Goal: Task Accomplishment & Management: Complete application form

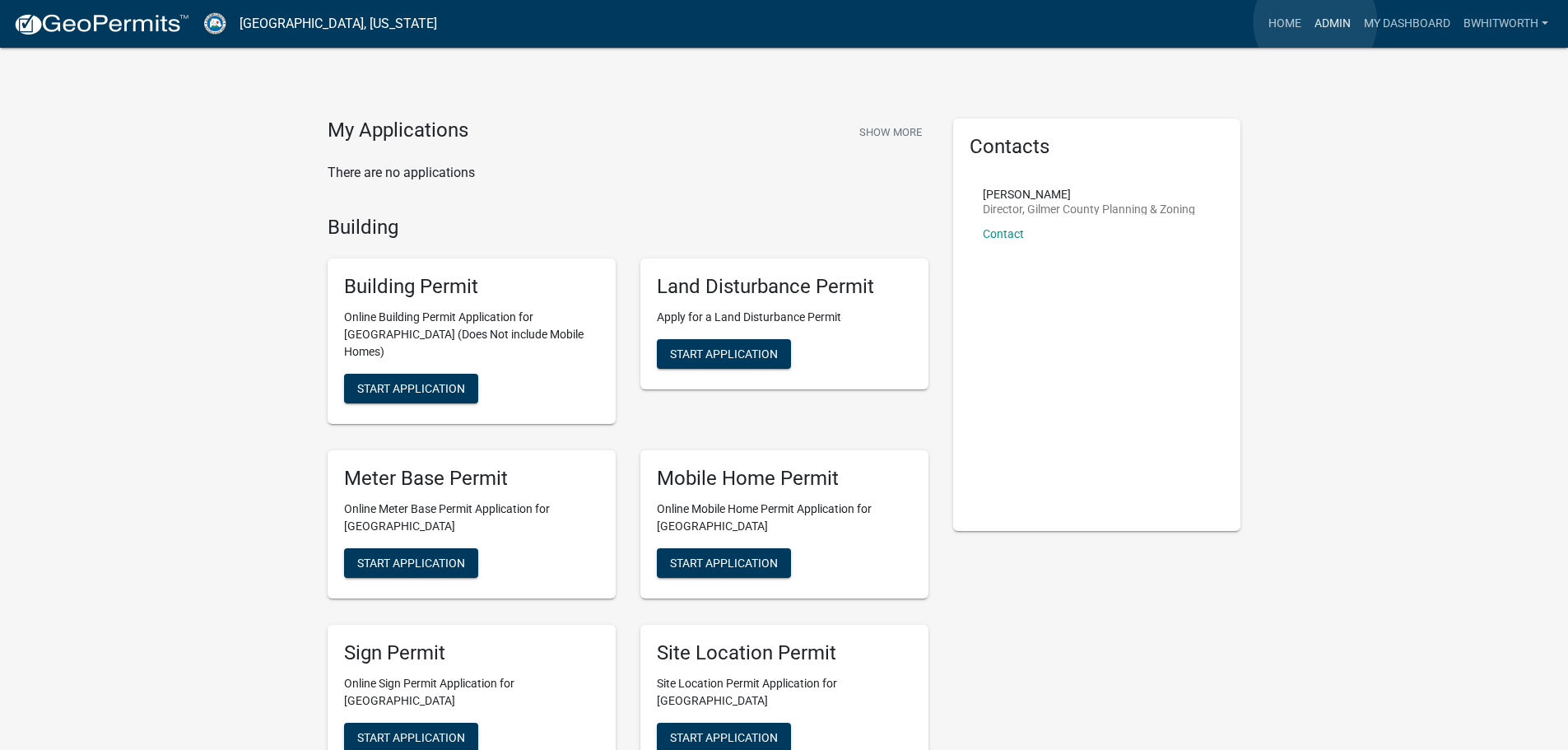
click at [1316, 22] on link "Admin" at bounding box center [1333, 24] width 50 height 31
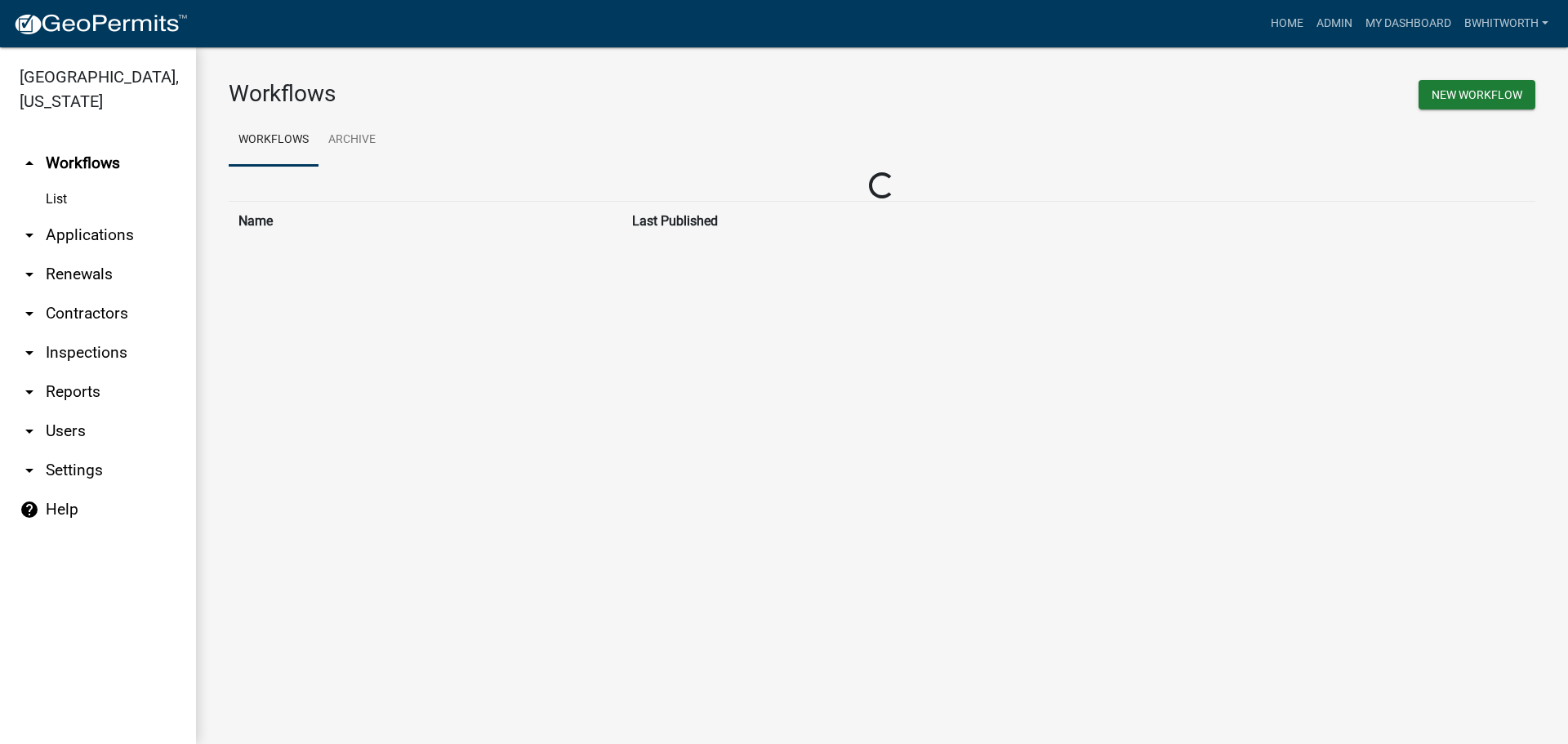
click at [82, 237] on link "arrow_drop_down Applications" at bounding box center [98, 235] width 196 height 39
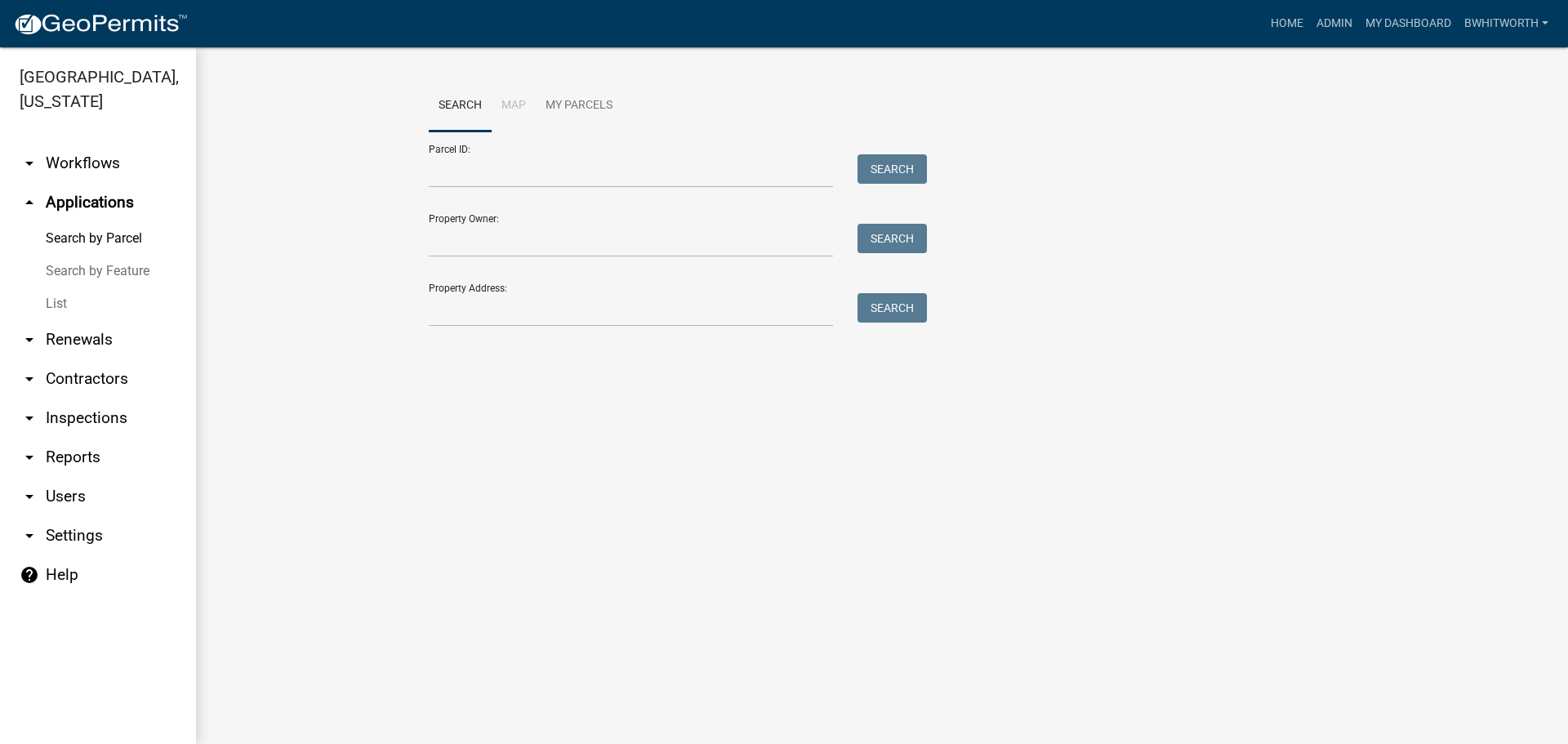
click at [59, 303] on link "List" at bounding box center [98, 304] width 196 height 33
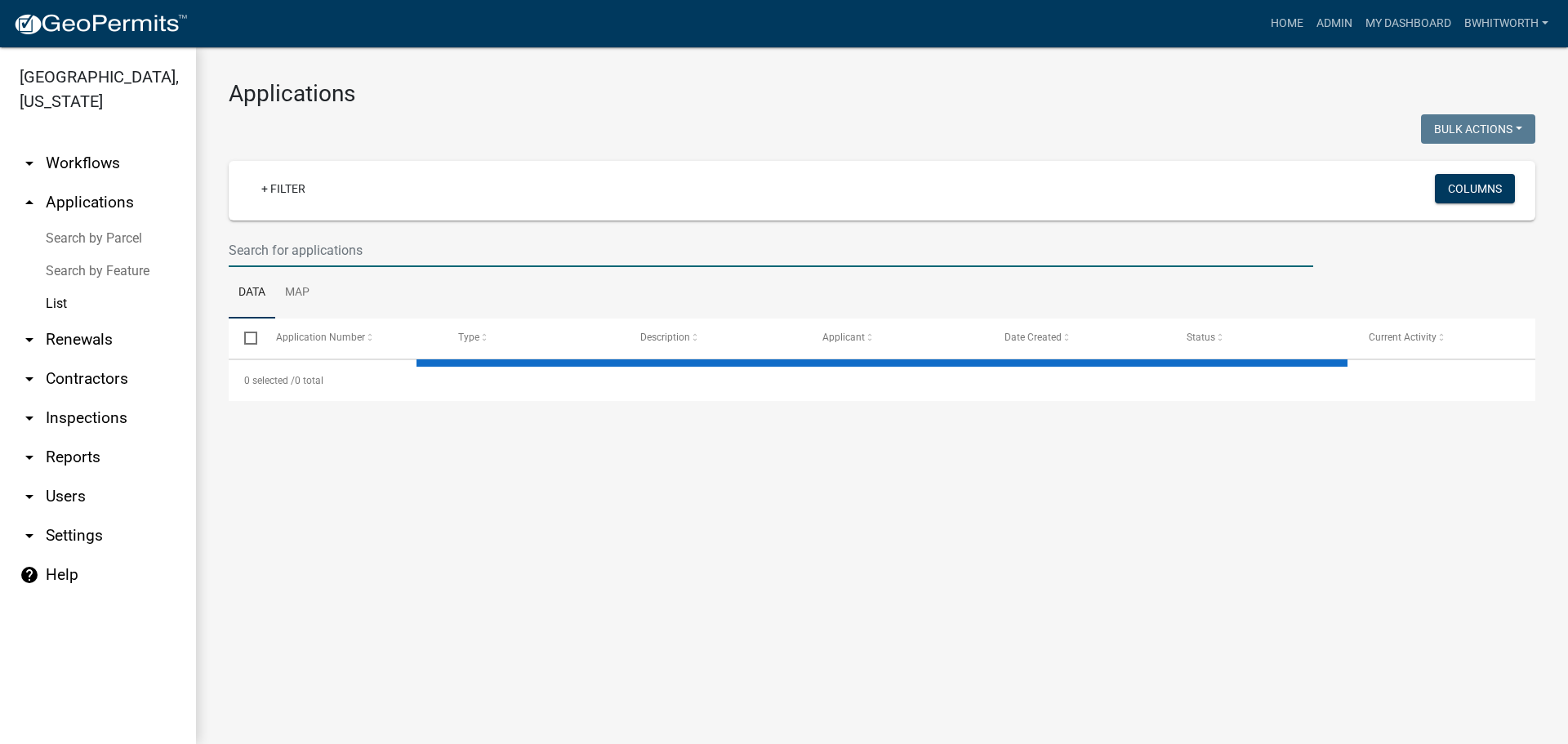
click at [394, 248] on input "text" at bounding box center [770, 250] width 1084 height 34
select select "3: 100"
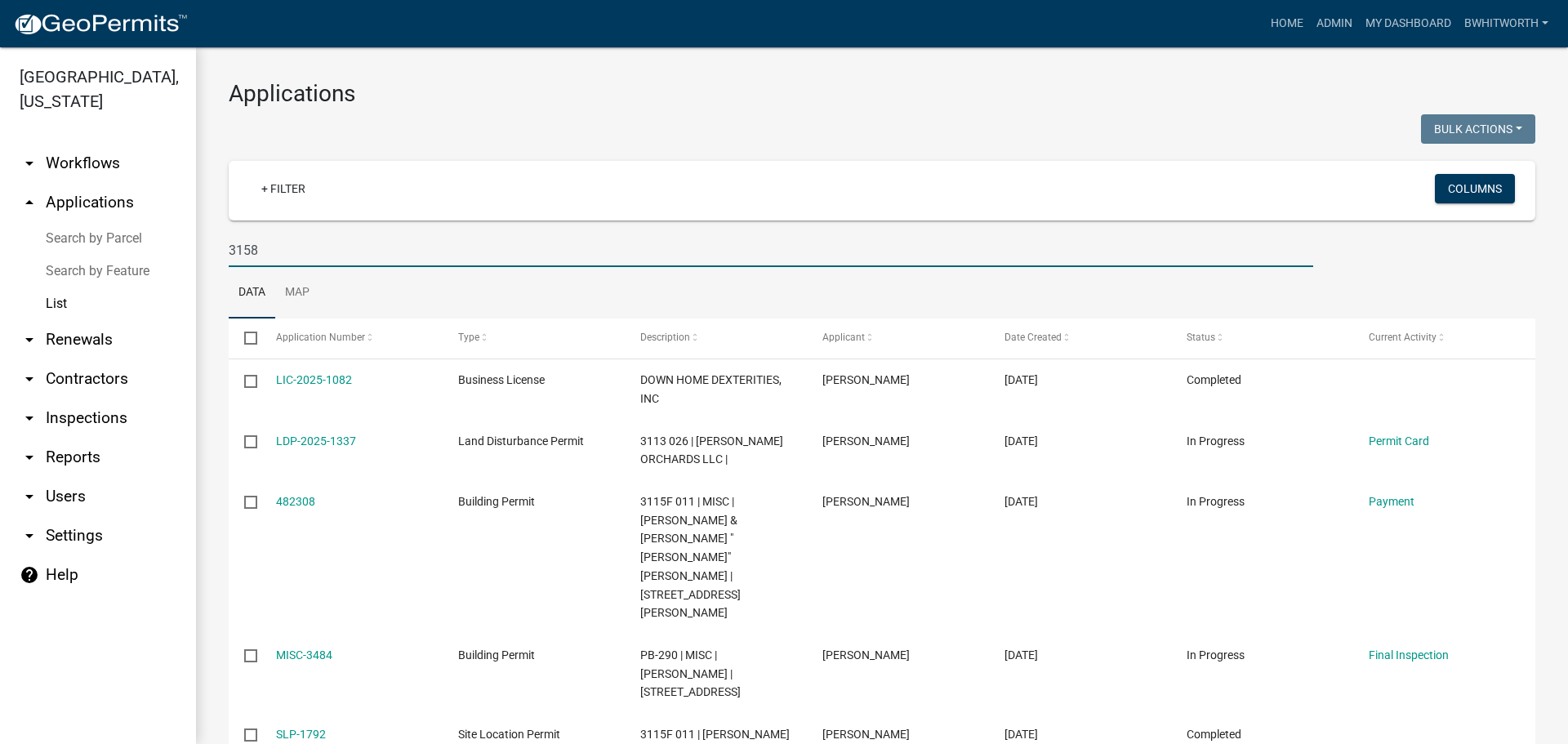
type input "3158"
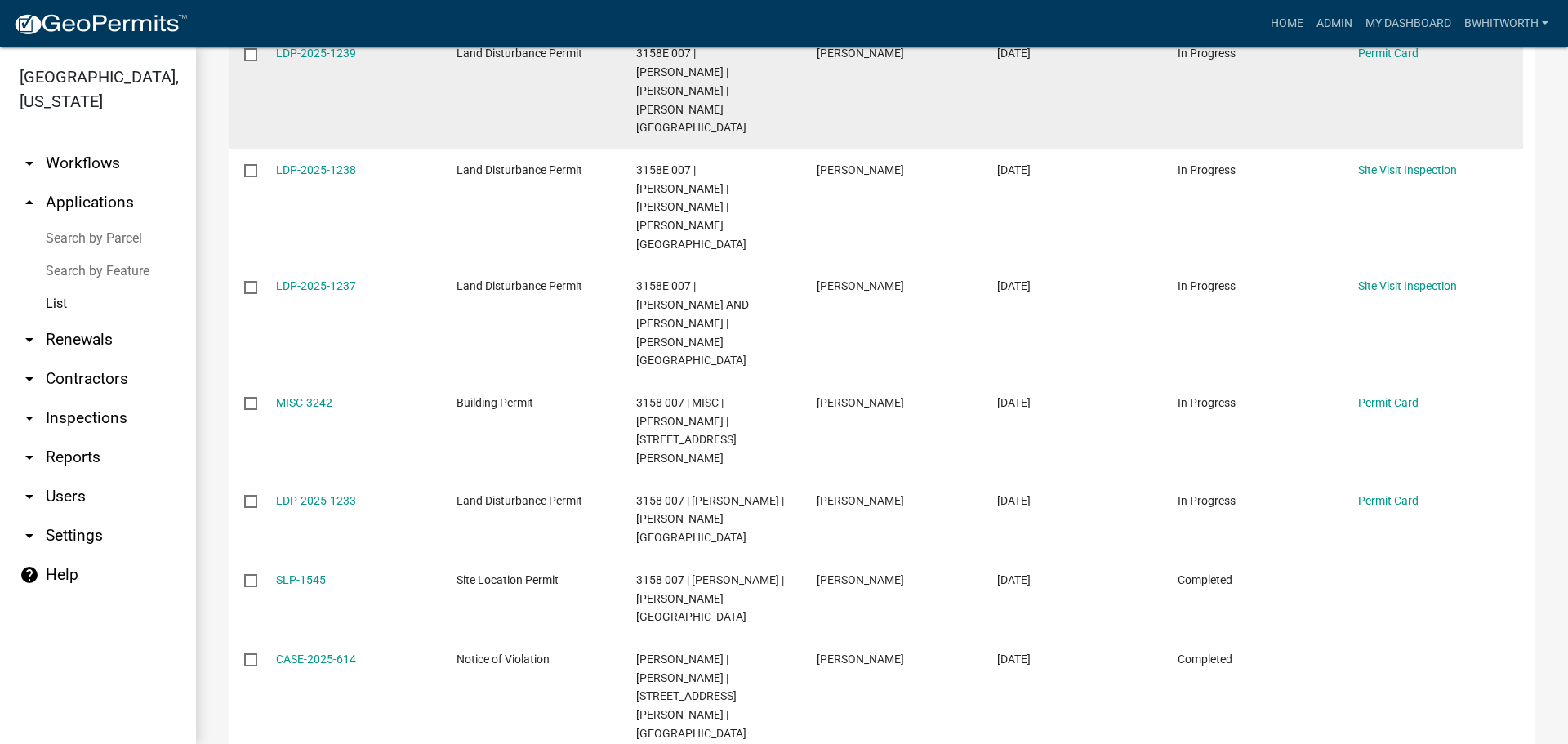
scroll to position [408, 0]
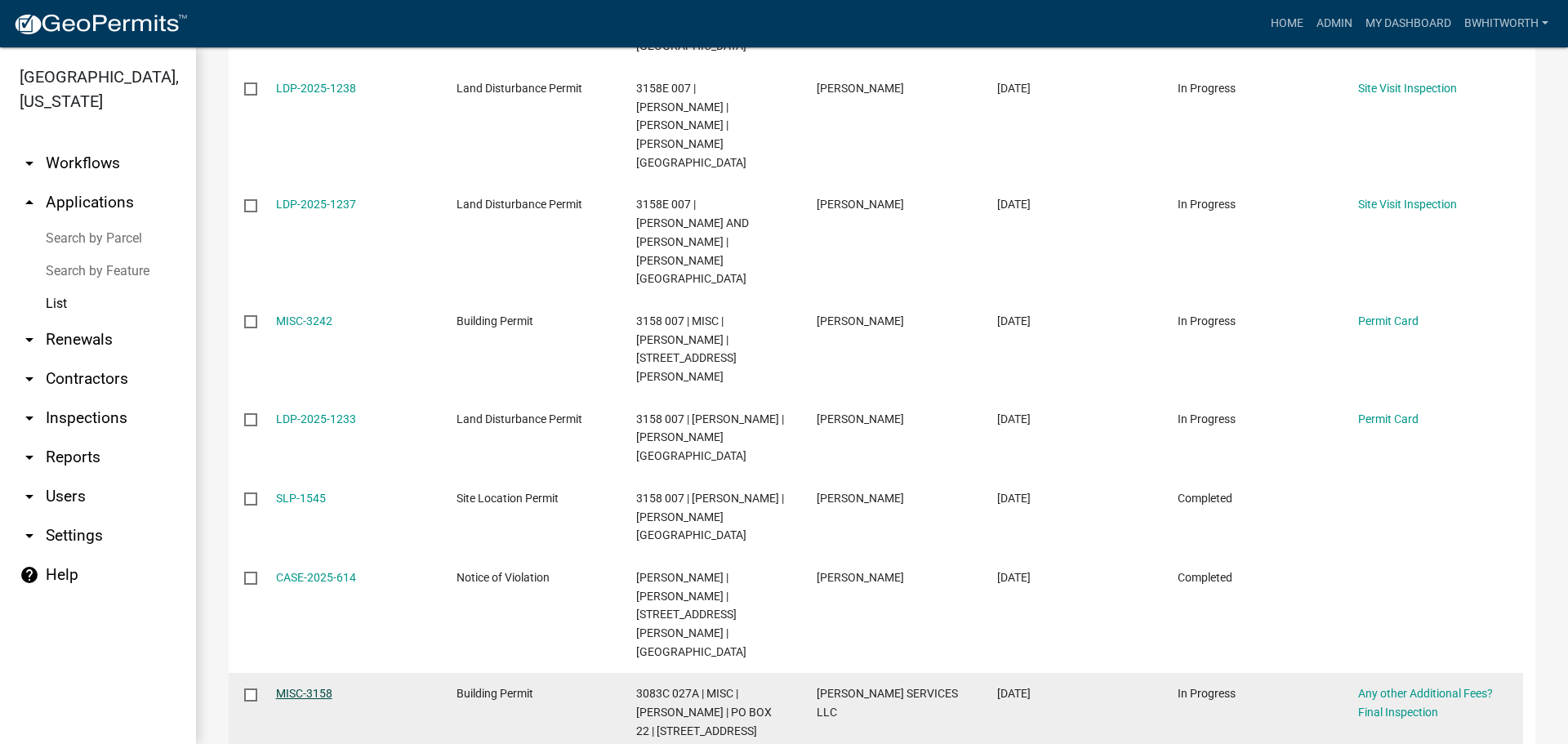
click at [321, 686] on link "MISC-3158" at bounding box center [304, 693] width 57 height 13
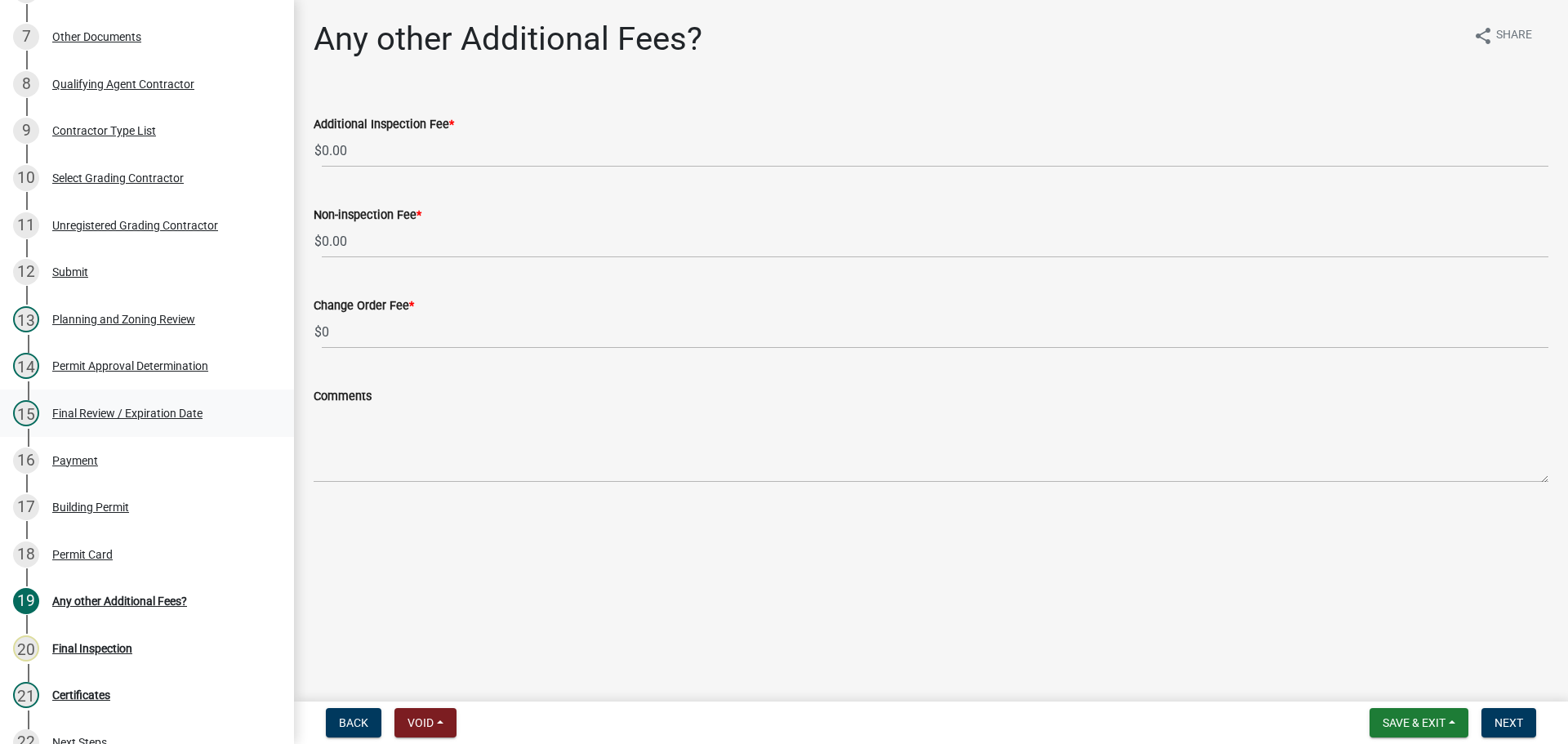
scroll to position [571, 0]
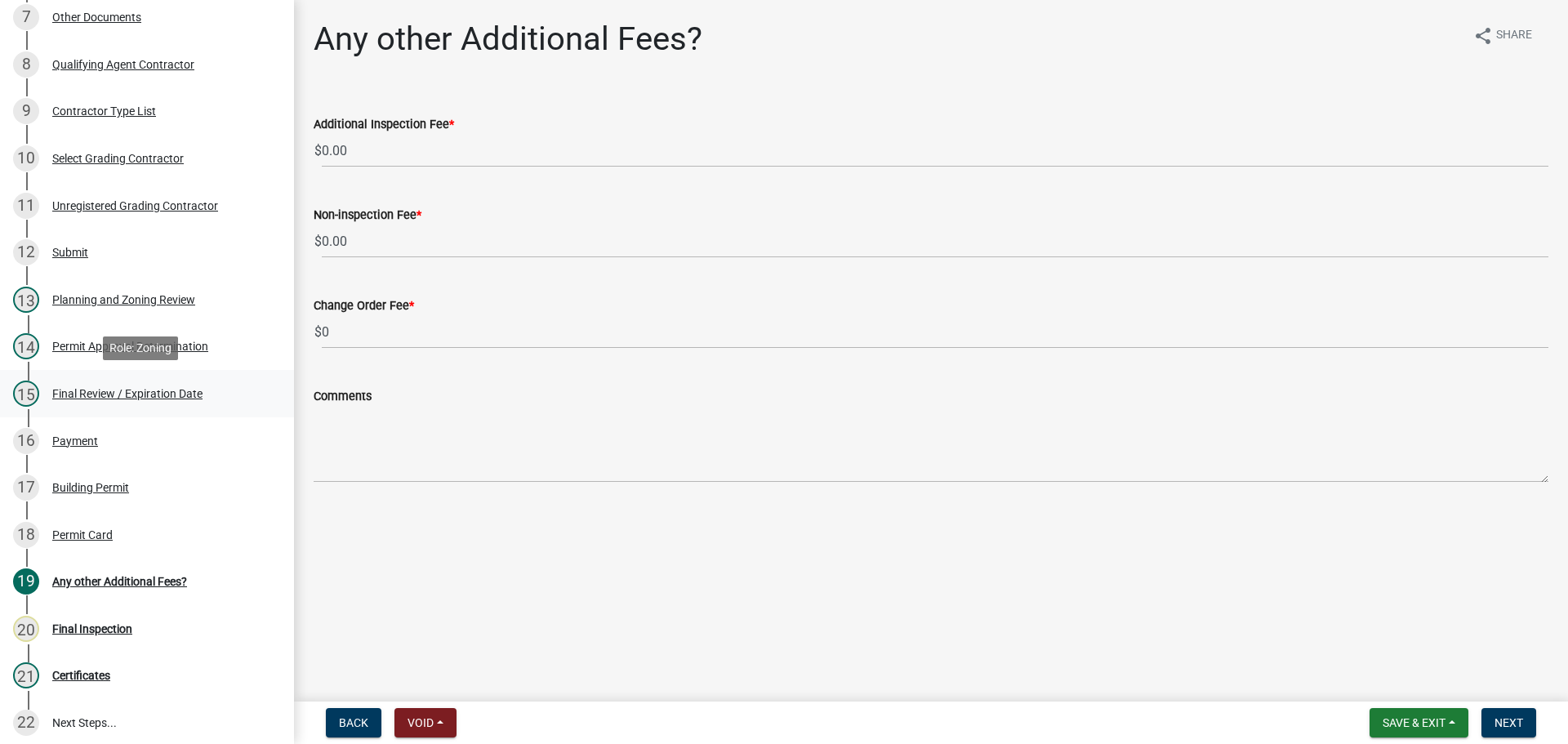
click at [105, 393] on div "Final Review / Expiration Date" at bounding box center [127, 393] width 151 height 12
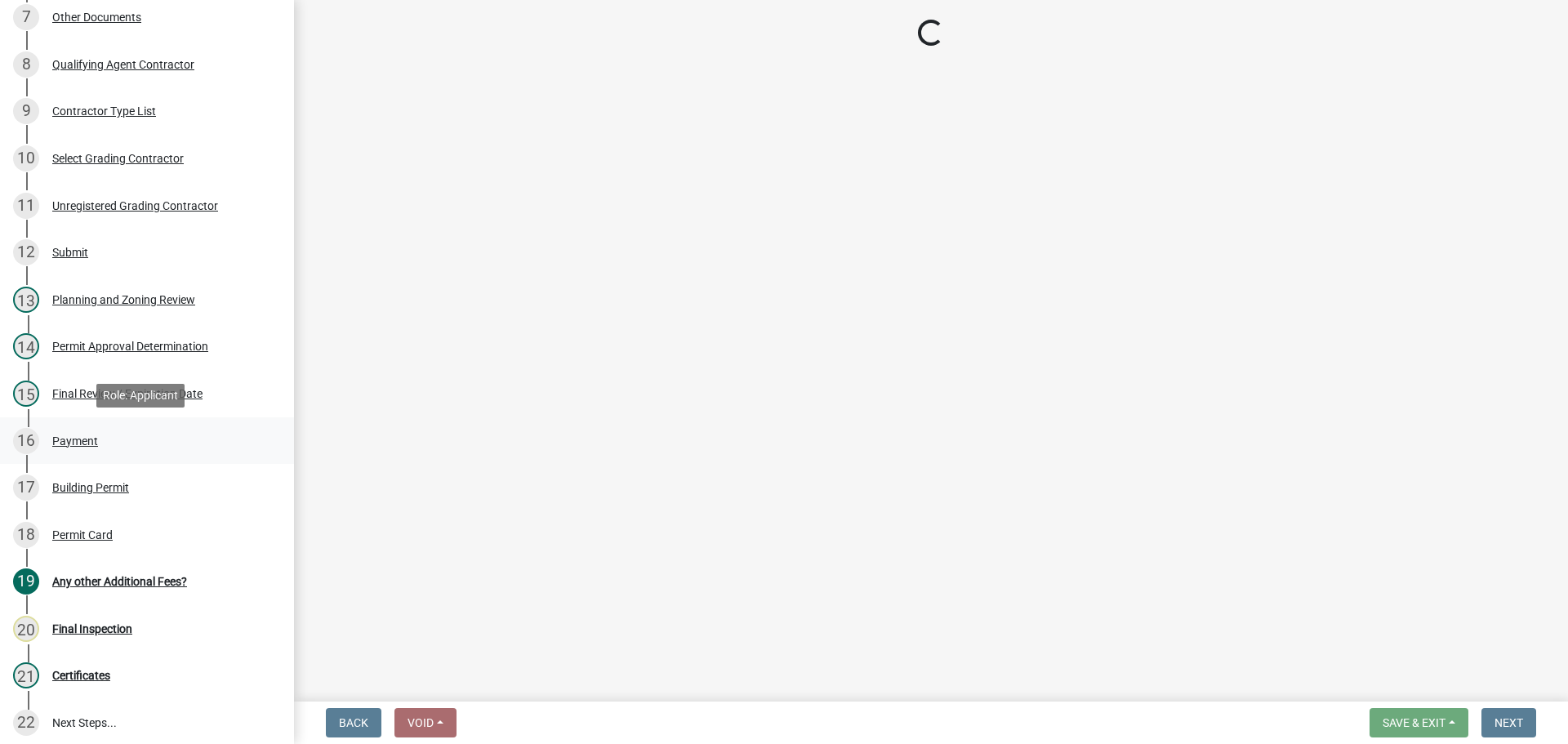
select select "5ce200eb-feb1-496b-8127-7891293955f5"
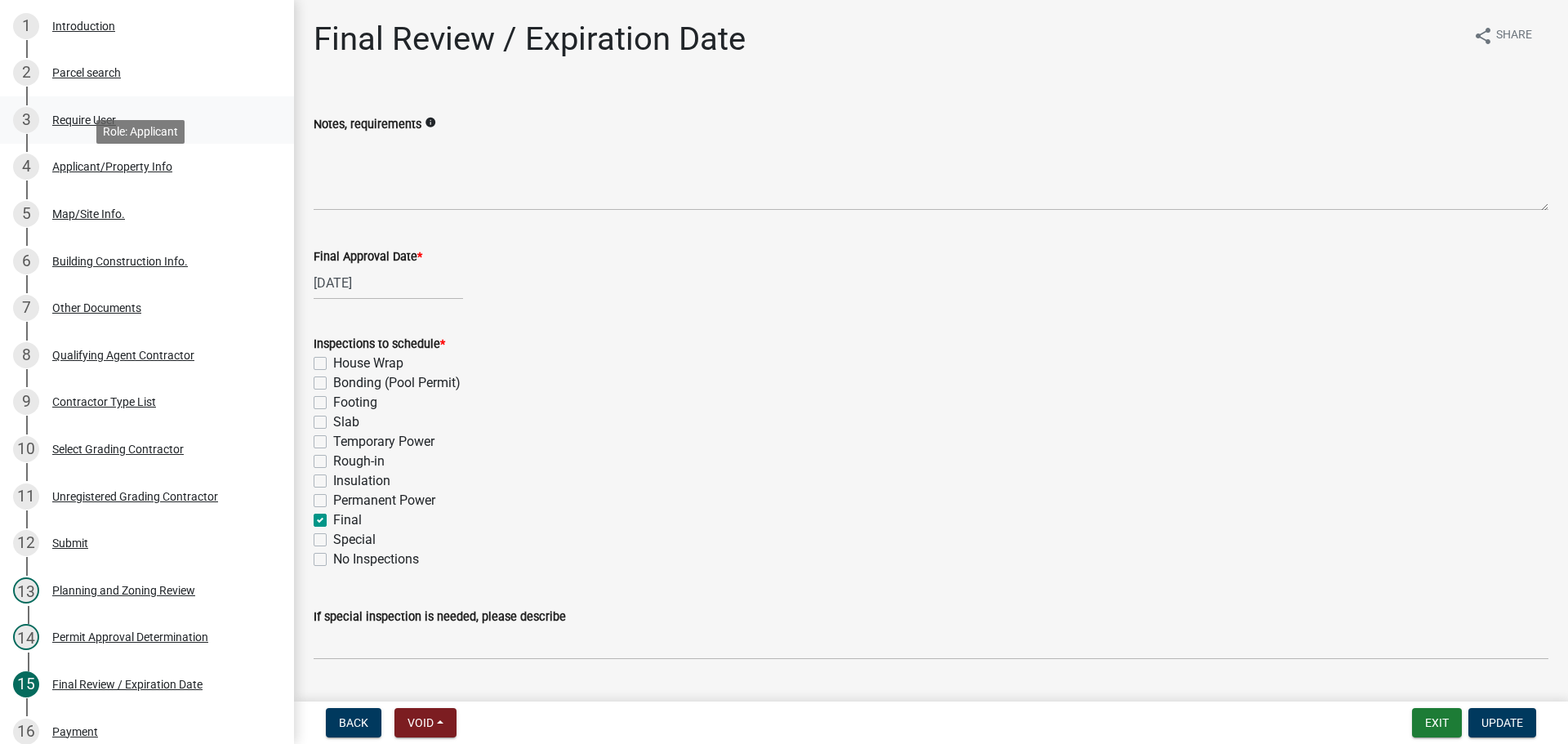
scroll to position [0, 0]
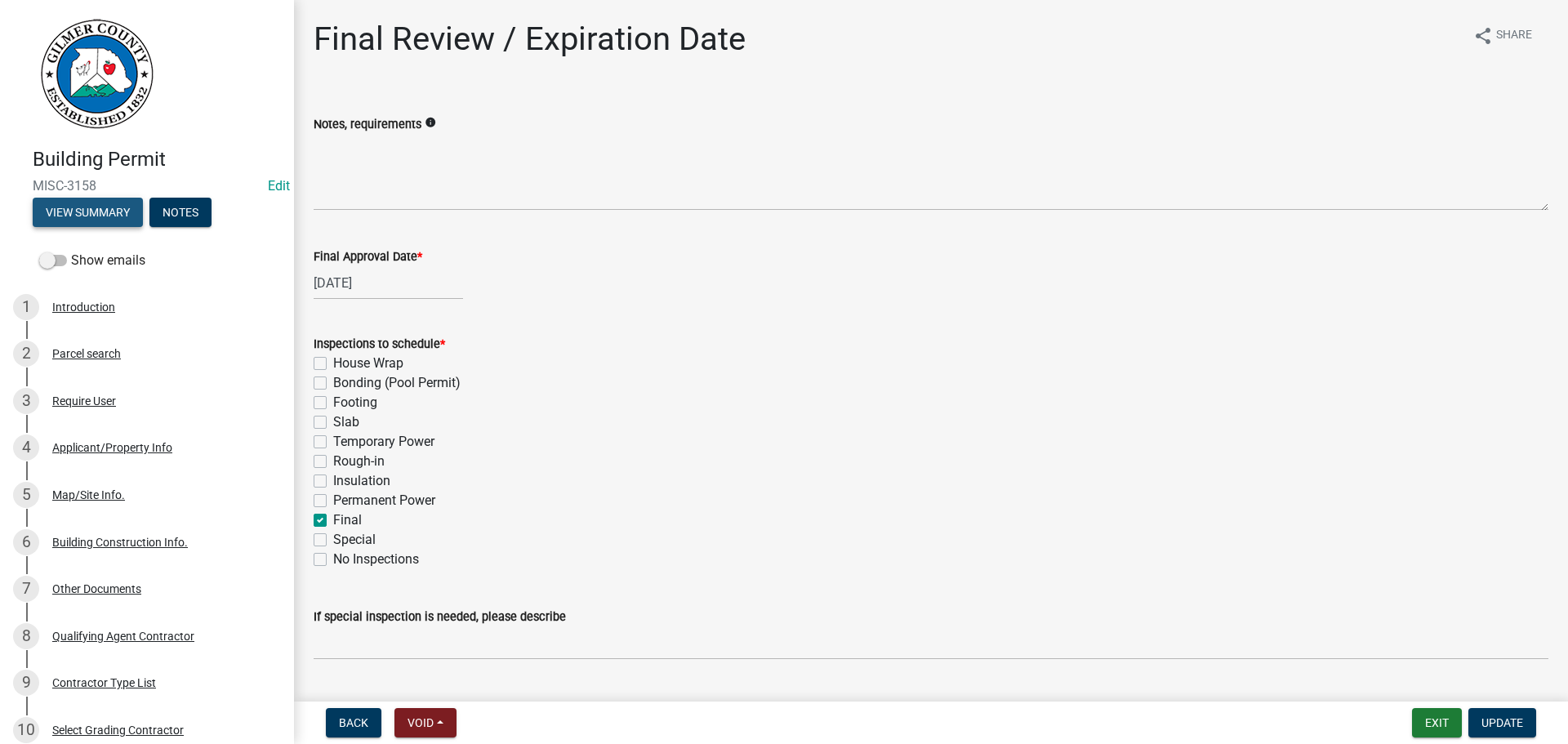
click at [67, 203] on button "View Summary" at bounding box center [88, 212] width 110 height 29
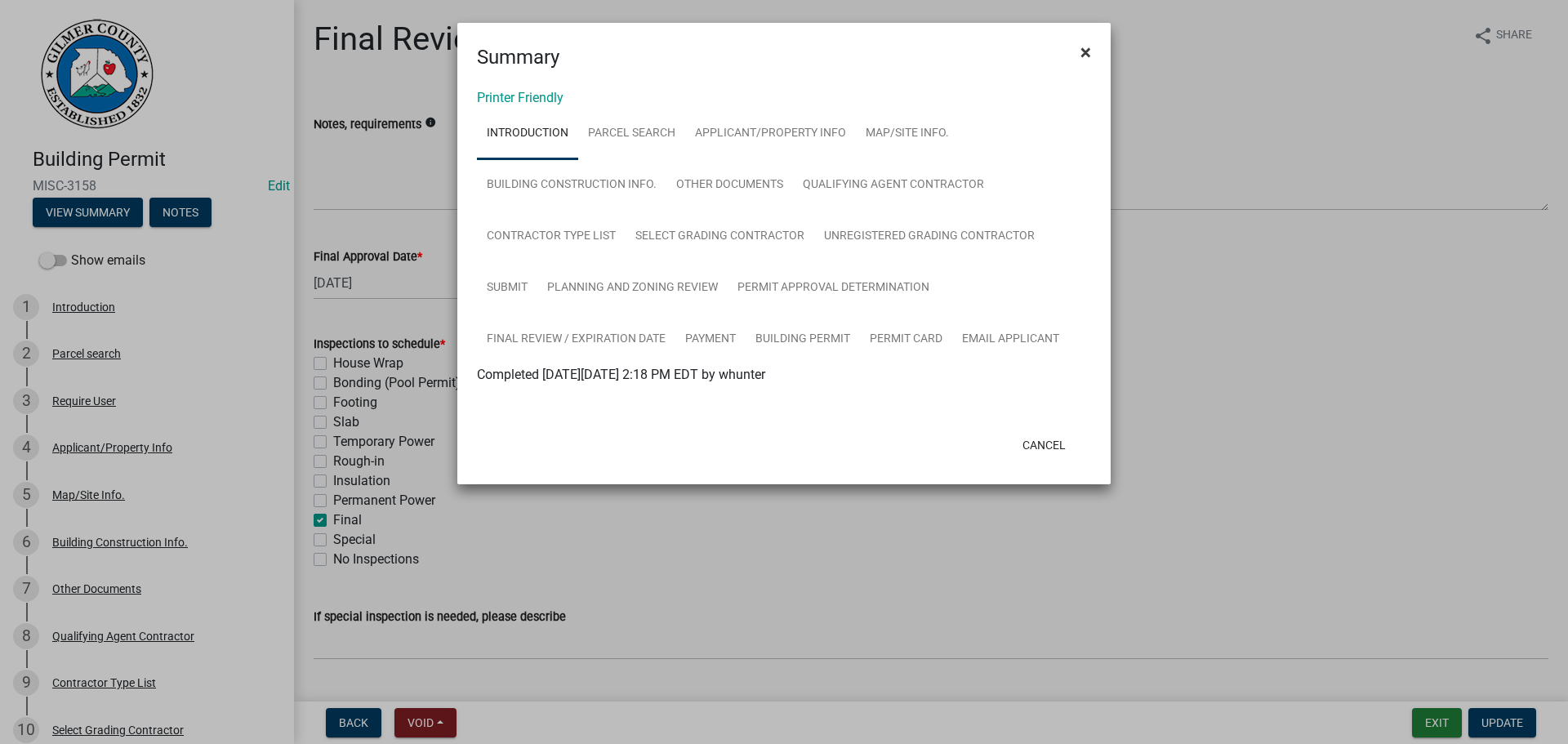
click at [1083, 49] on span "×" at bounding box center [1086, 52] width 11 height 23
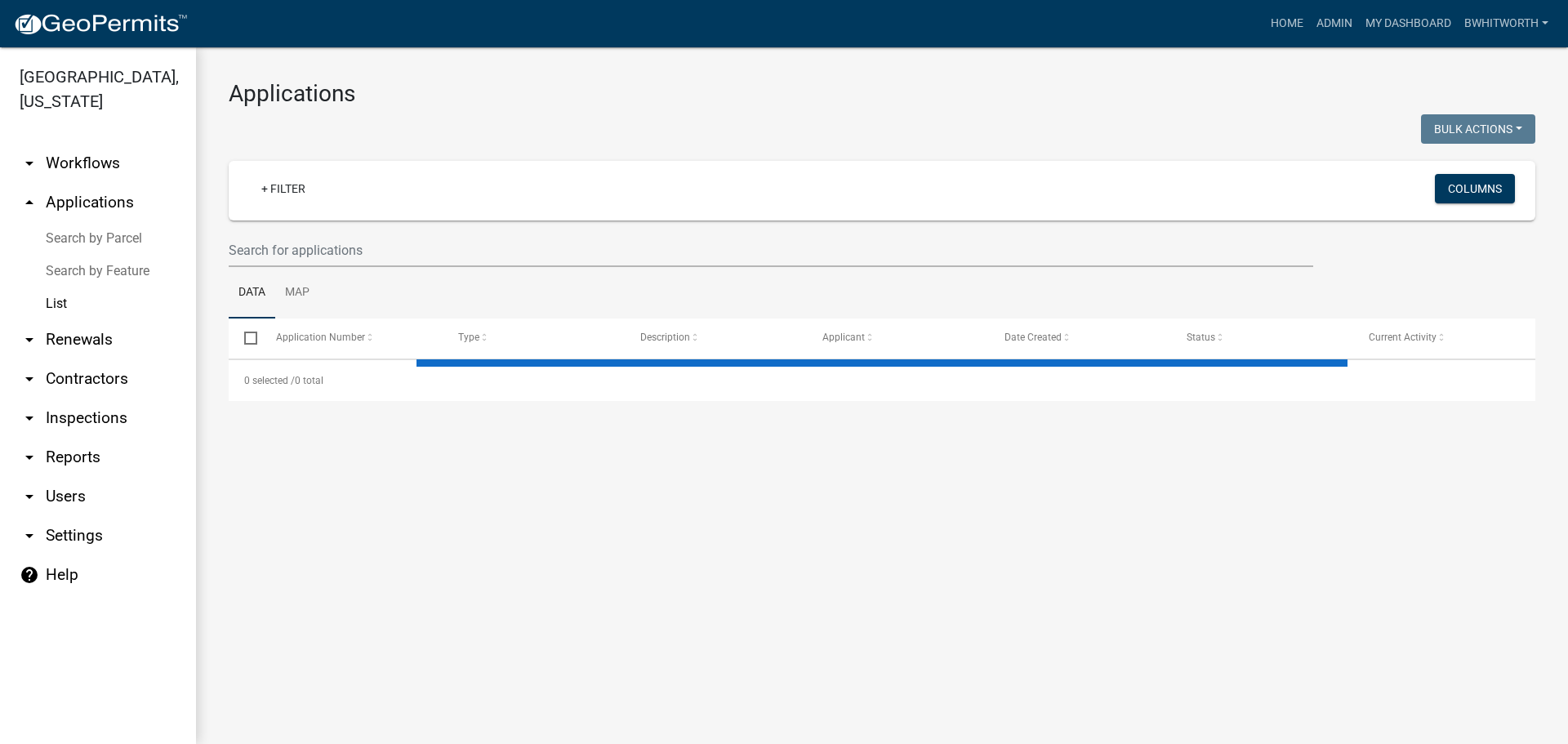
select select "3: 100"
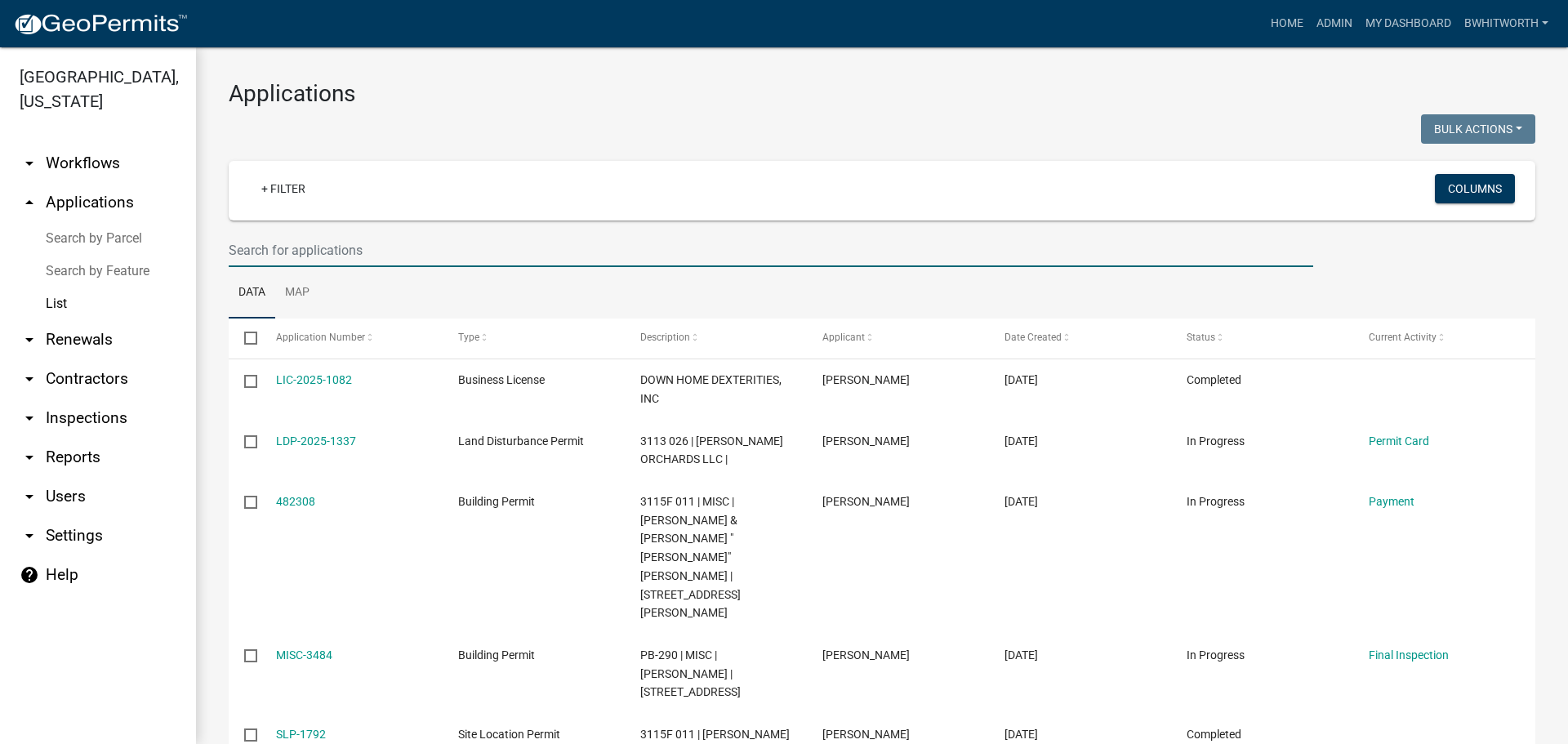
click at [254, 243] on input "text" at bounding box center [770, 250] width 1084 height 34
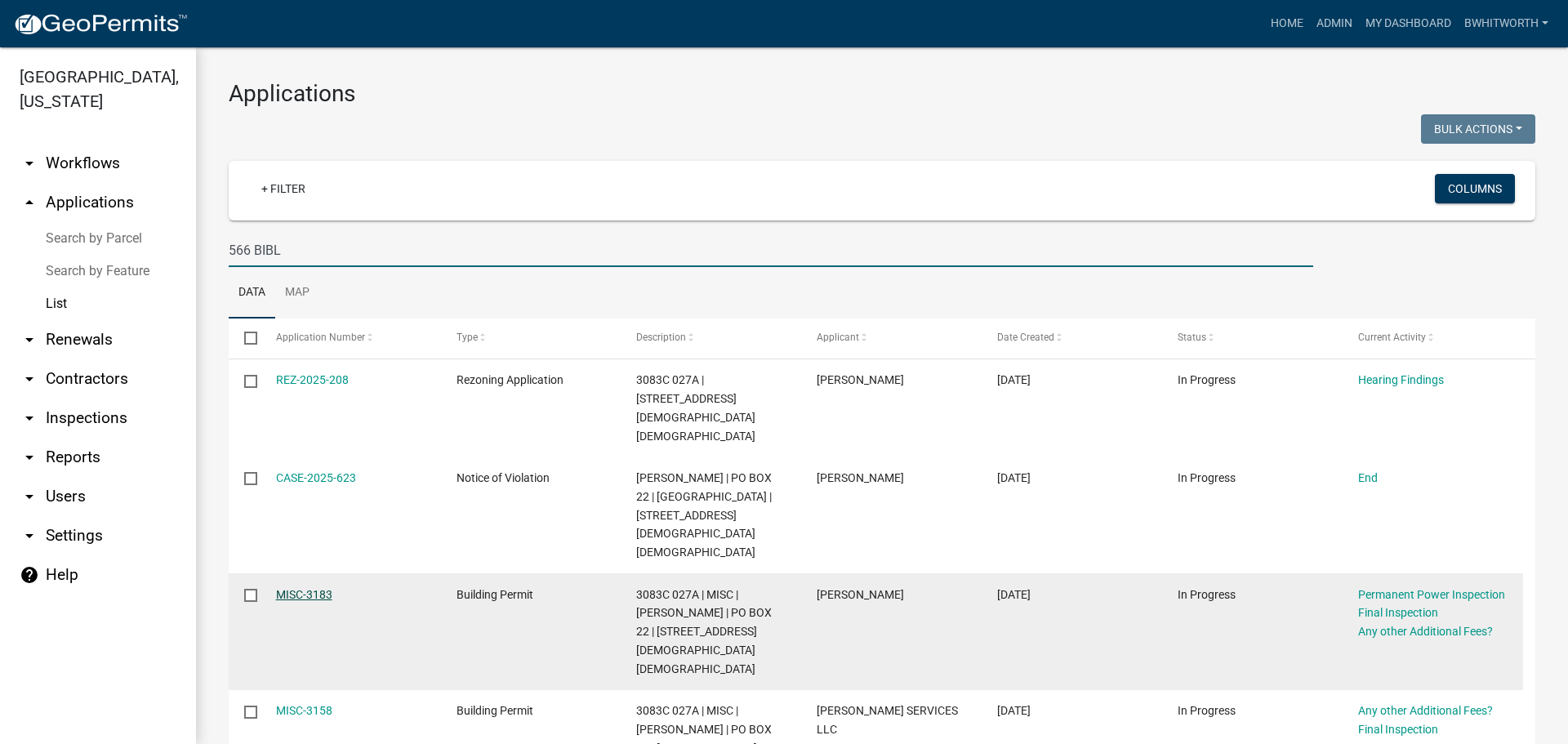
type input "566 BIBL"
click at [312, 588] on link "MISC-3183" at bounding box center [304, 594] width 57 height 13
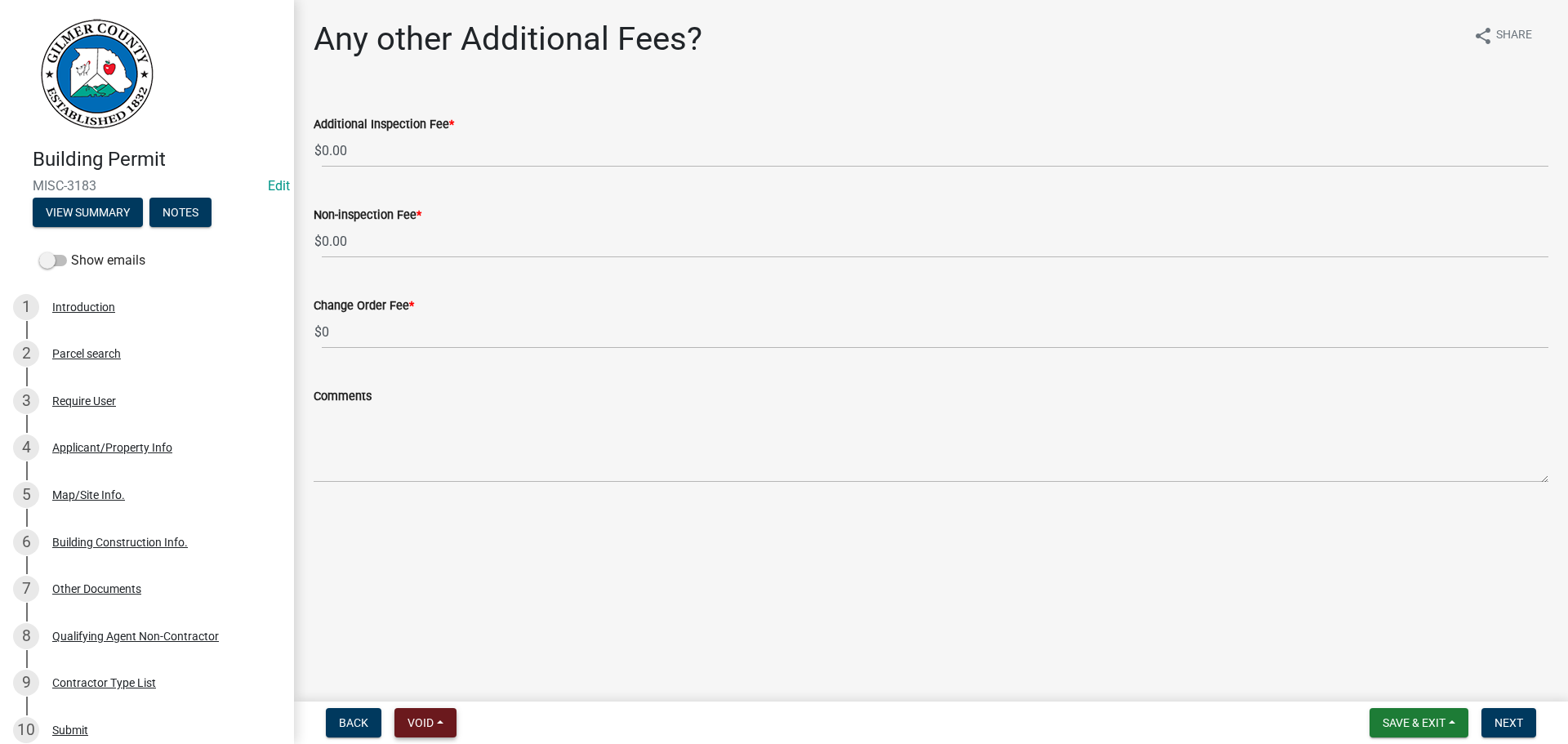
click at [410, 721] on span "Void" at bounding box center [420, 722] width 26 height 13
click at [425, 683] on button "Void" at bounding box center [459, 679] width 131 height 39
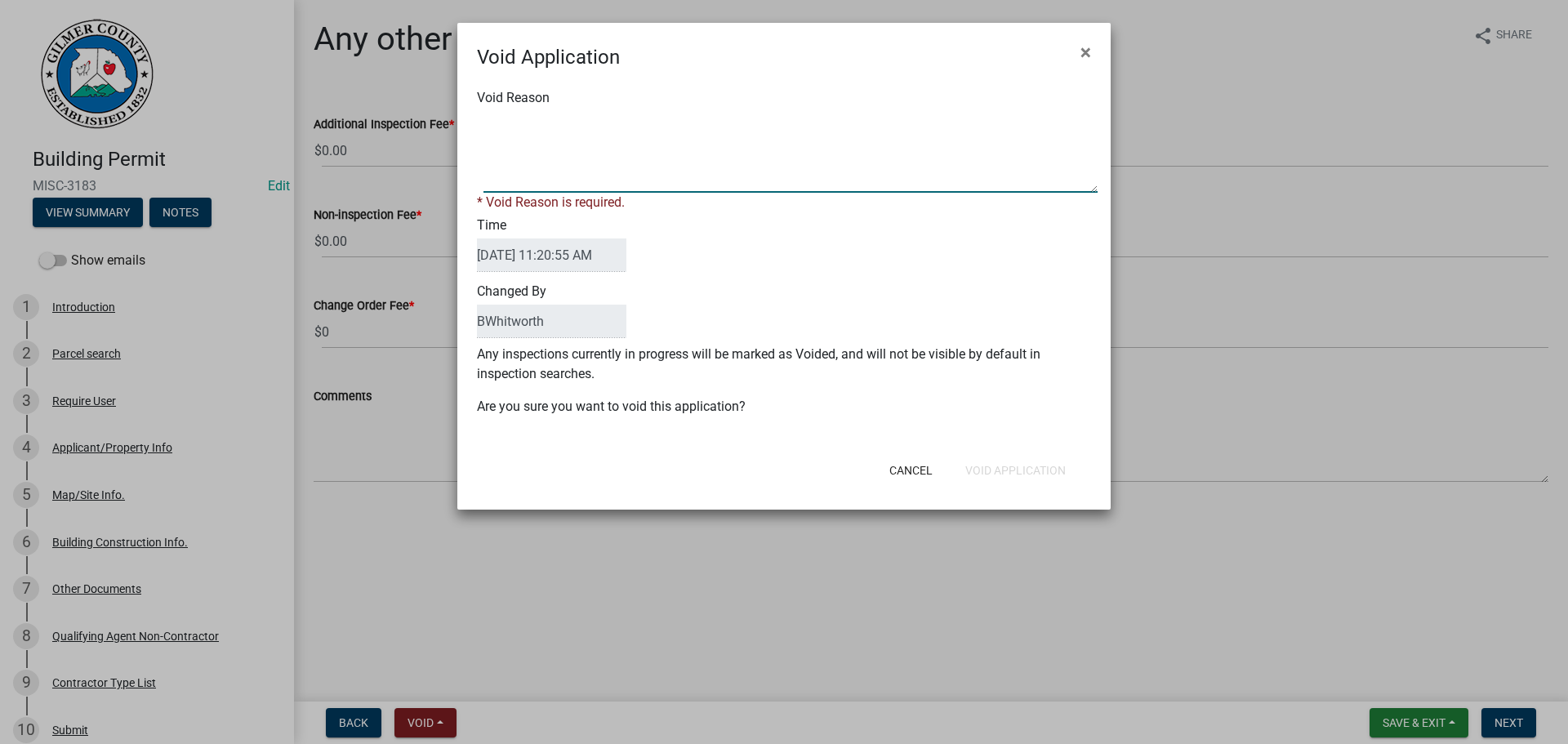
click at [559, 175] on textarea "Void Reason" at bounding box center [790, 152] width 614 height 81
type textarea "STRUCTURE BUILT IN SAME FOOTPRINT BEFORE INSPECTION COMPLEPTED"
click at [1029, 474] on form "Void Application × Void Reason * Void Reason is required. Time [DATE] 11:20:55 …" at bounding box center [784, 258] width 653 height 472
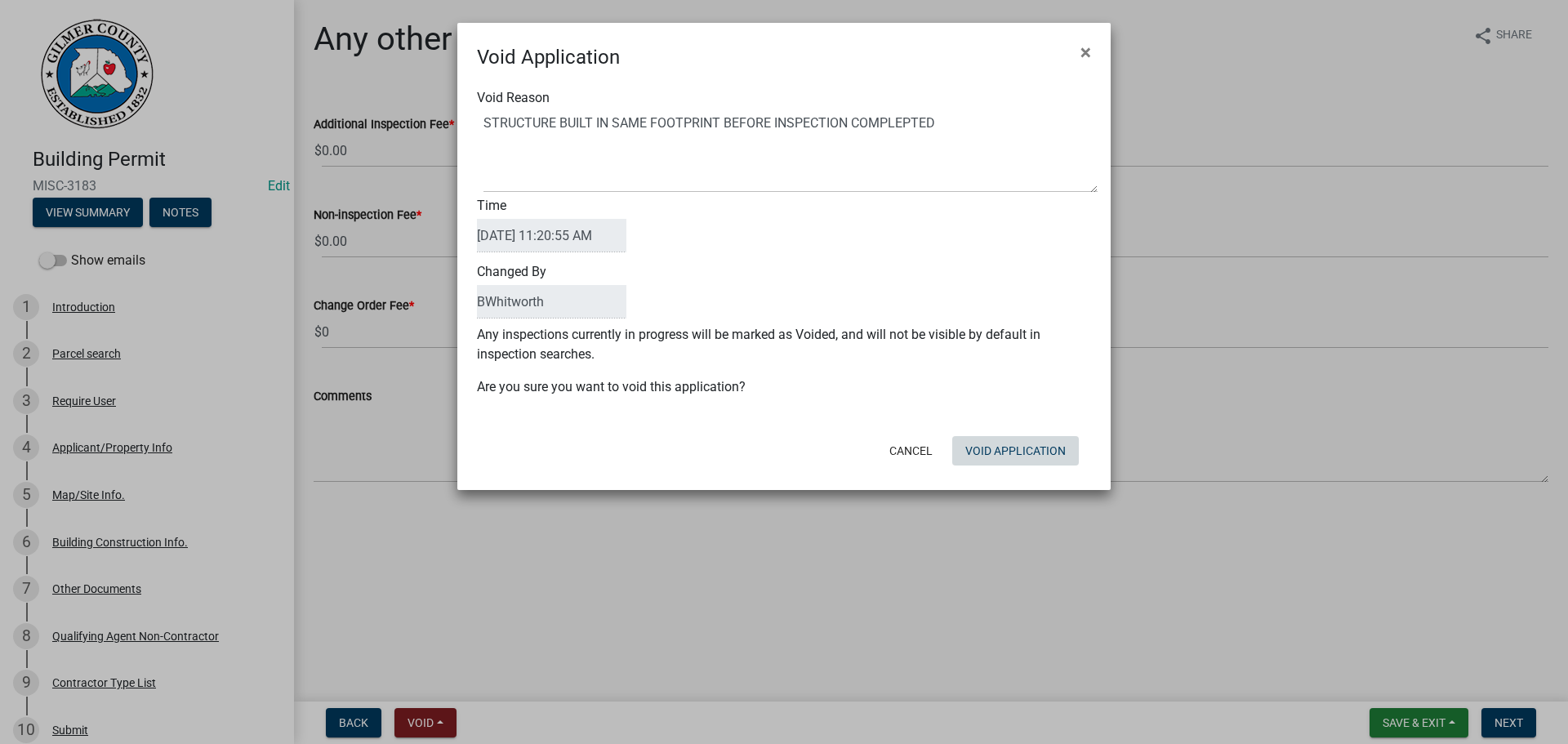
click at [1032, 457] on button "Void Application" at bounding box center [1016, 450] width 127 height 29
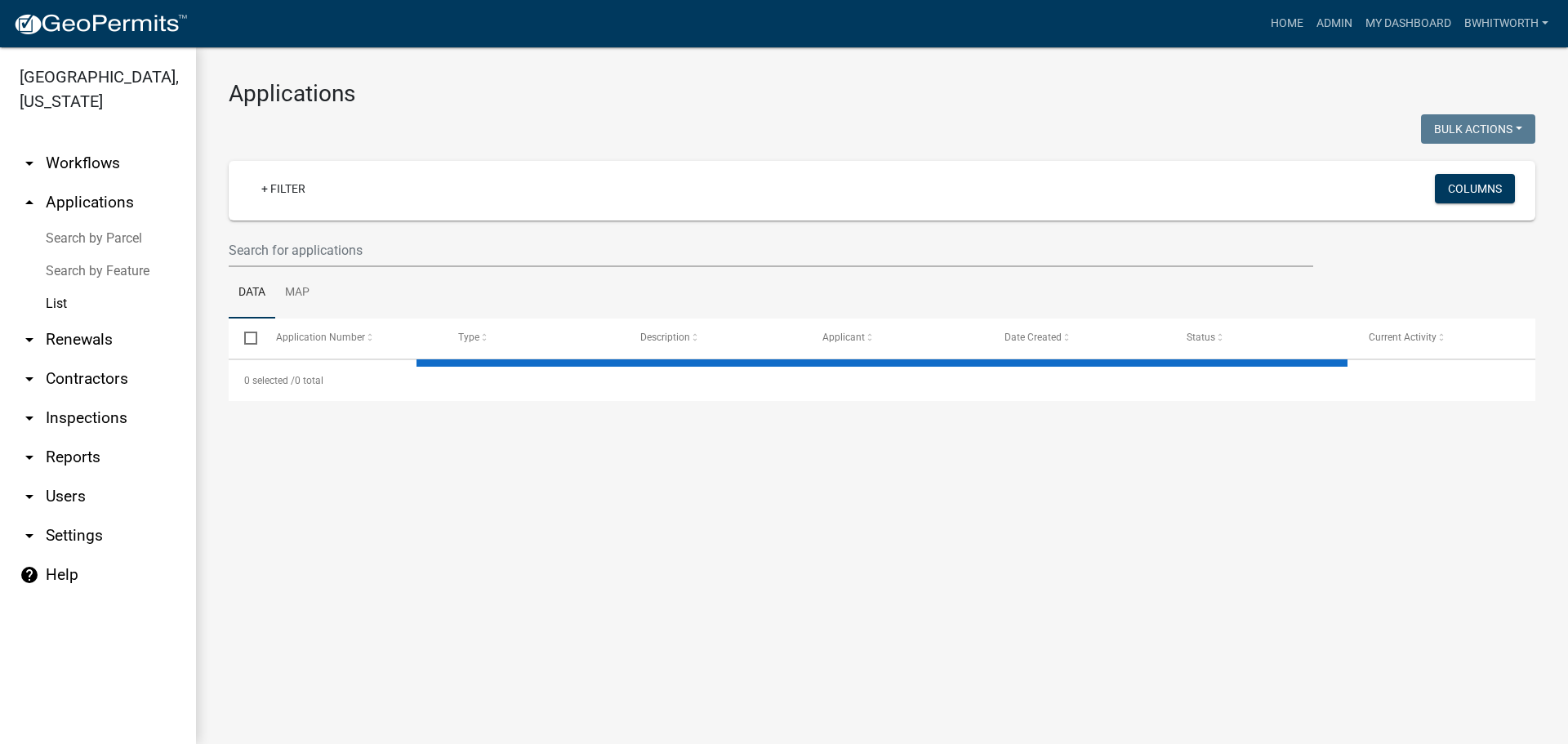
select select "3: 100"
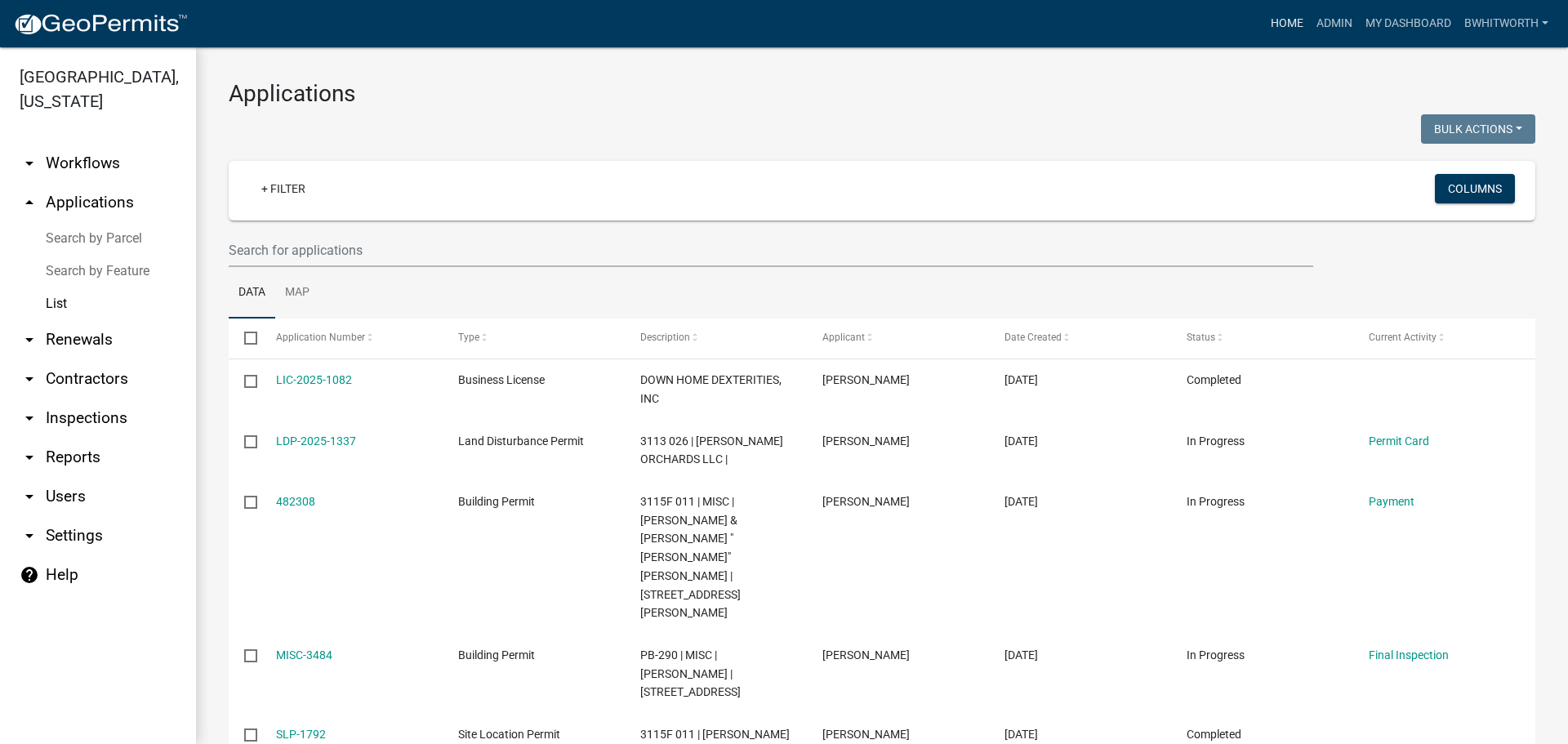
click at [1278, 19] on link "Home" at bounding box center [1287, 24] width 46 height 31
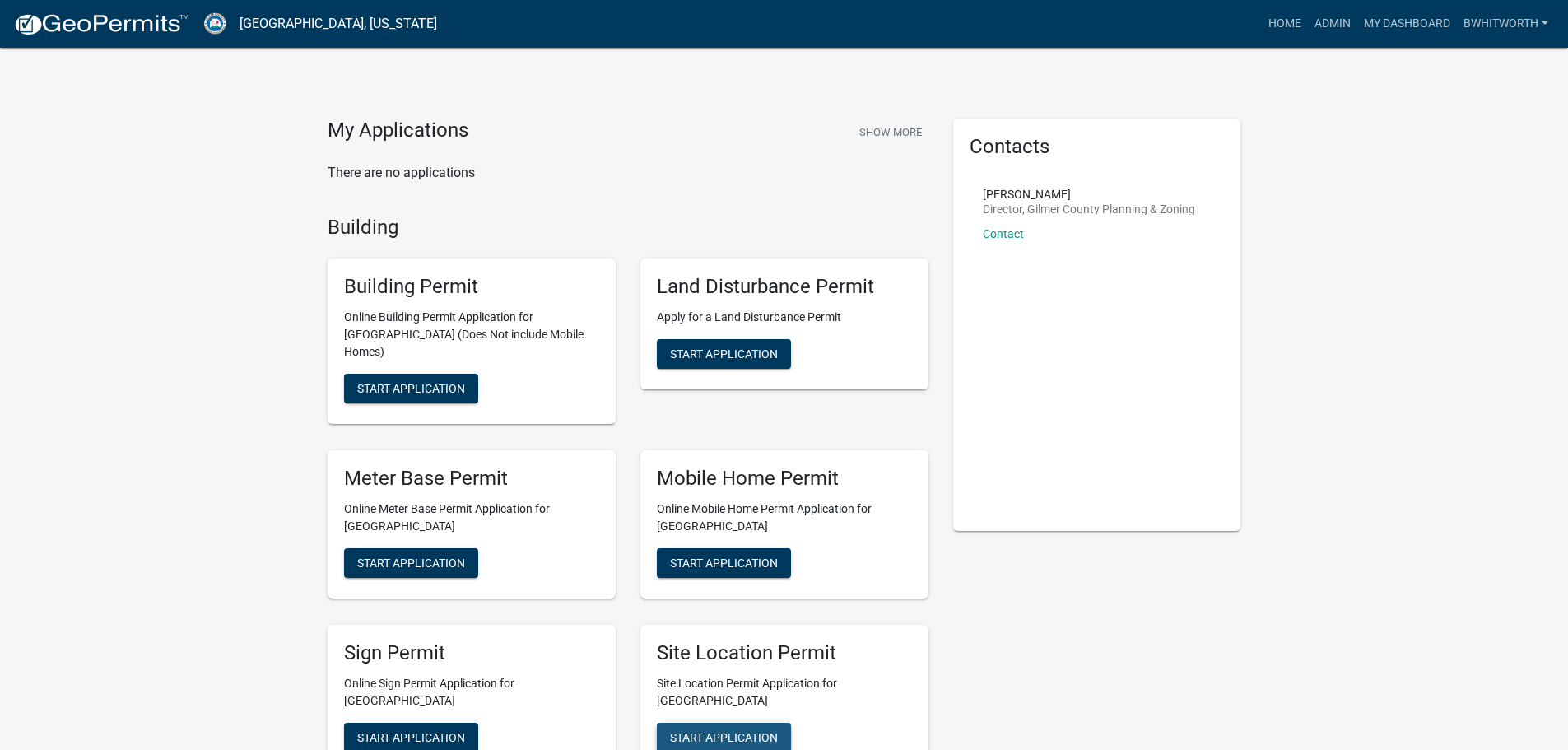
click at [742, 730] on span "Start Application" at bounding box center [724, 736] width 108 height 13
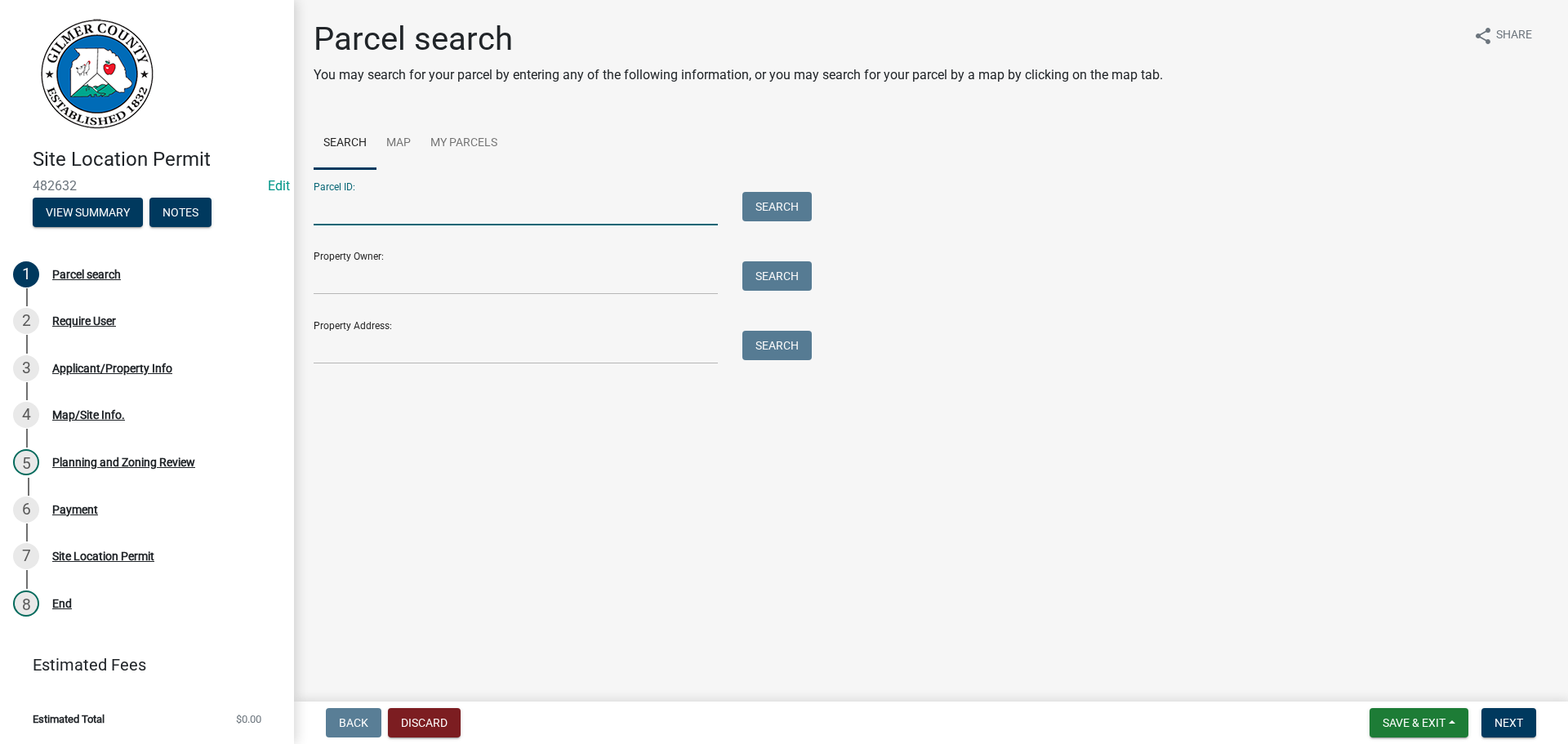
click at [403, 211] on input "Parcel ID:" at bounding box center [515, 208] width 405 height 34
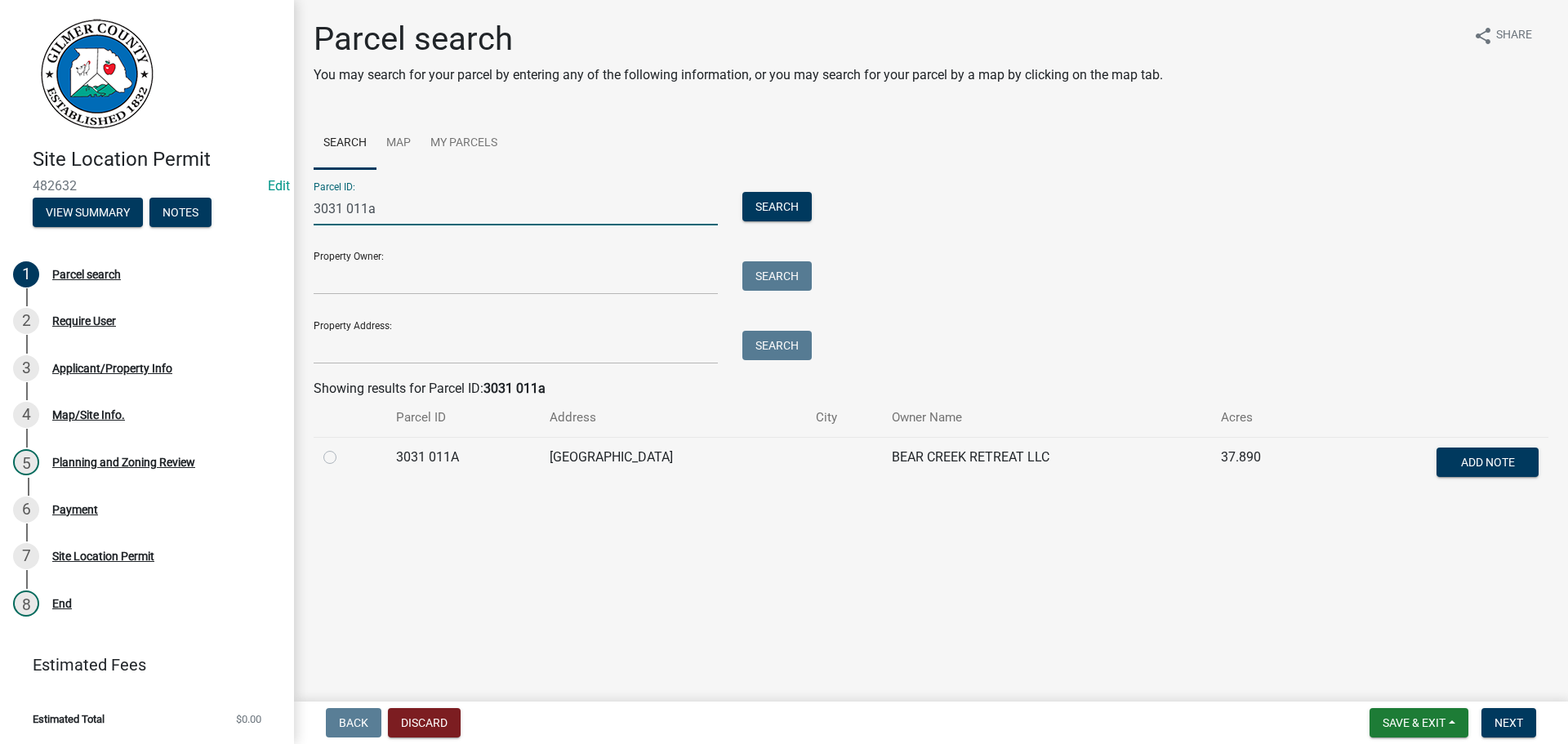
type input "3031 011a"
click at [343, 447] on label at bounding box center [343, 447] width 0 height 0
click at [343, 456] on 011A "radio" at bounding box center [349, 453] width 11 height 11
radio 011A "true"
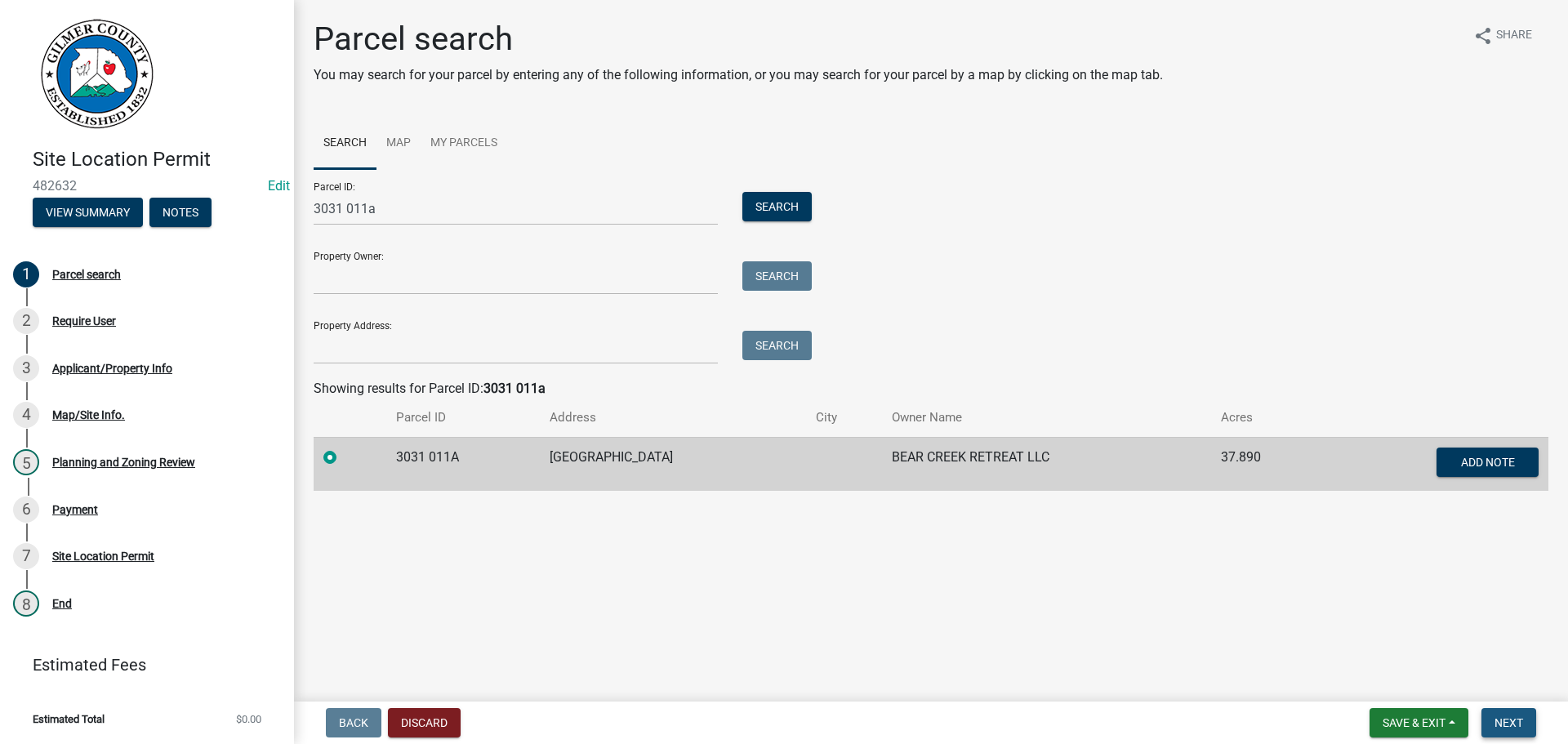
click at [1497, 722] on span "Next" at bounding box center [1508, 722] width 28 height 13
drag, startPoint x: 381, startPoint y: 212, endPoint x: 285, endPoint y: 201, distance: 96.6
click at [285, 201] on div "Site Location Permit 482632 Edit View Summary Notes 1 Parcel search 2 Require U…" at bounding box center [784, 372] width 1568 height 744
click at [1505, 723] on span "Next" at bounding box center [1508, 722] width 28 height 13
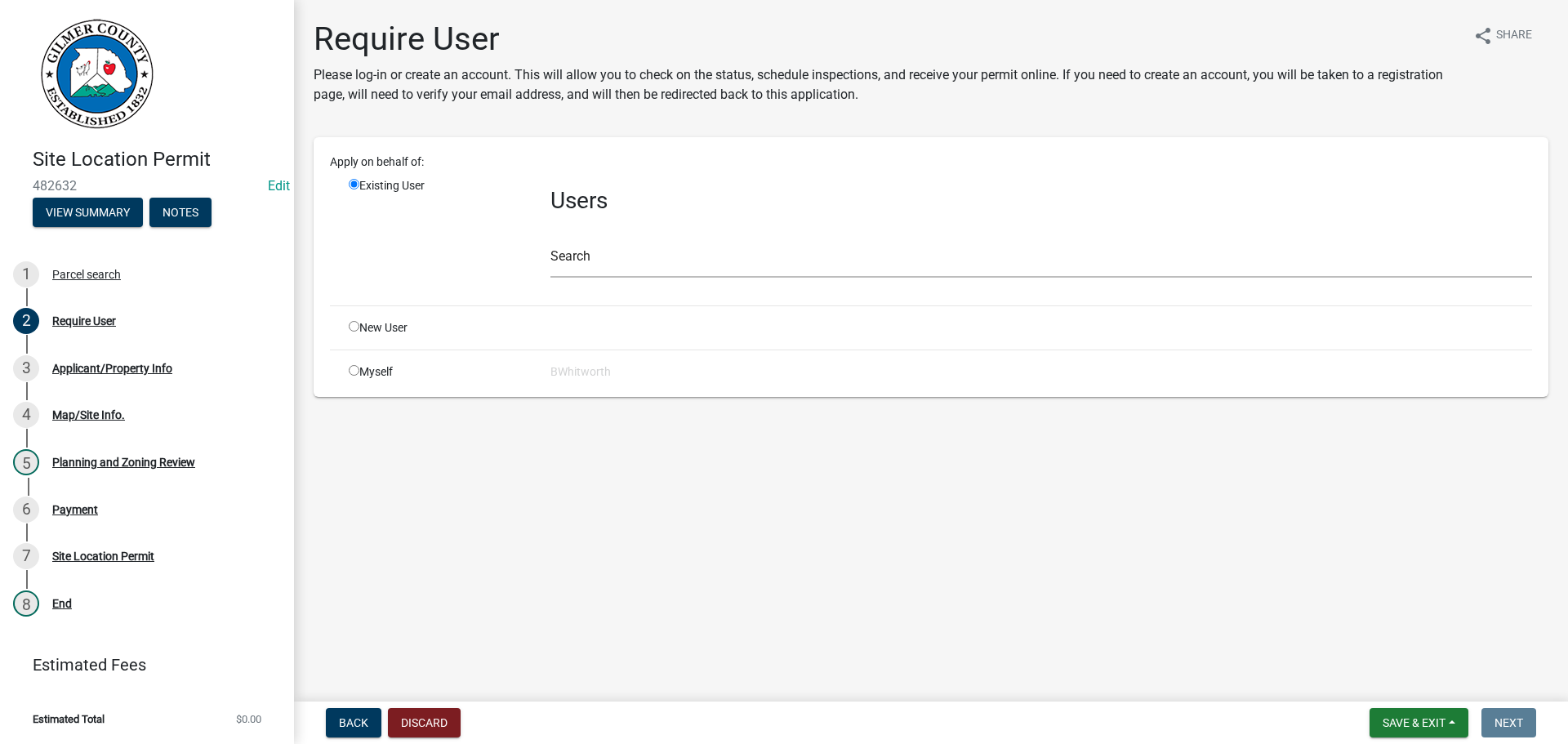
click at [579, 241] on div "Search" at bounding box center [1041, 249] width 982 height 57
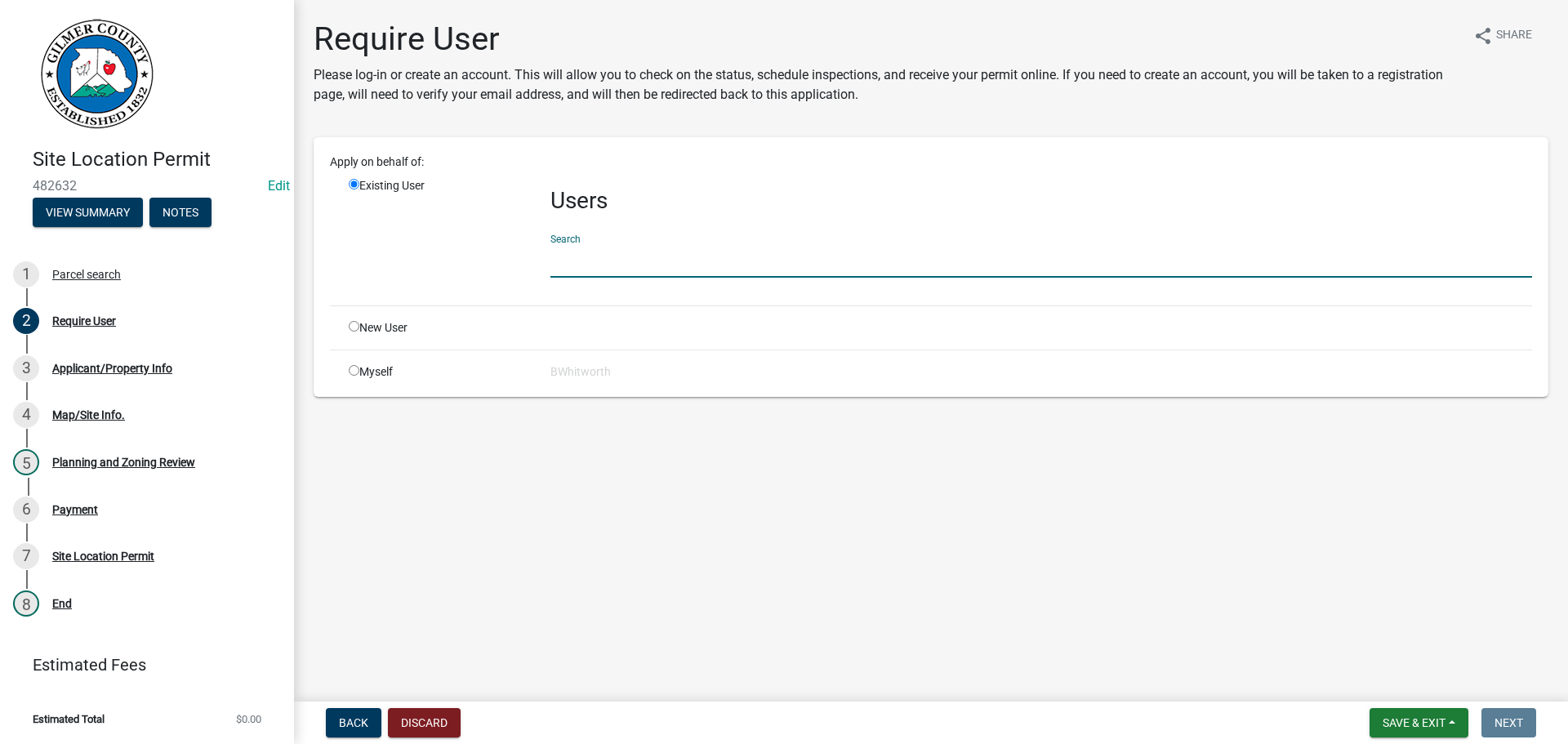
click at [599, 270] on input "text" at bounding box center [1041, 260] width 982 height 34
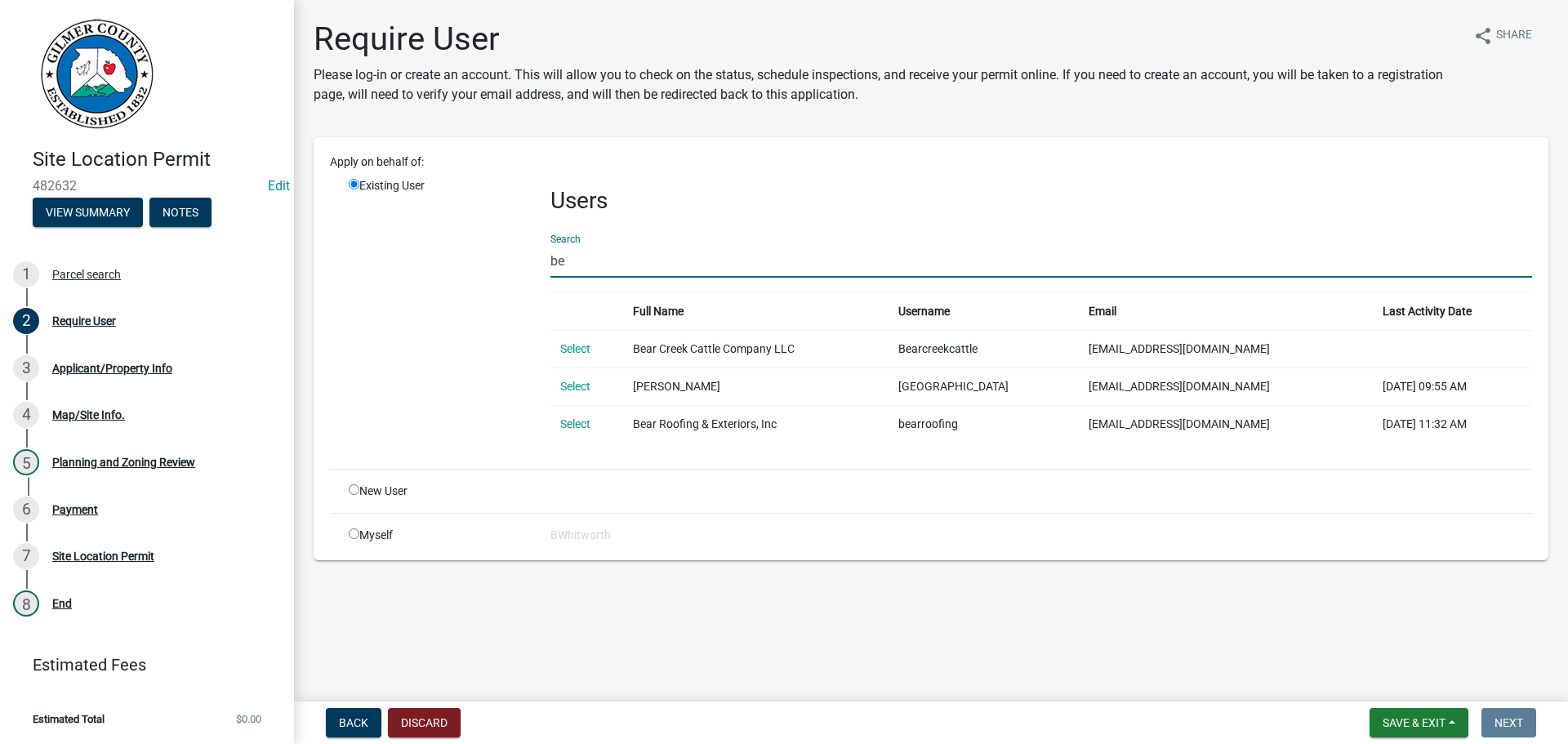
type input "b"
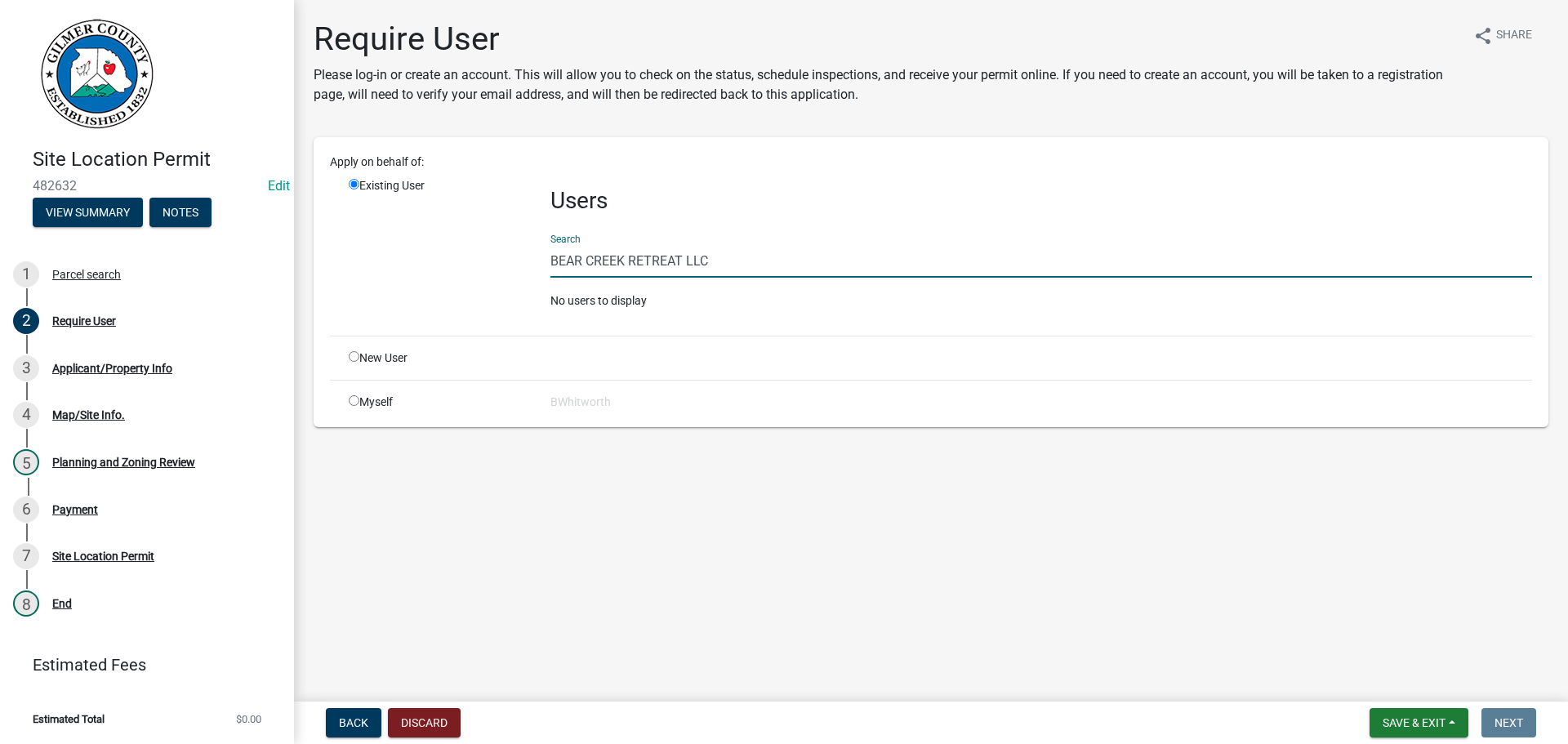
type input "BEAR CREEK RETREAT LLC"
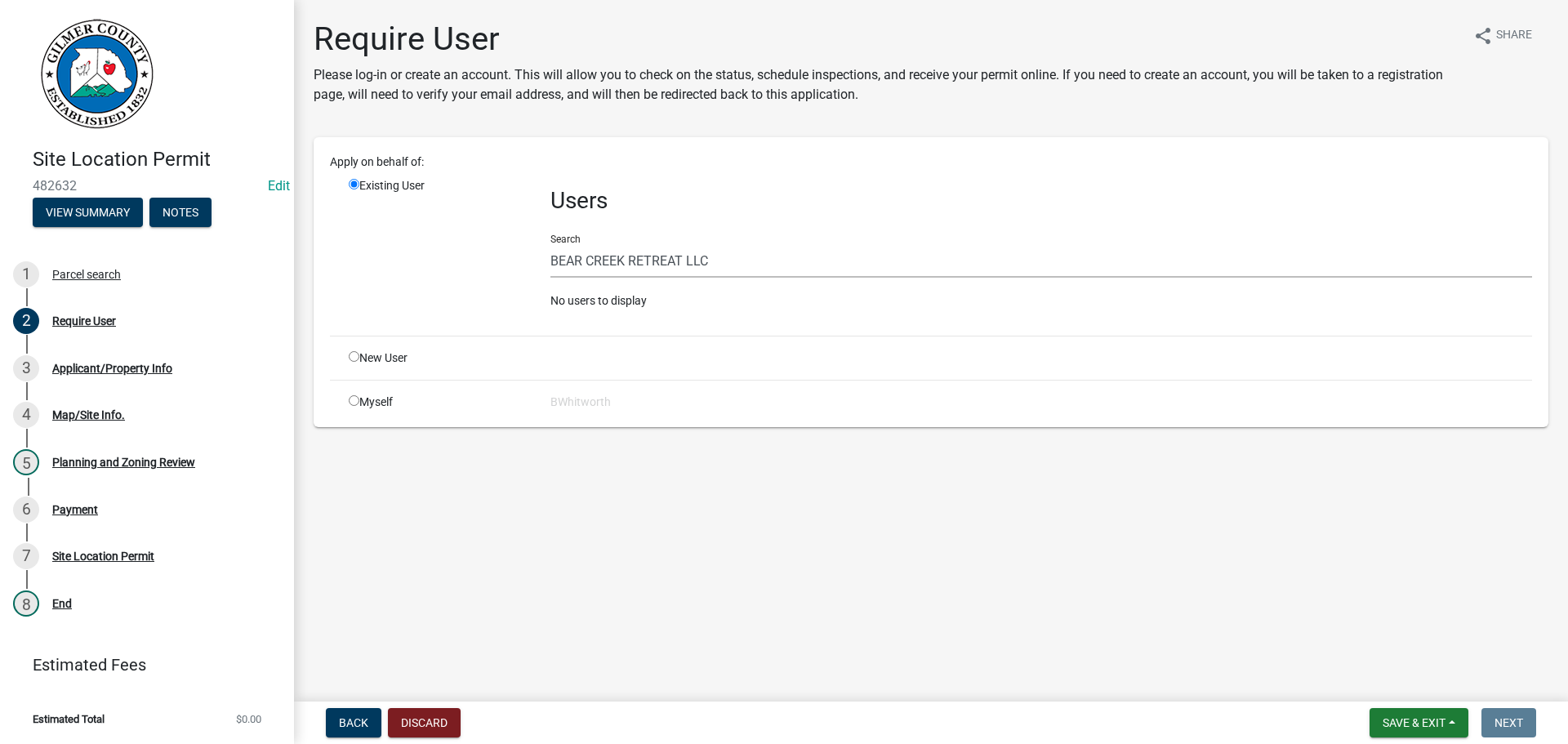
click at [356, 357] on input "radio" at bounding box center [354, 356] width 11 height 11
radio input "true"
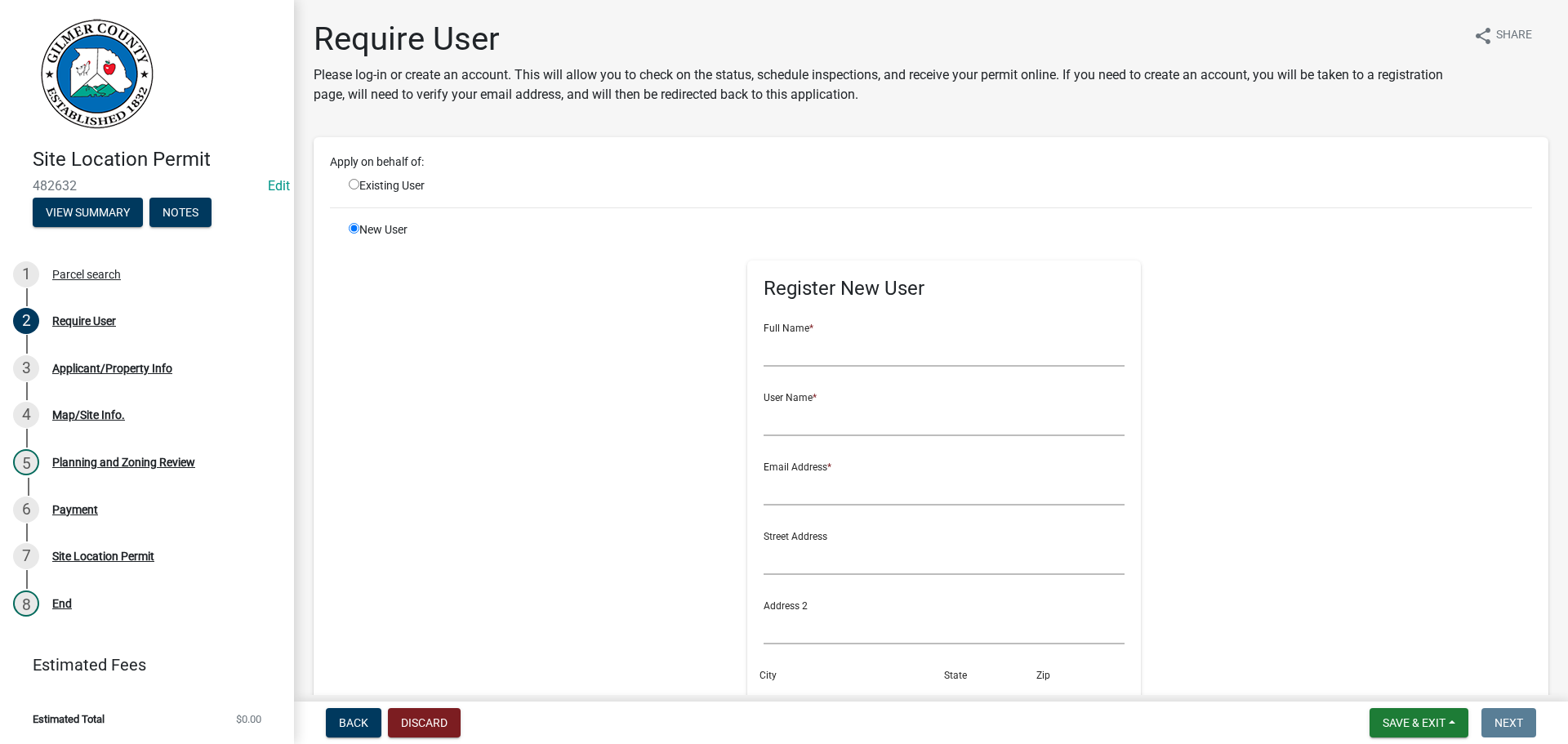
click at [355, 181] on input "radio" at bounding box center [354, 184] width 11 height 11
radio input "true"
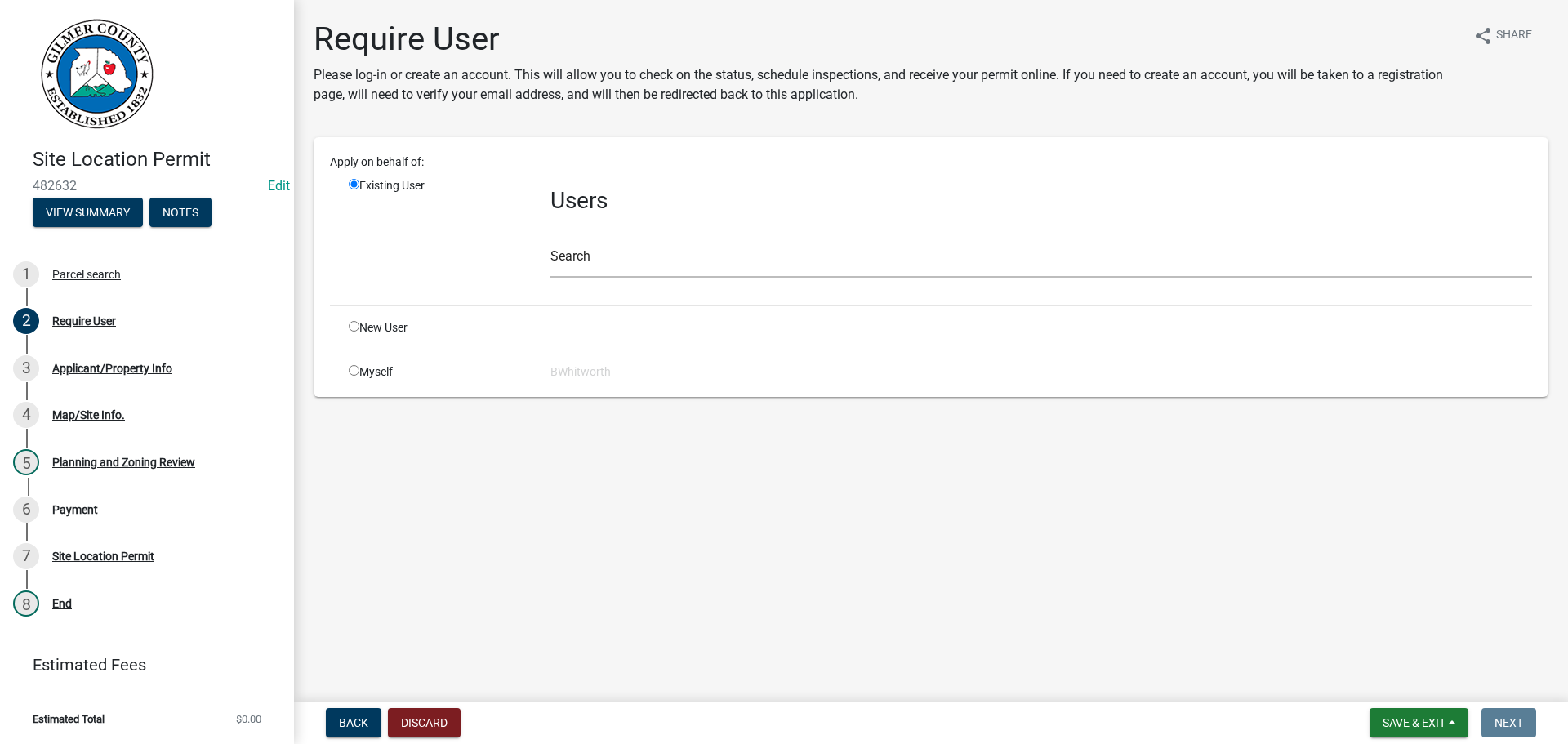
click at [359, 326] on div "New User" at bounding box center [437, 328] width 202 height 17
click at [358, 327] on input "radio" at bounding box center [354, 326] width 11 height 11
radio input "true"
radio input "false"
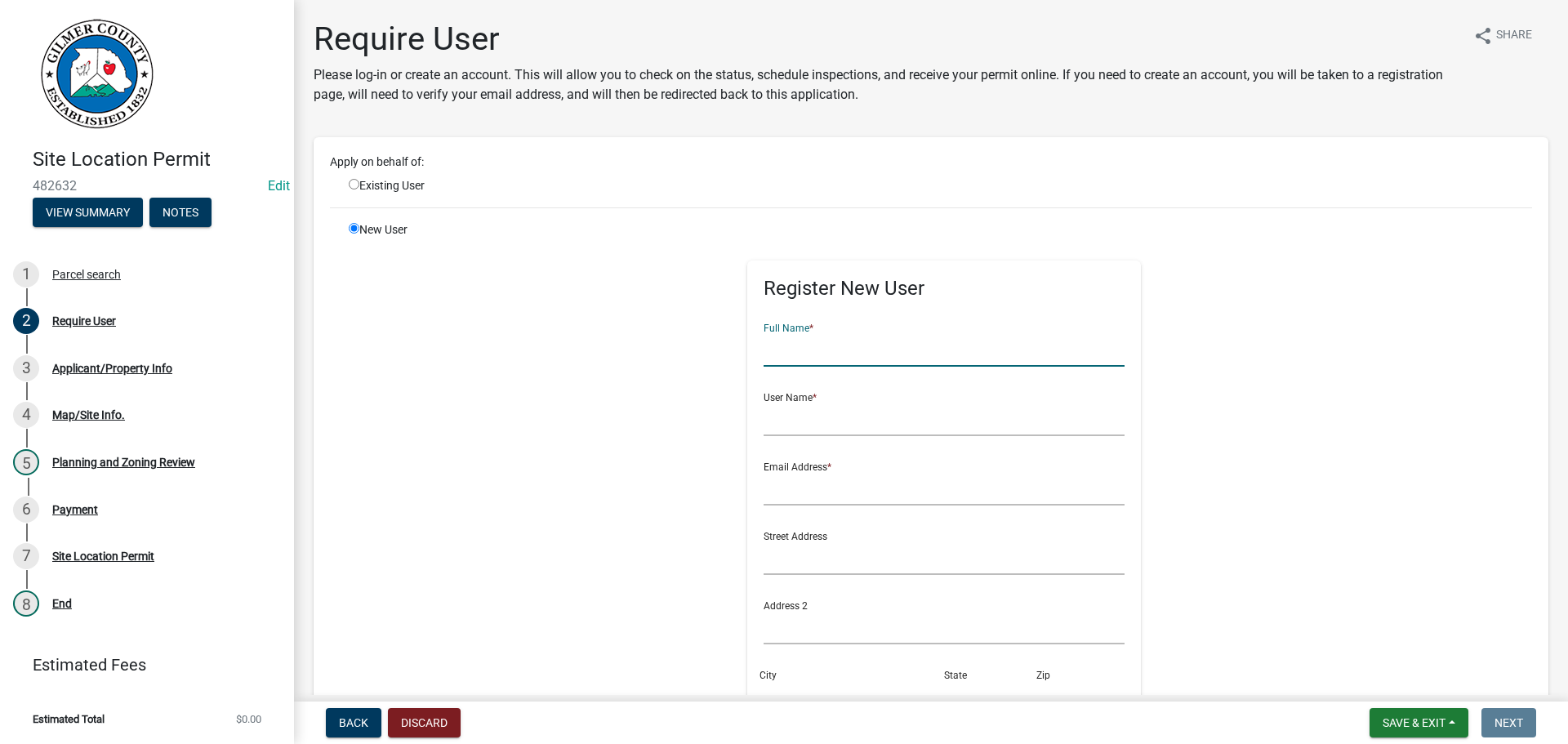
drag, startPoint x: 851, startPoint y: 351, endPoint x: 844, endPoint y: 338, distance: 14.8
click at [851, 351] on input "text" at bounding box center [944, 350] width 362 height 34
drag, startPoint x: 890, startPoint y: 347, endPoint x: 720, endPoint y: 344, distance: 170.0
click at [720, 344] on div "Register New User Full Name * BEAR CREEK RETREAT User Name * Email Address * St…" at bounding box center [944, 588] width 837 height 735
type input "BEAR CREEK RETREAT"
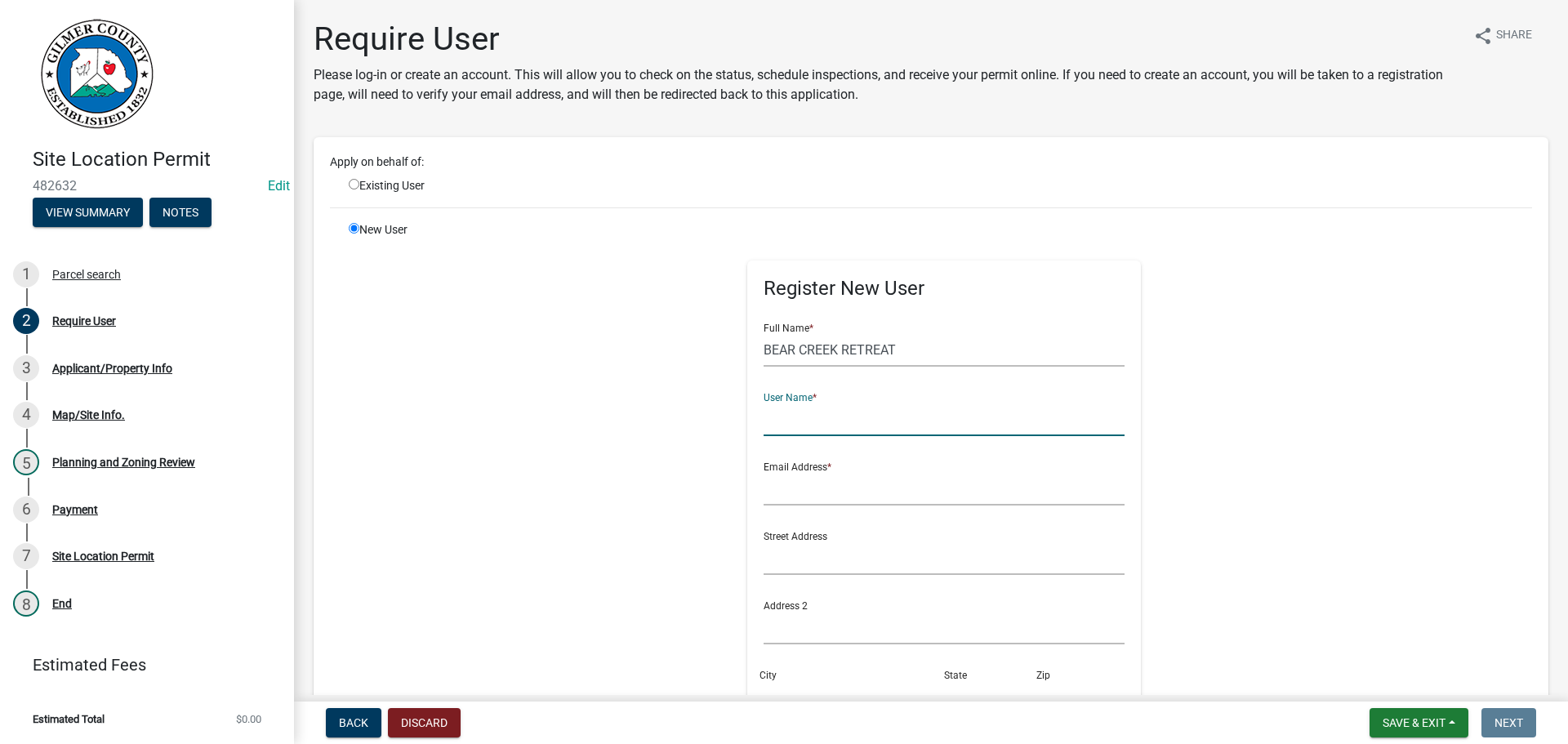
click at [796, 426] on input "text" at bounding box center [944, 419] width 362 height 34
paste input "BEAR CREEK RETREAT"
click at [789, 420] on input "BEAR CREEK RETREAT" at bounding box center [944, 419] width 362 height 34
click at [830, 420] on input "BEARCREEK RETREAT" at bounding box center [944, 419] width 362 height 34
type input "BEARCREEKRETREAT"
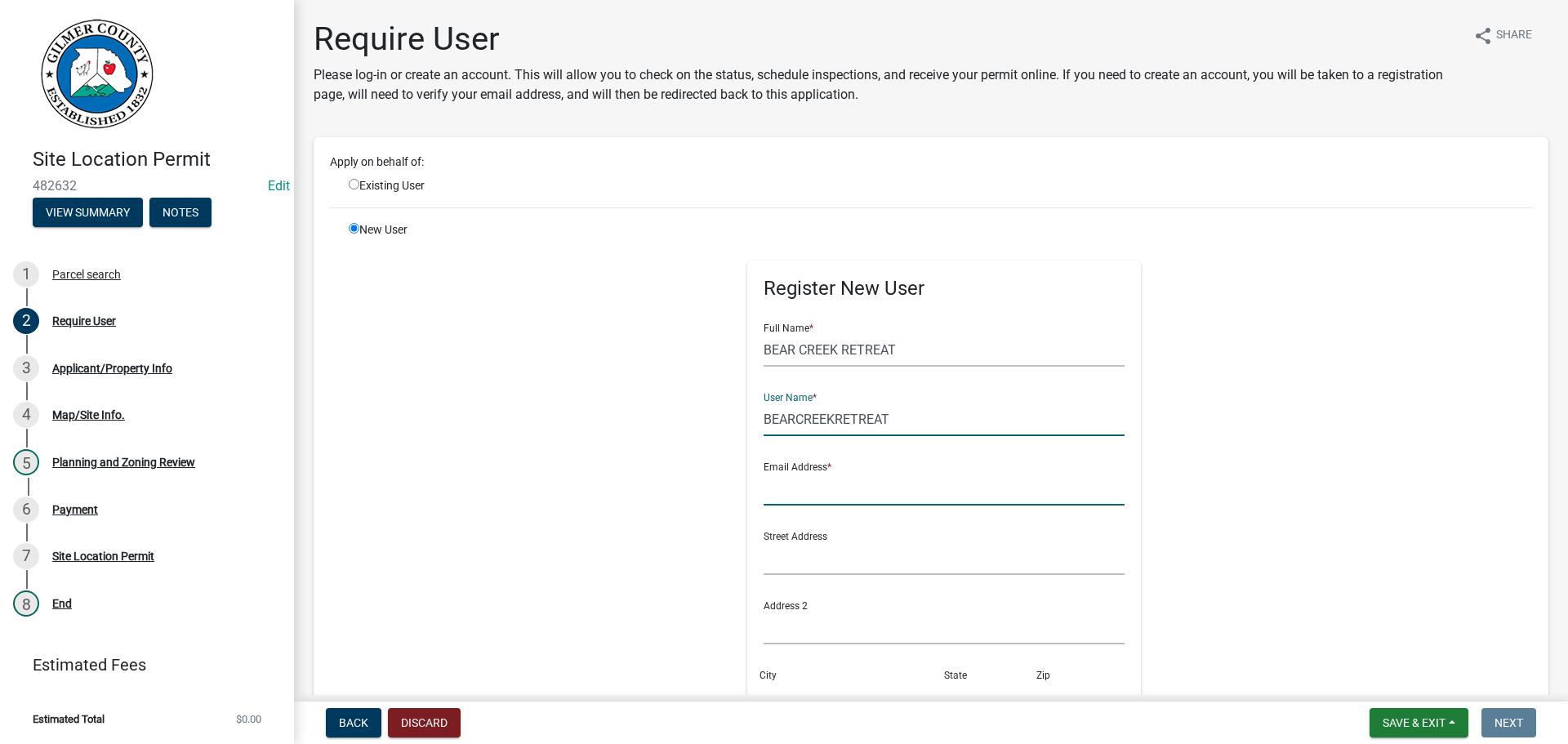
click at [834, 477] on input "text" at bounding box center [944, 488] width 362 height 34
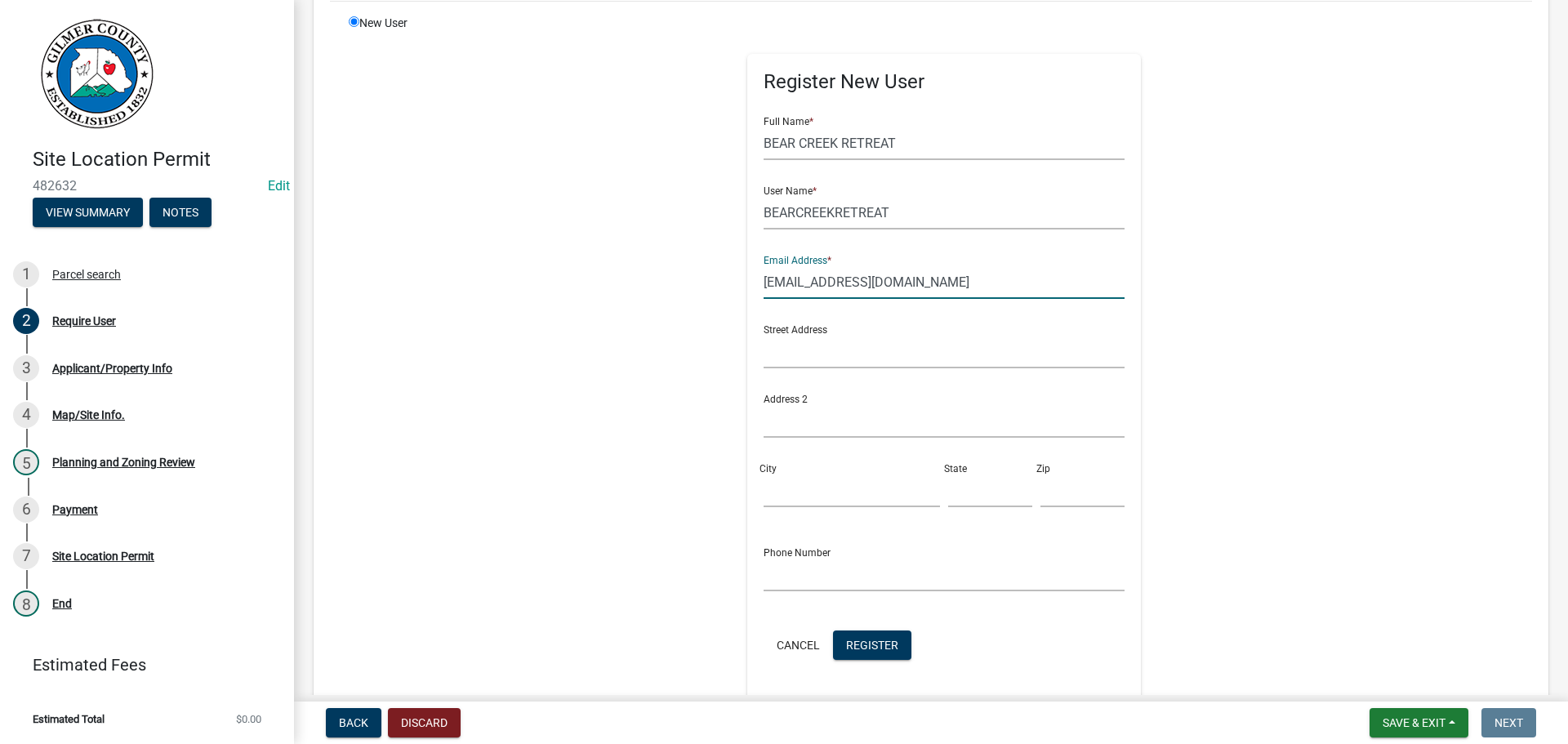
scroll to position [327, 0]
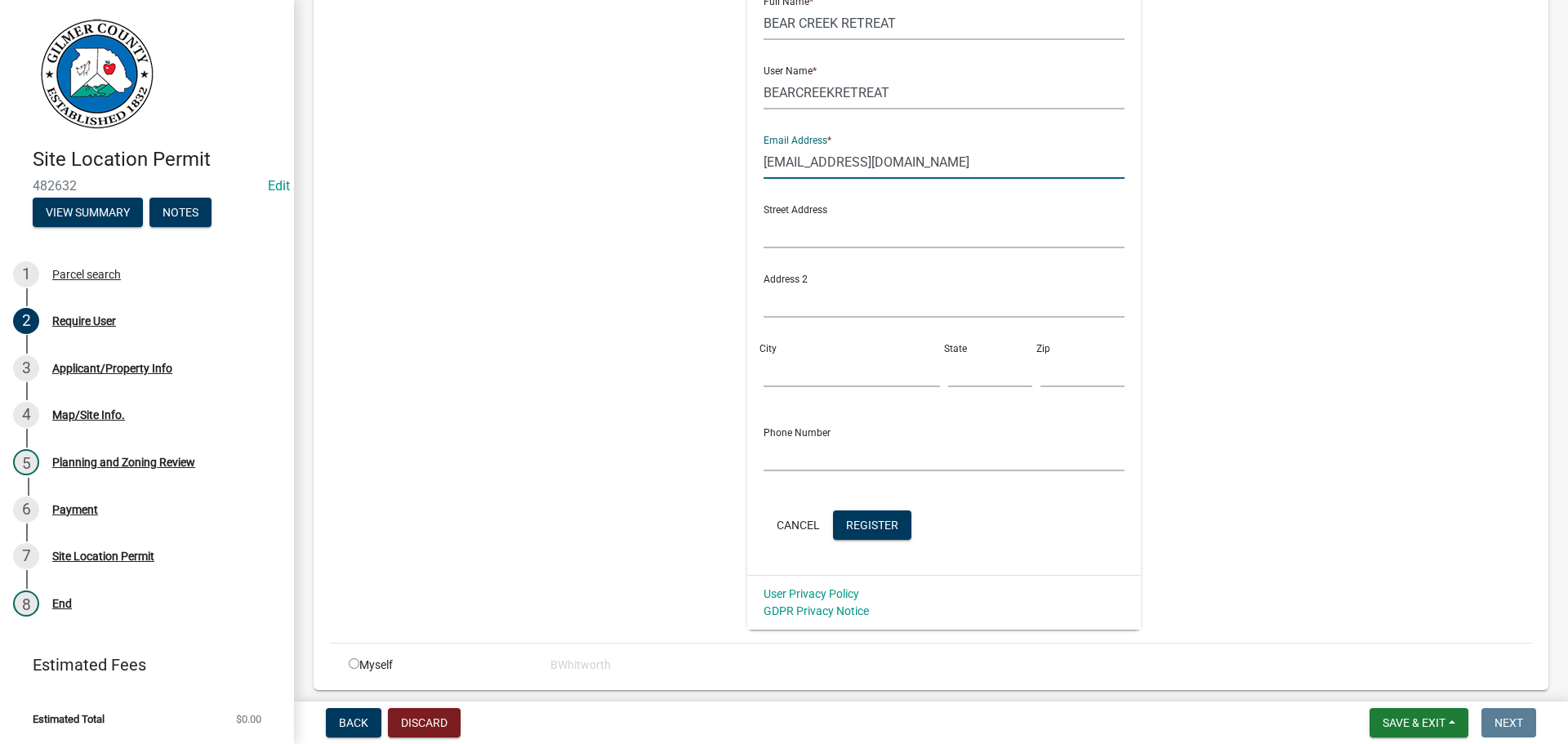
type input "[EMAIL_ADDRESS][DOMAIN_NAME]"
click at [886, 92] on input "BEARCREEKRETREAT" at bounding box center [944, 92] width 362 height 34
type input "BEARCREEKRETREAT*"
click at [847, 523] on span "Register" at bounding box center [871, 524] width 52 height 13
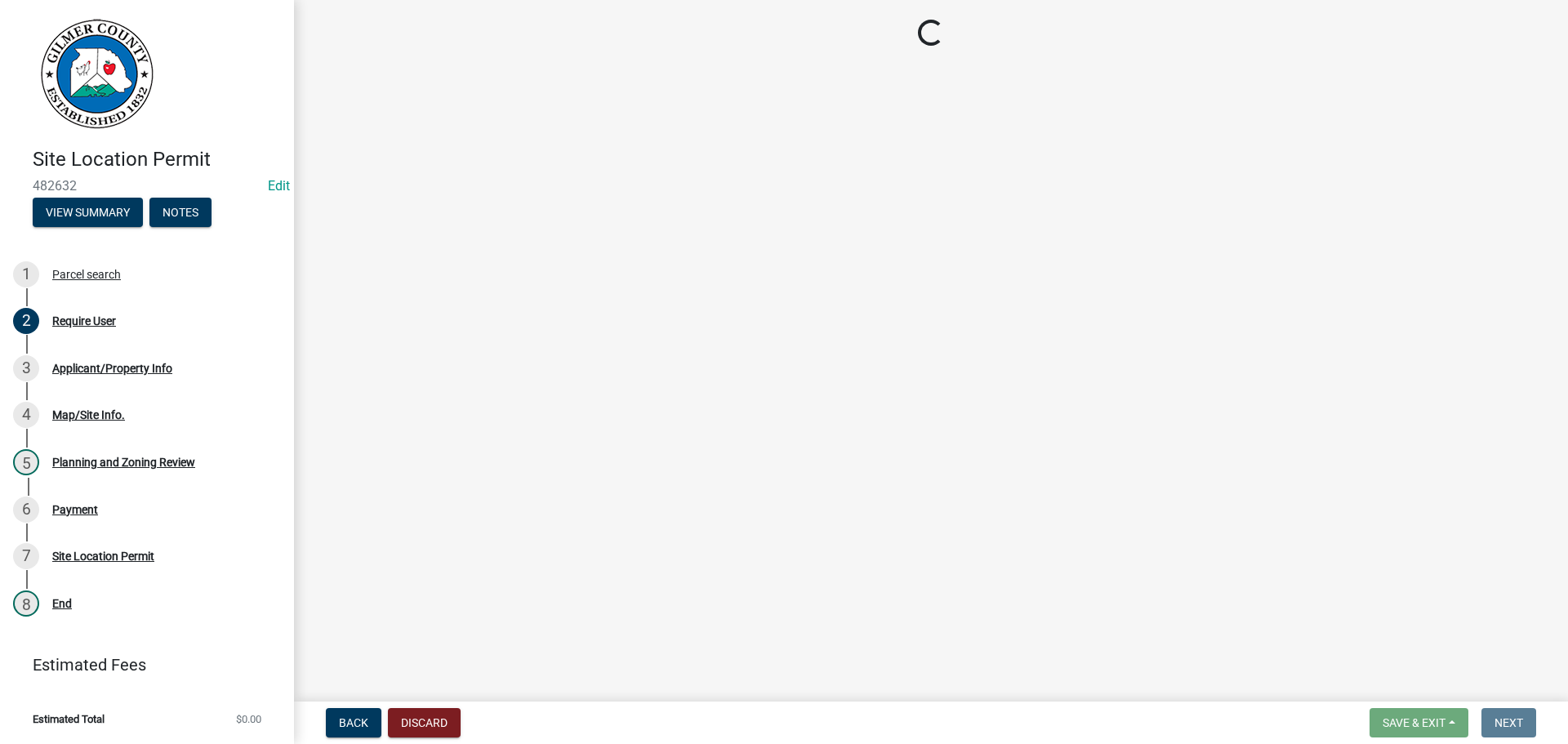
scroll to position [0, 0]
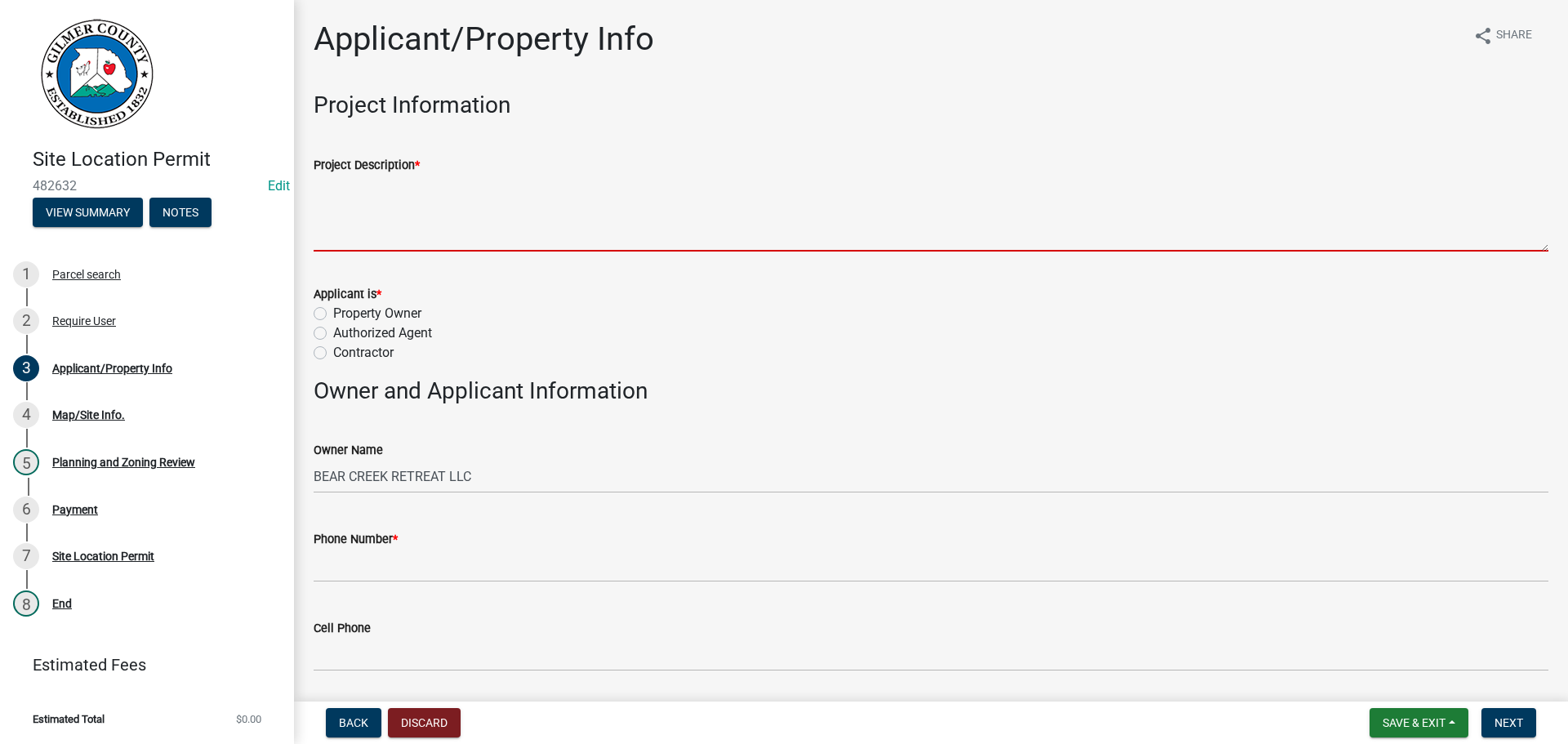
click at [391, 214] on textarea "Project Description *" at bounding box center [931, 213] width 1235 height 77
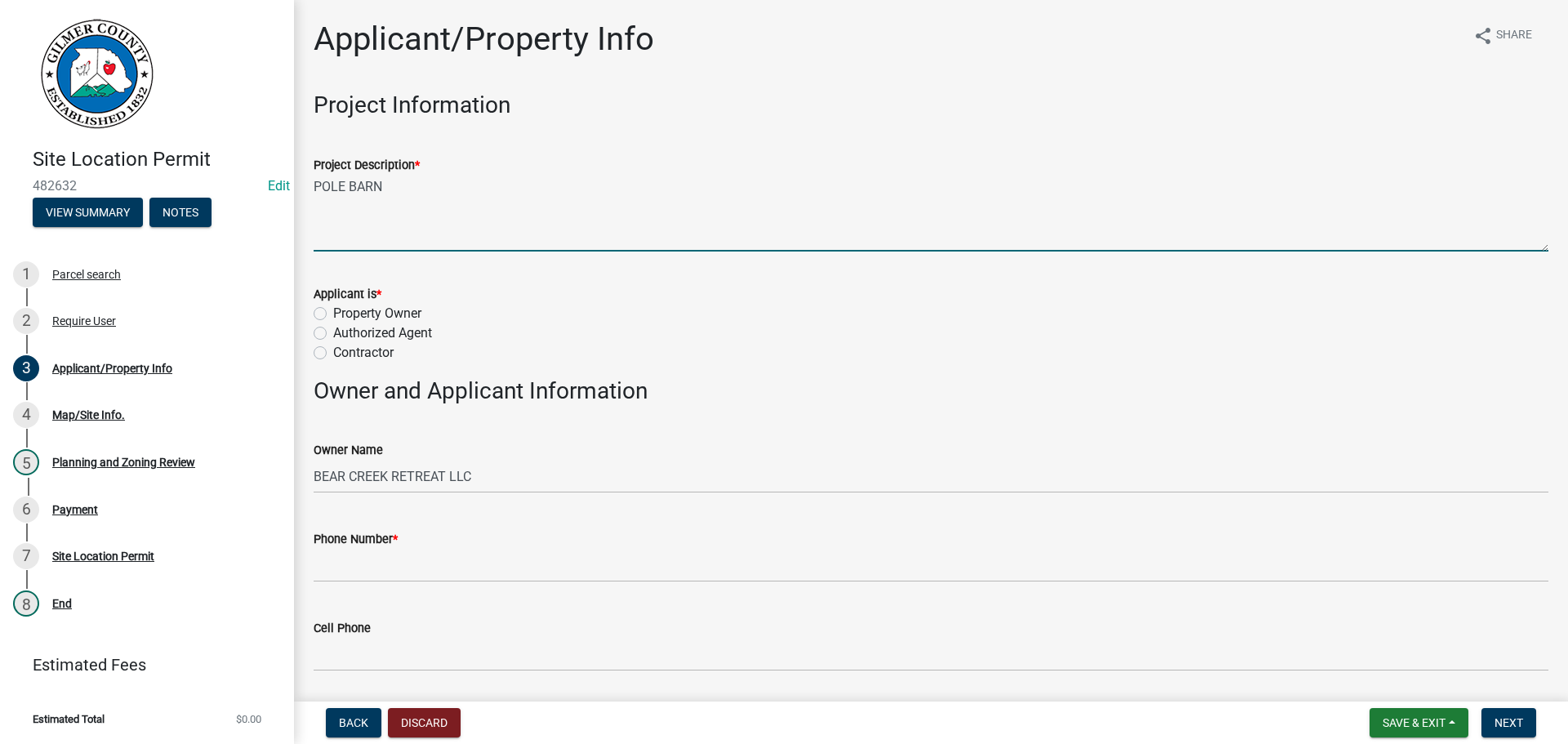
type textarea "POLE BARN"
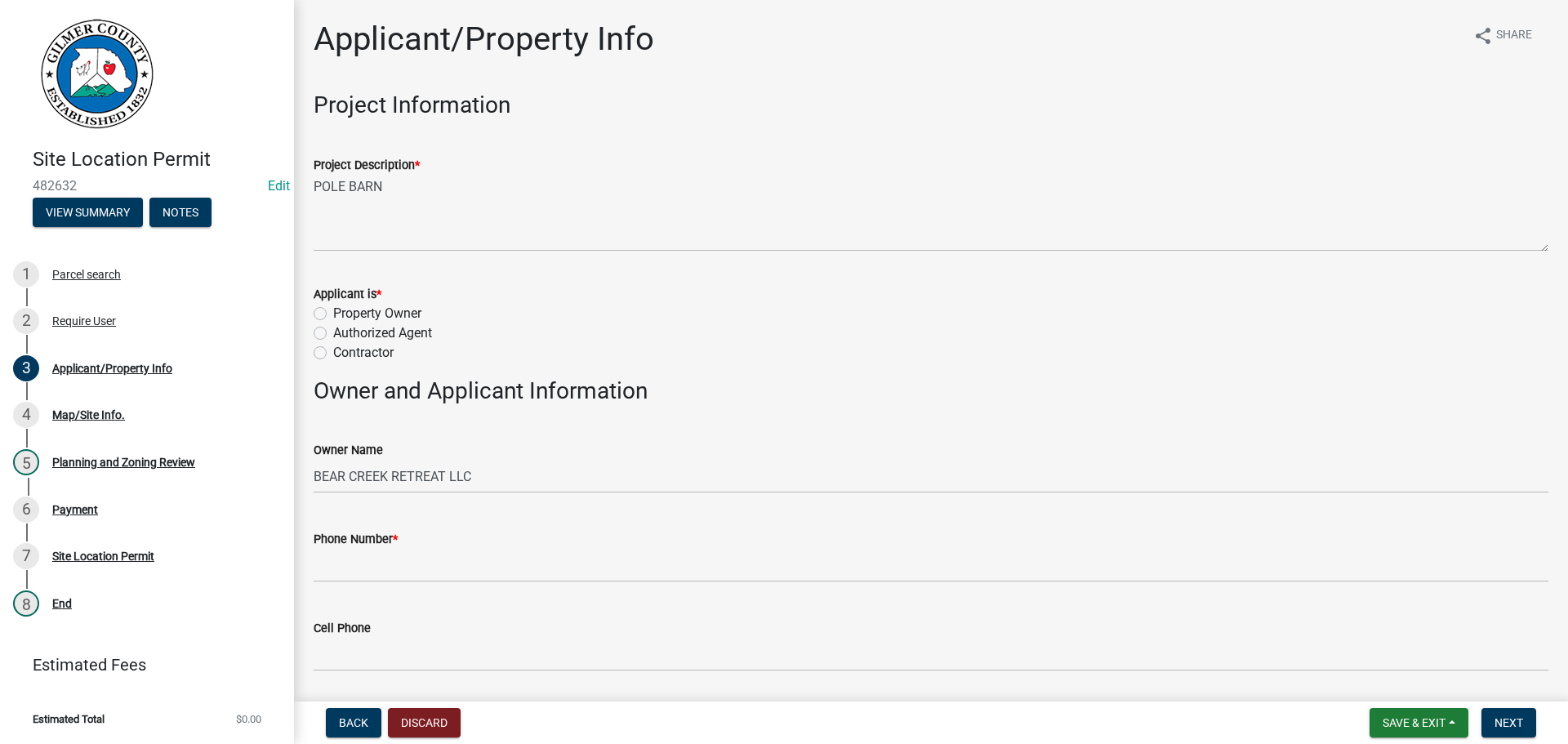
click at [333, 312] on label "Property Owner" at bounding box center [377, 313] width 89 height 19
click at [333, 312] on input "Property Owner" at bounding box center [339, 309] width 11 height 11
radio input "true"
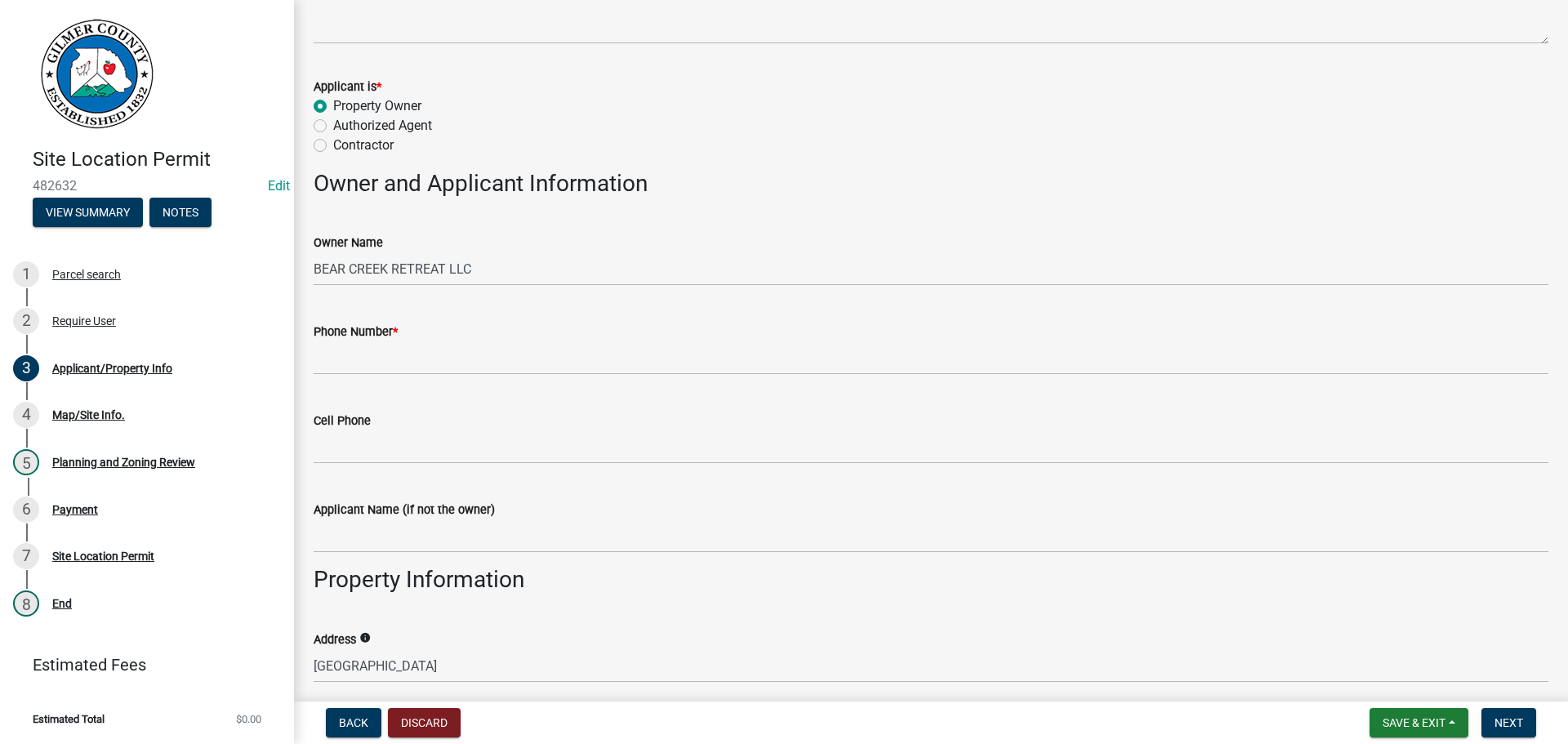
scroll to position [245, 0]
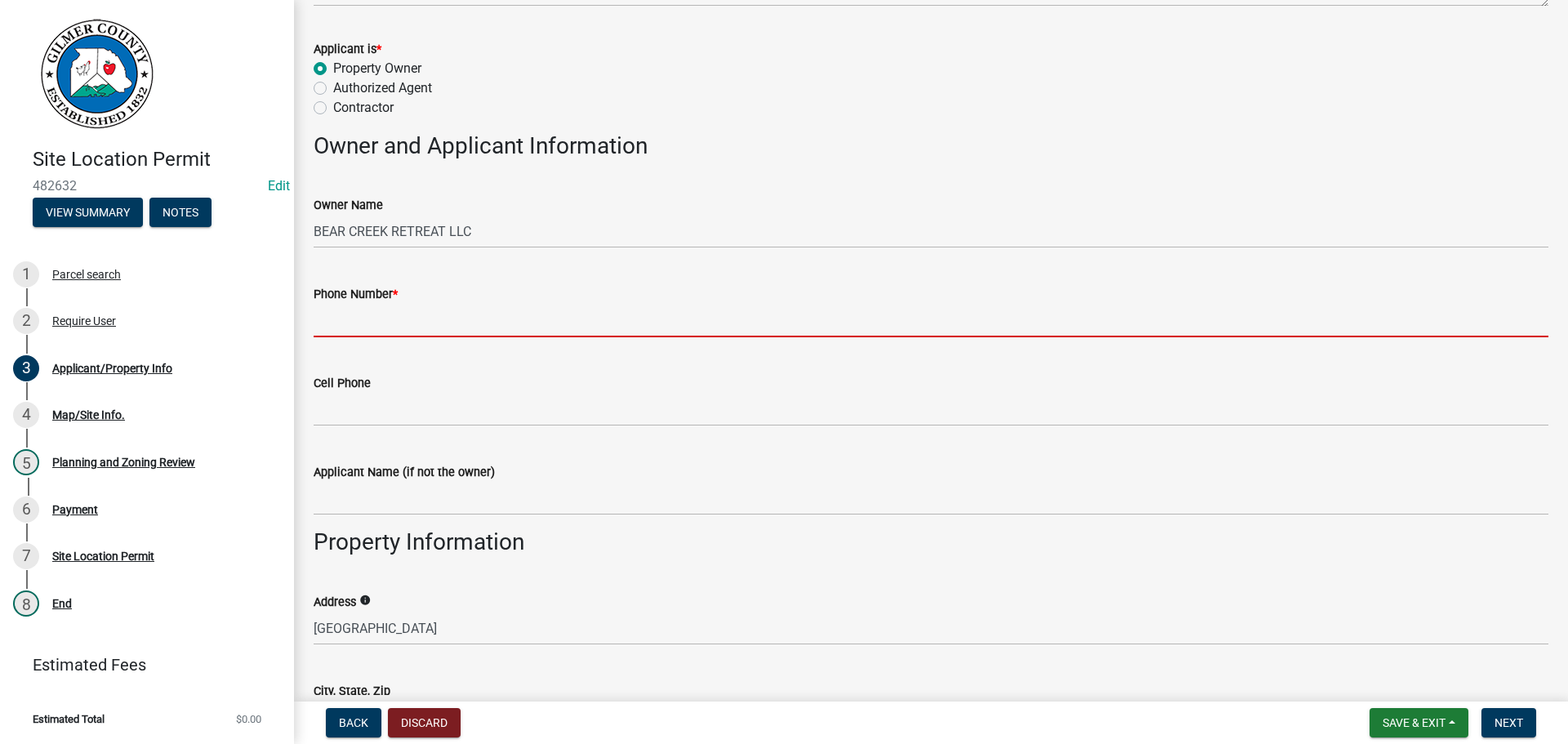
click at [396, 316] on input "Phone Number *" at bounding box center [931, 320] width 1235 height 34
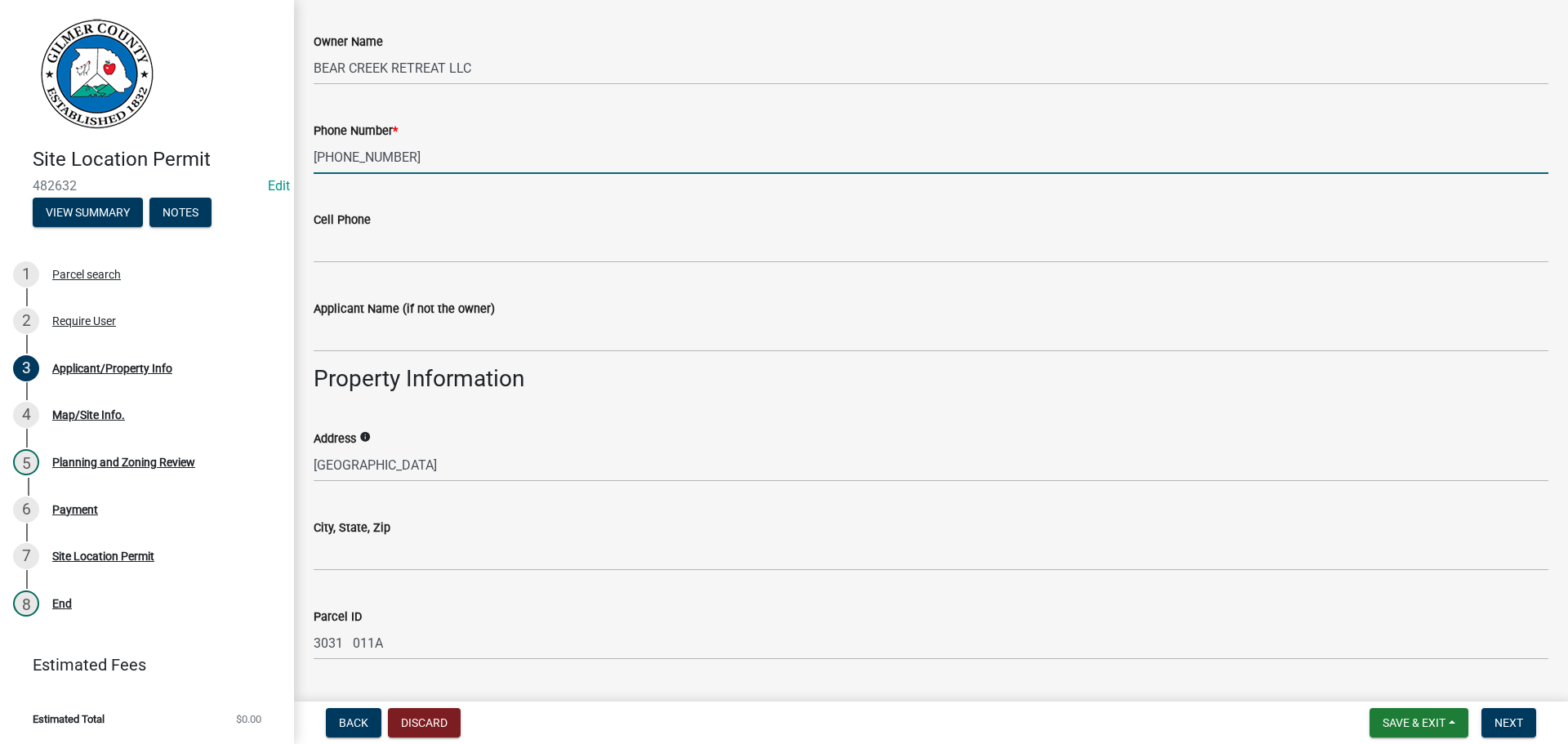
scroll to position [489, 0]
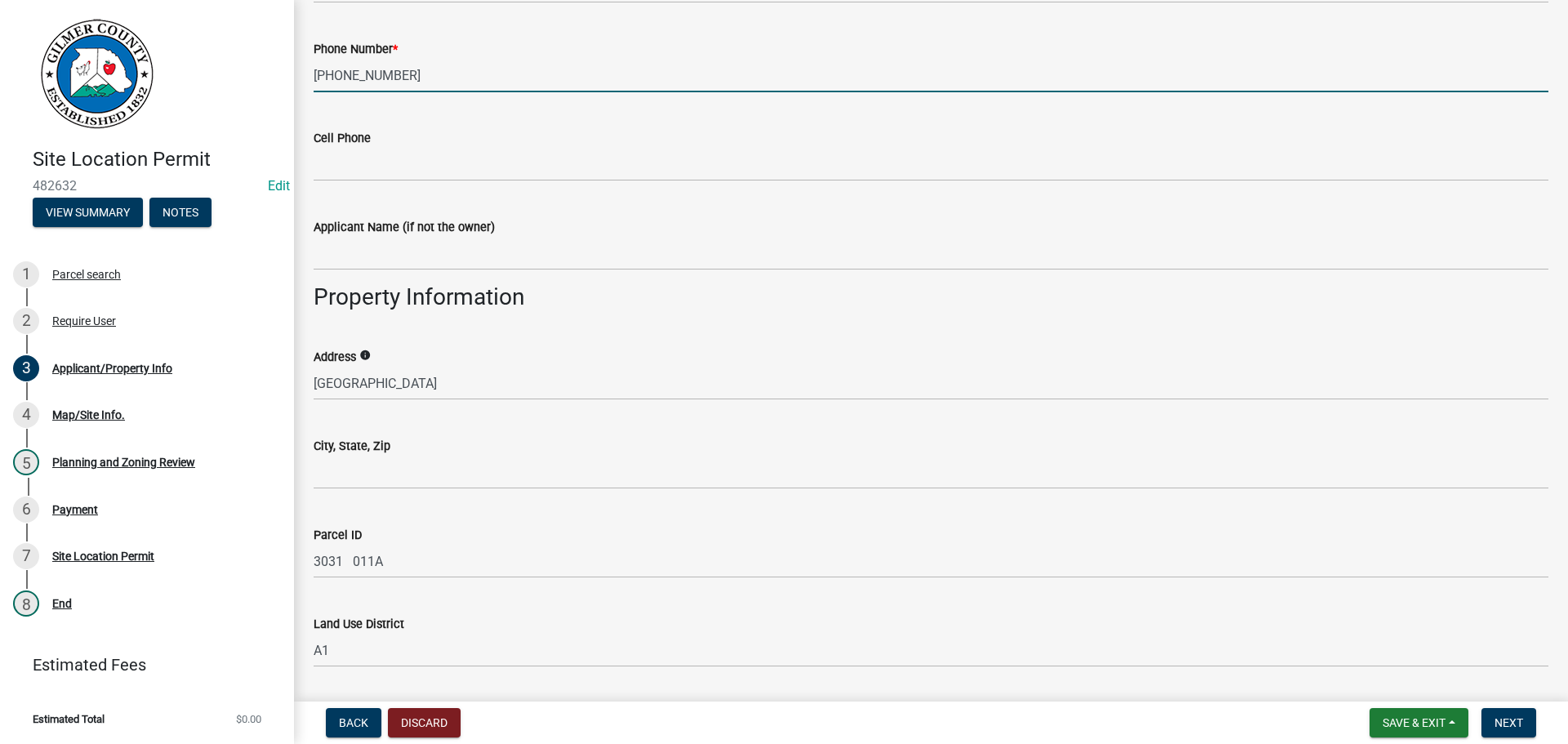
type input "[PHONE_NUMBER]"
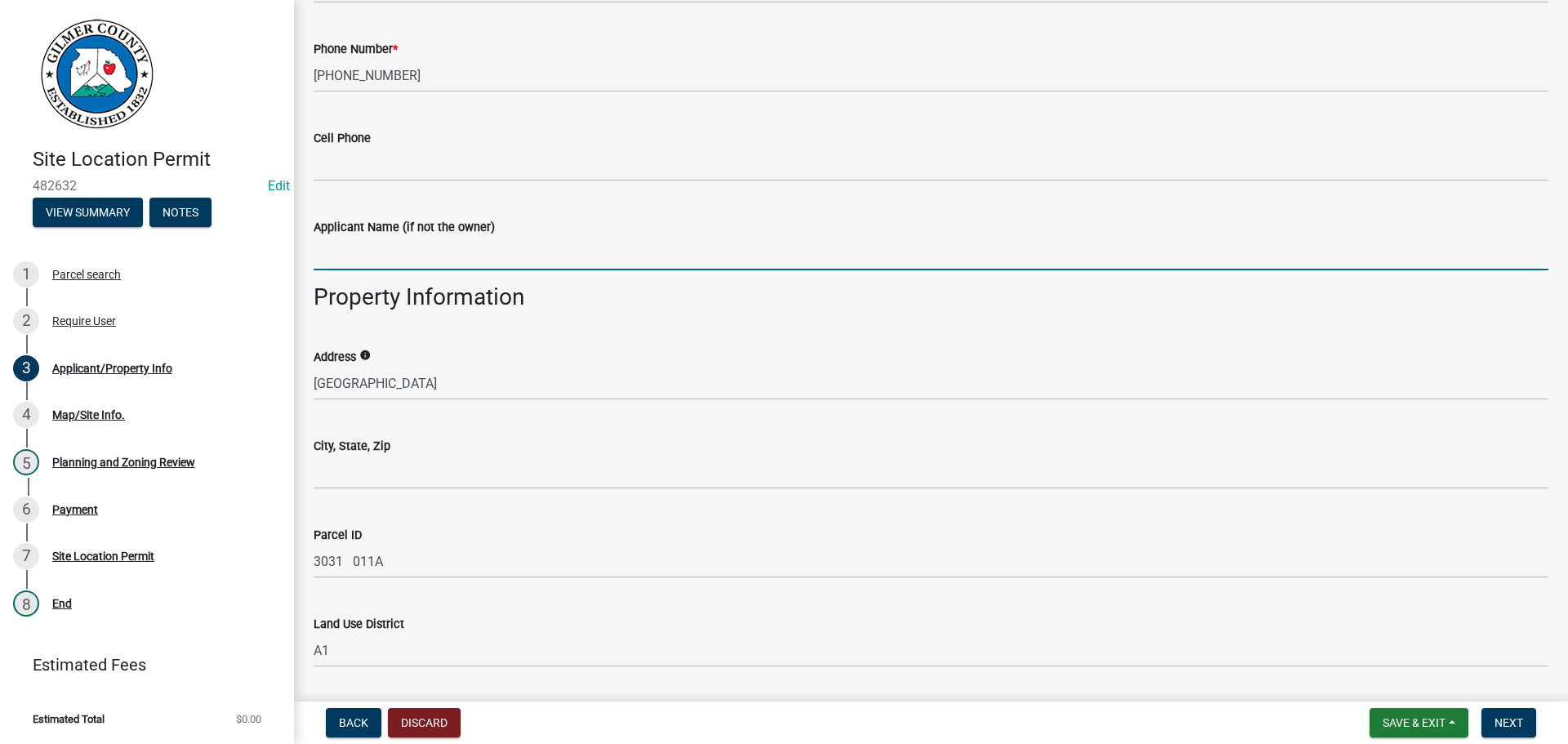
click at [371, 253] on input "Applicant Name (if not the owner)" at bounding box center [931, 253] width 1235 height 34
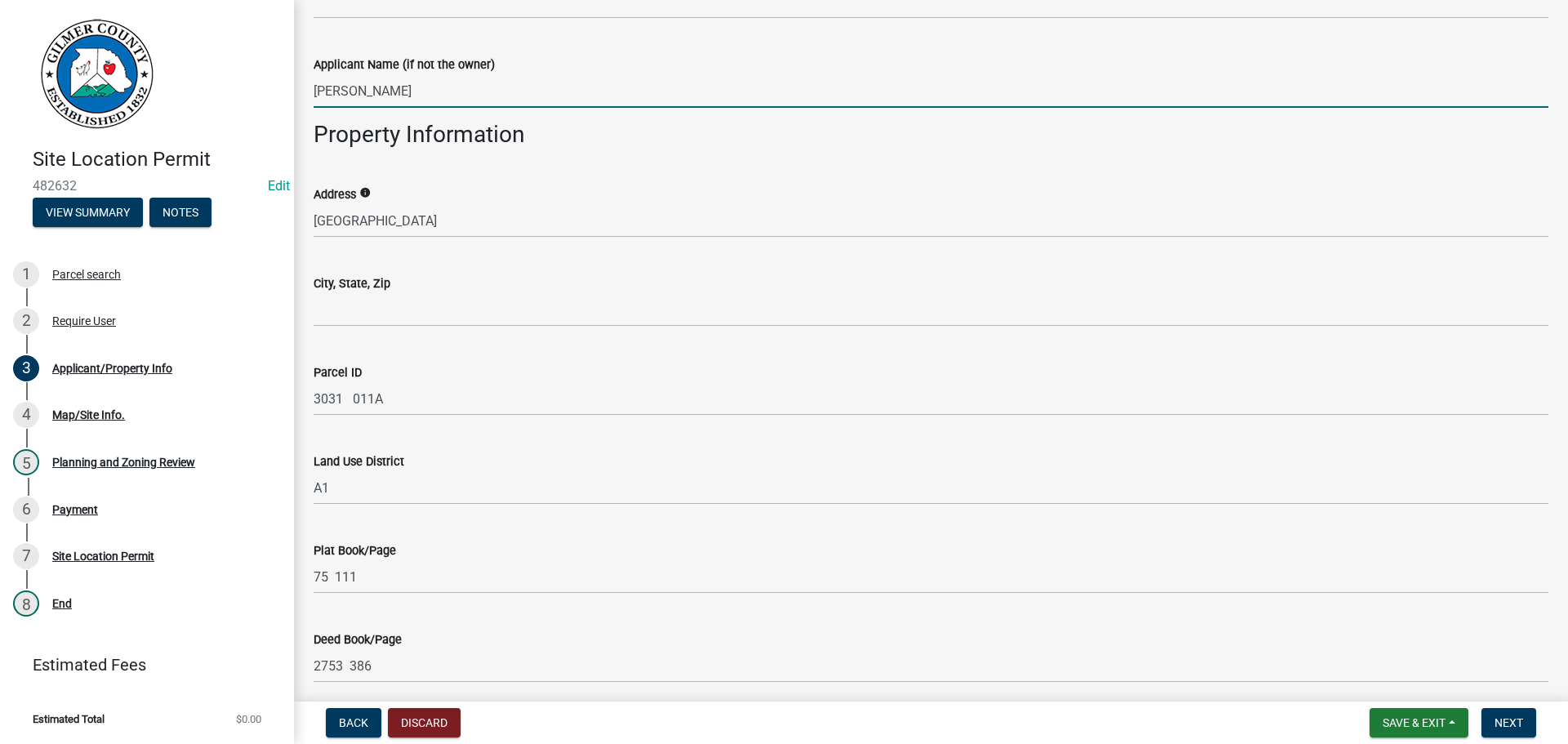
scroll to position [653, 0]
type input "[PERSON_NAME]"
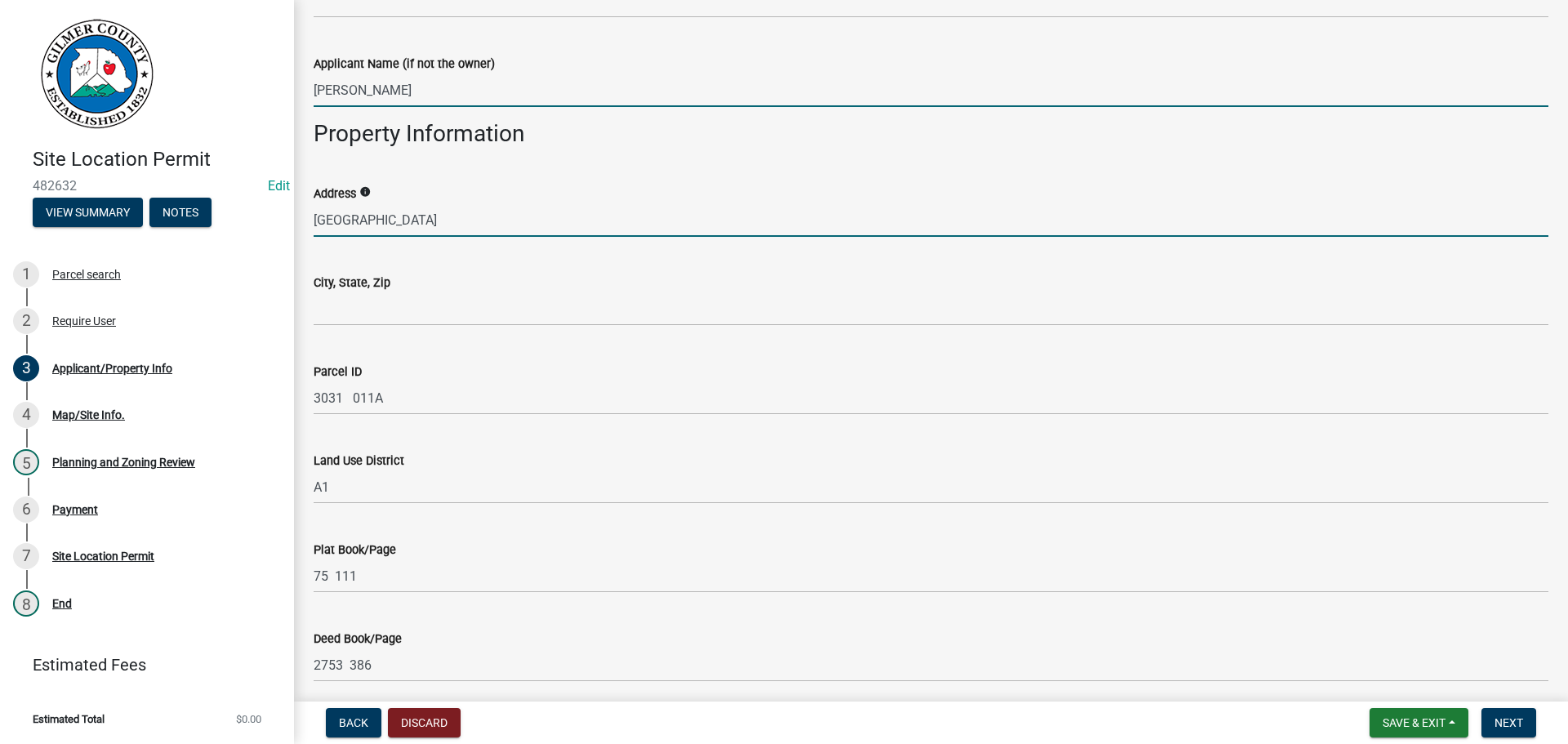
click at [316, 218] on input "[GEOGRAPHIC_DATA]" at bounding box center [931, 220] width 1235 height 34
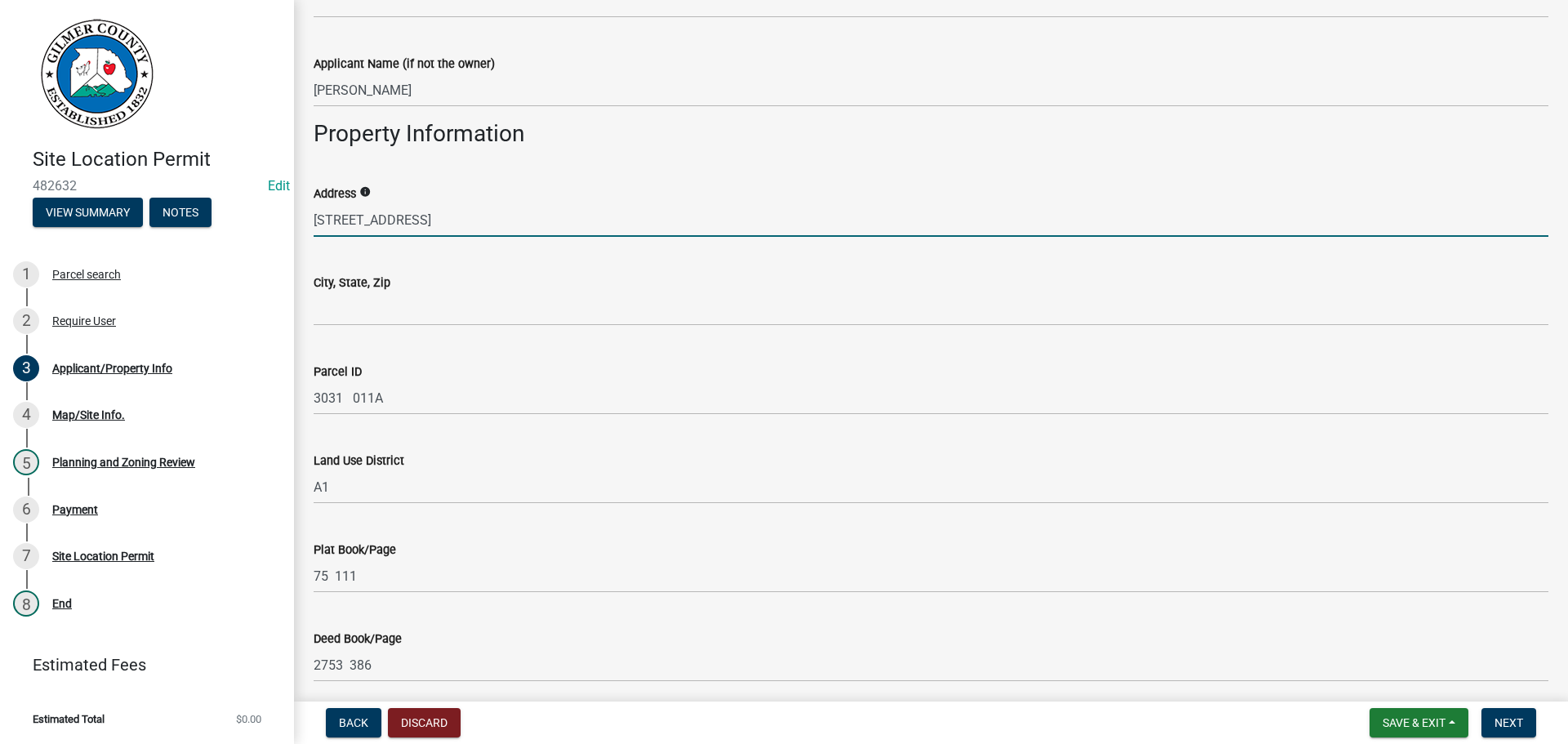
type input "[STREET_ADDRESS]"
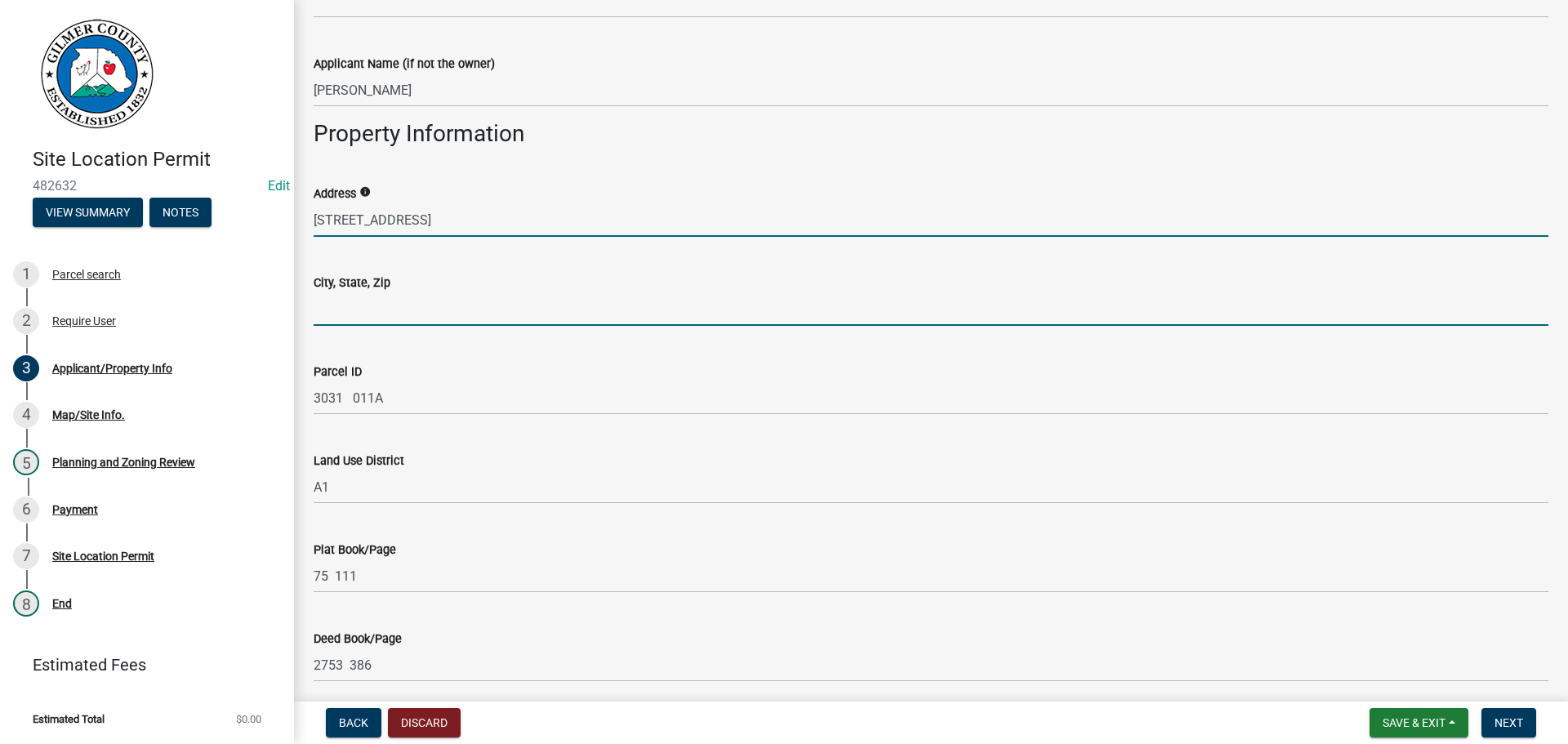
click at [405, 304] on input "City, State, Zip" at bounding box center [931, 309] width 1235 height 34
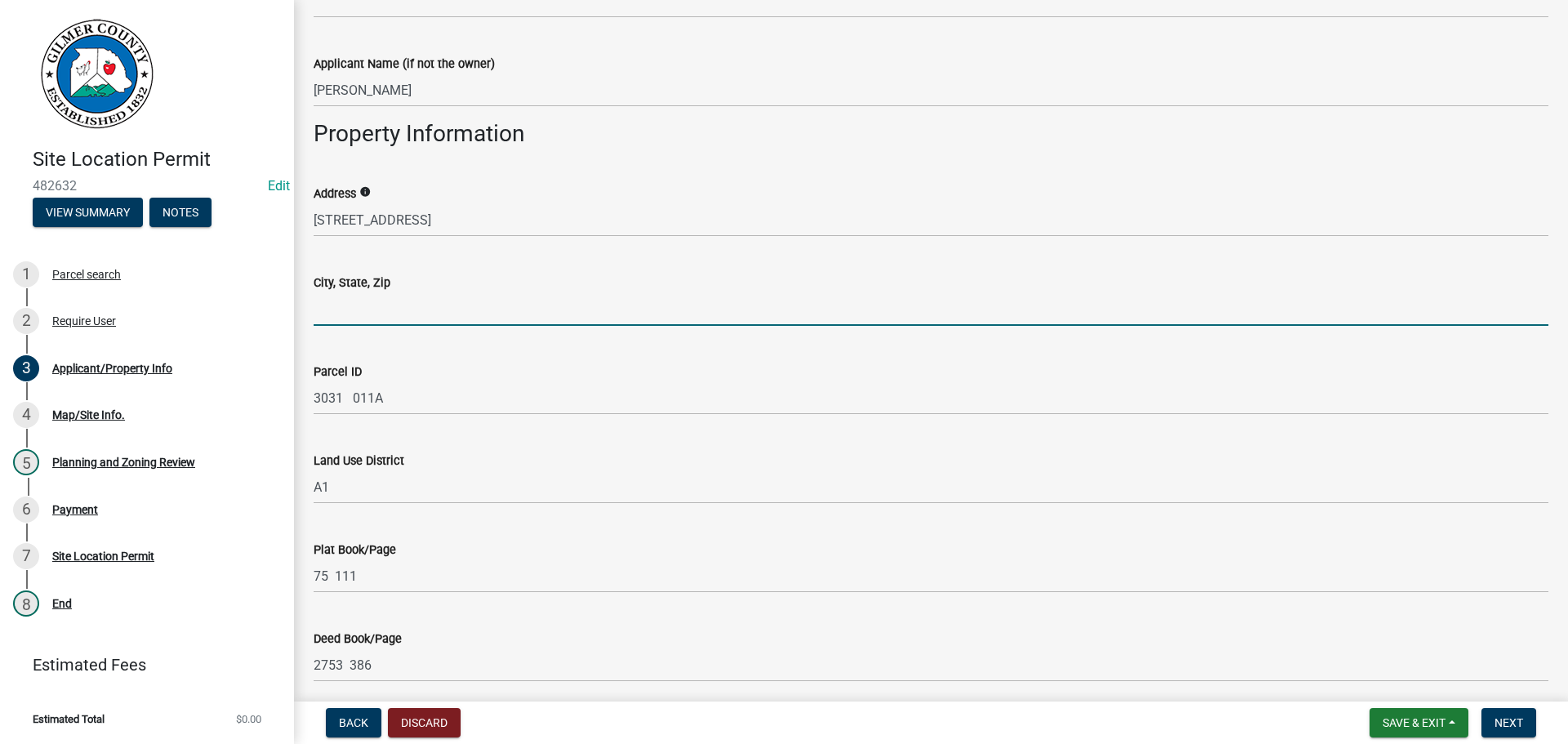
type input "ELLIJAY GA 30540"
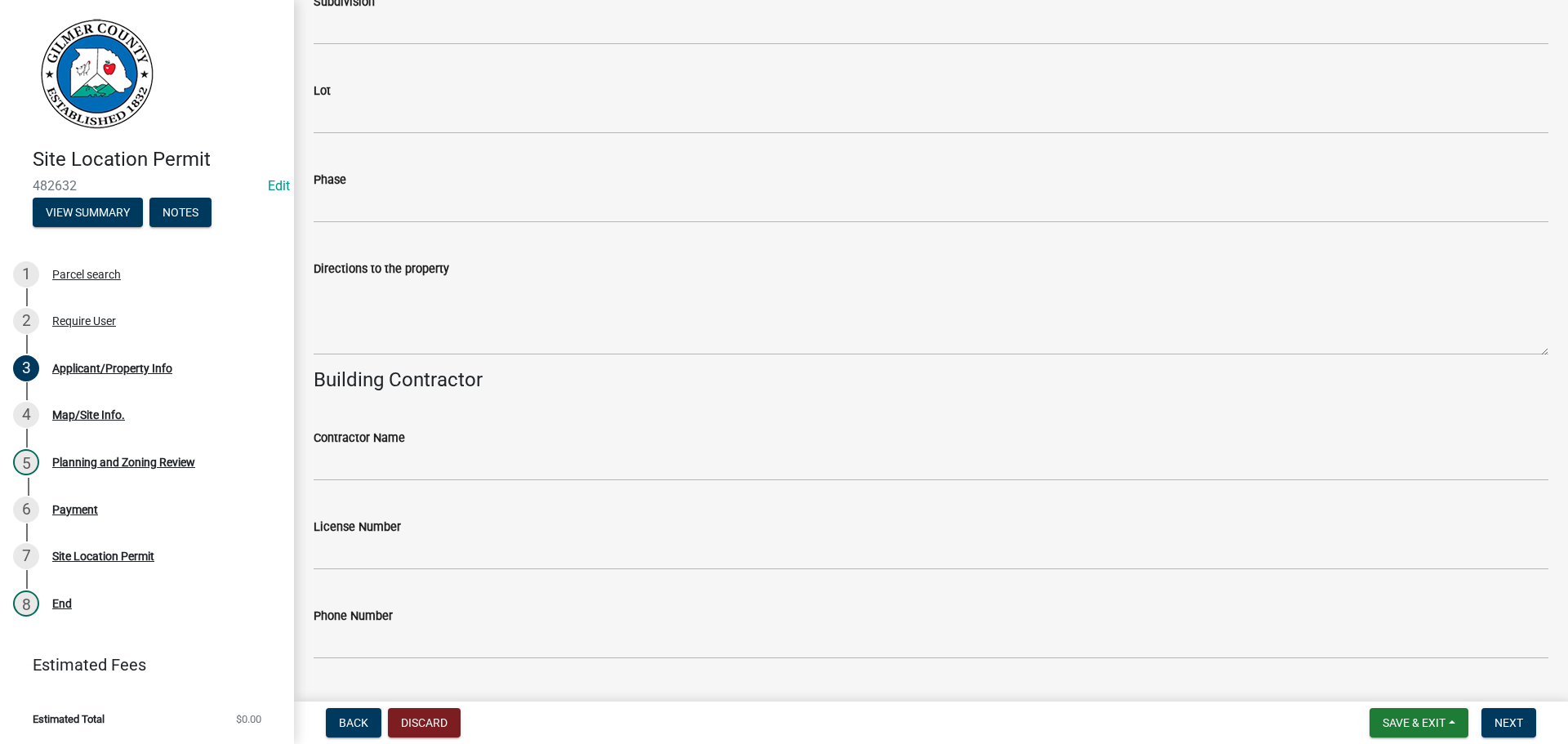
scroll to position [1469, 0]
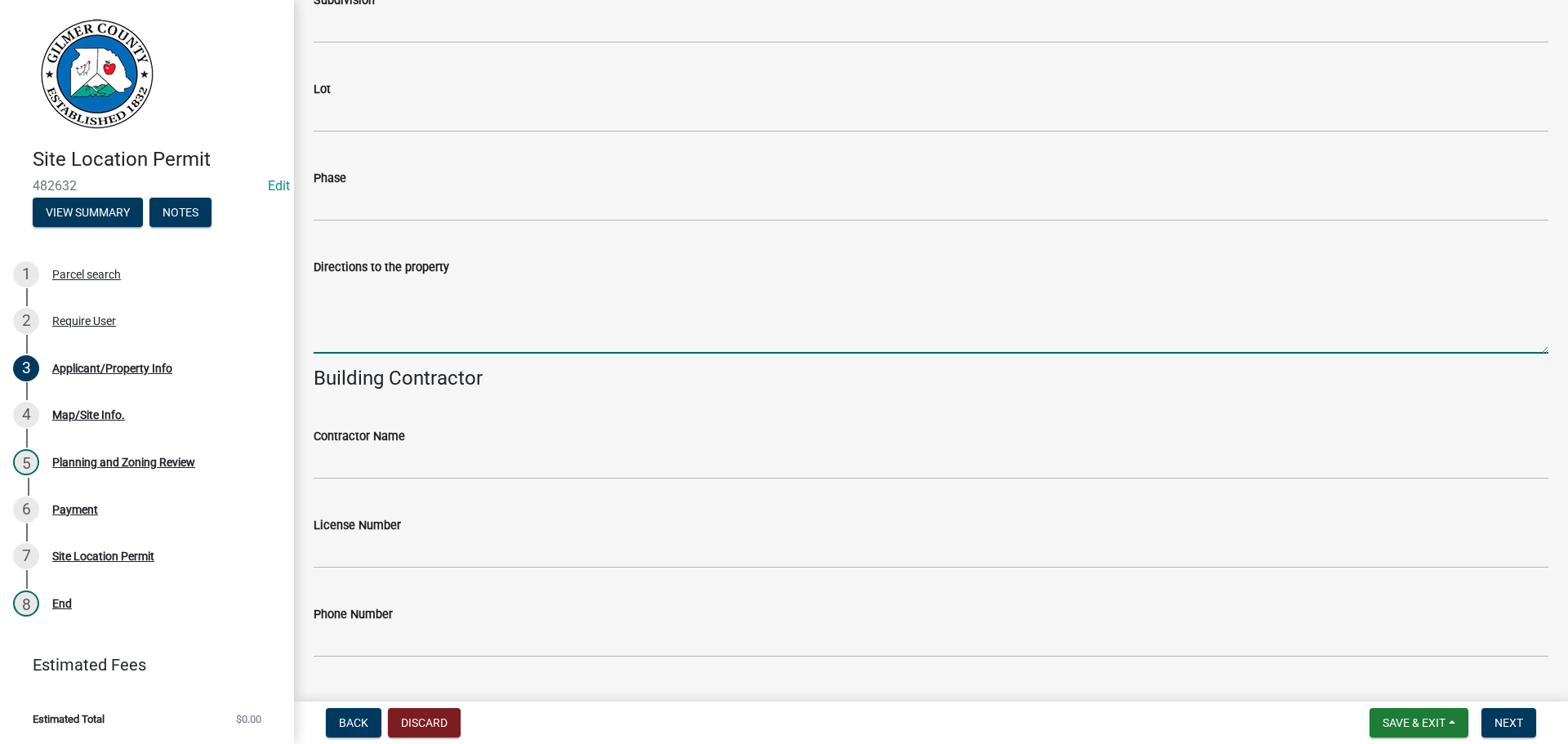
click at [374, 309] on textarea "Directions to the property" at bounding box center [931, 315] width 1235 height 77
click at [312, 288] on div "Directions to the property [GEOGRAPHIC_DATA]," at bounding box center [931, 294] width 1259 height 120
click at [313, 281] on textarea "[GEOGRAPHIC_DATA]," at bounding box center [931, 315] width 1235 height 77
click at [542, 294] on textarea "[STREET_ADDRESS]," at bounding box center [931, 315] width 1235 height 77
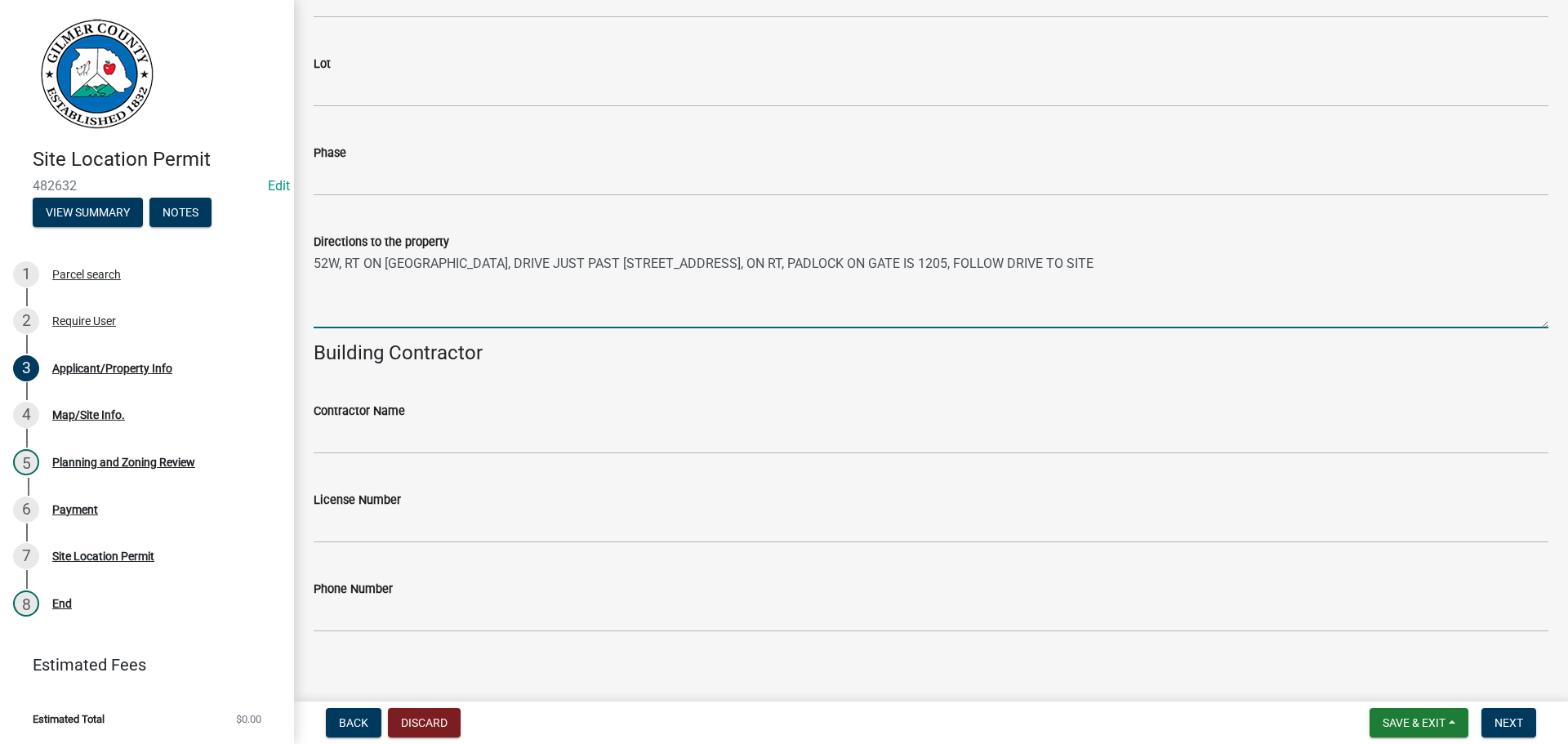
scroll to position [1508, 0]
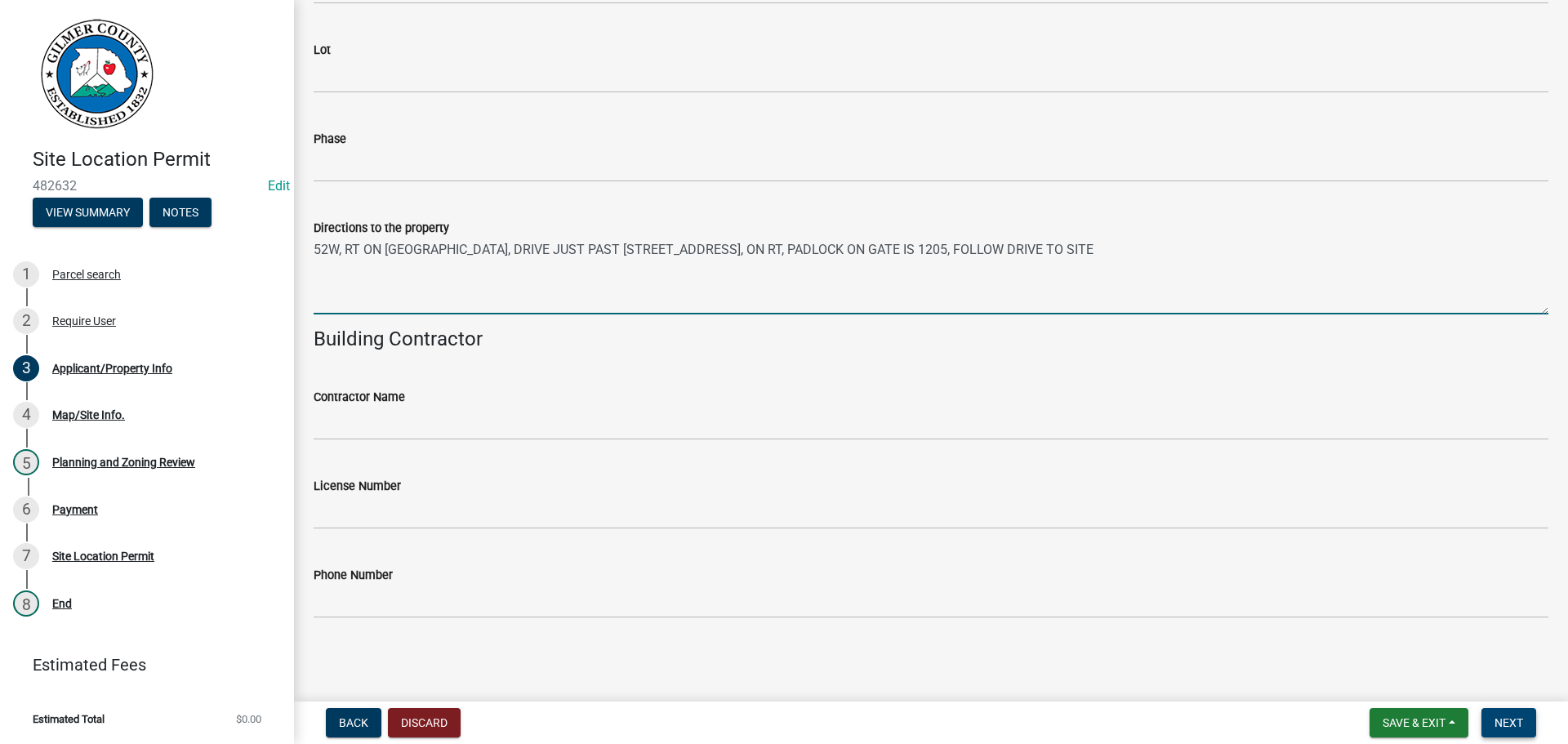
type textarea "52W, RT ON [GEOGRAPHIC_DATA], DRIVE JUST PAST [STREET_ADDRESS], ON RT, PADLOCK …"
click at [1510, 716] on span "Next" at bounding box center [1508, 722] width 28 height 13
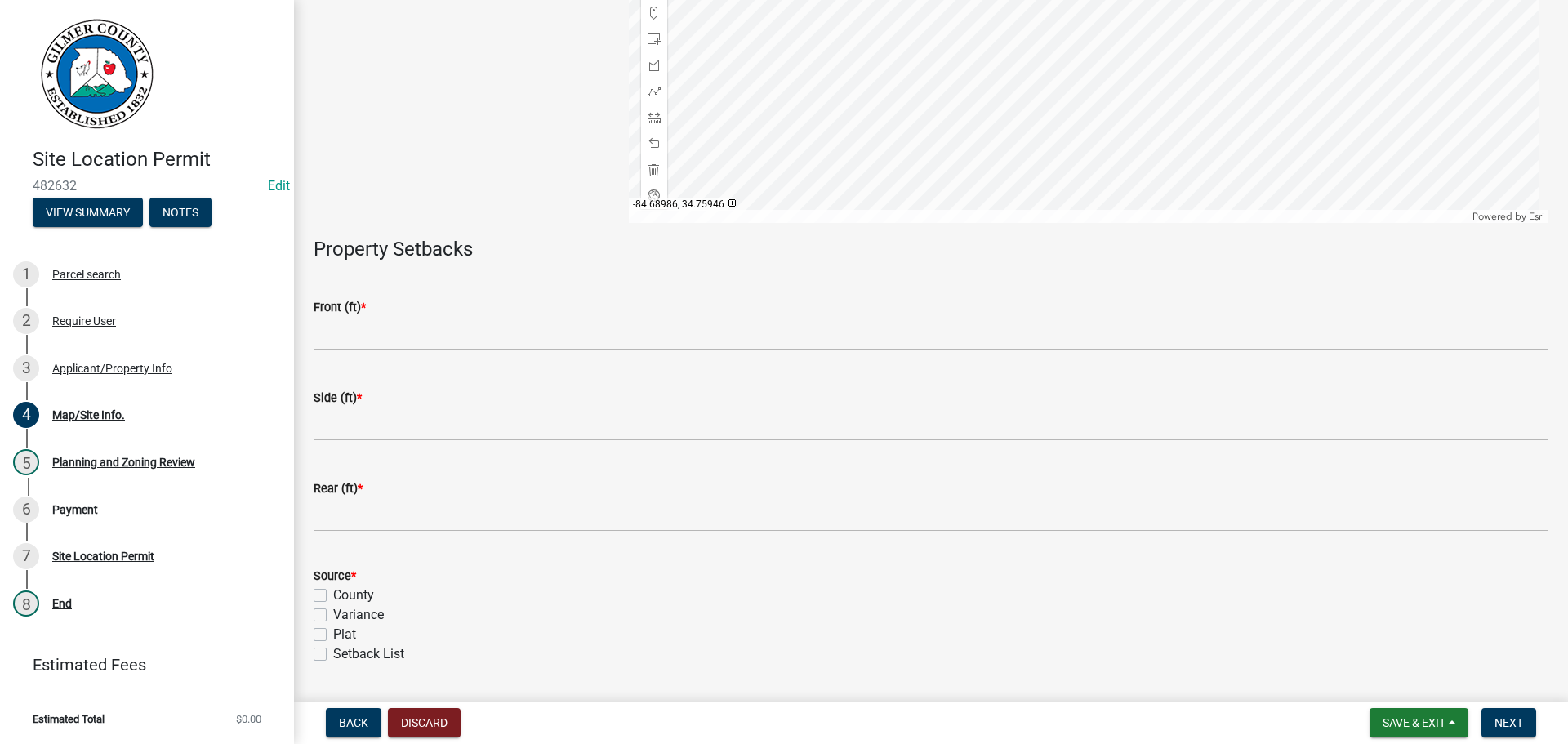
scroll to position [327, 0]
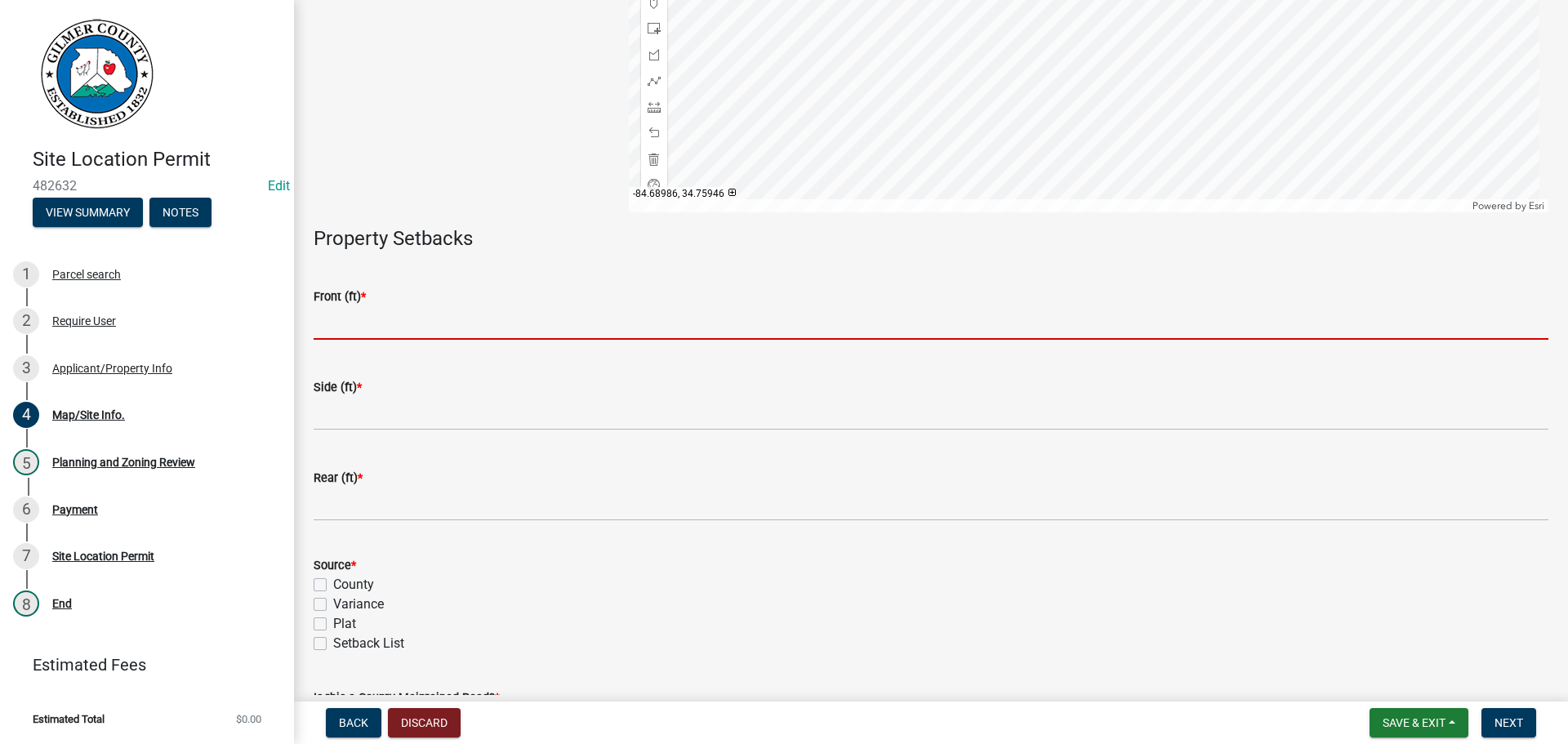
click at [388, 320] on input "text" at bounding box center [931, 322] width 1235 height 34
click at [342, 316] on input "text" at bounding box center [931, 322] width 1235 height 34
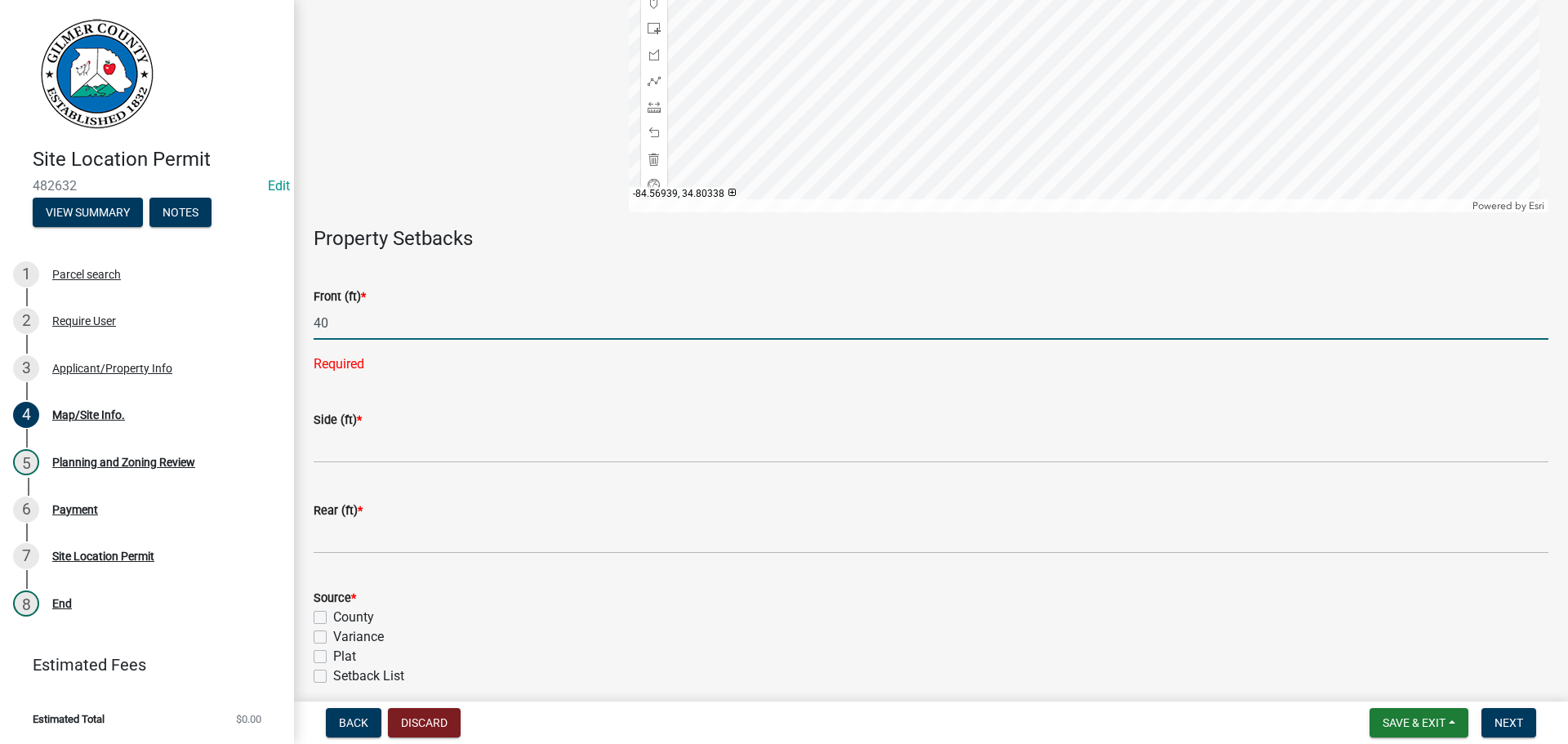
type input "40"
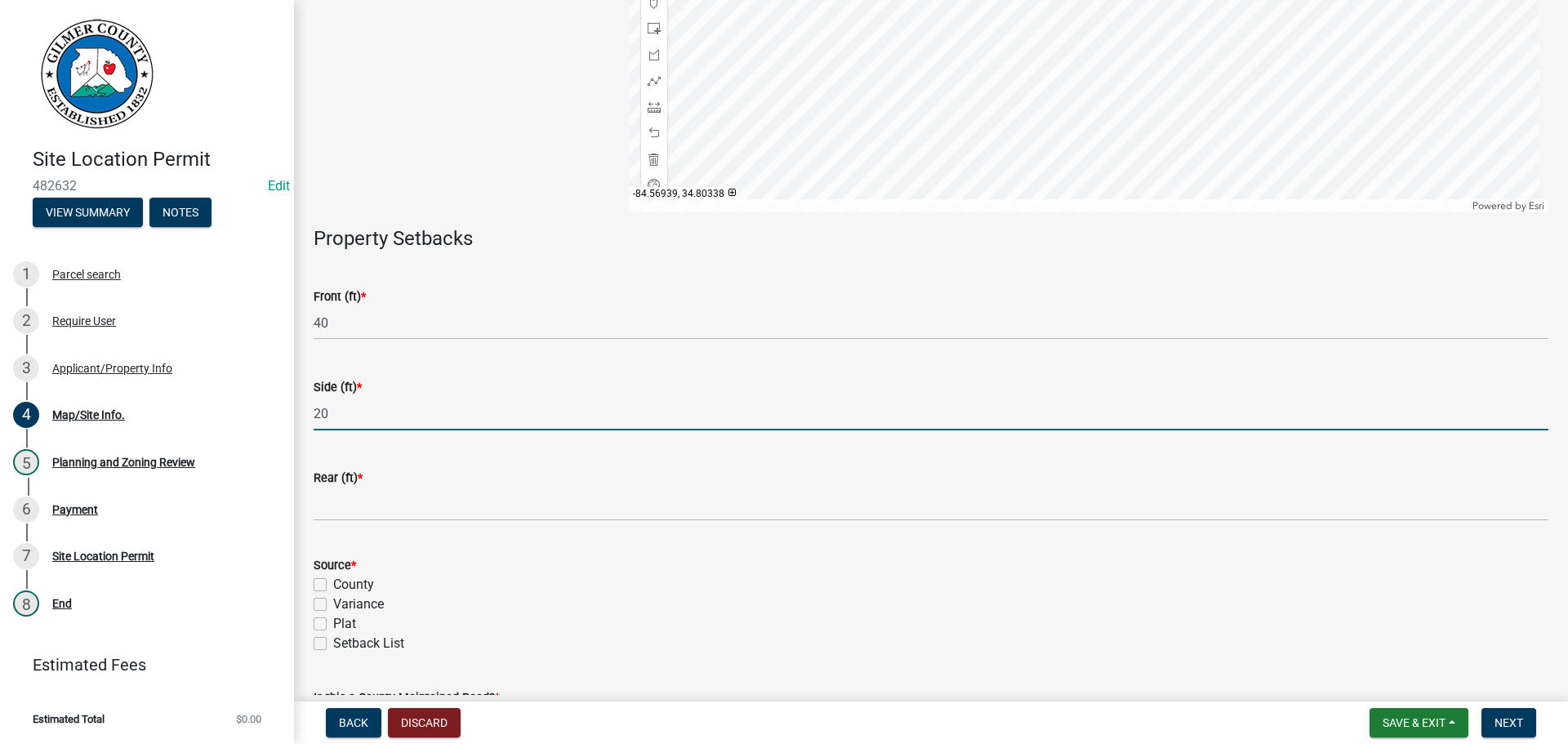
type input "20"
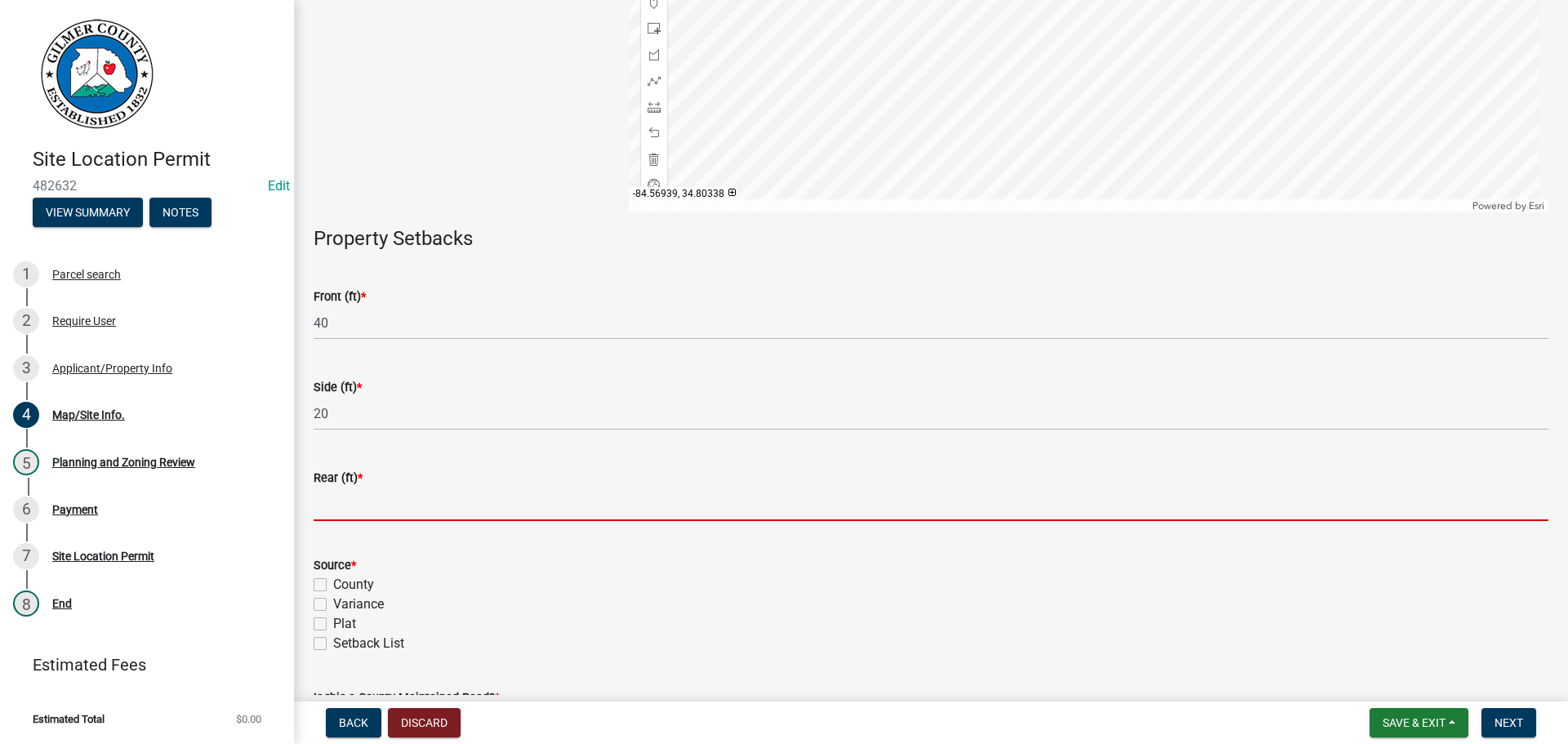
type input "0"
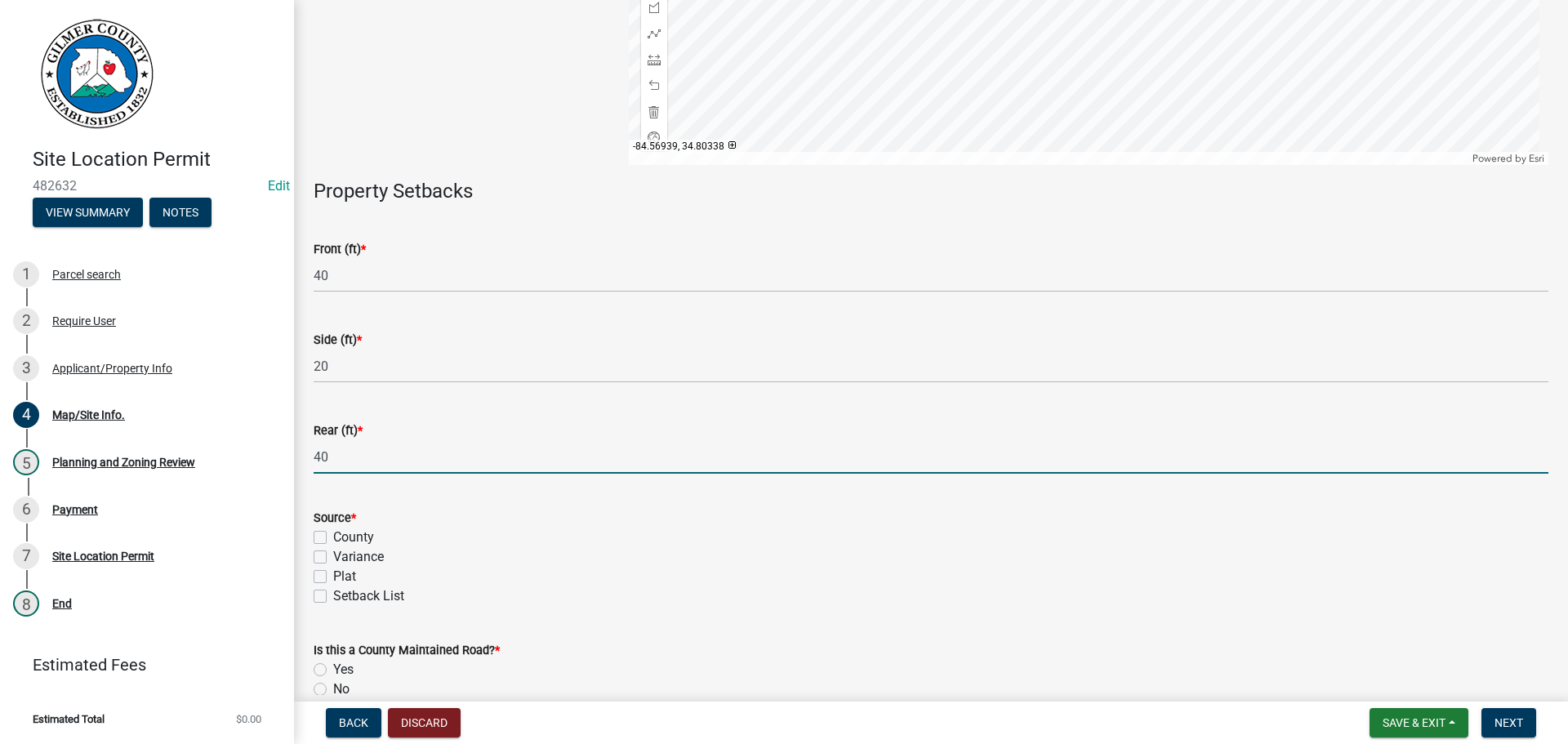
scroll to position [456, 0]
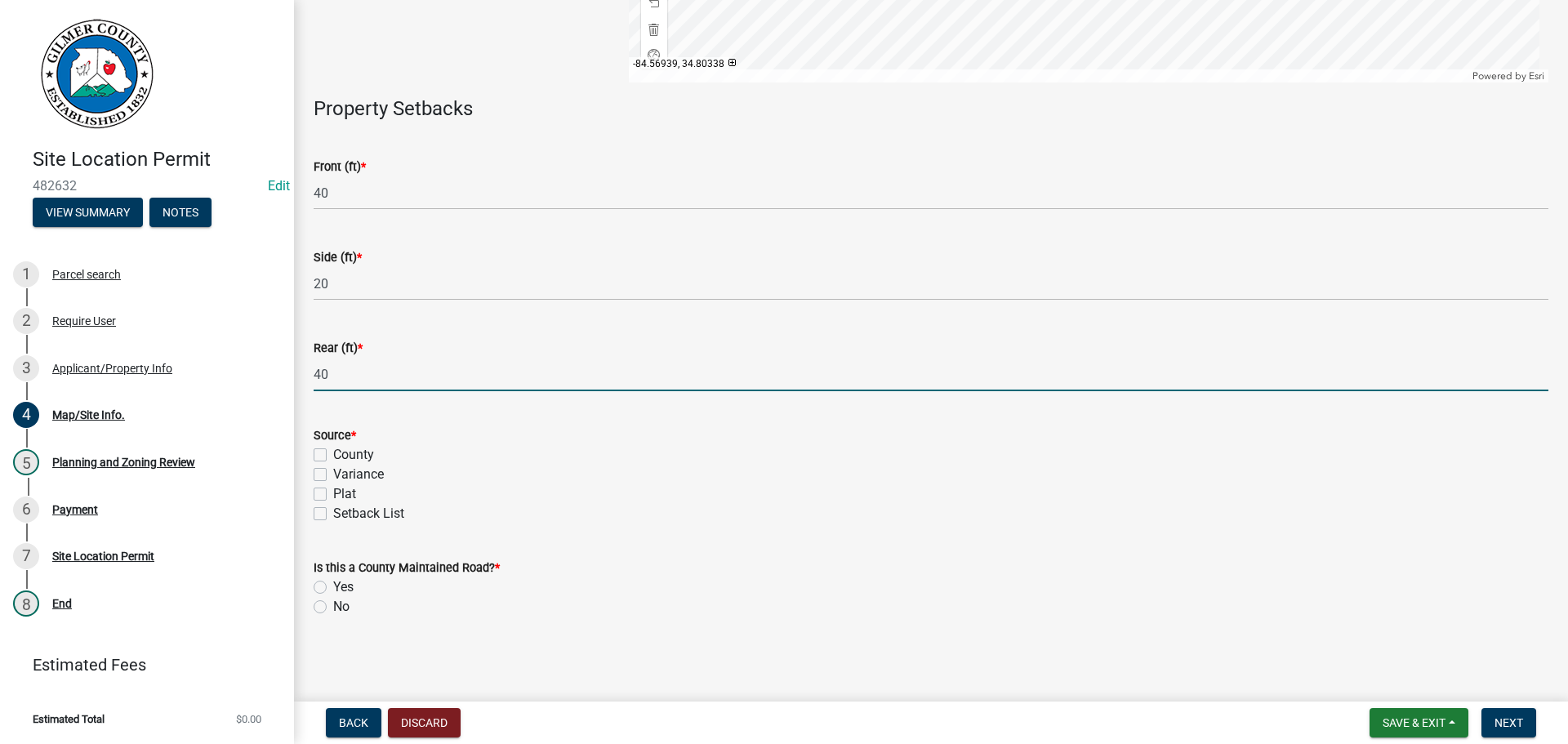
type input "40"
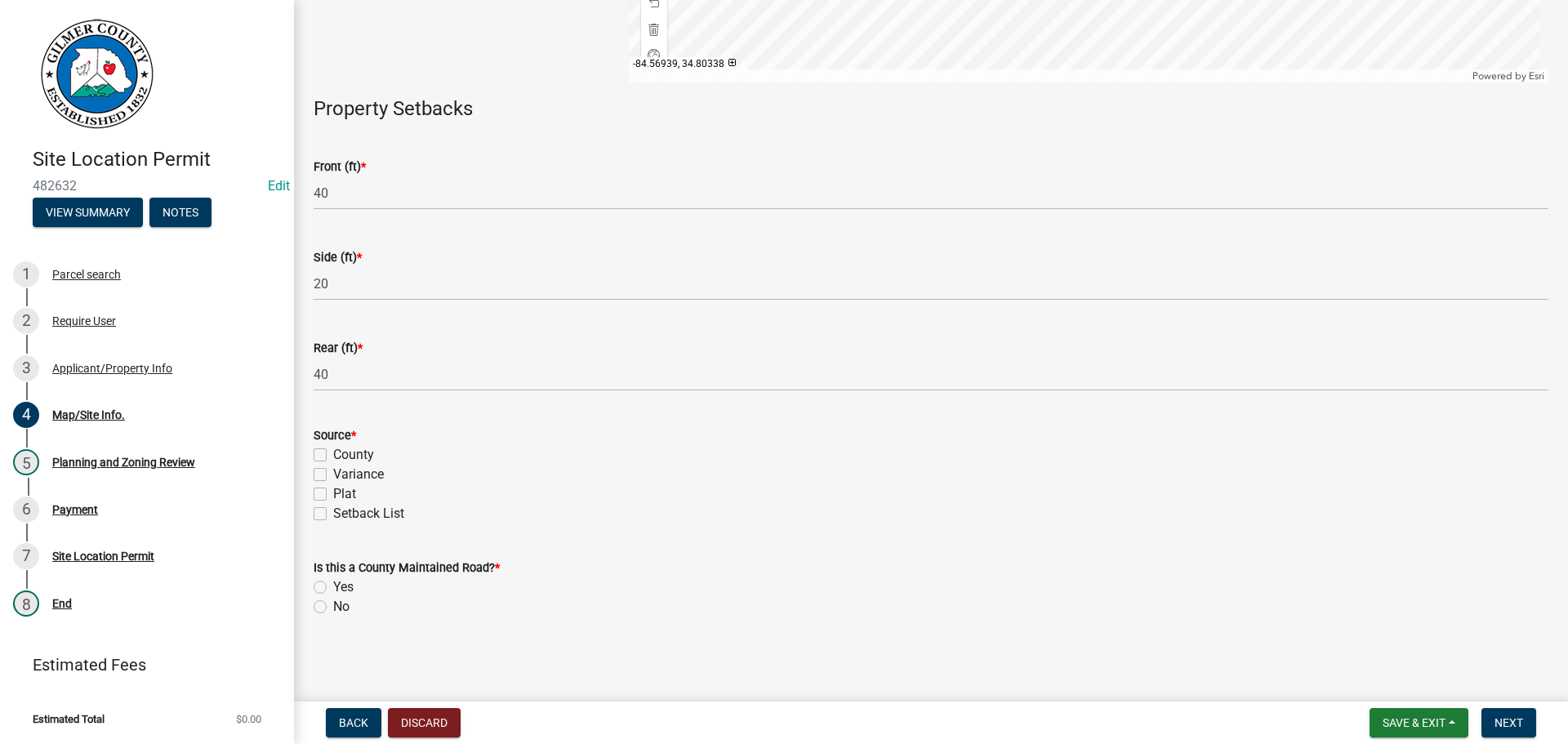
click at [333, 455] on label "County" at bounding box center [353, 454] width 41 height 19
click at [333, 455] on input "County" at bounding box center [339, 450] width 11 height 11
checkbox input "true"
checkbox input "false"
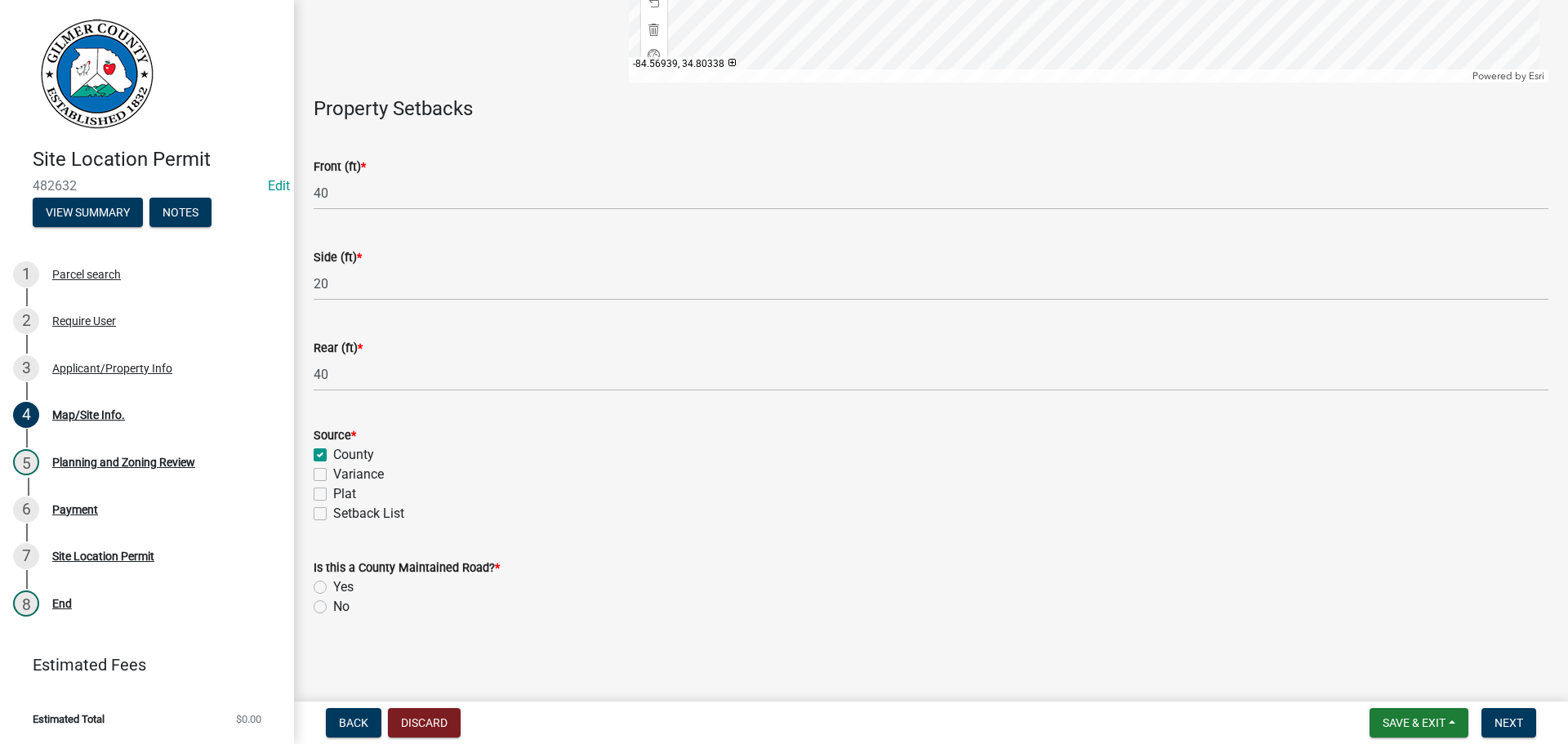
checkbox input "false"
click at [333, 583] on label "Yes" at bounding box center [343, 586] width 20 height 19
click at [333, 583] on input "Yes" at bounding box center [339, 582] width 11 height 11
radio input "true"
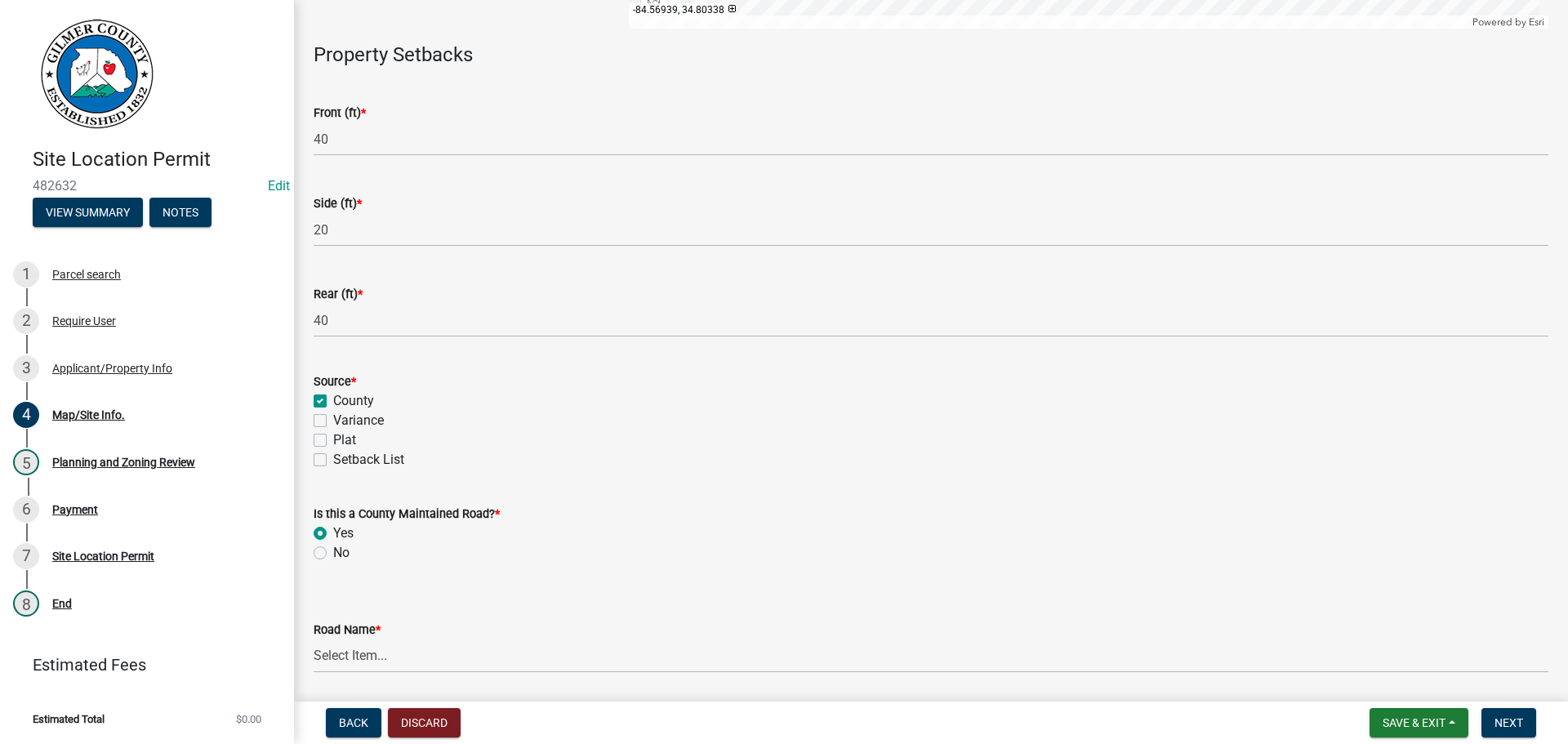
scroll to position [567, 0]
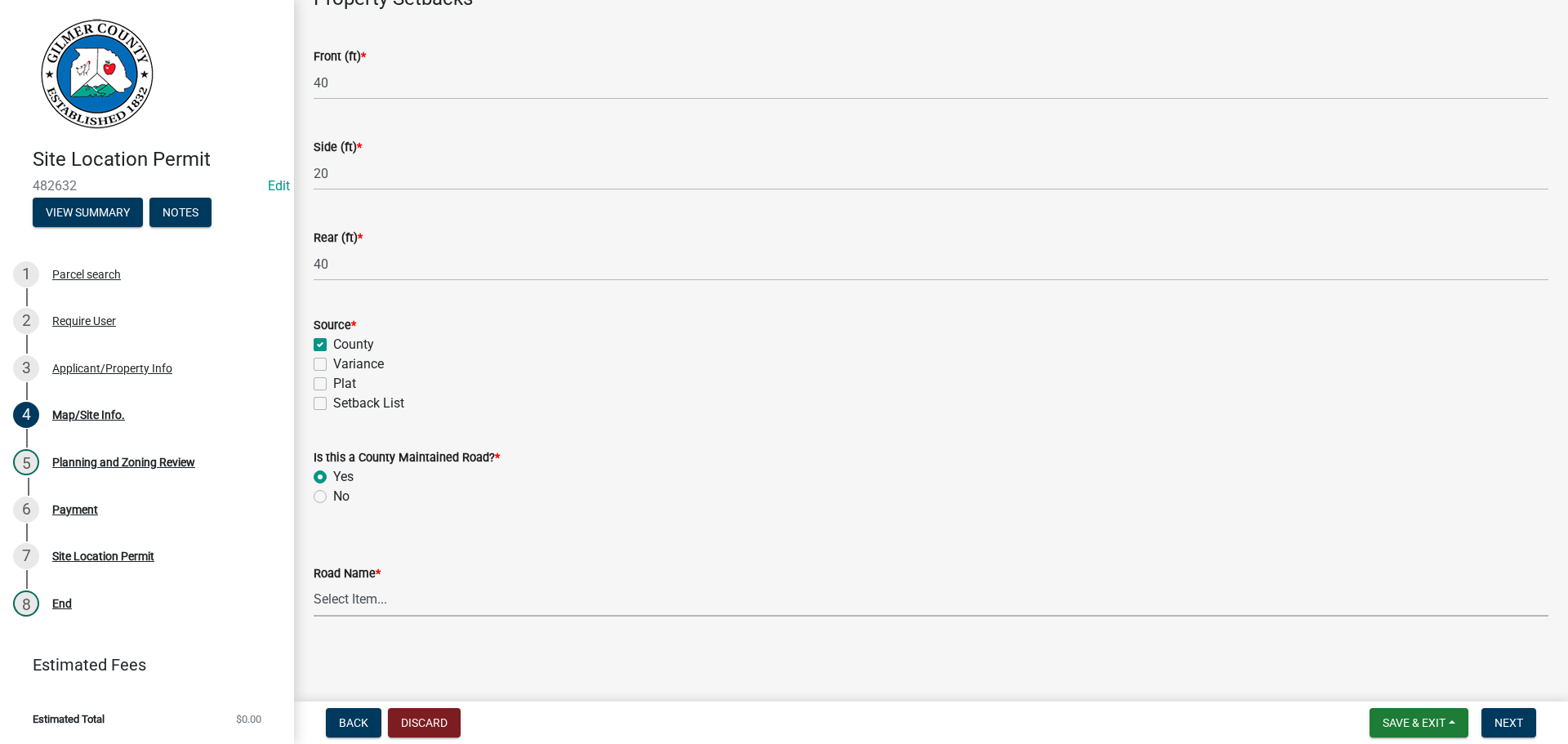
click at [346, 601] on select "Select Item... [PERSON_NAME][GEOGRAPHIC_DATA] [GEOGRAPHIC_DATA][PERSON_NAME][PE…" at bounding box center [931, 599] width 1235 height 34
click at [313, 582] on select "Select Item... [PERSON_NAME][GEOGRAPHIC_DATA] [GEOGRAPHIC_DATA][PERSON_NAME][PE…" at bounding box center [931, 599] width 1235 height 34
select select "8441d2d7-74e7-4308-9df1-303e66961d8e"
click at [1503, 728] on span "Next" at bounding box center [1508, 722] width 28 height 13
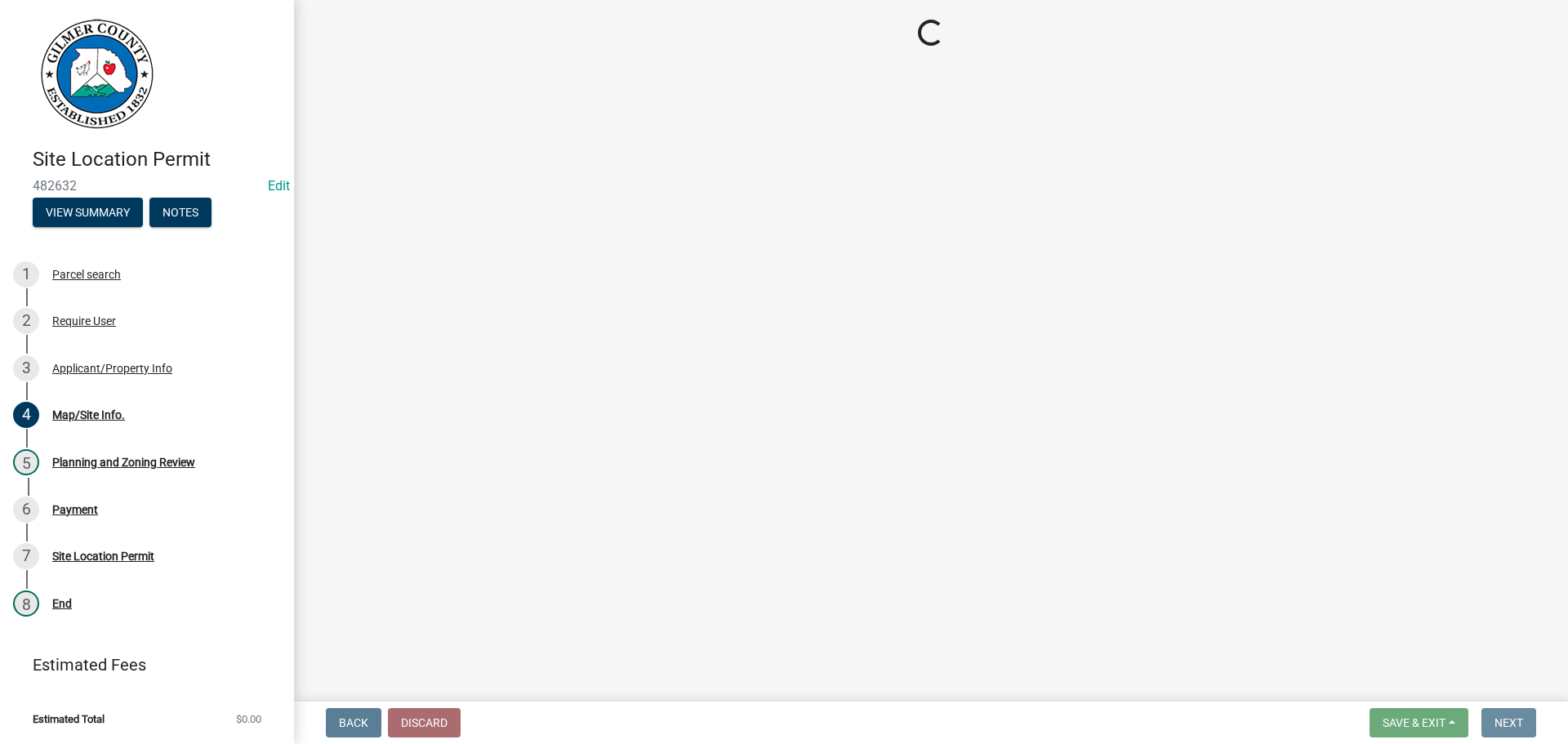
scroll to position [0, 0]
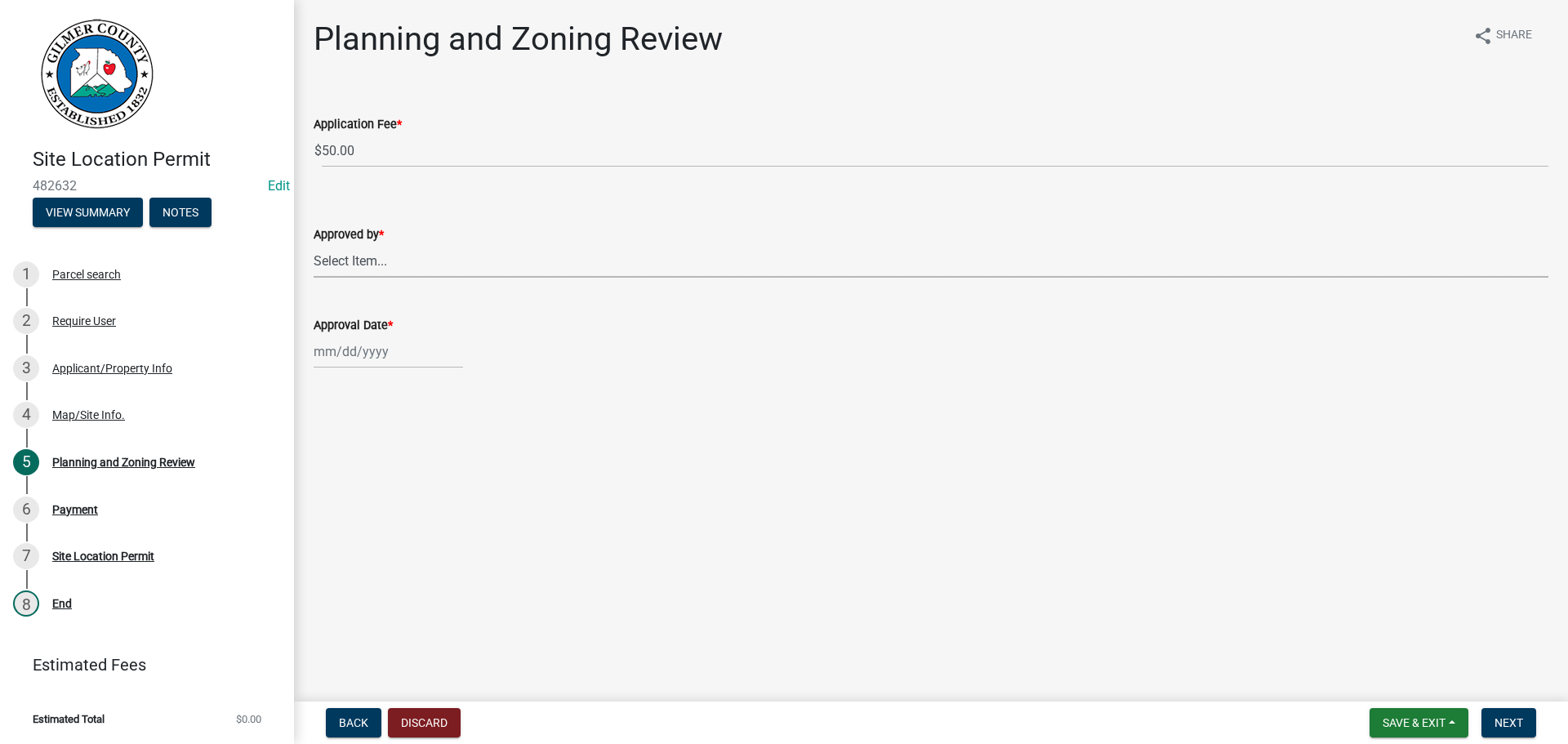
click at [524, 267] on select "Select Item... [PERSON_NAME] [PERSON_NAME] [PERSON_NAME] [PERSON_NAME] [PERSON_…" at bounding box center [931, 260] width 1235 height 34
click at [313, 244] on select "Select Item... [PERSON_NAME] [PERSON_NAME] [PERSON_NAME] [PERSON_NAME] [PERSON_…" at bounding box center [931, 260] width 1235 height 34
select select "f66b4cef-93c9-440c-84d8-a2c8d35cb7c1"
click at [347, 352] on div at bounding box center [388, 351] width 150 height 34
select select "9"
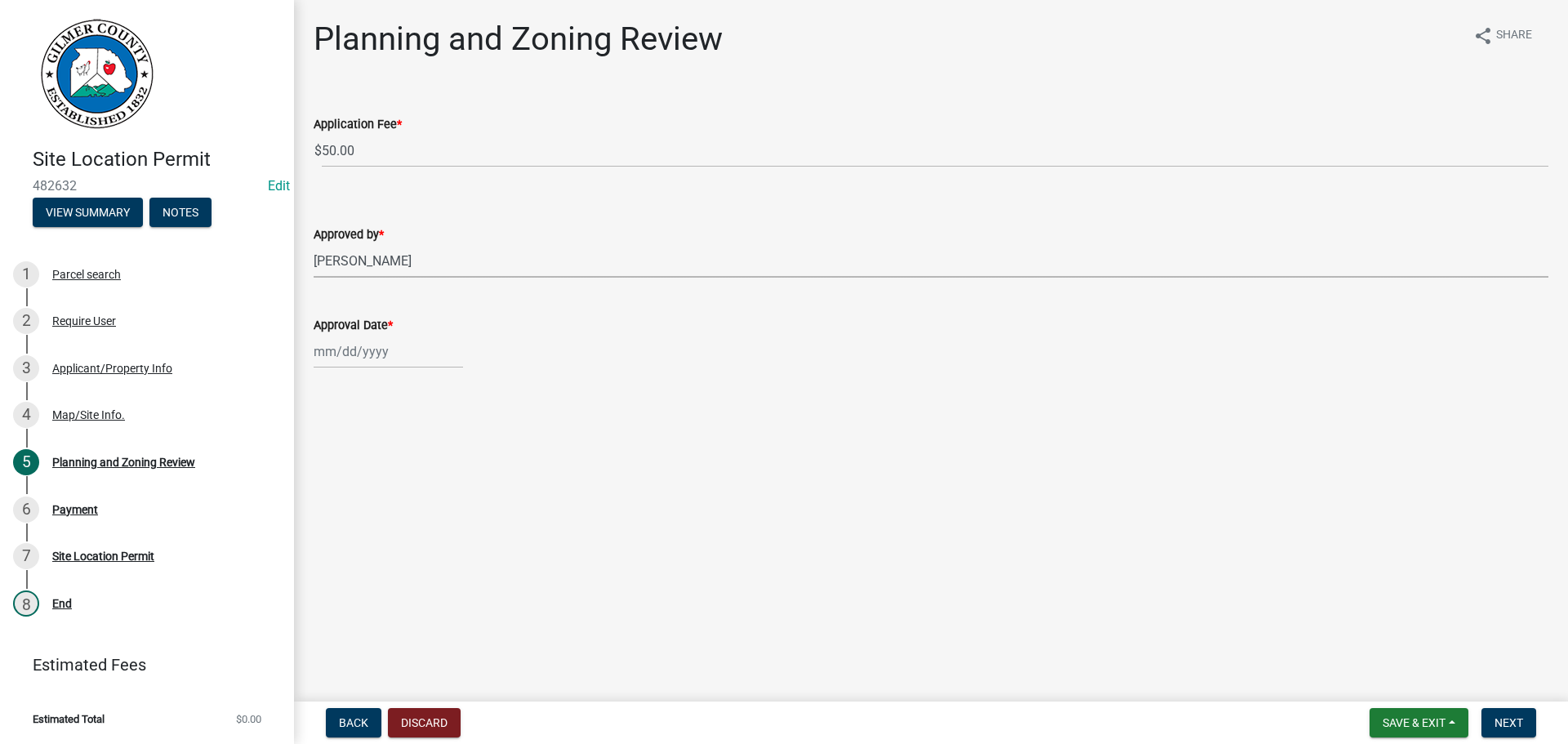
select select "2025"
click at [355, 510] on div "23" at bounding box center [356, 517] width 26 height 26
type input "[DATE]"
click at [1516, 717] on span "Next" at bounding box center [1508, 722] width 28 height 13
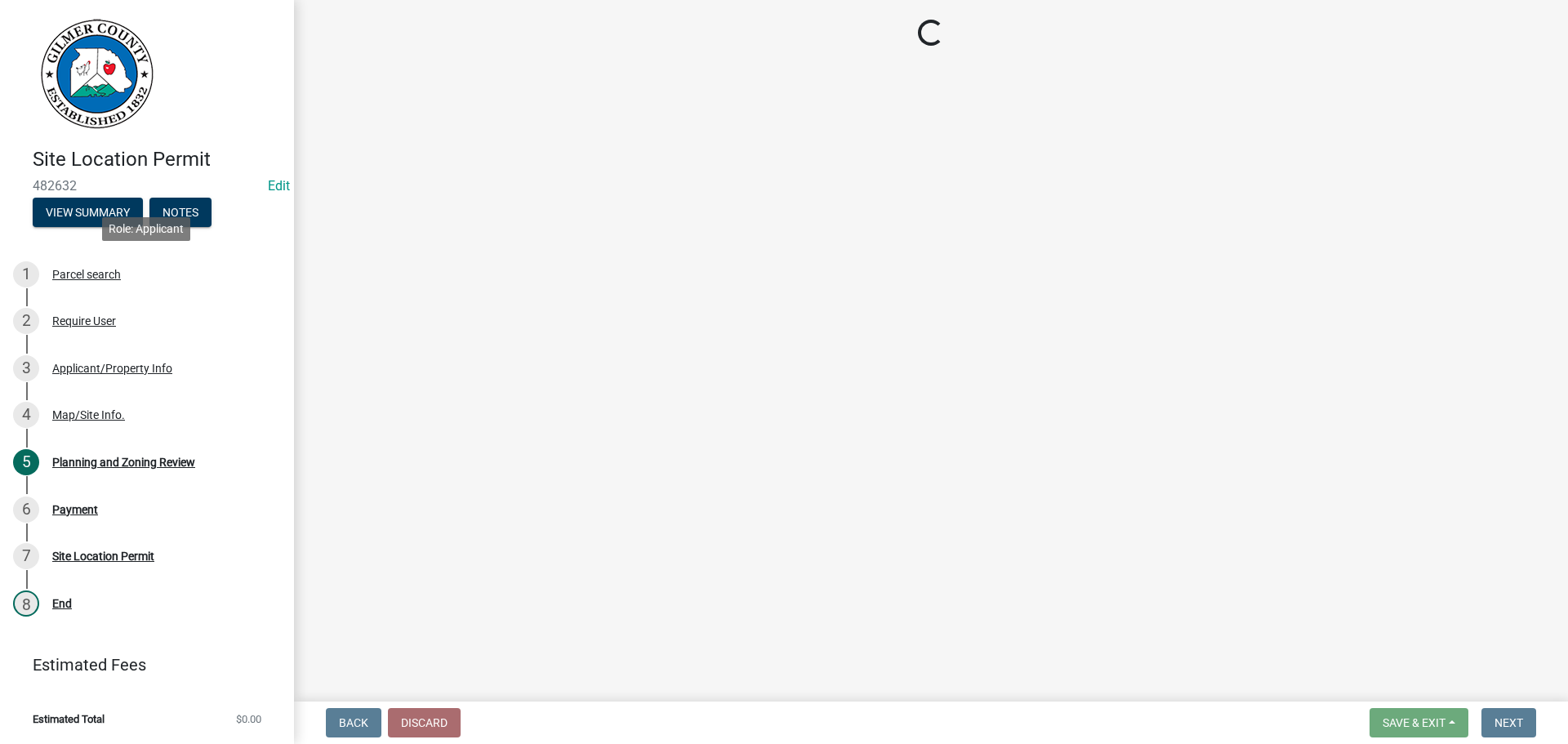
select select "2: 1"
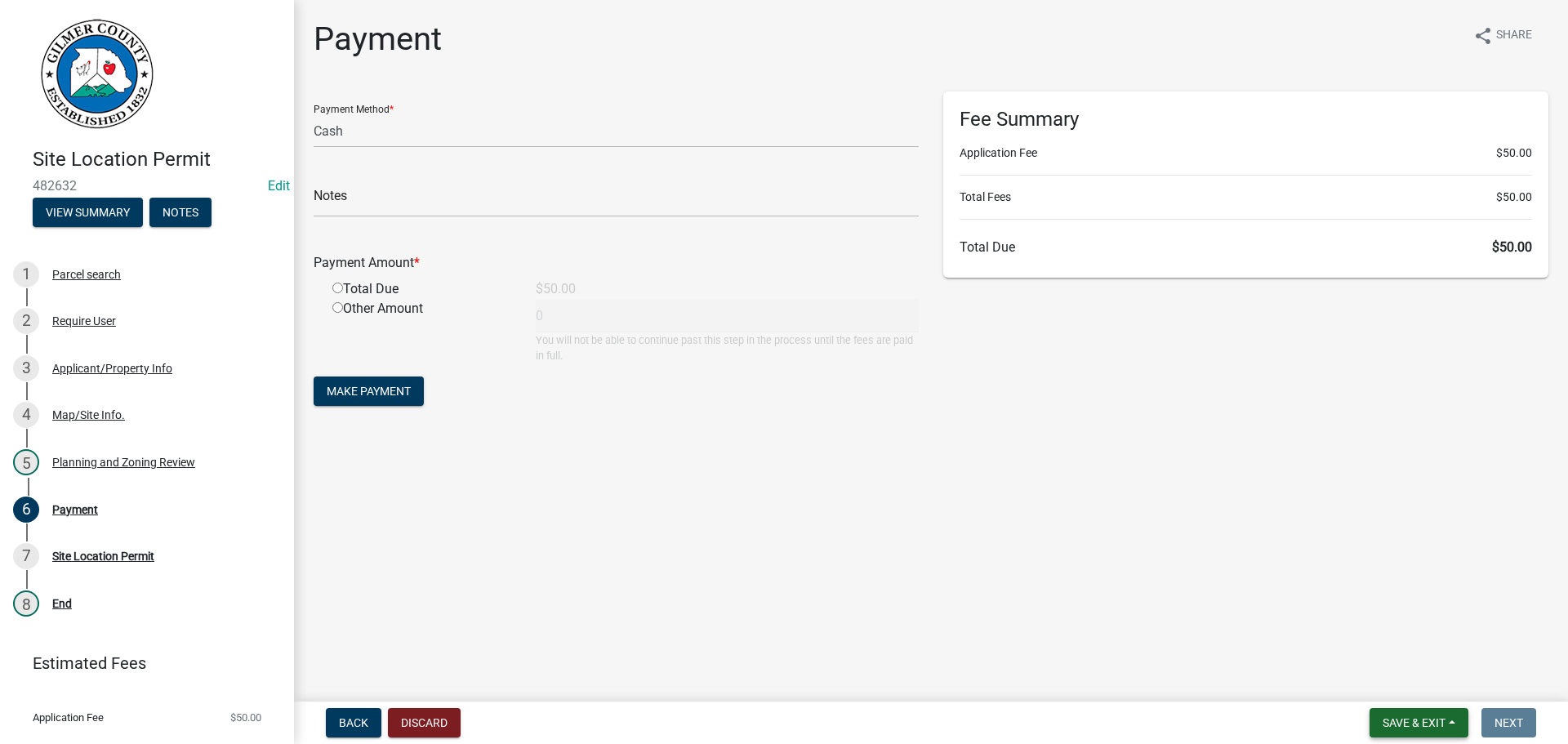
click at [1407, 720] on span "Save & Exit" at bounding box center [1414, 722] width 63 height 13
click at [1388, 678] on button "Save & Exit" at bounding box center [1403, 679] width 131 height 39
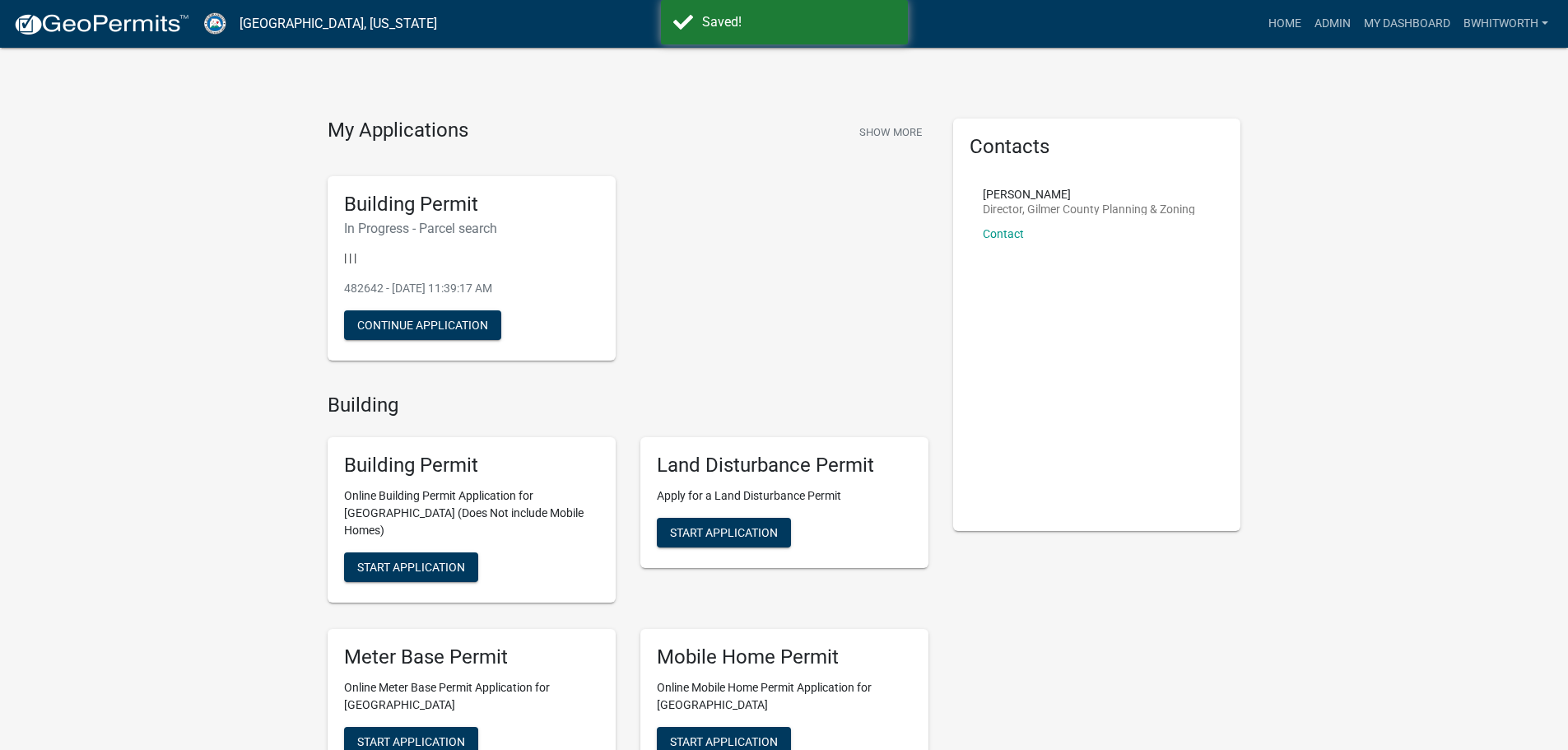
drag, startPoint x: 387, startPoint y: 273, endPoint x: 398, endPoint y: 275, distance: 11.2
click at [387, 273] on div "Building Permit In Progress - Parcel search | | | 482642 - [DATE] 11:39:17 AM C…" at bounding box center [471, 268] width 288 height 185
click at [429, 329] on button "Continue Application" at bounding box center [423, 325] width 157 height 29
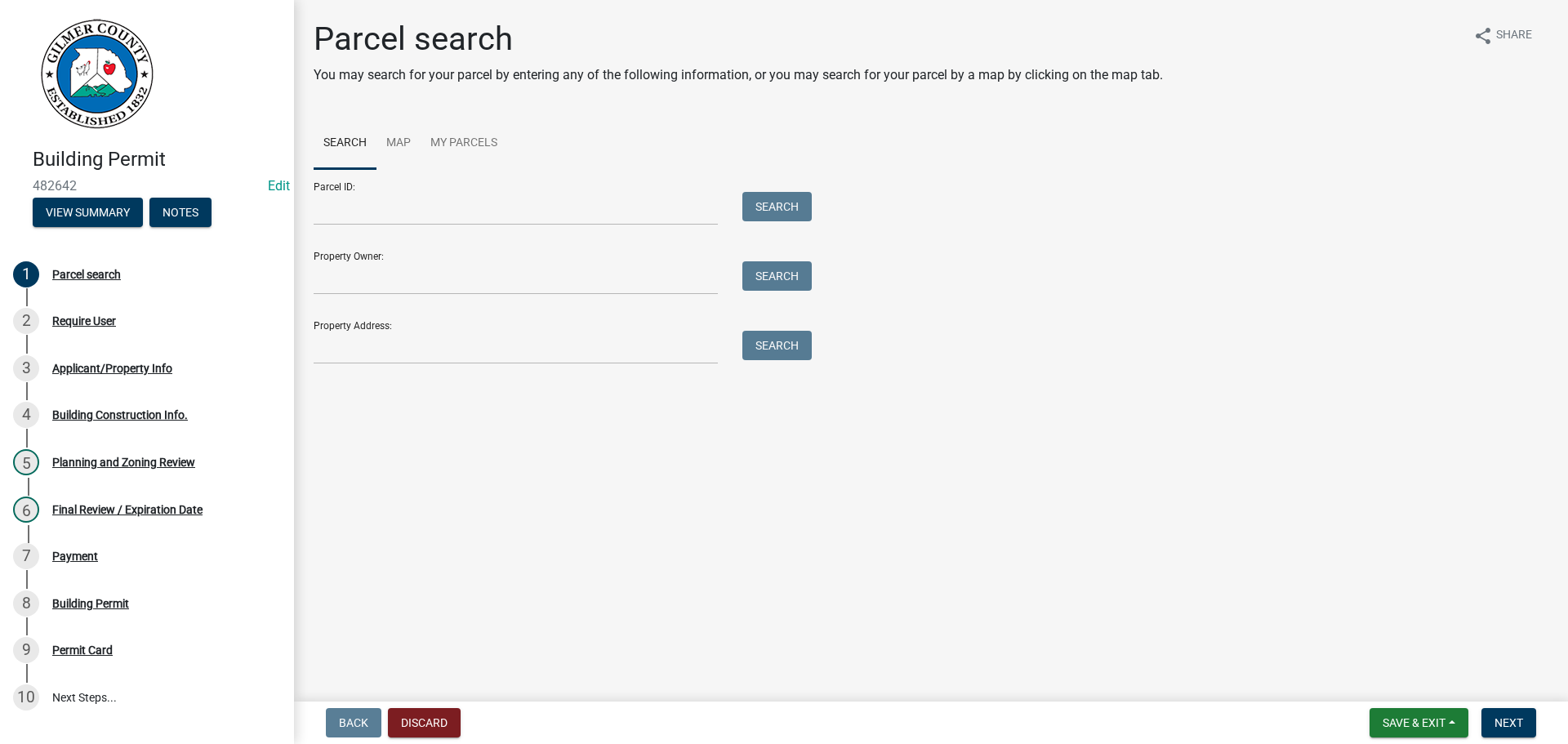
click at [448, 190] on div "Parcel ID: Search" at bounding box center [558, 197] width 489 height 57
drag, startPoint x: 416, startPoint y: 199, endPoint x: 401, endPoint y: 178, distance: 25.8
click at [416, 199] on input "Parcel ID:" at bounding box center [515, 208] width 405 height 34
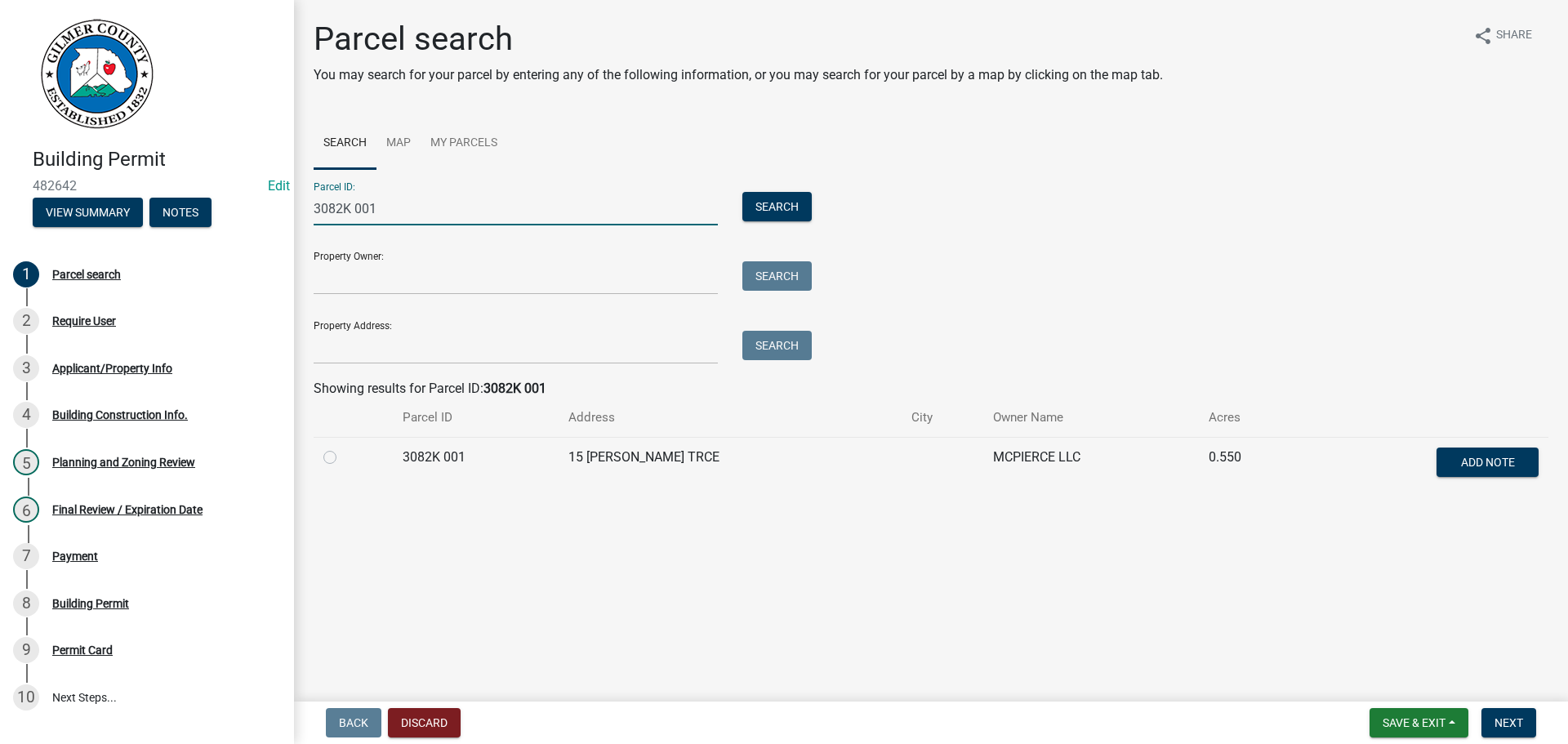
type input "3082K 001"
click at [343, 447] on label at bounding box center [343, 447] width 0 height 0
click at [343, 456] on 001 "radio" at bounding box center [349, 453] width 11 height 11
radio 001 "true"
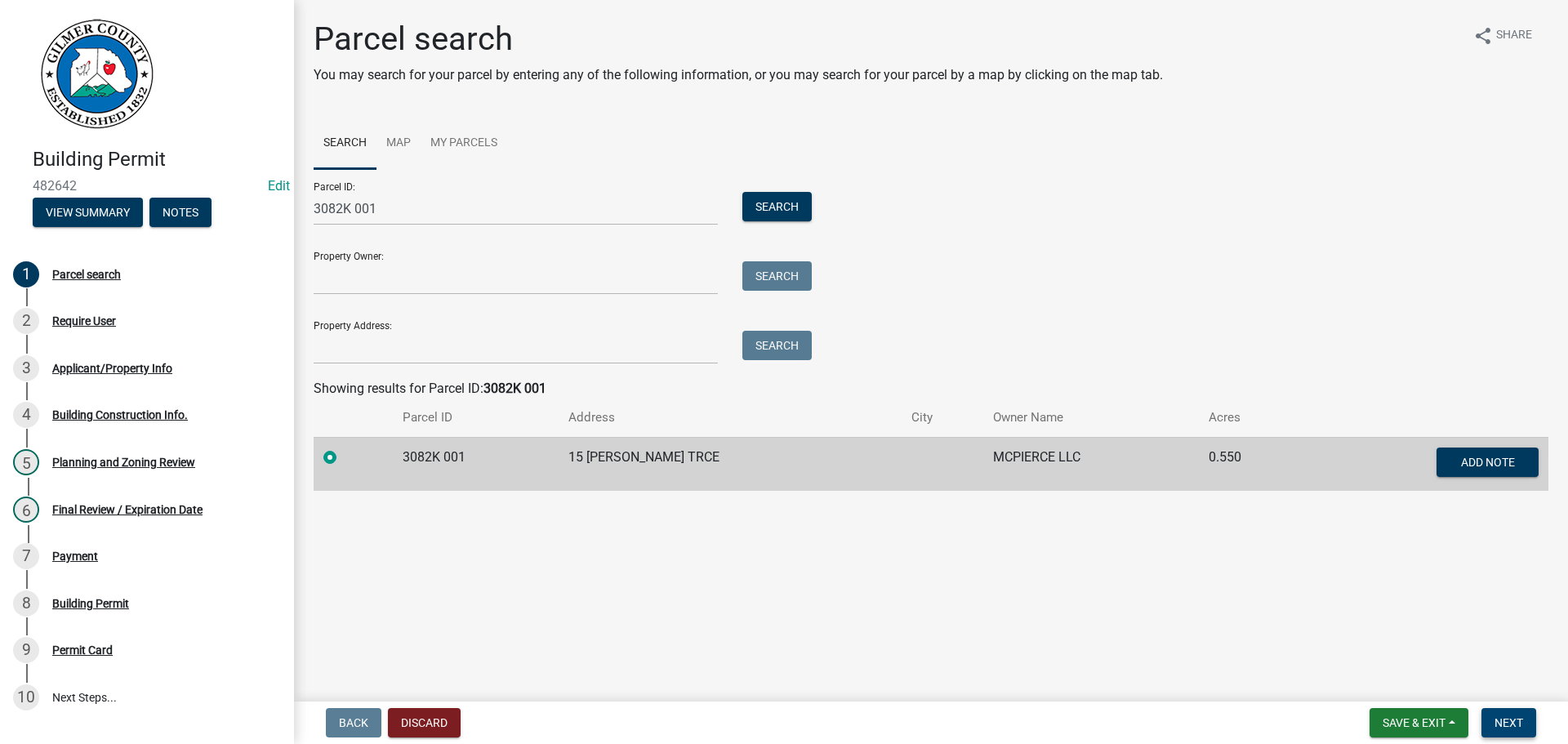
click at [1510, 722] on span "Next" at bounding box center [1508, 722] width 28 height 13
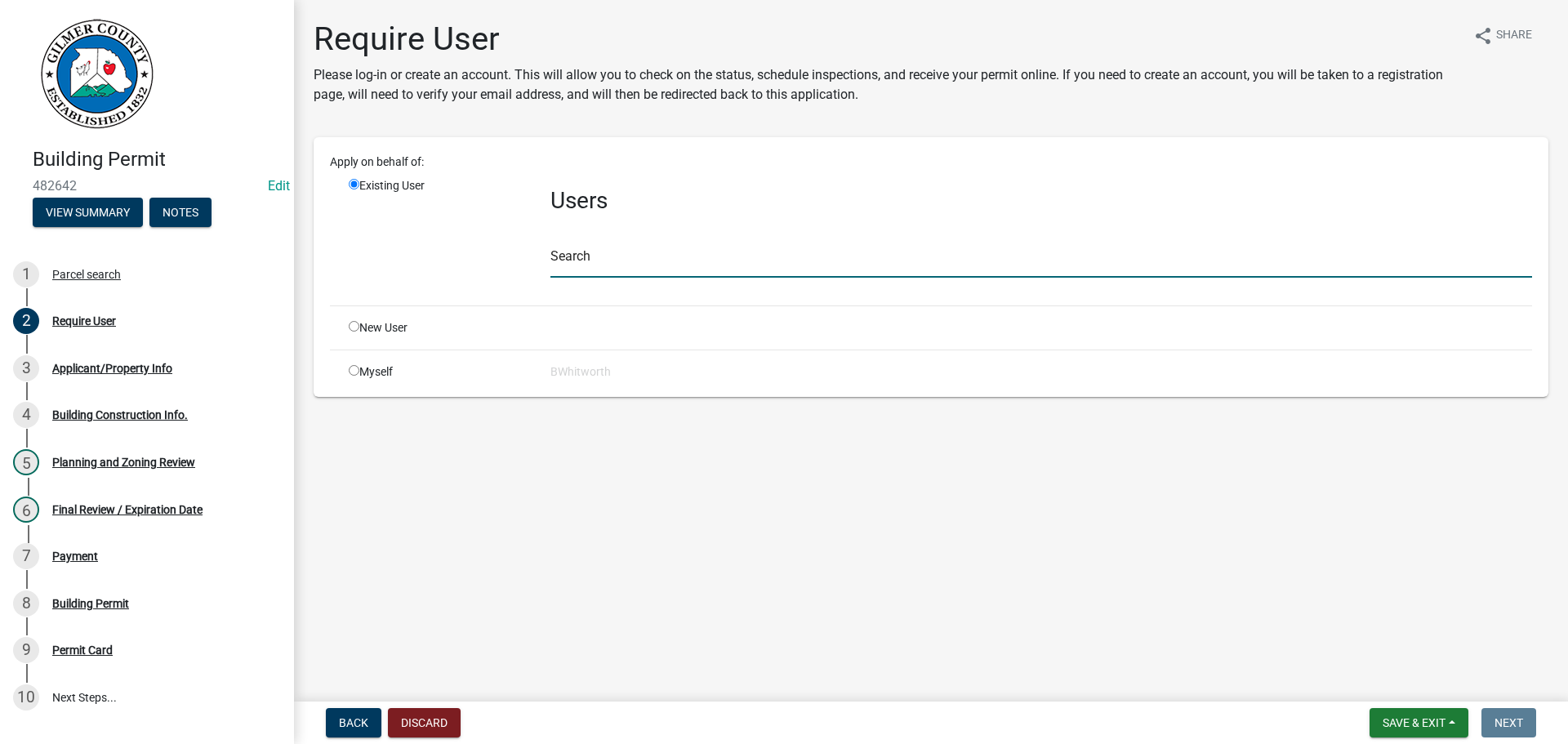
click at [659, 256] on input "text" at bounding box center [1041, 260] width 982 height 34
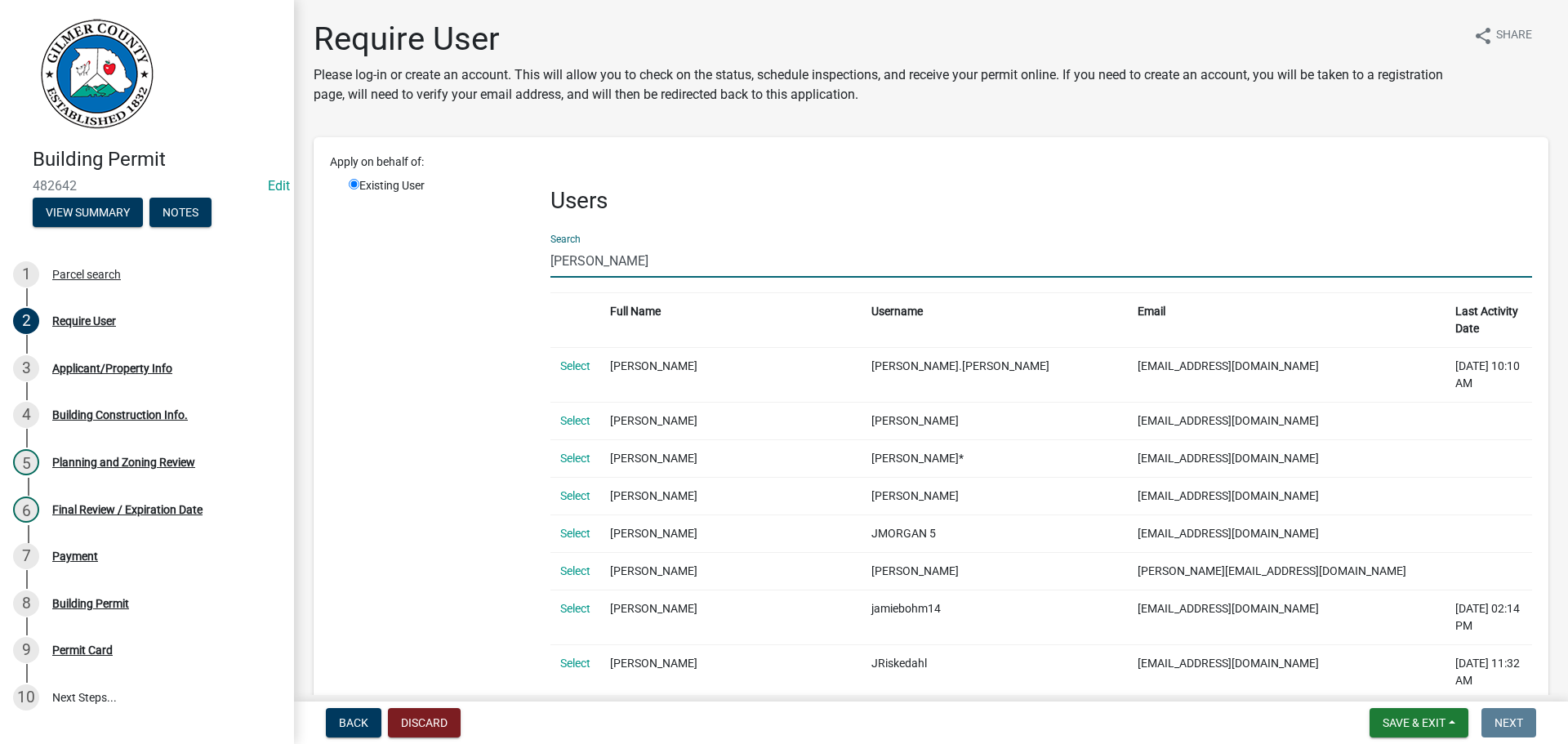
type input "[PERSON_NAME]"
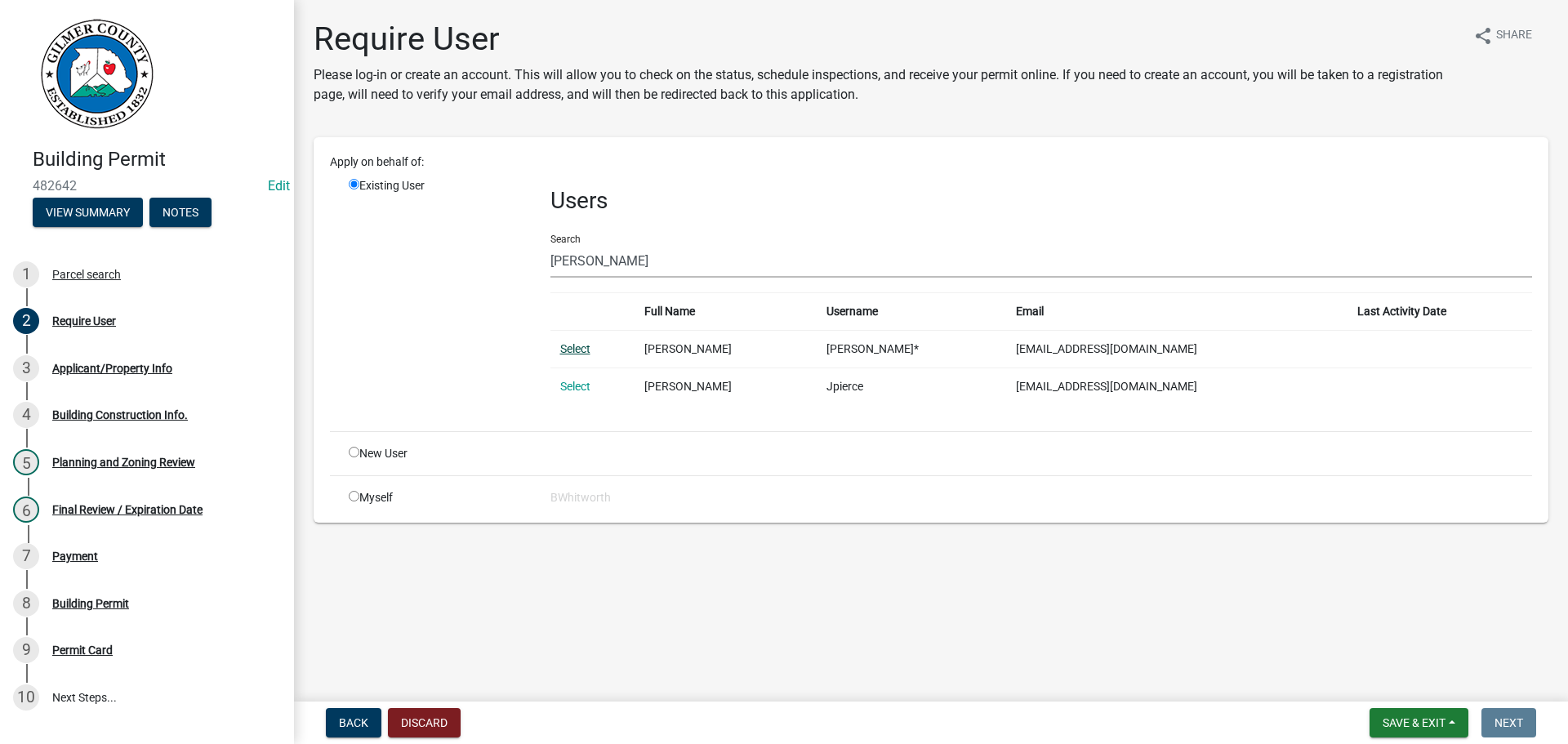
click at [585, 348] on link "Select" at bounding box center [574, 349] width 30 height 13
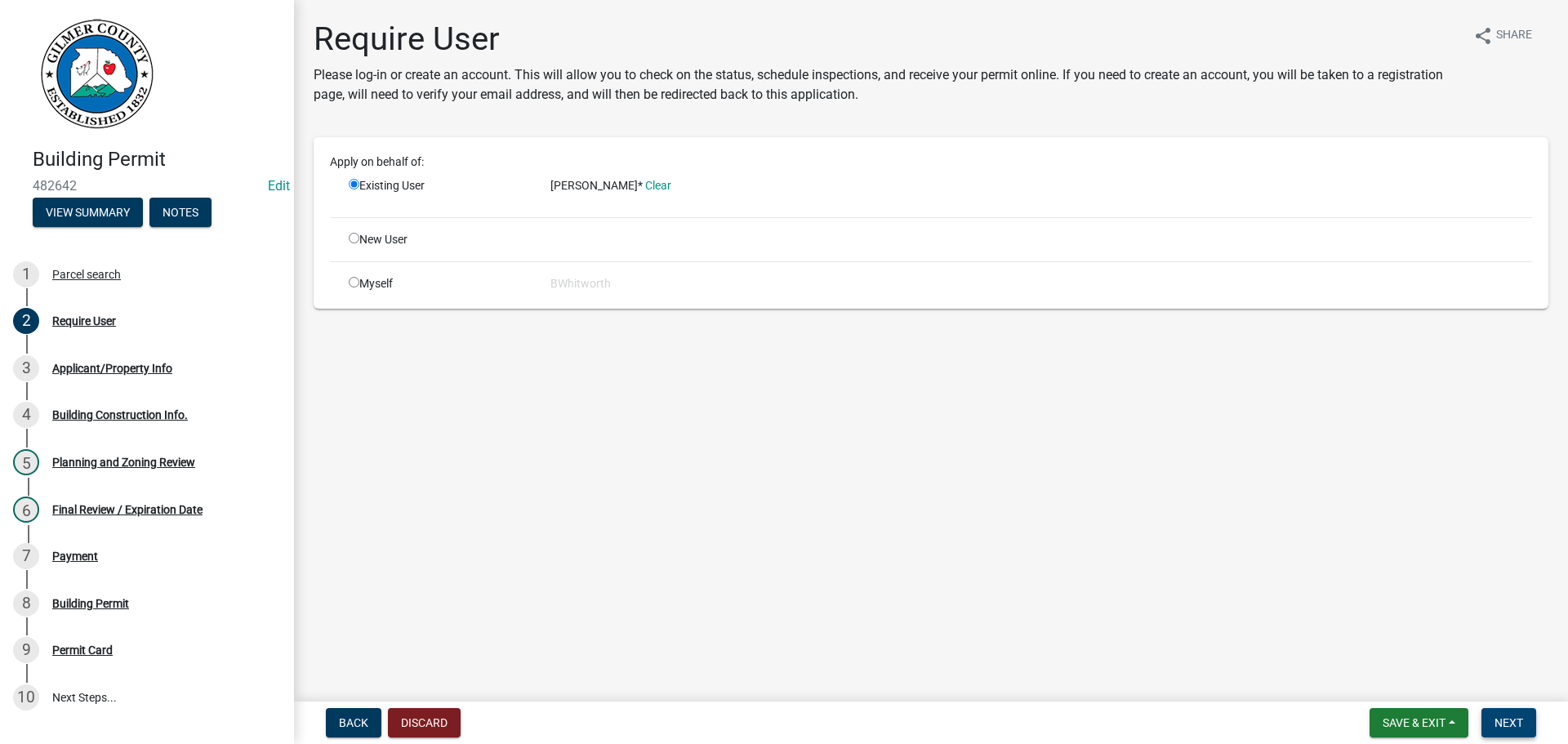
click at [1497, 718] on span "Next" at bounding box center [1508, 722] width 28 height 13
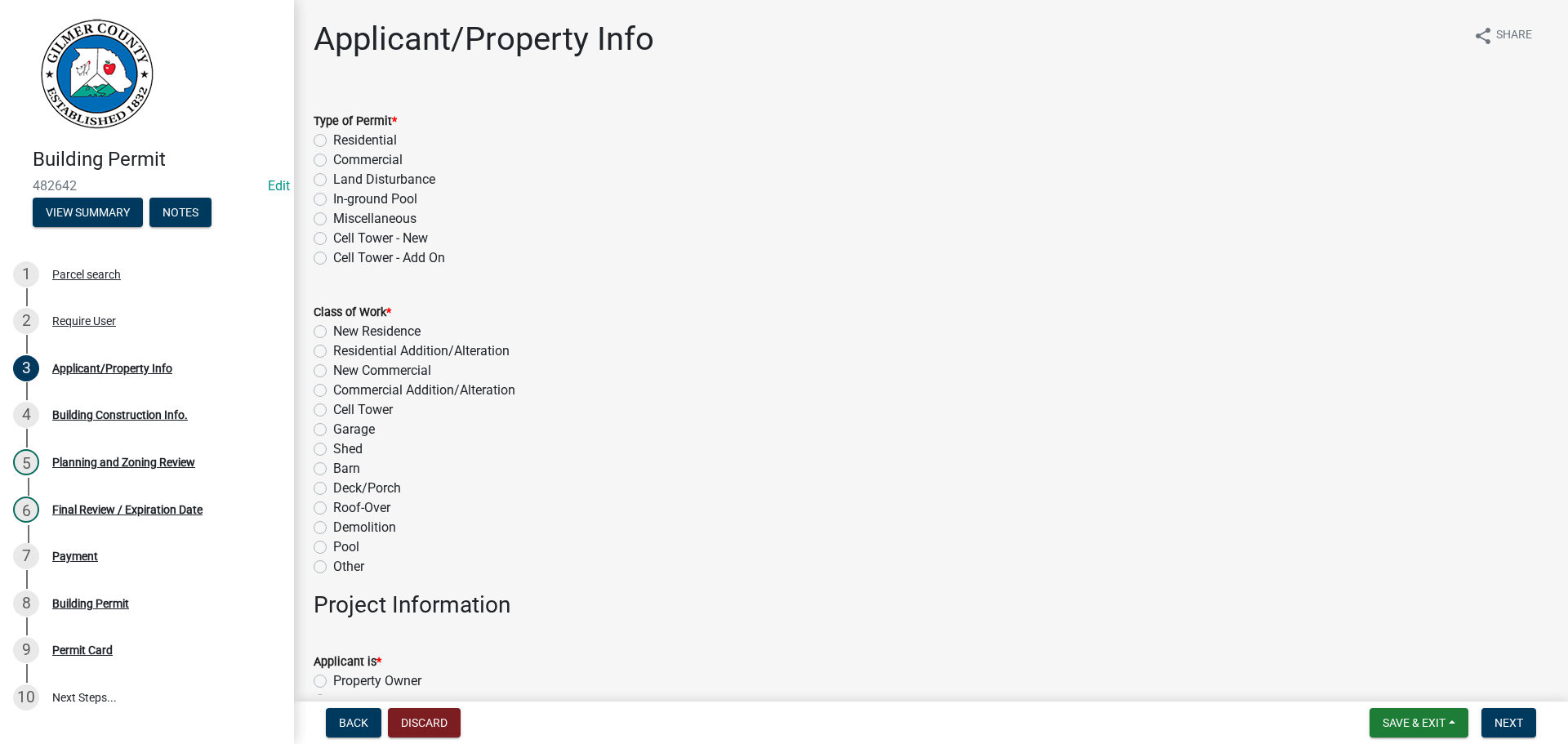
click at [333, 139] on label "Residential" at bounding box center [365, 140] width 64 height 19
click at [333, 139] on input "Residential" at bounding box center [339, 136] width 11 height 11
radio input "true"
click at [333, 328] on label "New Residence" at bounding box center [377, 330] width 88 height 19
click at [333, 328] on input "New Residence" at bounding box center [339, 327] width 11 height 11
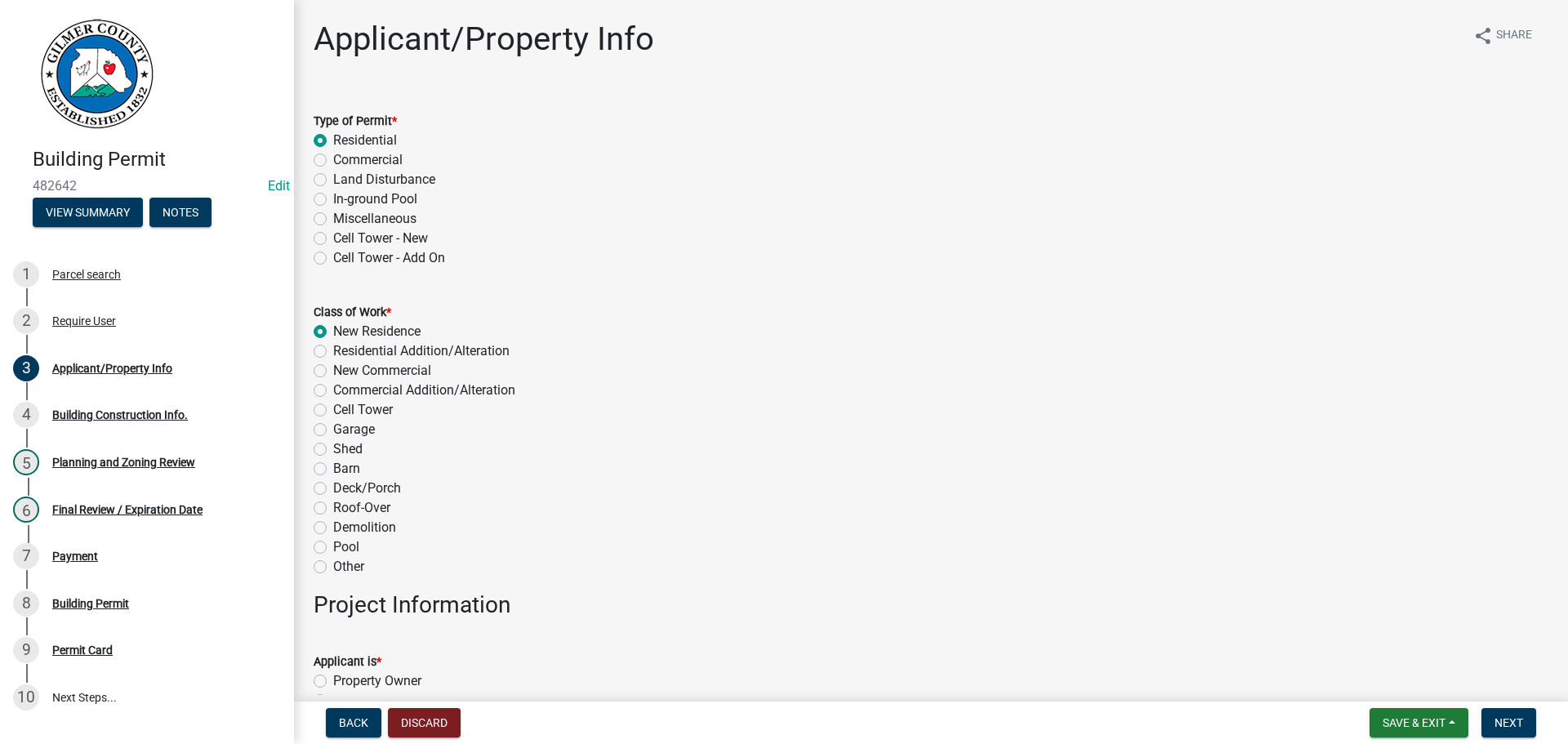
radio input "true"
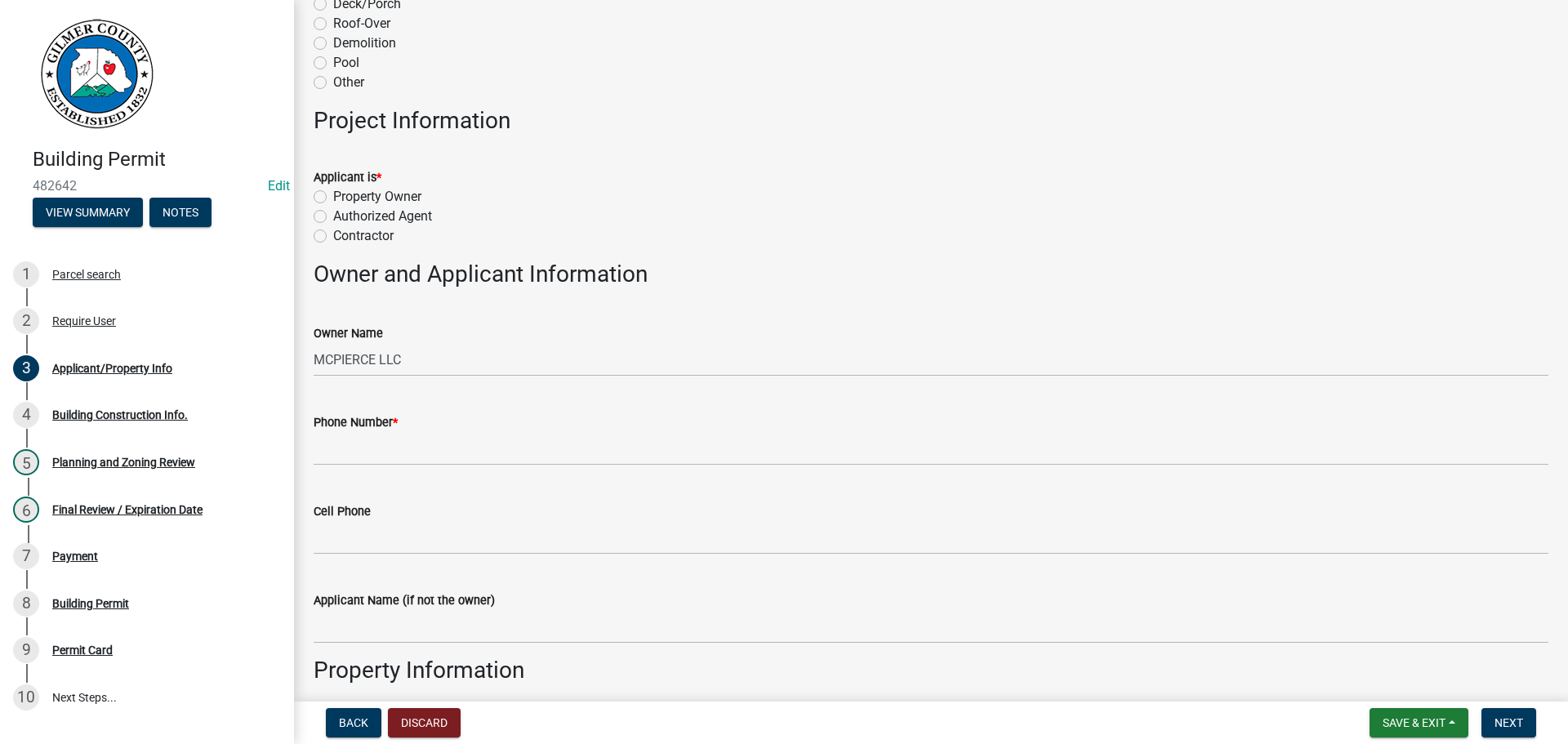
scroll to position [571, 0]
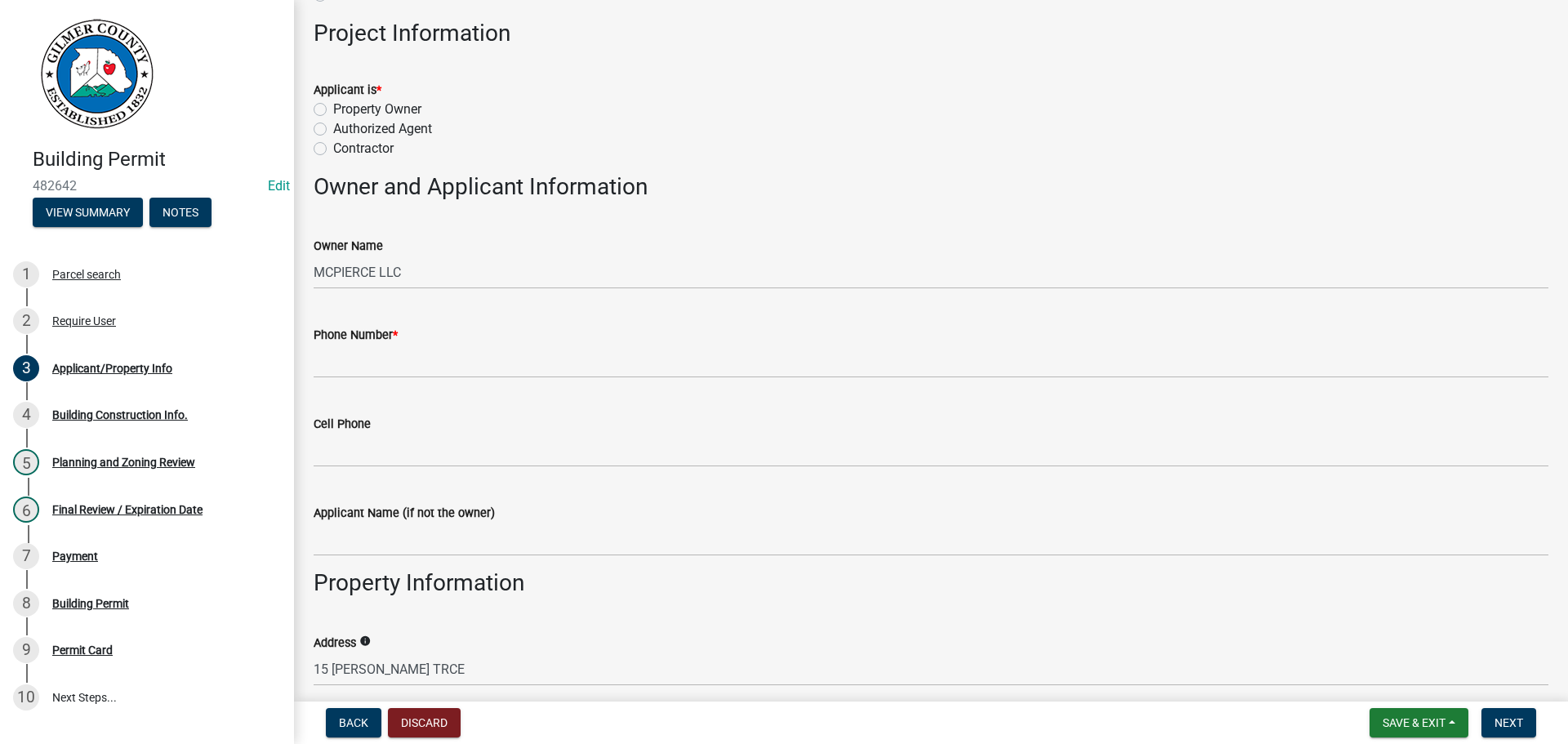
click at [333, 143] on label "Contractor" at bounding box center [363, 148] width 60 height 19
click at [333, 143] on input "Contractor" at bounding box center [339, 144] width 11 height 11
radio input "true"
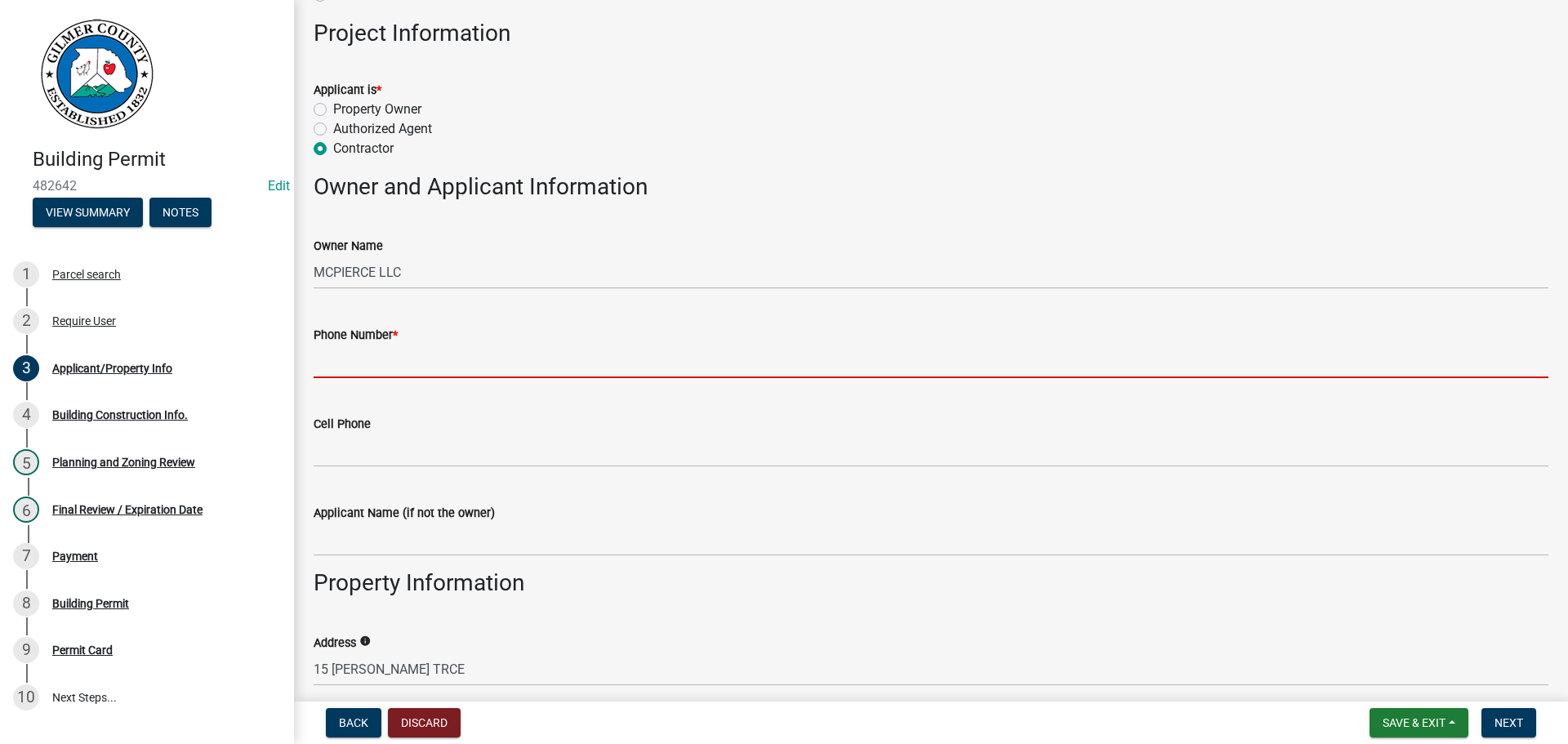
click at [367, 371] on input "Phone Number *" at bounding box center [931, 361] width 1235 height 34
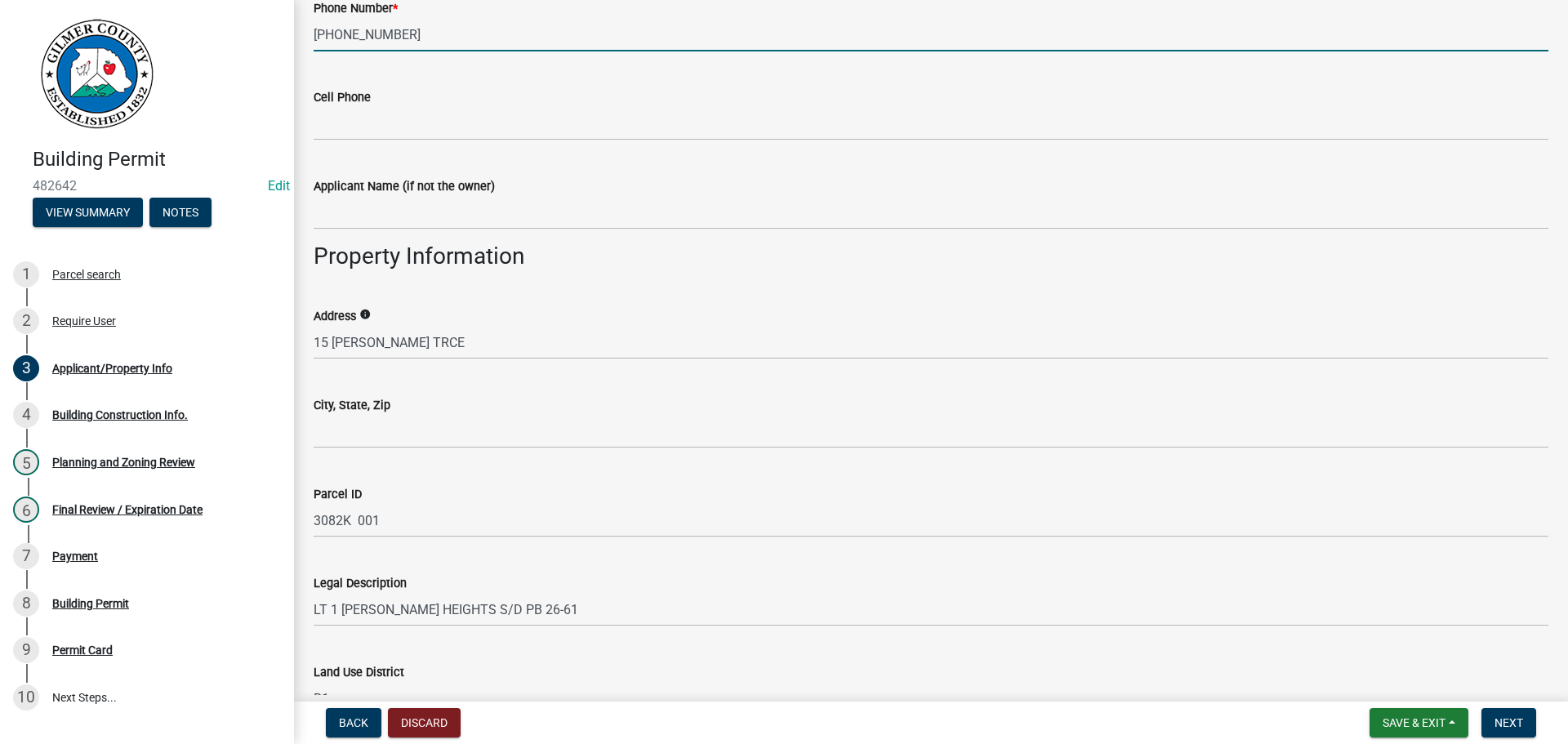
scroll to position [1061, 0]
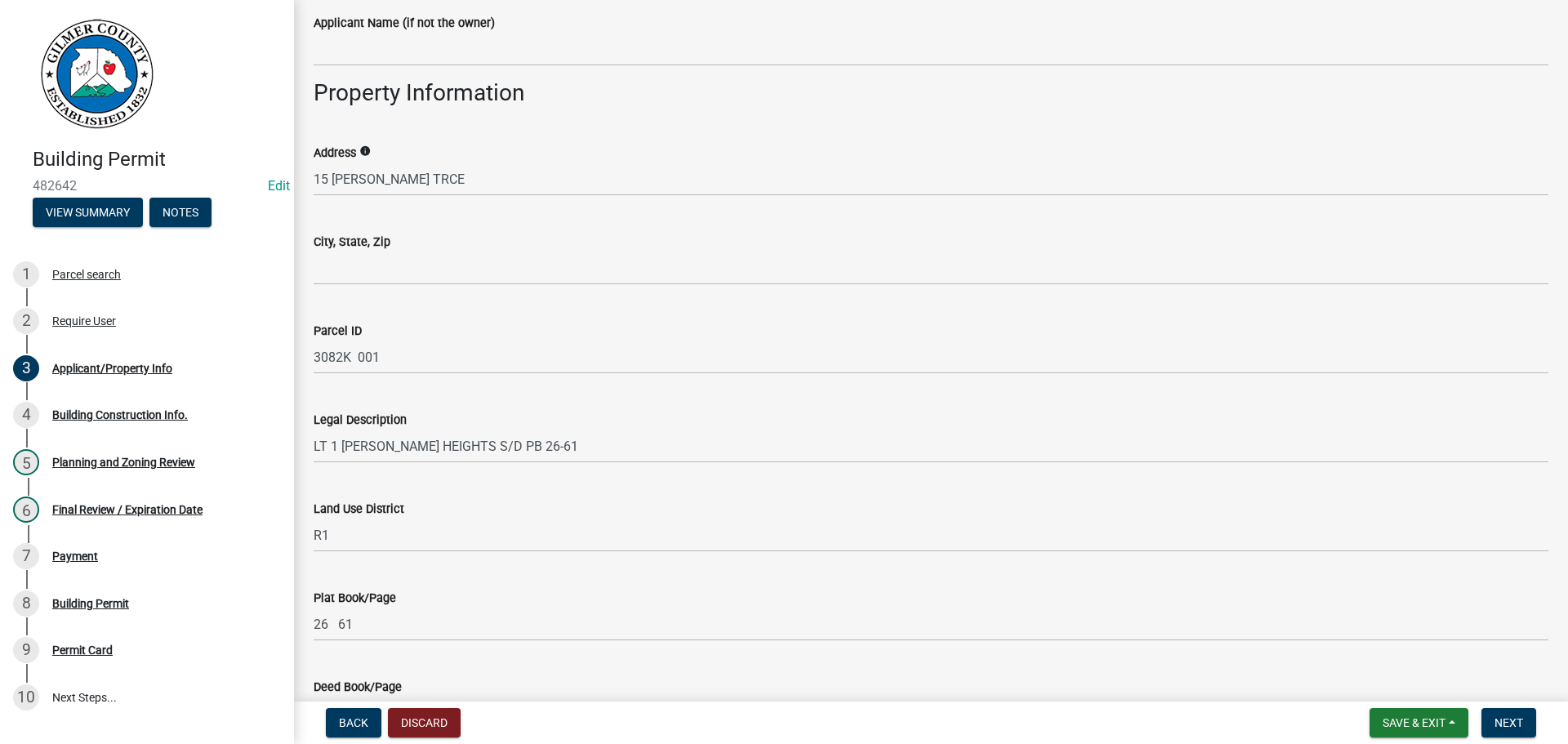
type input "[PHONE_NUMBER]"
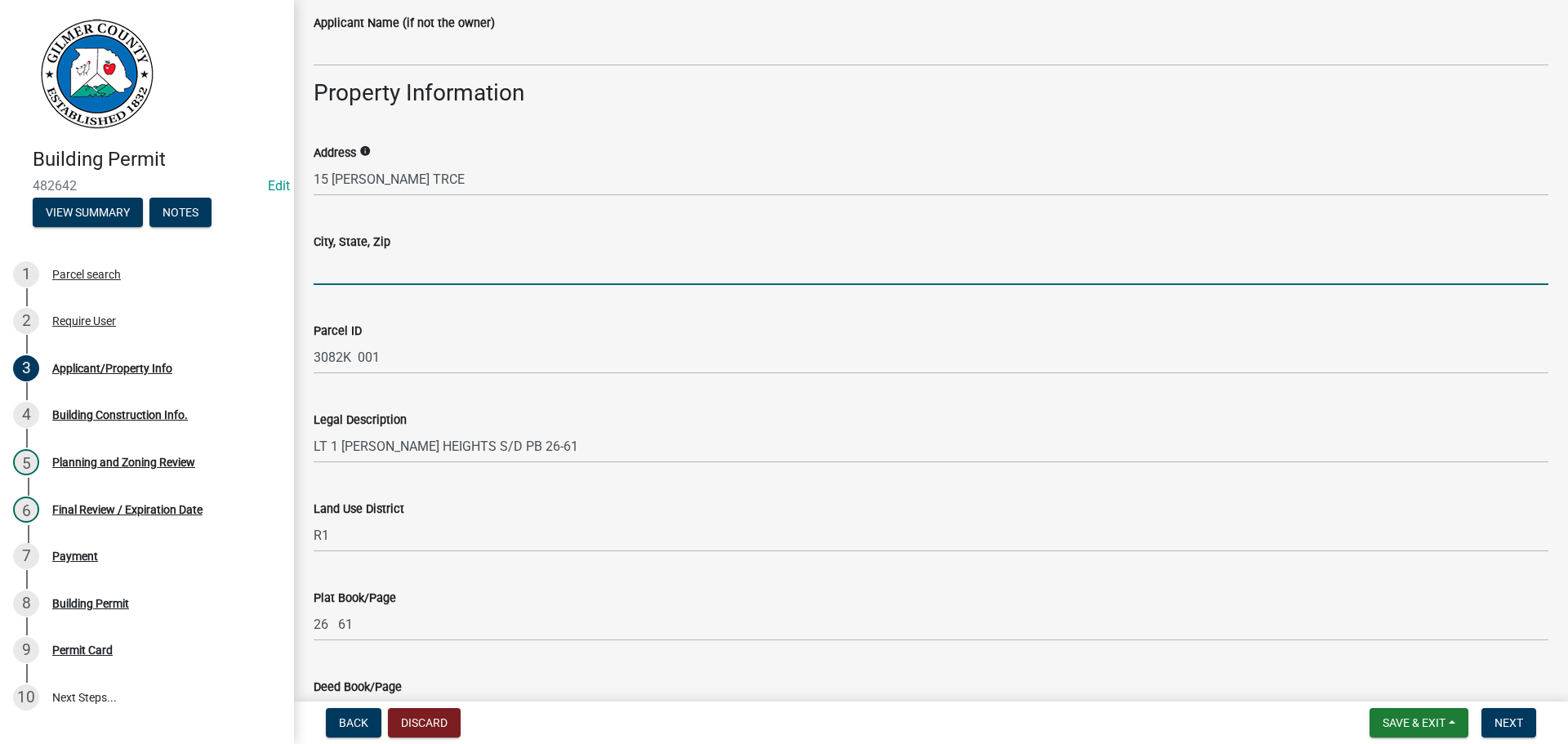
click at [348, 261] on input "City, State, Zip" at bounding box center [931, 267] width 1235 height 34
type input "ELLIJAY GA 30540"
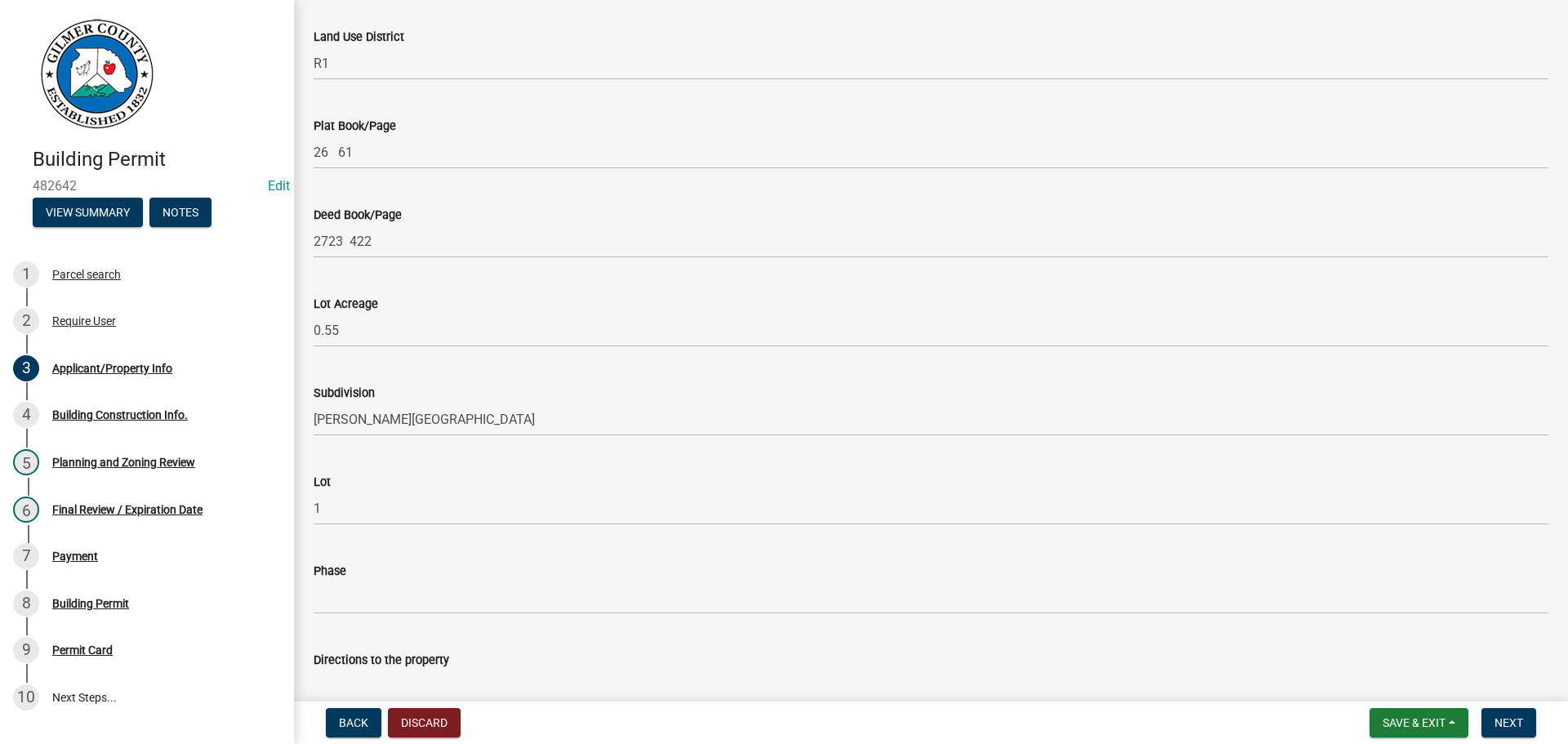
scroll to position [1796, 0]
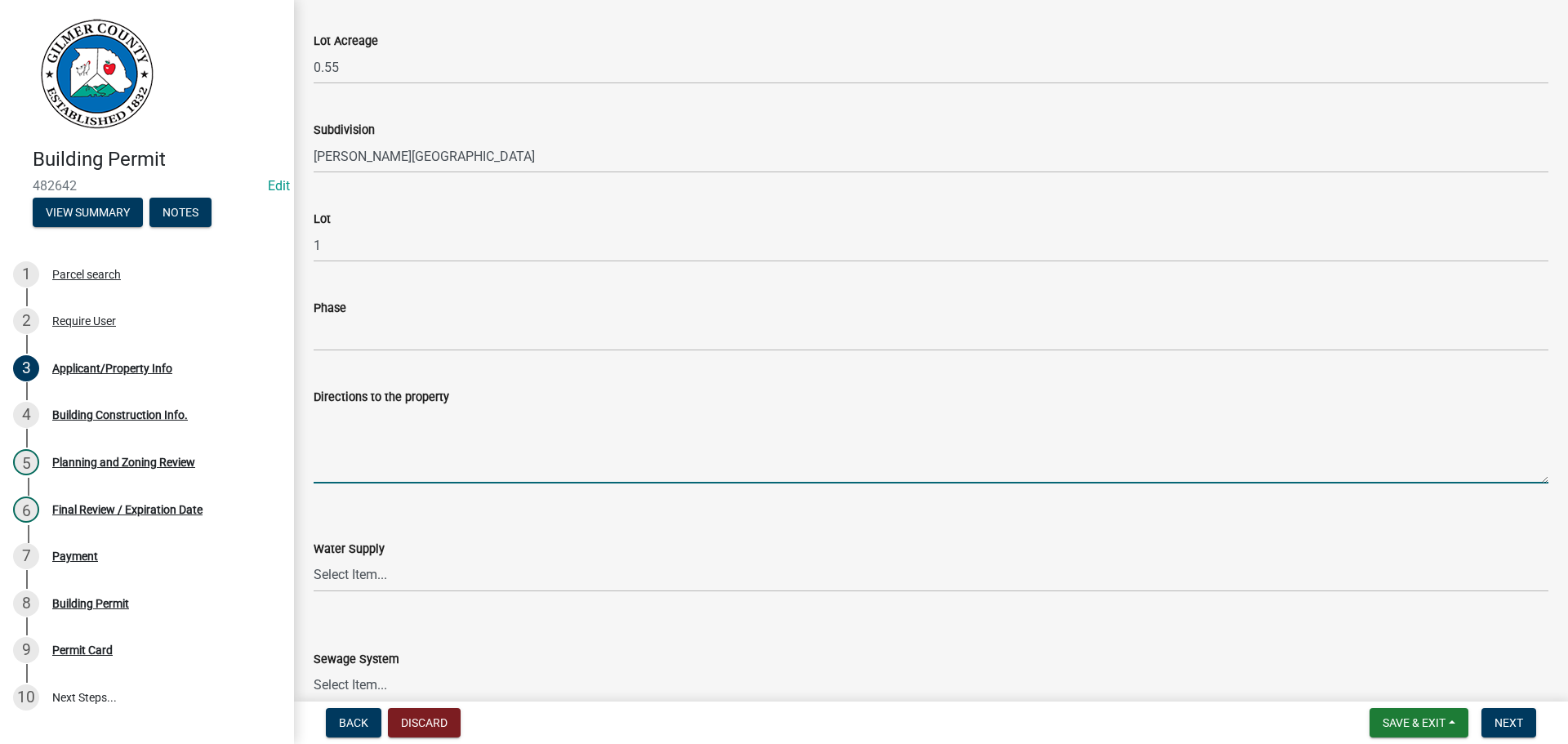
click at [416, 428] on textarea "Directions to the property" at bounding box center [931, 445] width 1235 height 77
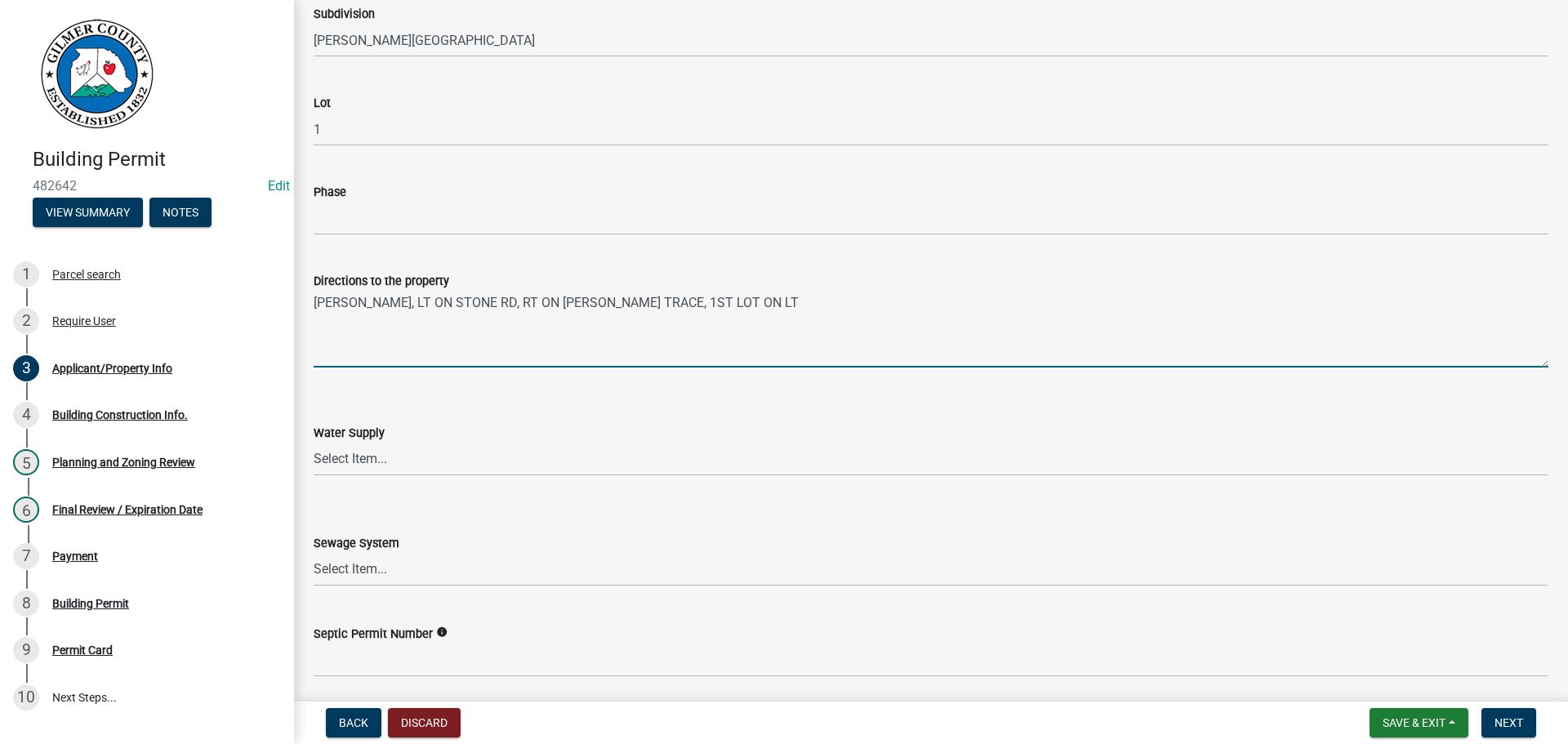
scroll to position [1959, 0]
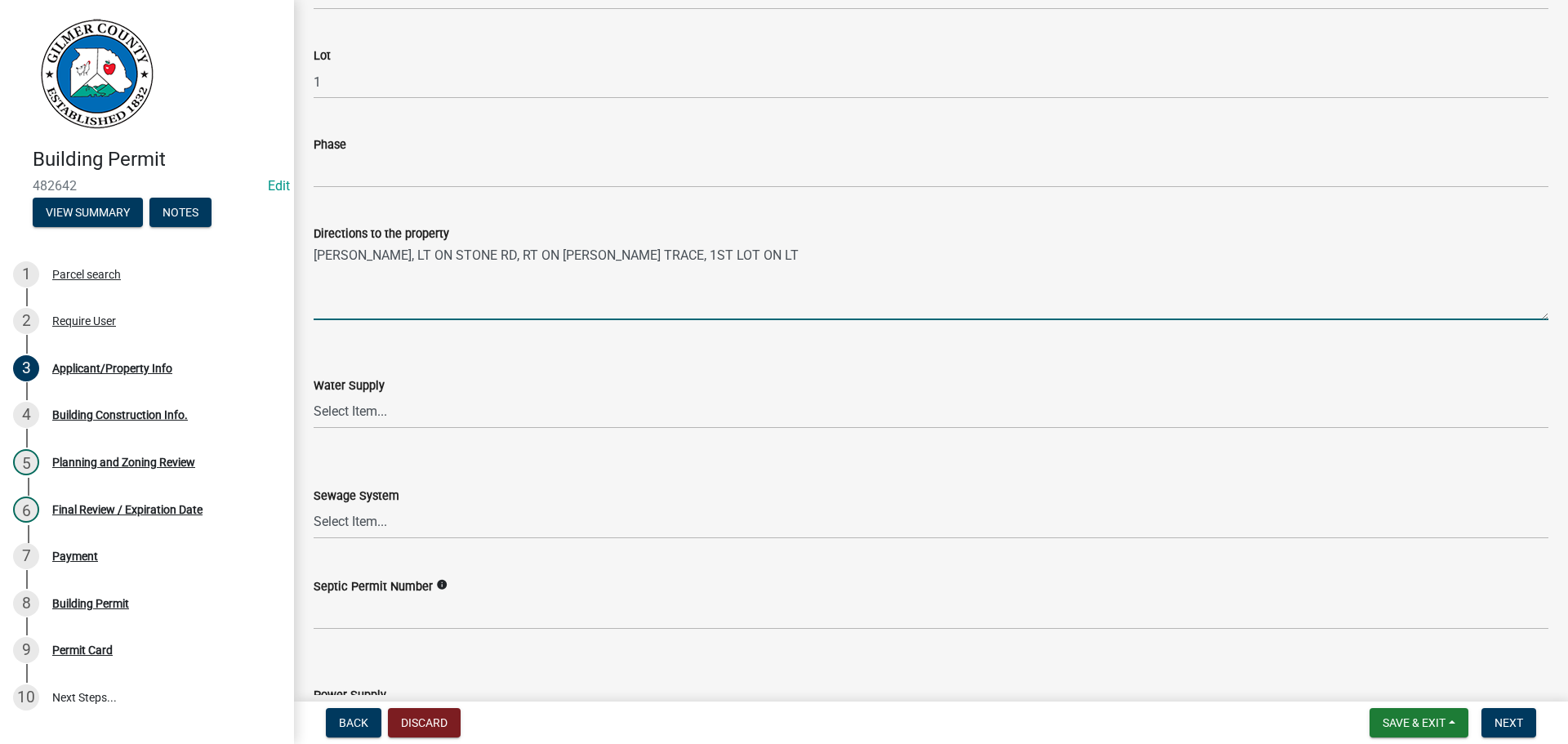
type textarea "[PERSON_NAME], LT ON STONE RD, RT ON [PERSON_NAME] TRACE, 1ST LOT ON LT"
click at [382, 414] on select "Select Item... Well Community Public Spring" at bounding box center [931, 412] width 1235 height 34
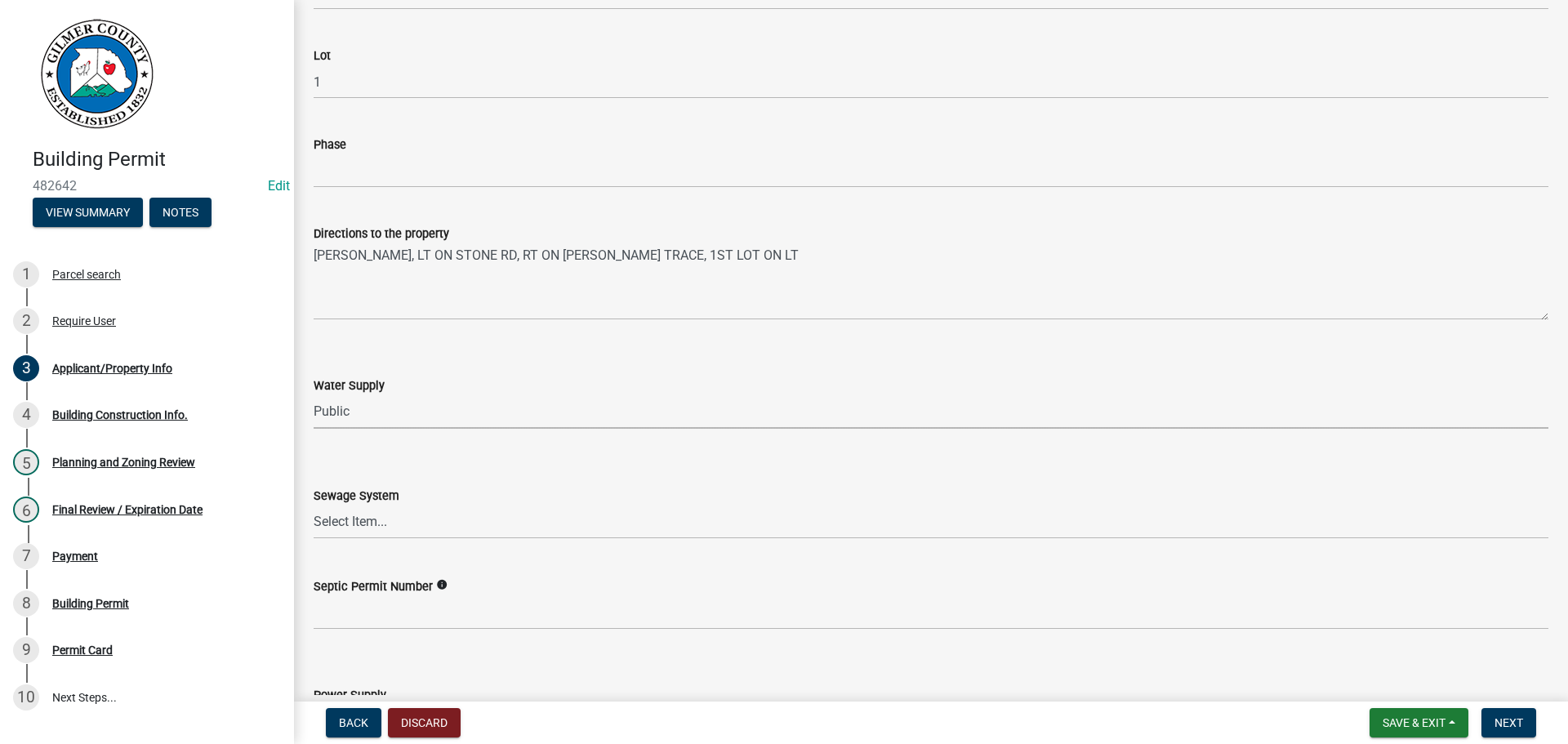
click at [313, 395] on select "Select Item... Well Community Public Spring" at bounding box center [931, 412] width 1235 height 34
select select "e44f2733-11c1-42c1-adbb-9eb09c48163d"
click at [363, 511] on select "Select Item... Septic Community Public" at bounding box center [931, 521] width 1235 height 34
click at [313, 505] on select "Select Item... Septic Community Public" at bounding box center [931, 521] width 1235 height 34
select select "92a37e23-3b7d-408e-b3c7-0afbe39b0942"
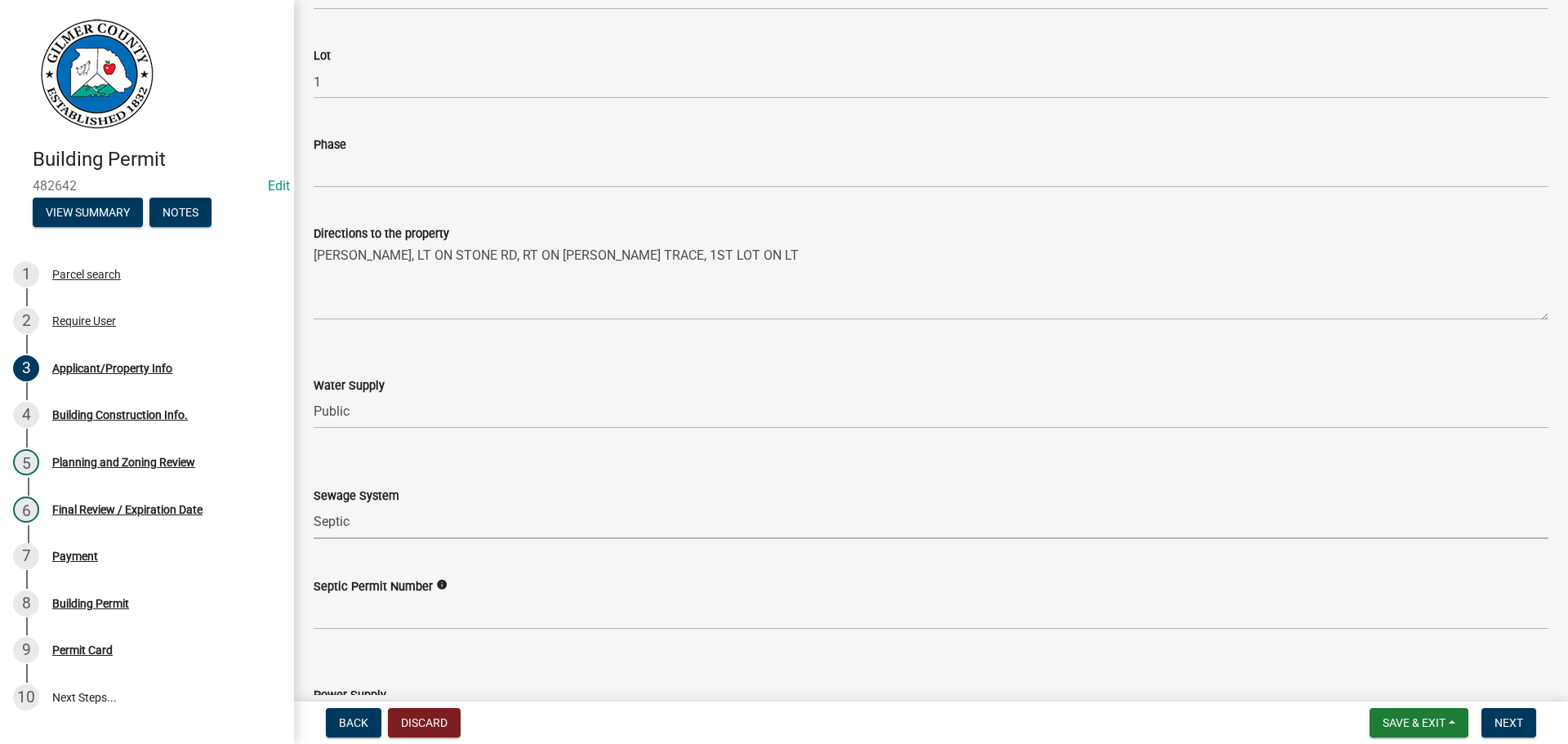
scroll to position [2204, 0]
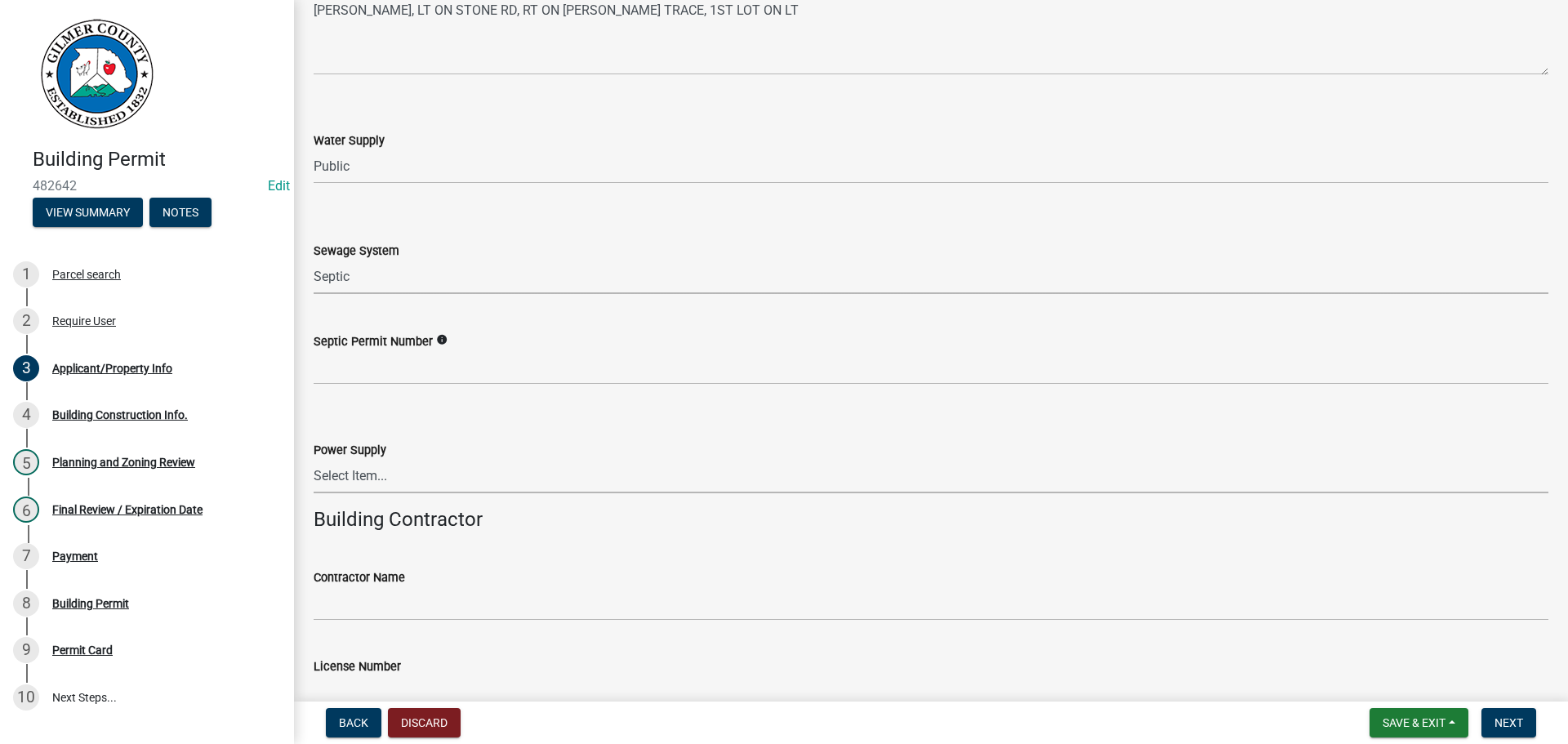
click at [390, 477] on select "Select Item... Amicalola EMC [GEOGRAPHIC_DATA] EMC Tri-State Power [US_STATE] P…" at bounding box center [931, 476] width 1235 height 34
click at [313, 459] on select "Select Item... Amicalola EMC [GEOGRAPHIC_DATA] EMC Tri-State Power [US_STATE] P…" at bounding box center [931, 476] width 1235 height 34
select select "c9feaa94-b03b-4165-97cf-90fdf63947c5"
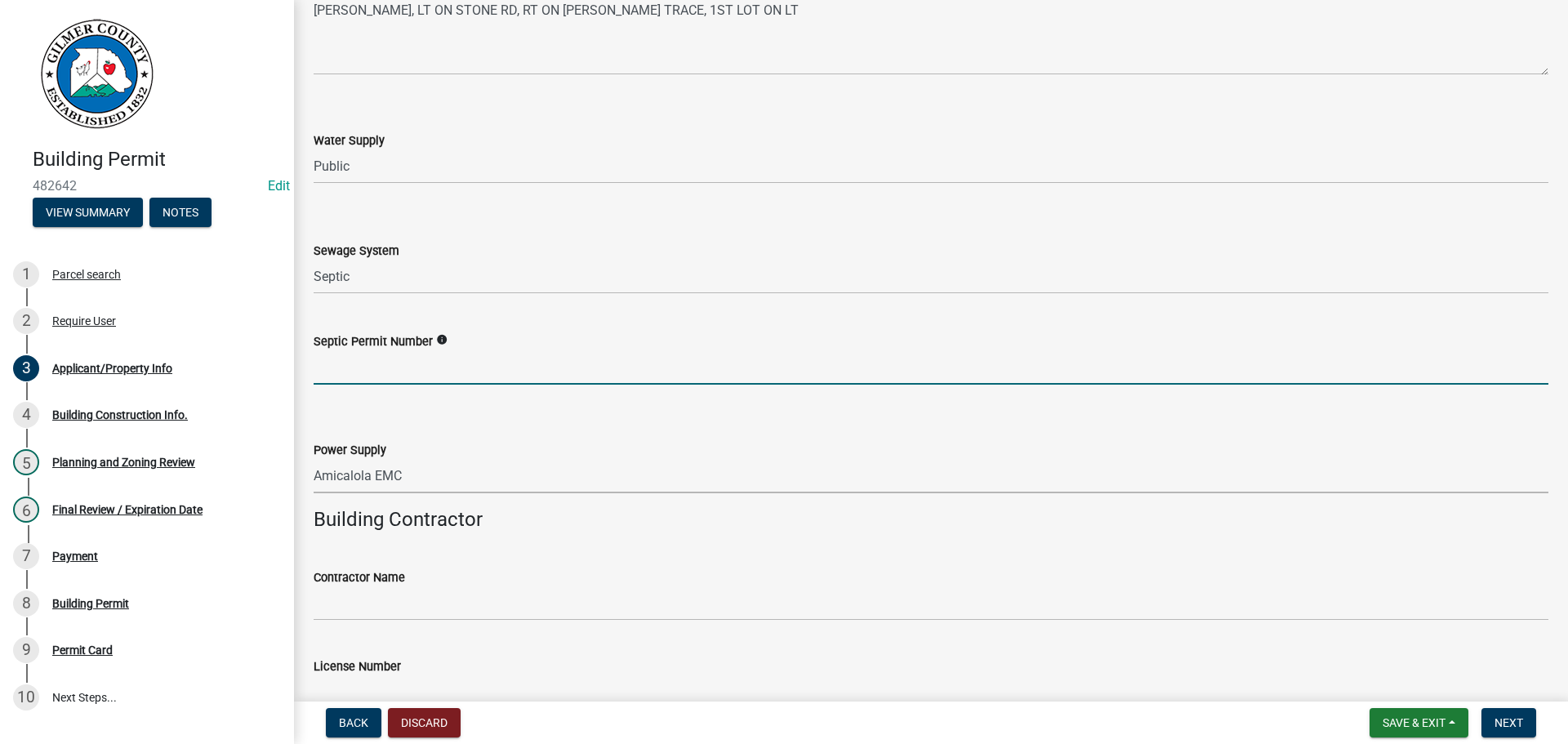
click at [413, 362] on input "Septic Permit Number" at bounding box center [931, 367] width 1235 height 34
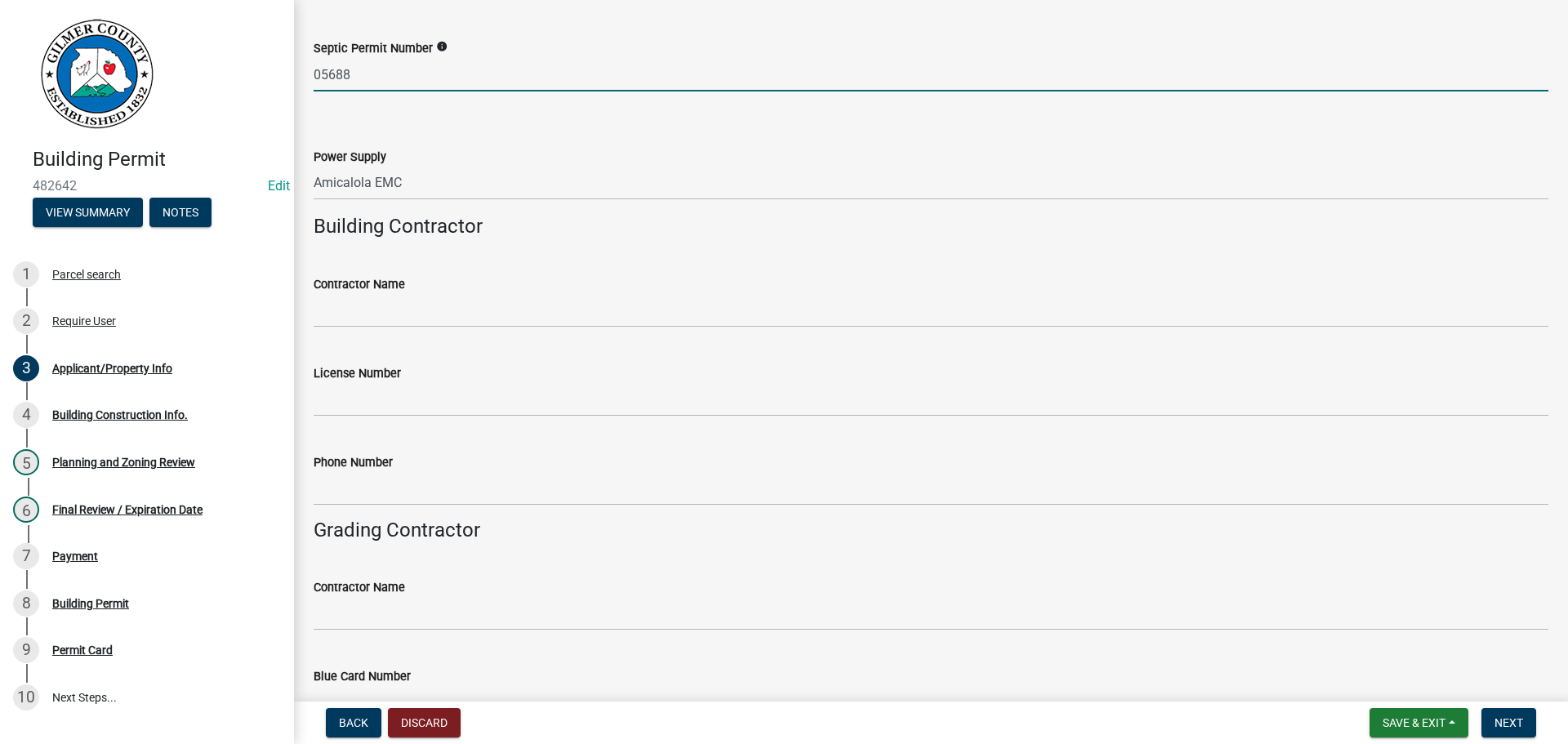
scroll to position [2531, 0]
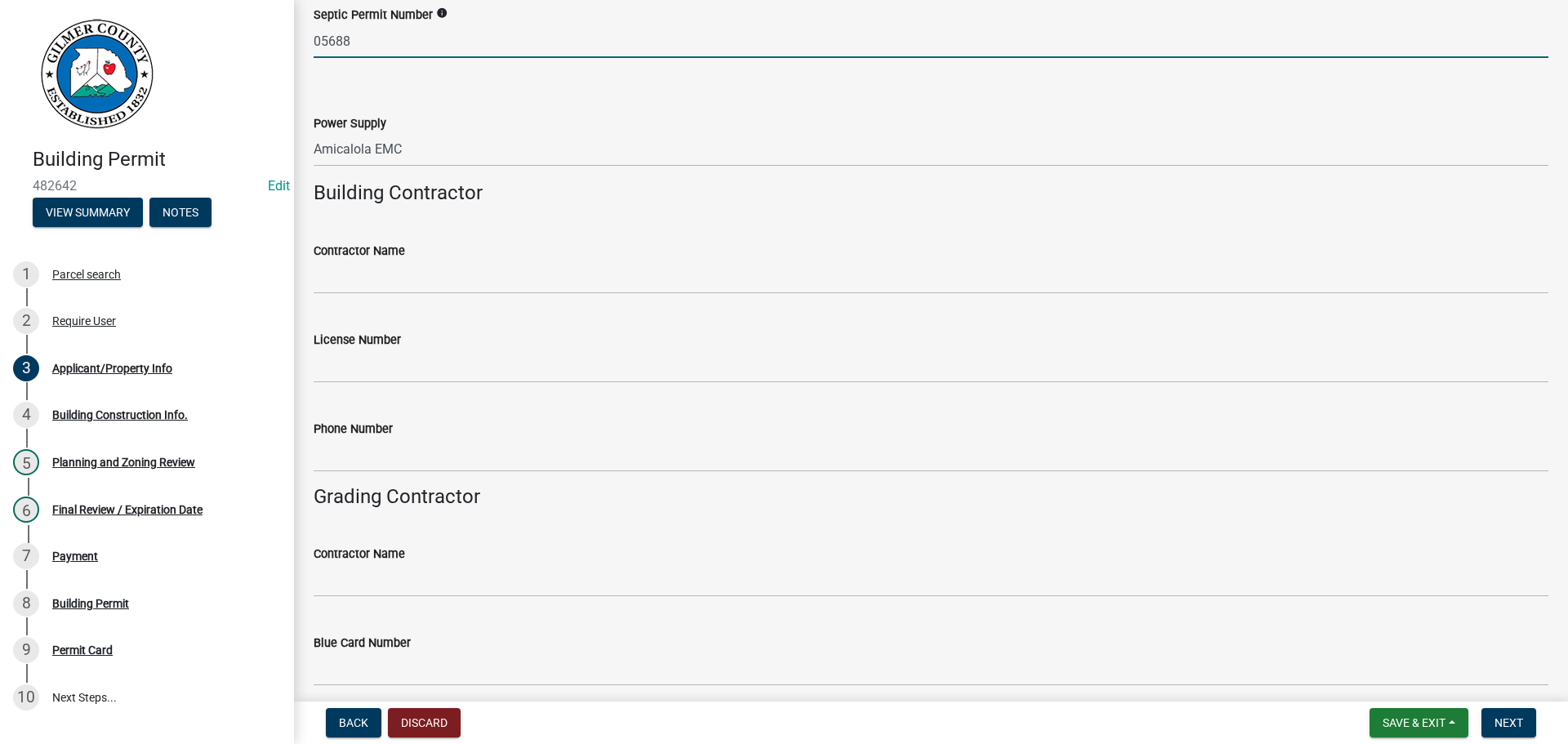
type input "05688"
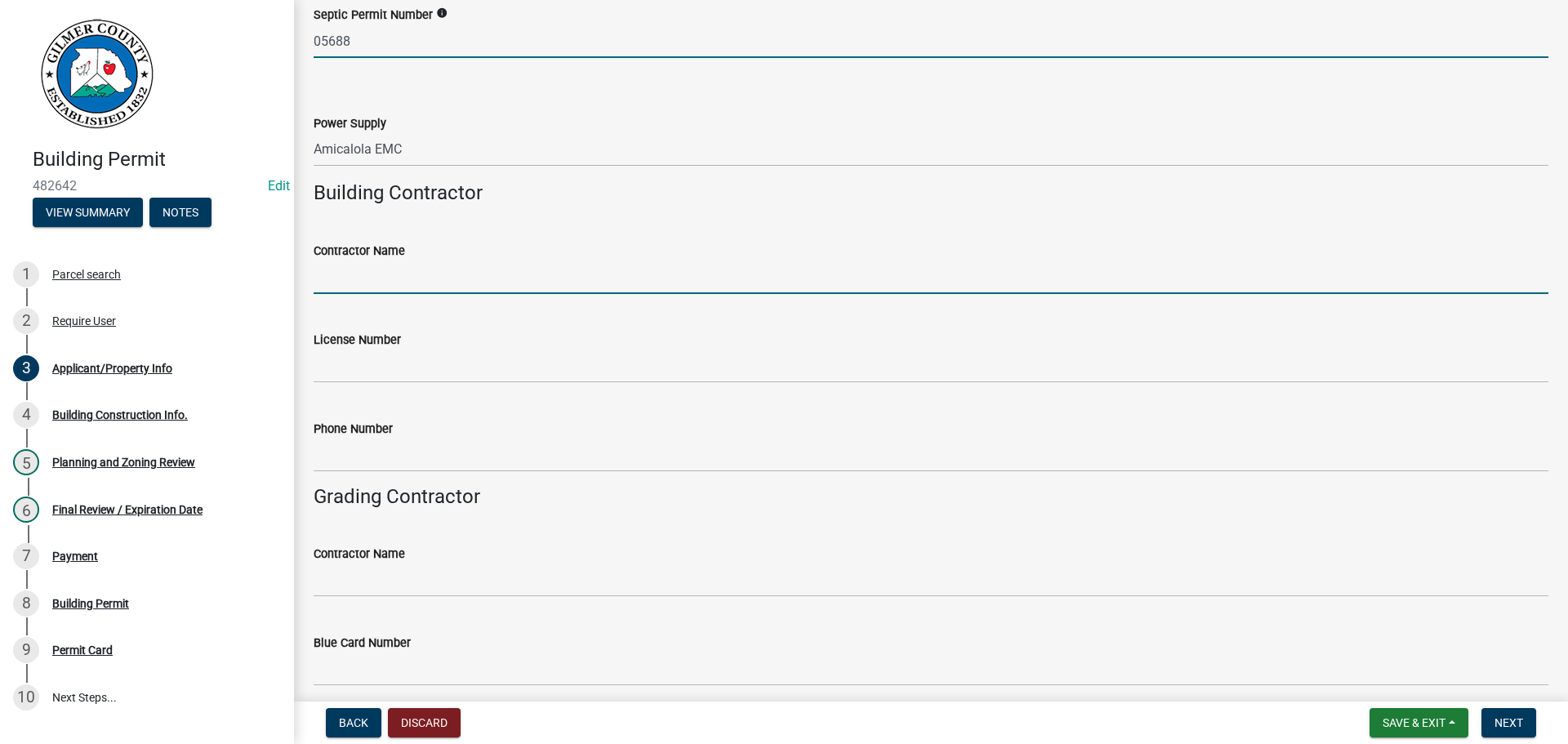
click at [374, 265] on input "Contractor Name" at bounding box center [931, 277] width 1235 height 34
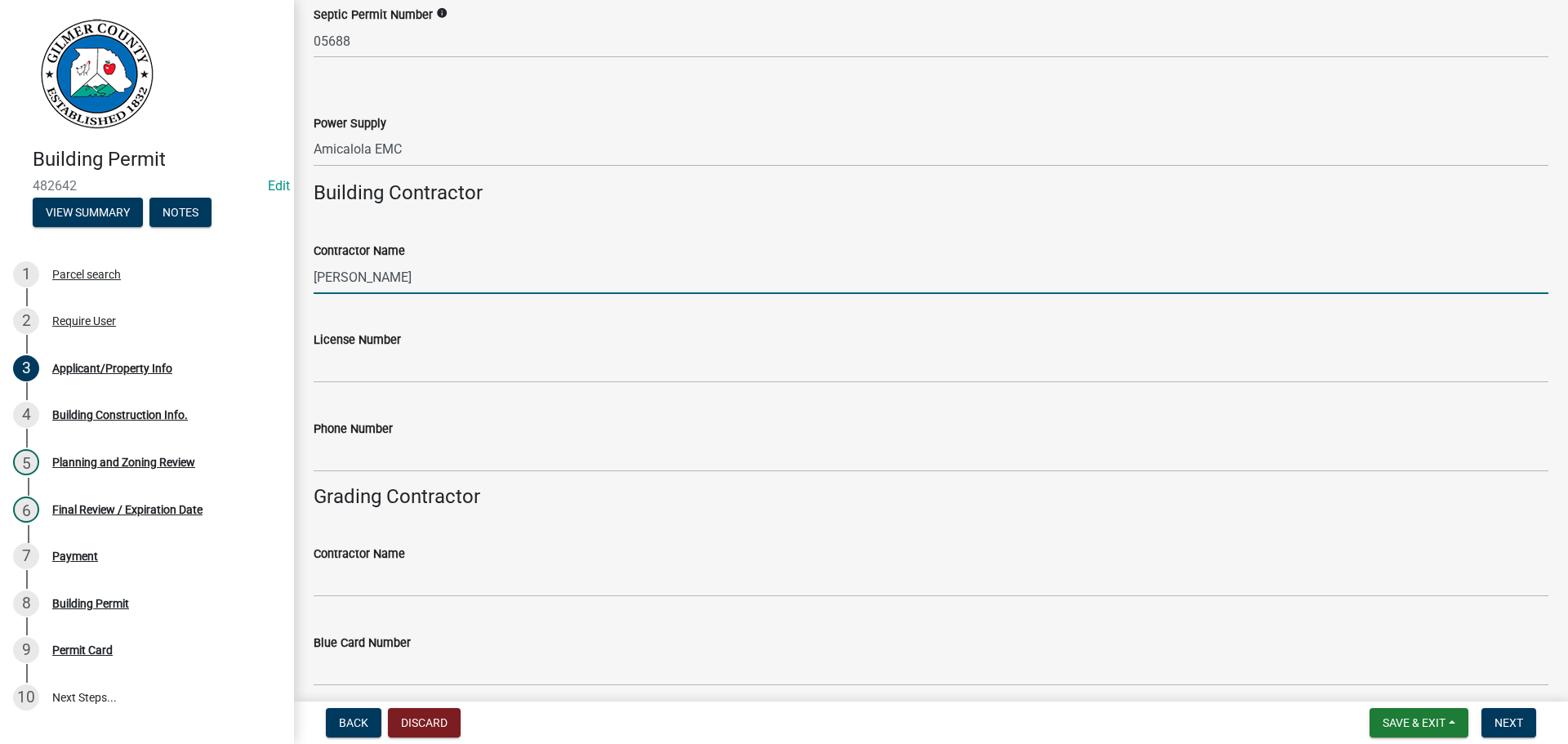
type input "[PERSON_NAME]"
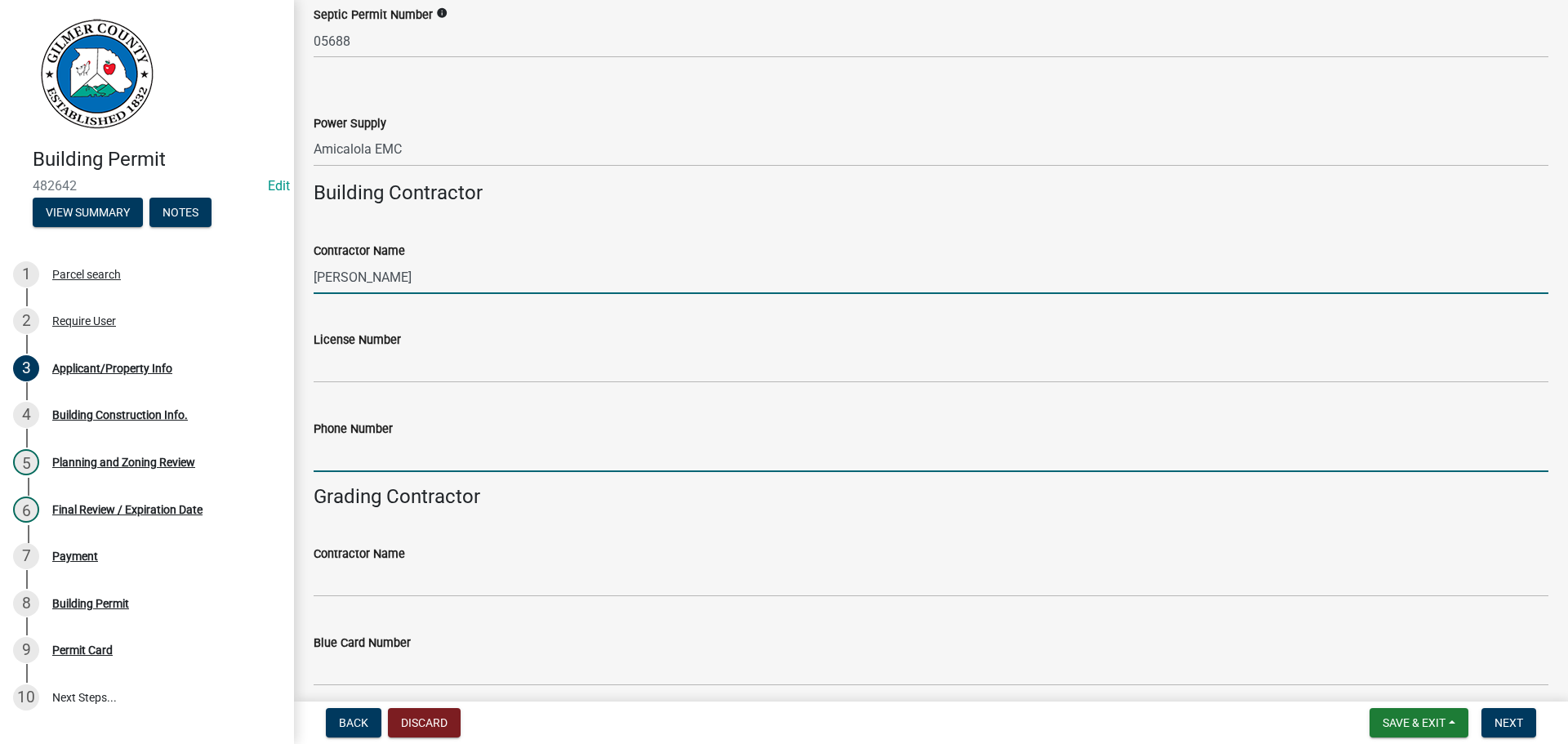
click at [383, 456] on input "Phone Number" at bounding box center [931, 455] width 1235 height 34
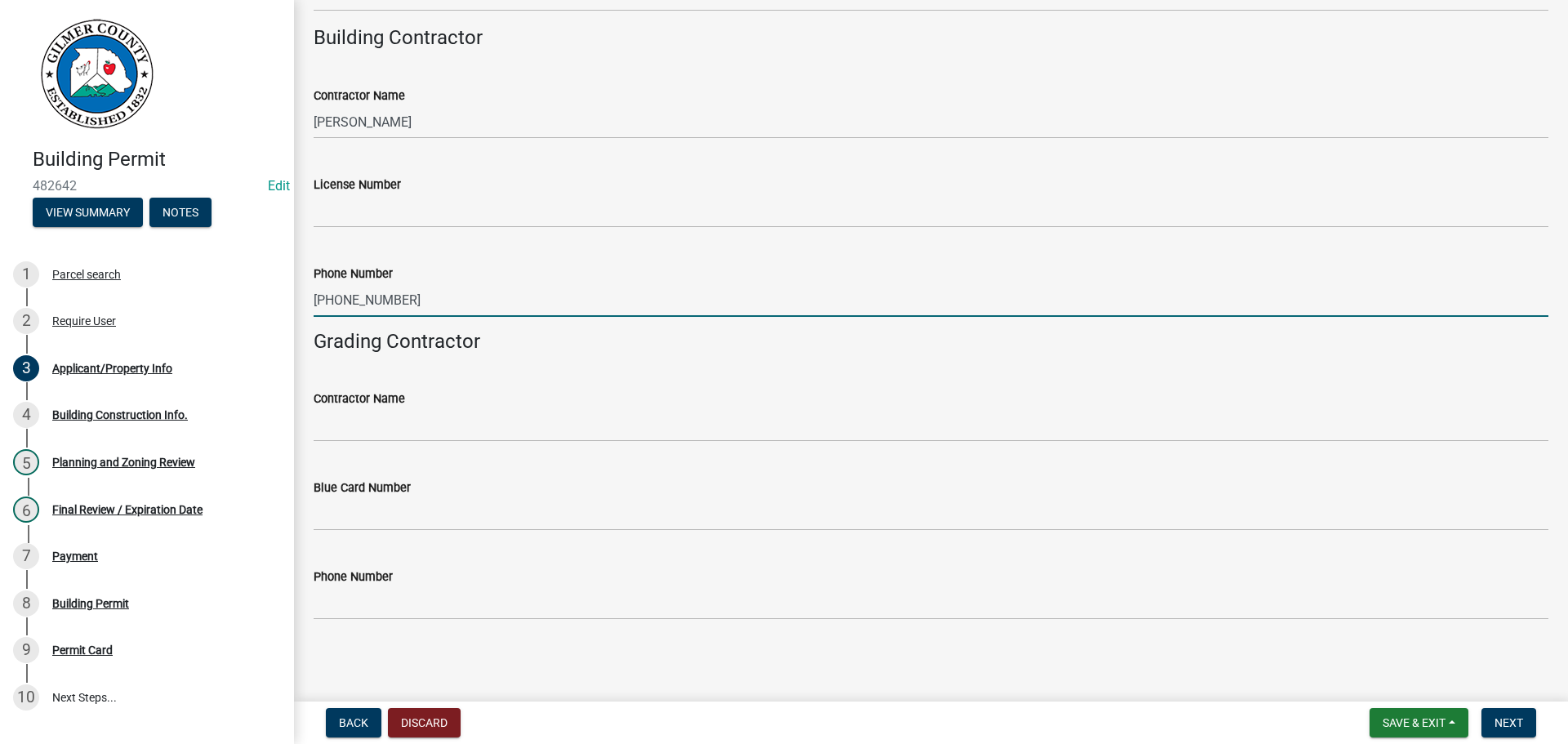
scroll to position [2687, 0]
type input "[PHONE_NUMBER]"
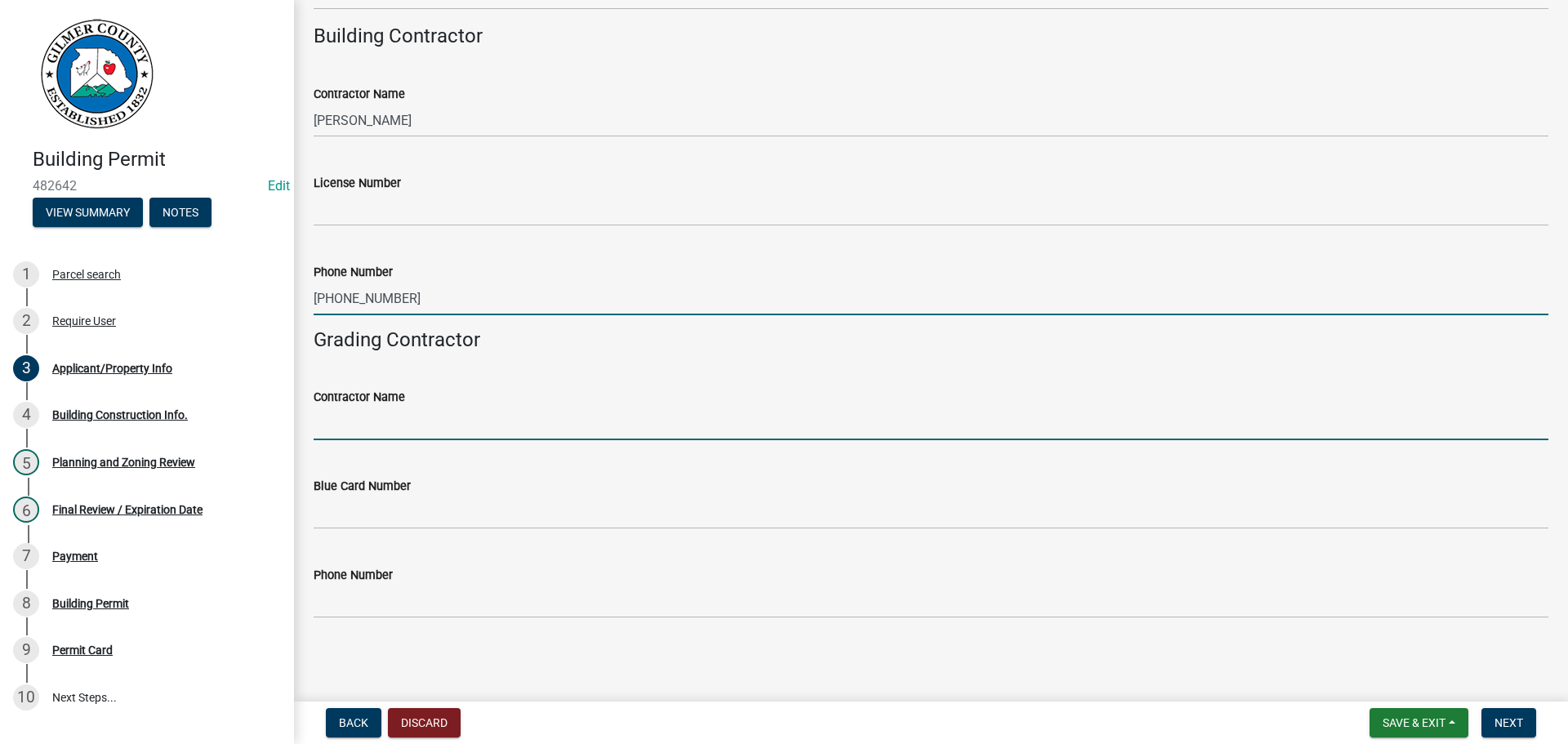
drag, startPoint x: 393, startPoint y: 431, endPoint x: 382, endPoint y: 428, distance: 11.4
click at [393, 431] on input "Contractor Name" at bounding box center [931, 423] width 1235 height 34
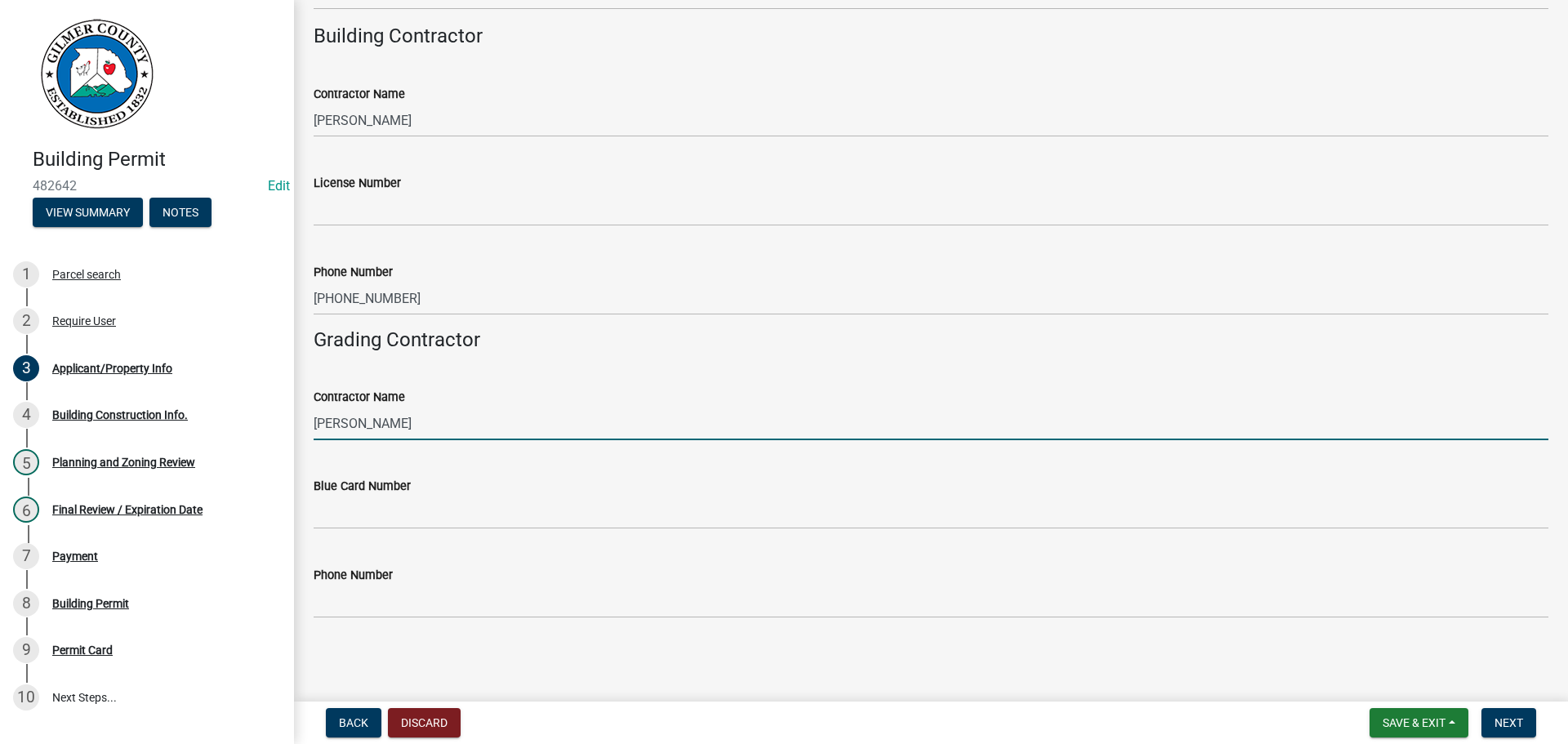
type input "[PERSON_NAME]"
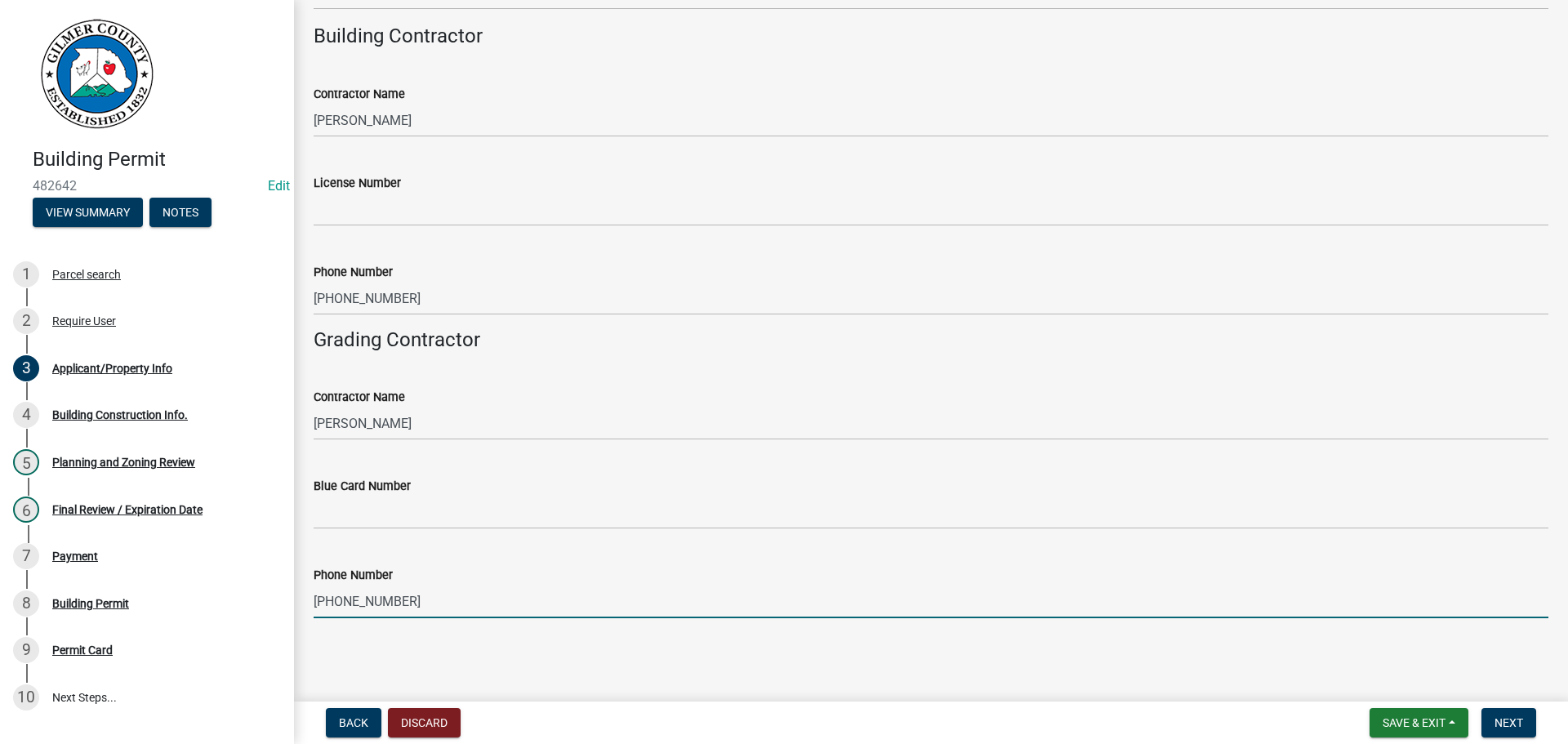
type input "[PHONE_NUMBER]"
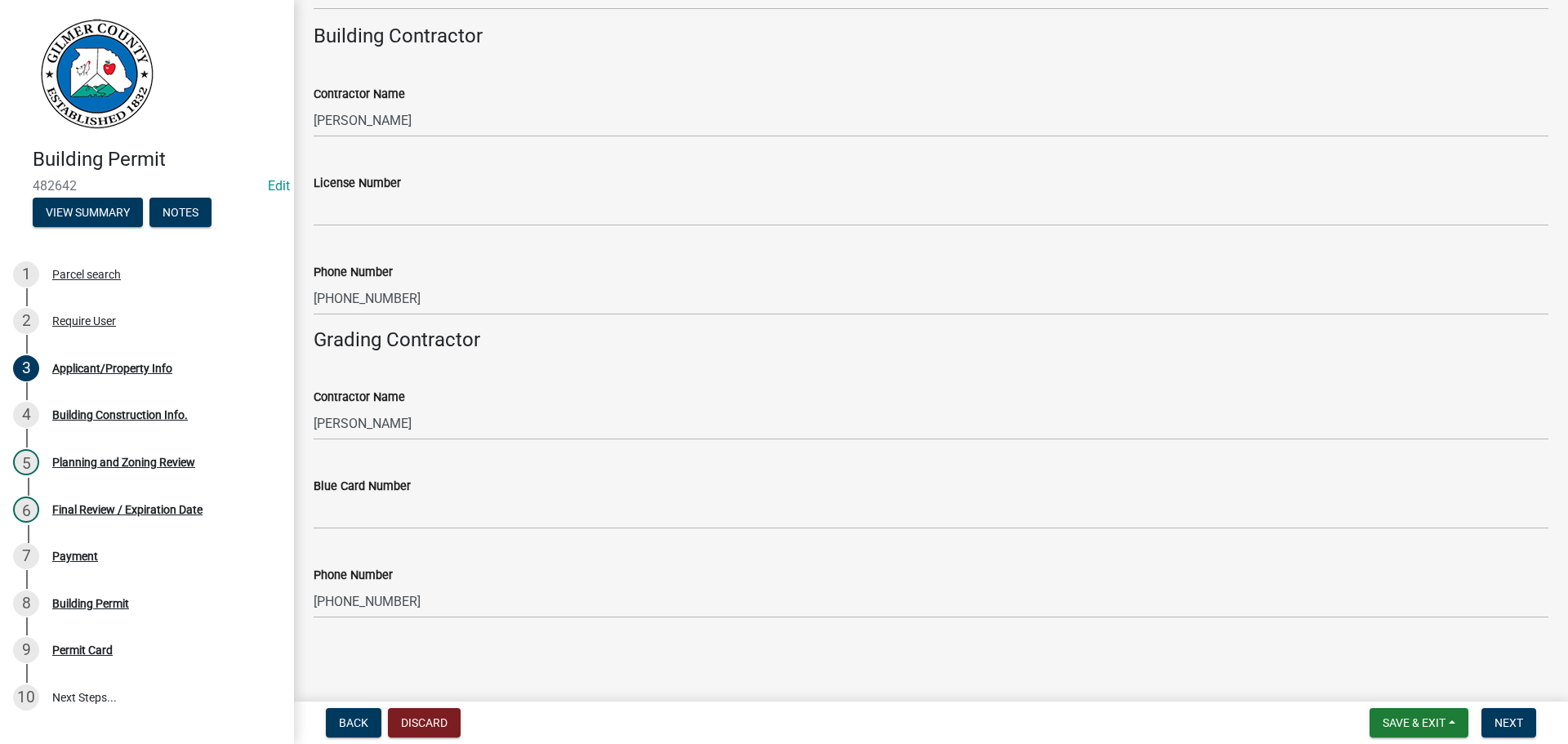
click at [366, 492] on label "Blue Card Number" at bounding box center [362, 487] width 97 height 12
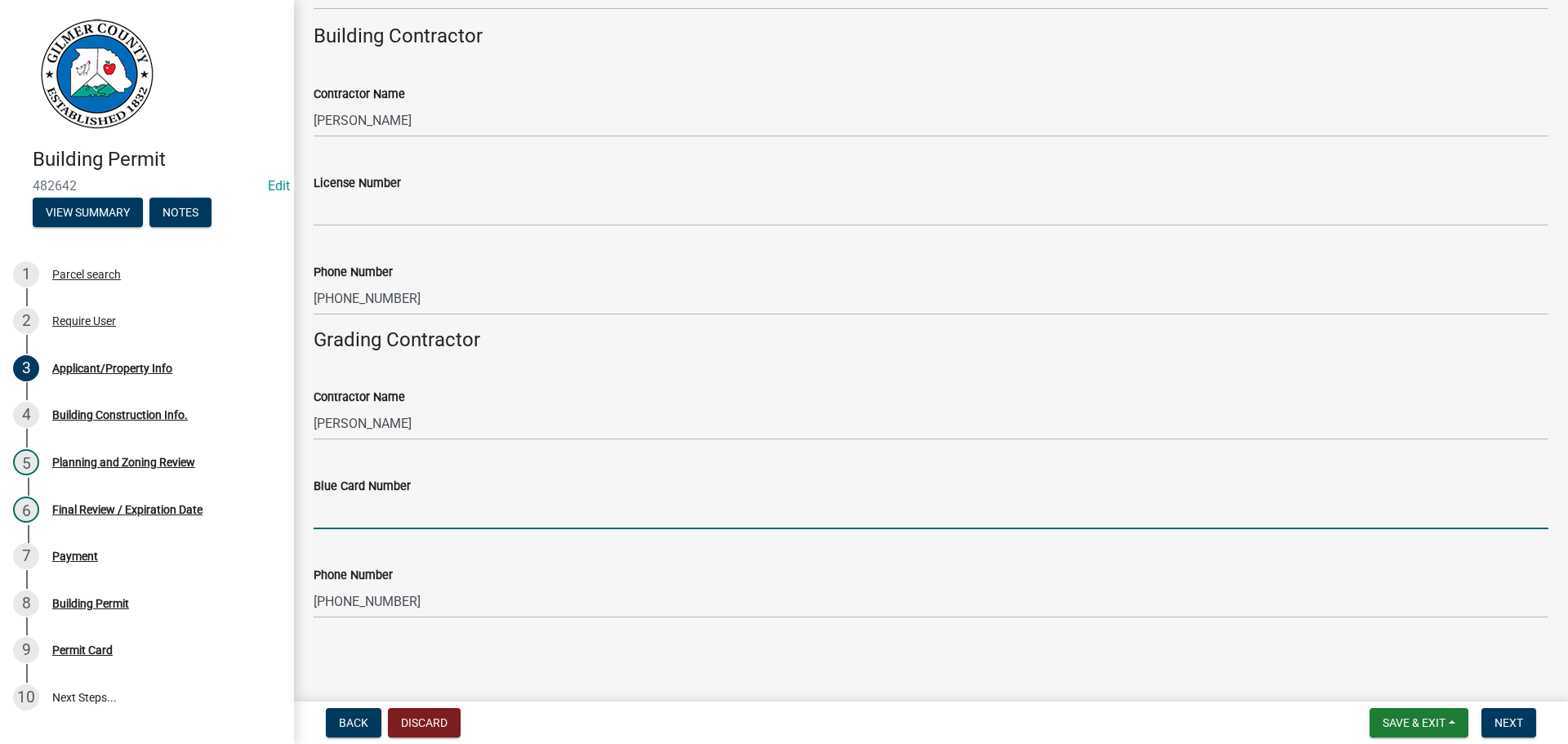
click at [366, 496] on input "Blue Card Number" at bounding box center [931, 512] width 1235 height 34
click at [357, 528] on input "Blue Card Number" at bounding box center [931, 512] width 1235 height 34
type input "3441"
click at [1501, 719] on span "Next" at bounding box center [1508, 722] width 28 height 13
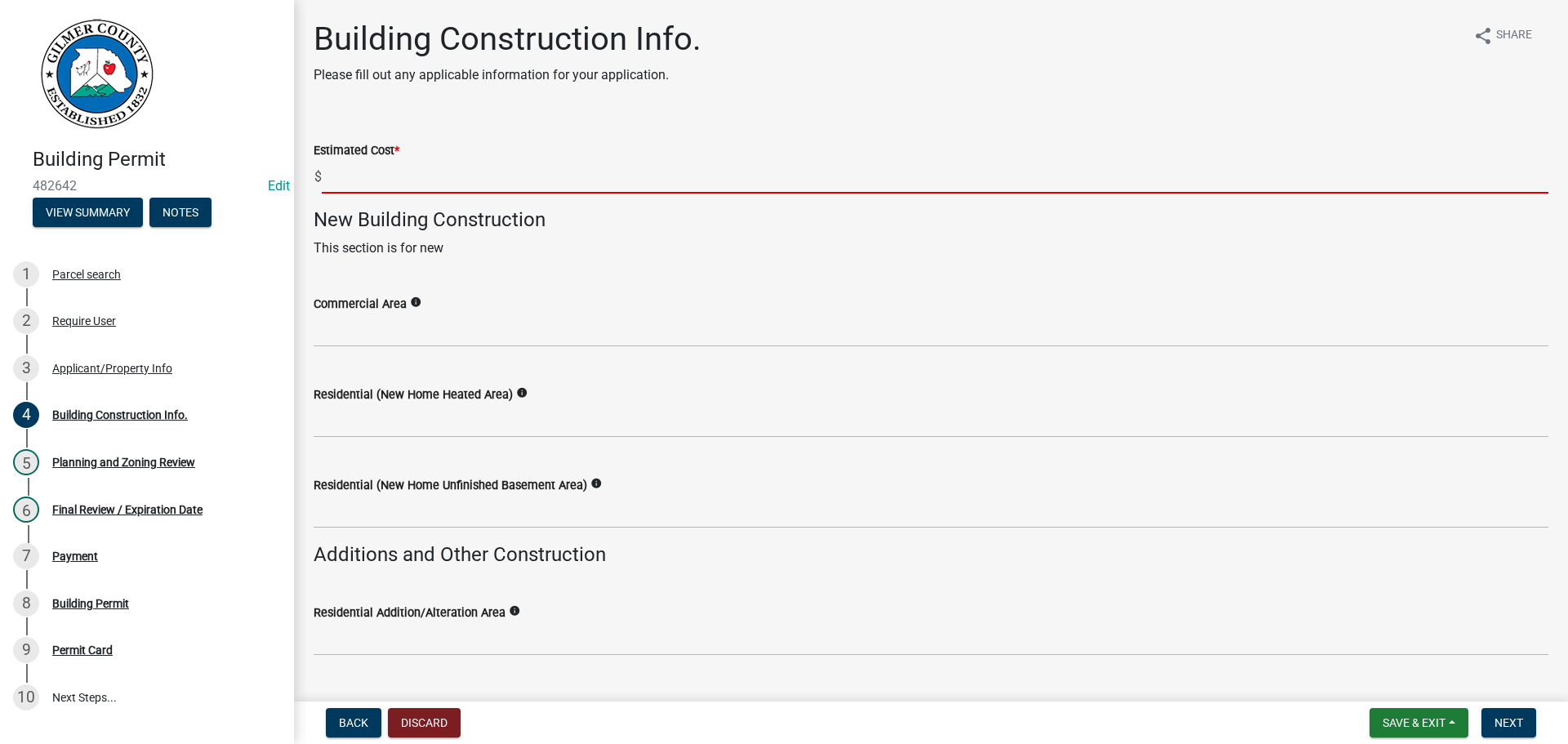
click at [429, 185] on input "text" at bounding box center [934, 176] width 1226 height 34
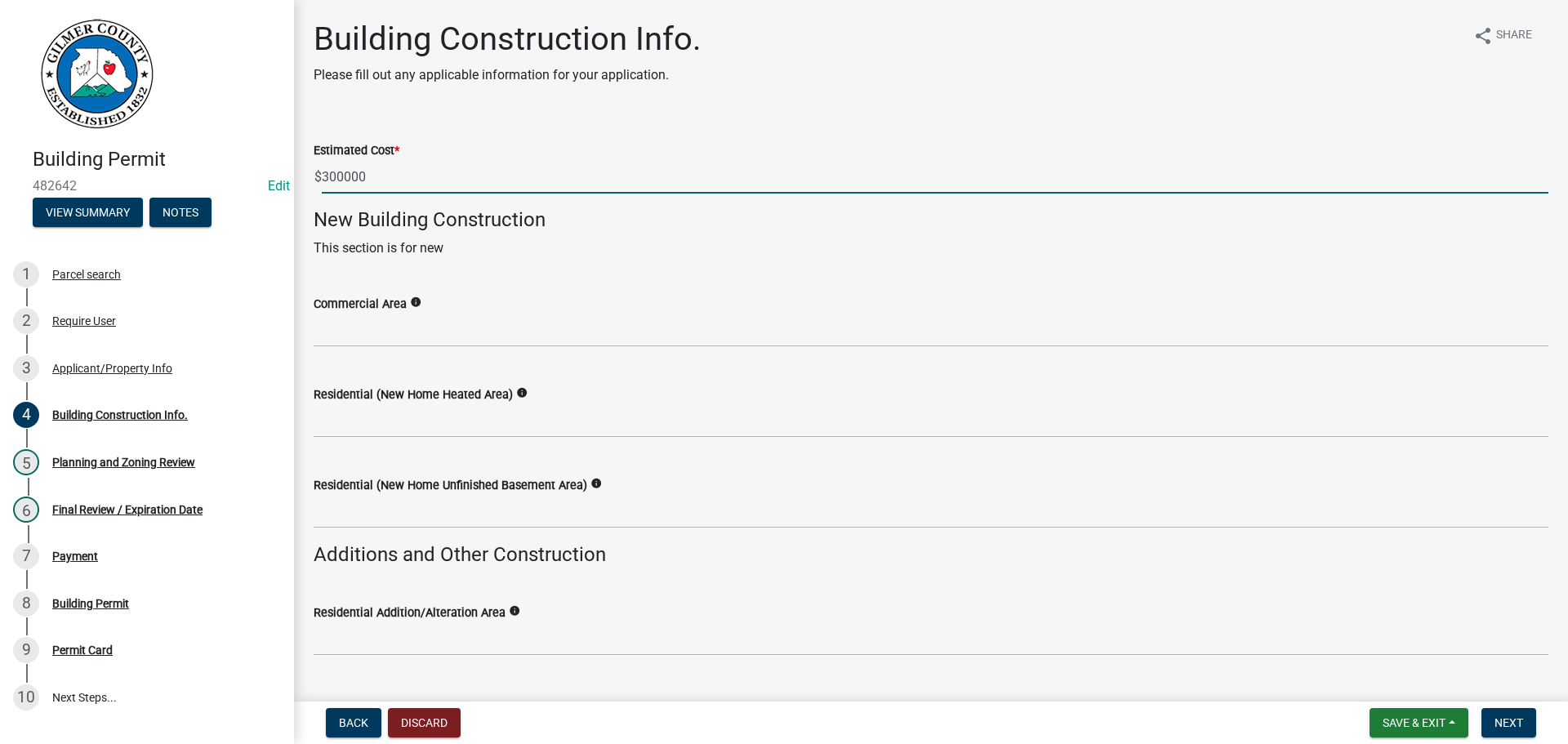
type input "300000"
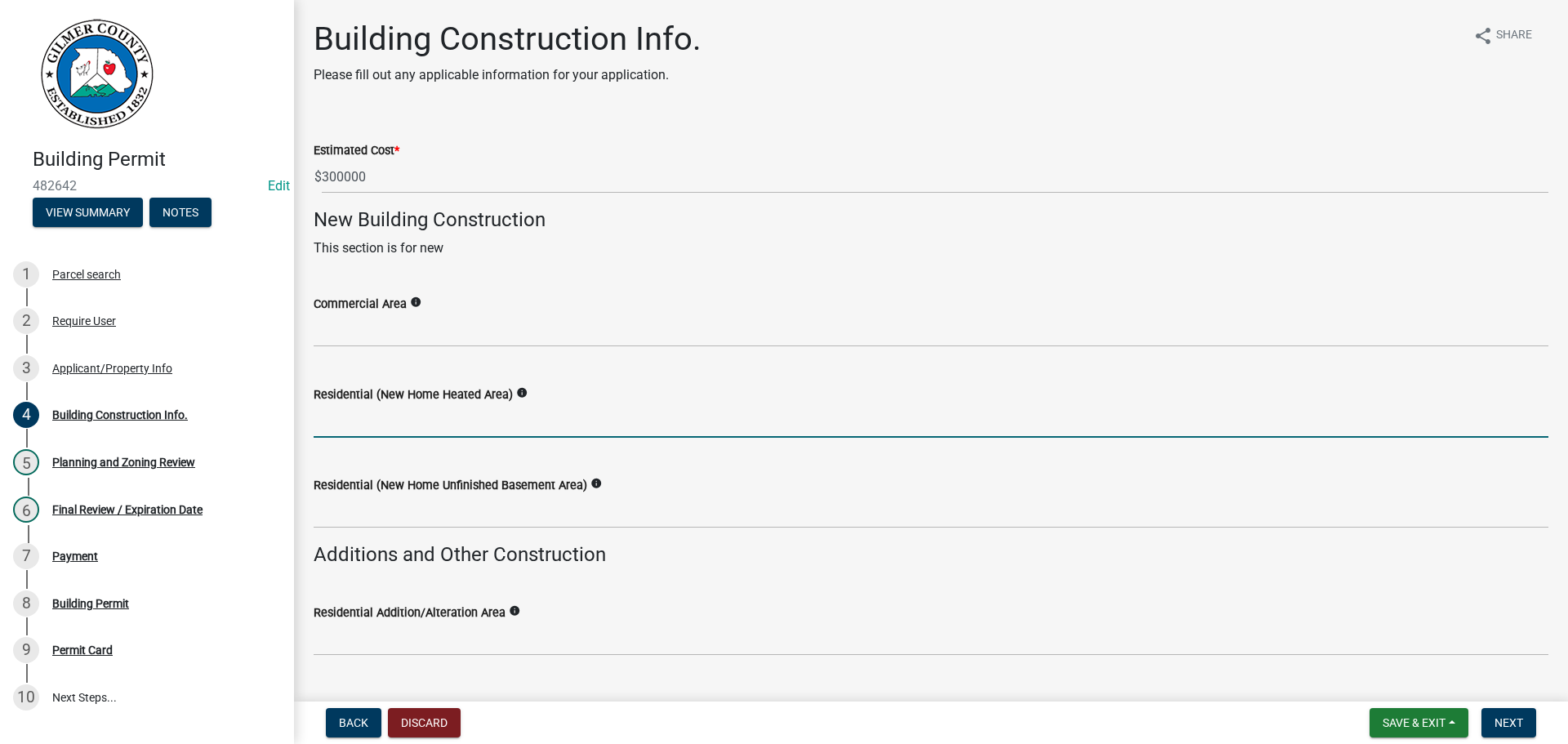
click at [455, 412] on input "text" at bounding box center [931, 421] width 1235 height 34
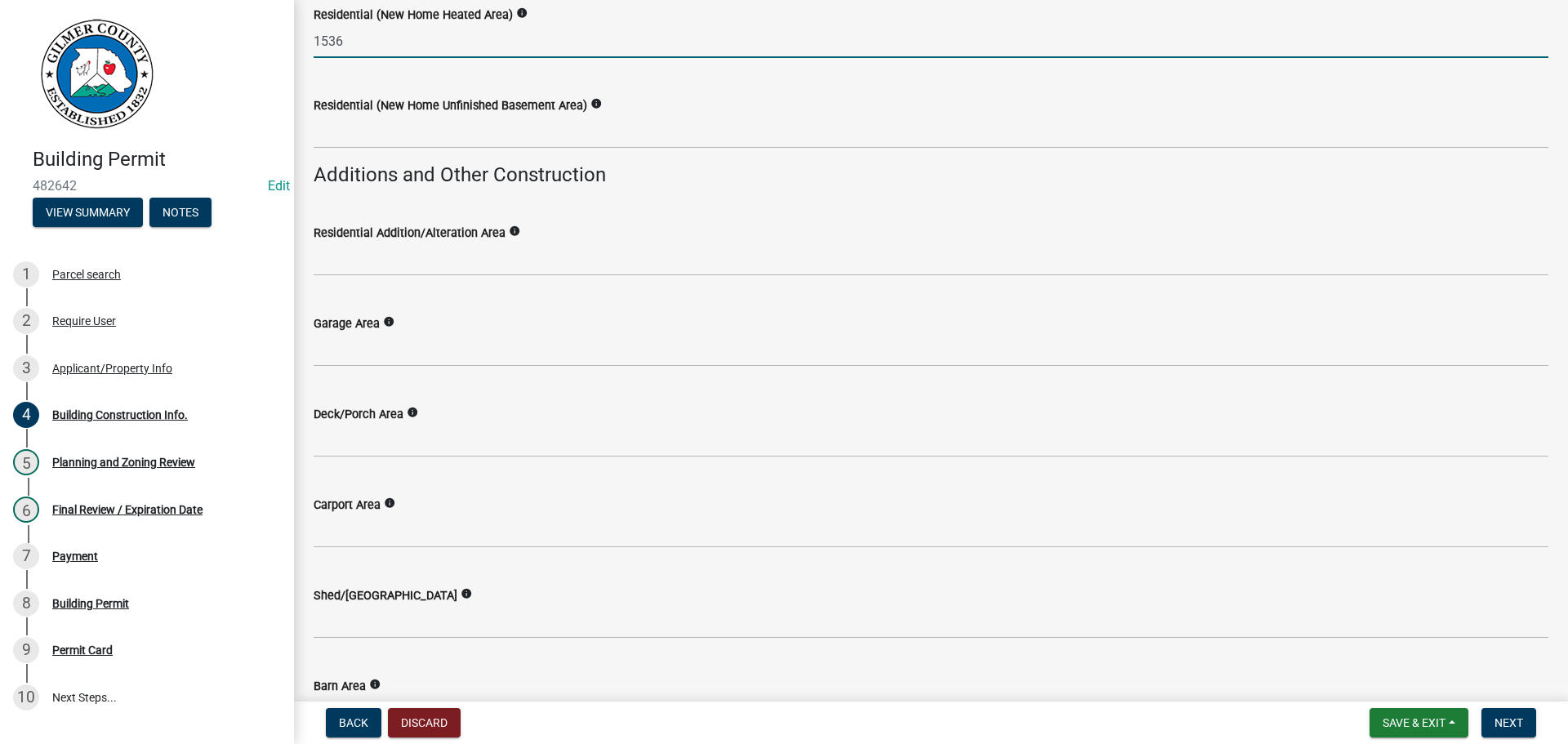
scroll to position [408, 0]
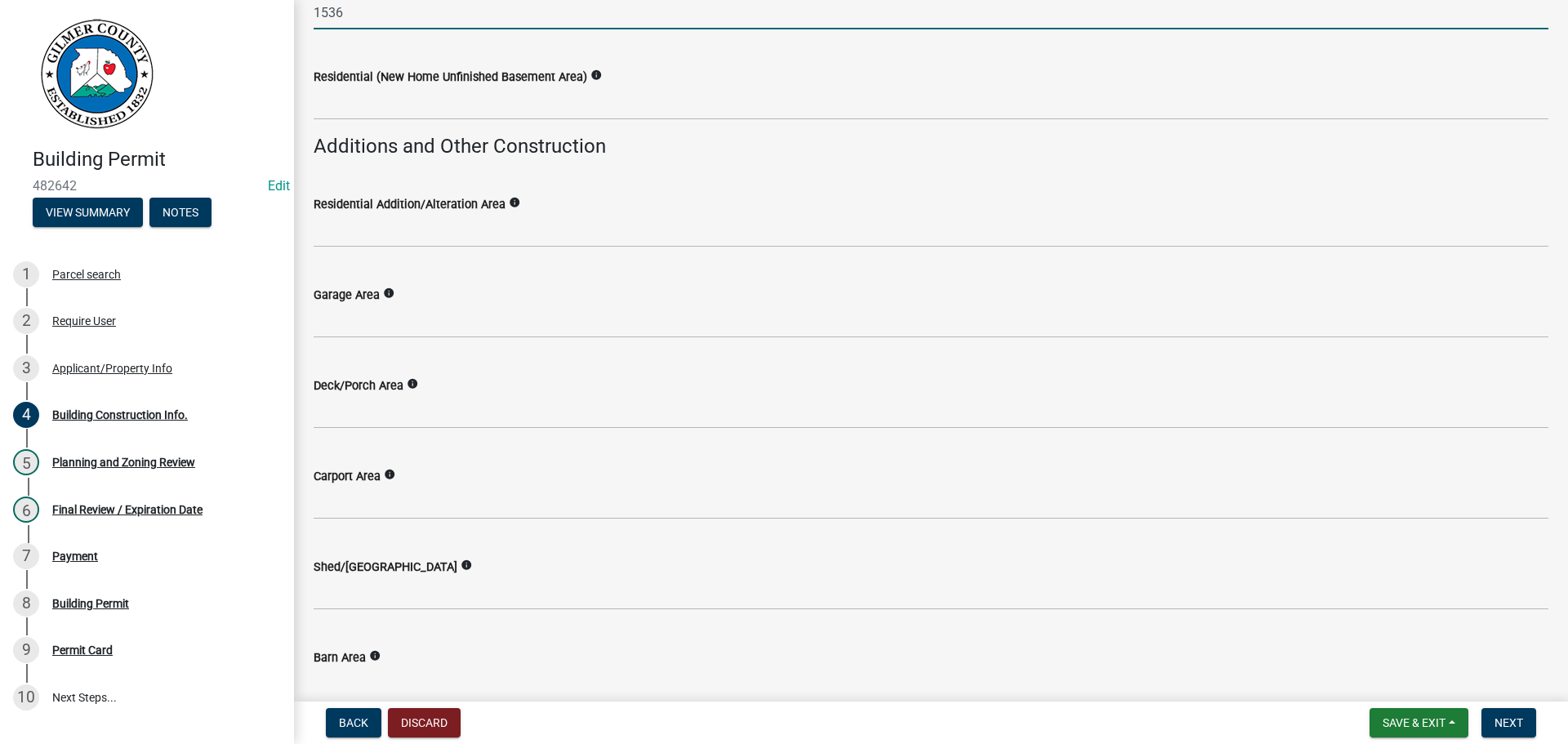
type input "1536"
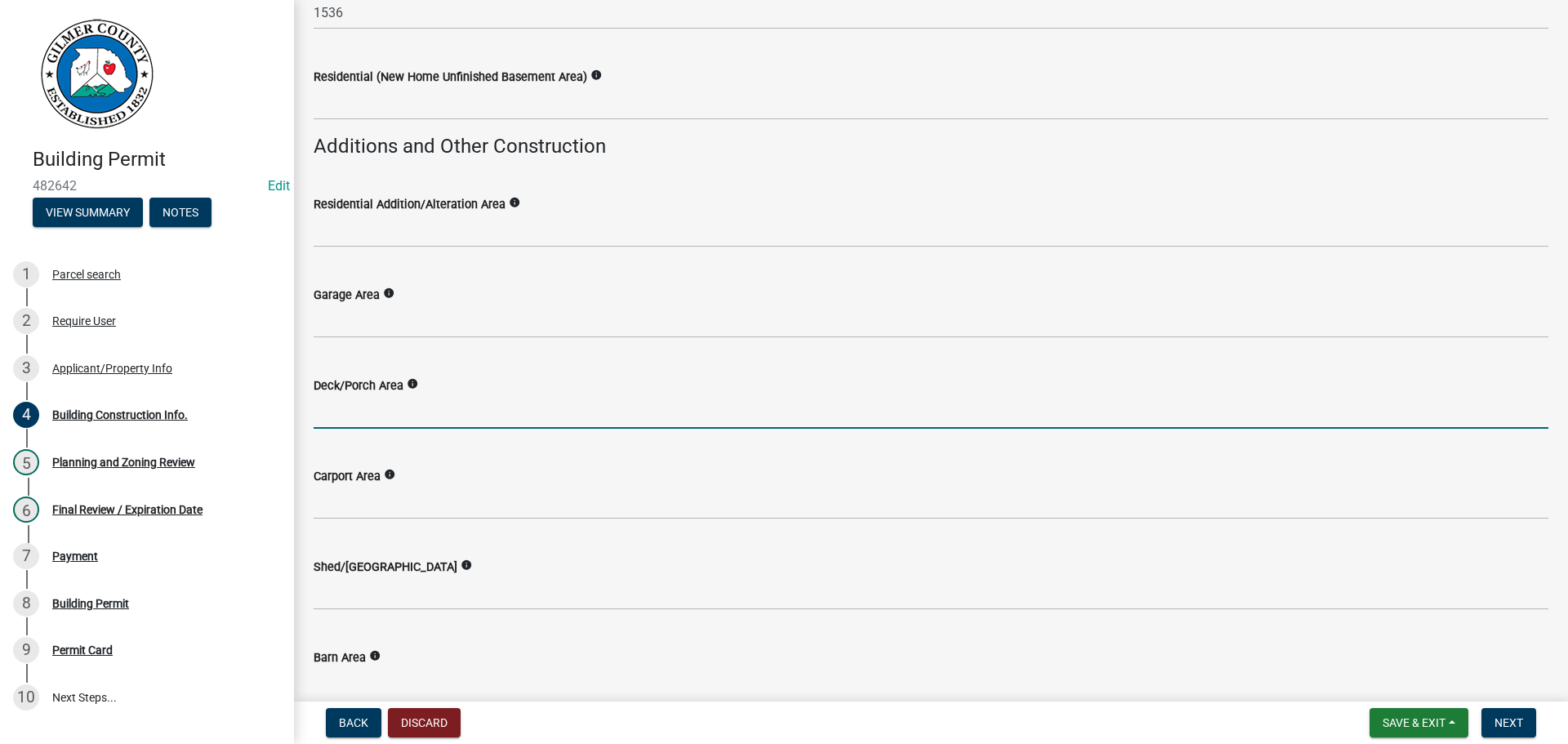
click at [427, 404] on input "text" at bounding box center [931, 412] width 1235 height 34
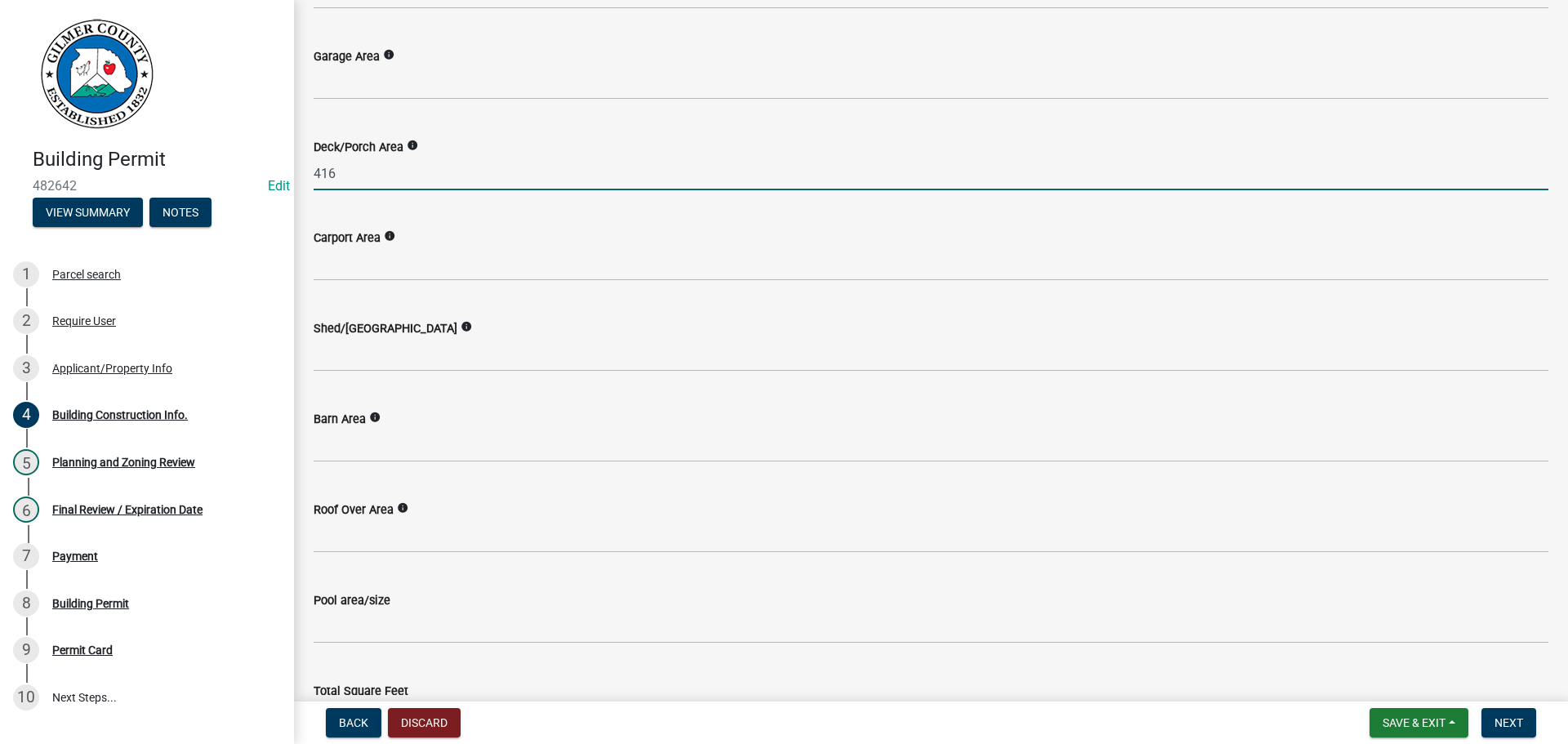
scroll to position [763, 0]
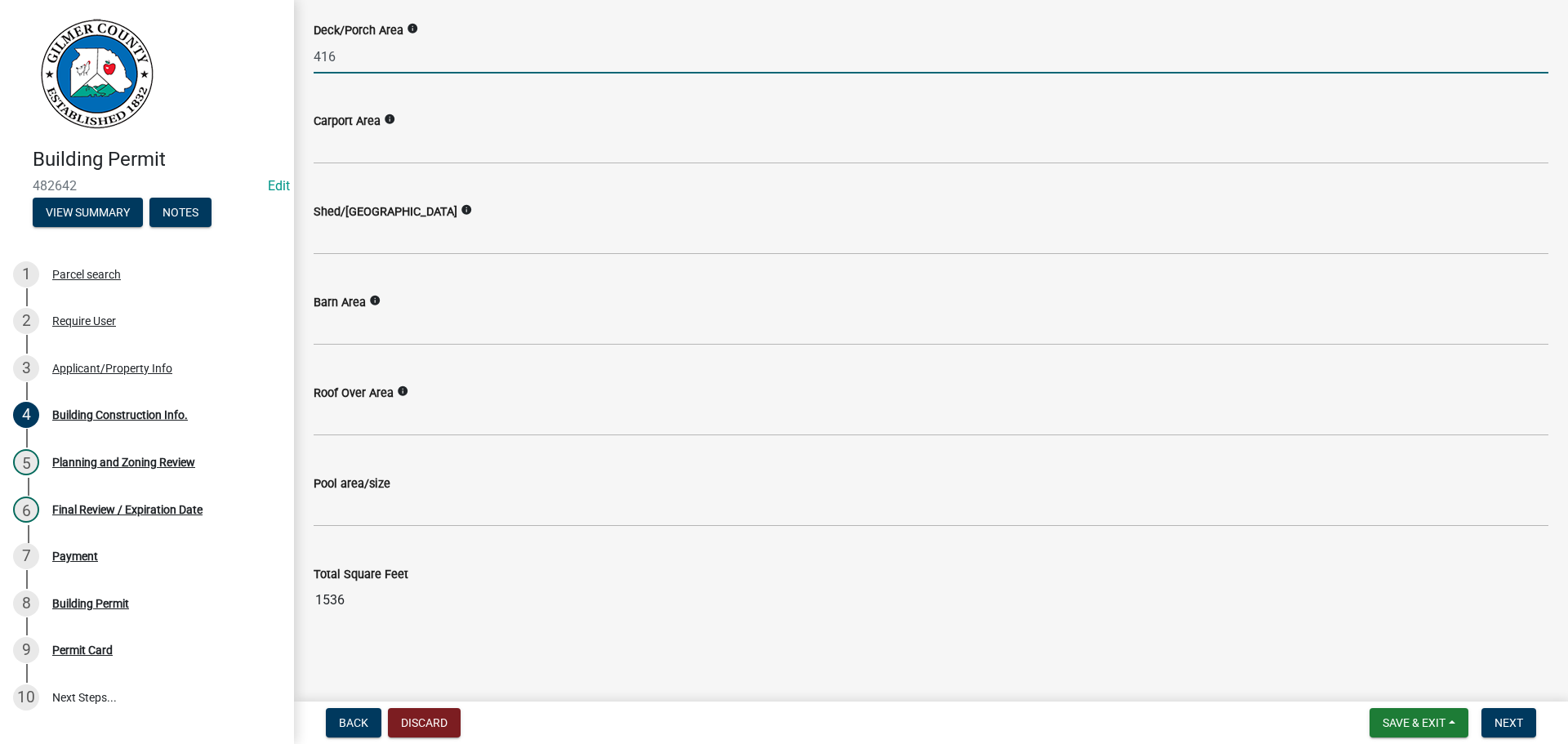
type input "416"
click at [1311, 620] on wm-data-entity-input "Total Square Feet 1536" at bounding box center [931, 586] width 1235 height 89
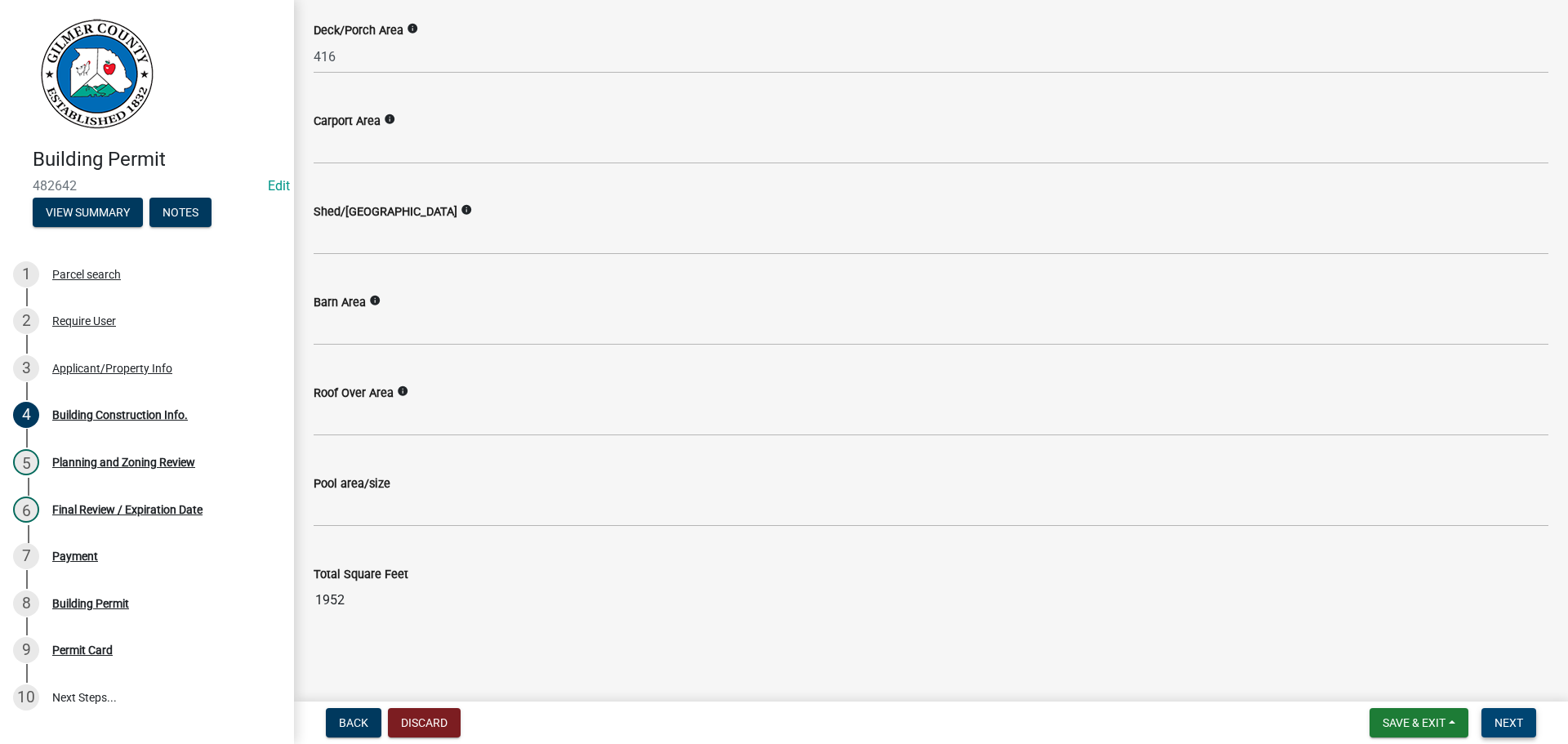
click at [1506, 711] on button "Next" at bounding box center [1509, 722] width 55 height 29
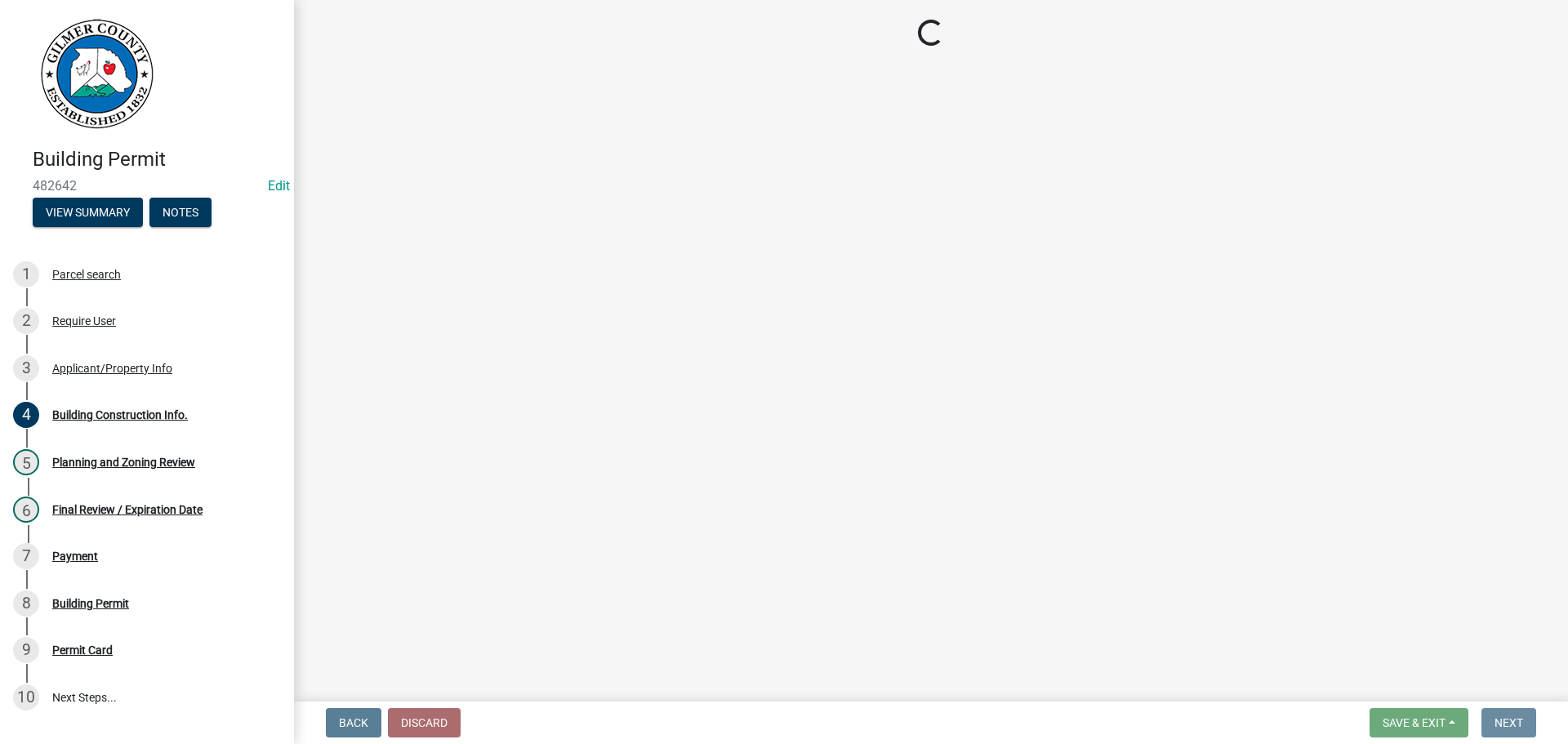
scroll to position [0, 0]
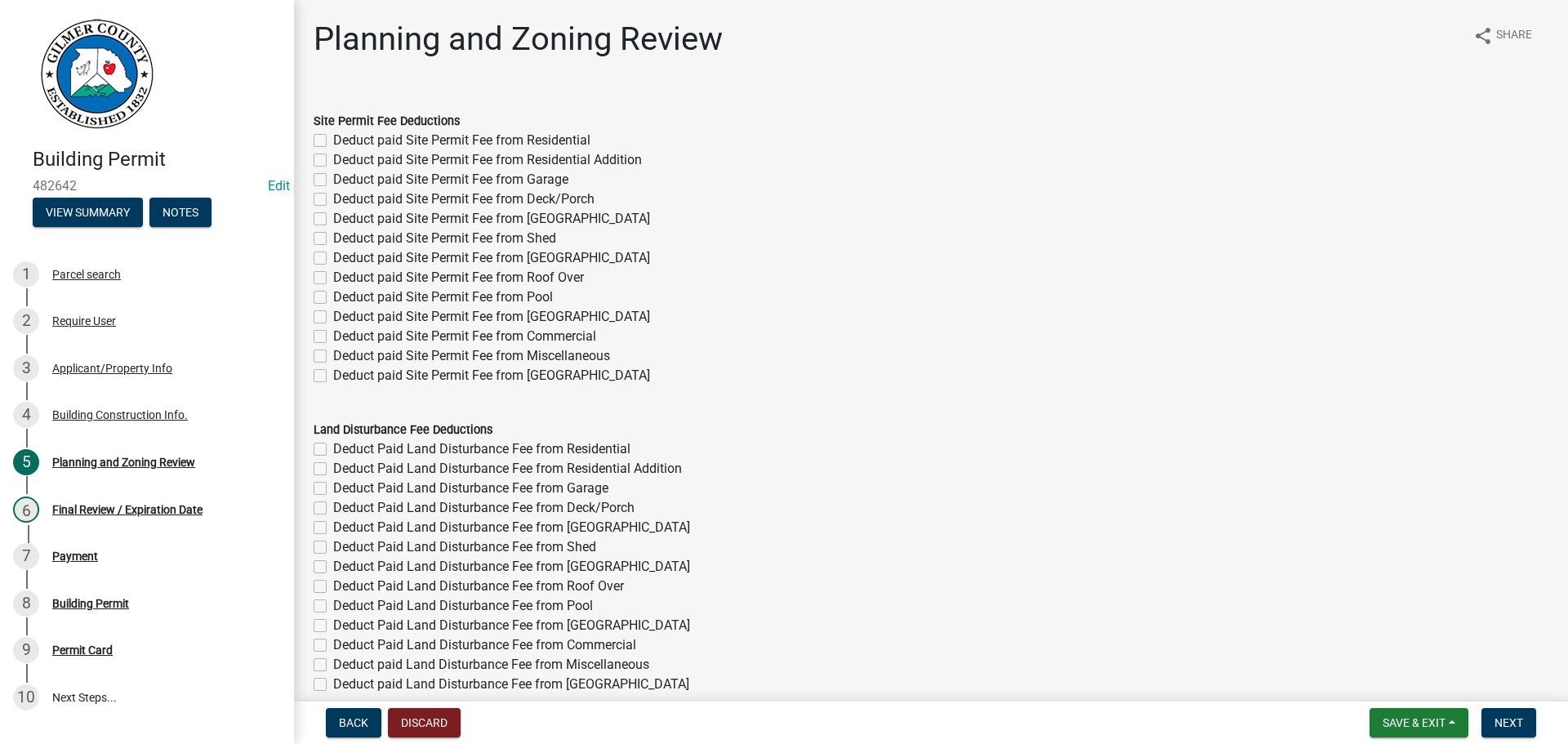
click at [333, 138] on label "Deduct paid Site Permit Fee from Residential" at bounding box center [462, 140] width 258 height 19
click at [333, 138] on input "Deduct paid Site Permit Fee from Residential" at bounding box center [339, 136] width 11 height 11
checkbox input "true"
checkbox input "false"
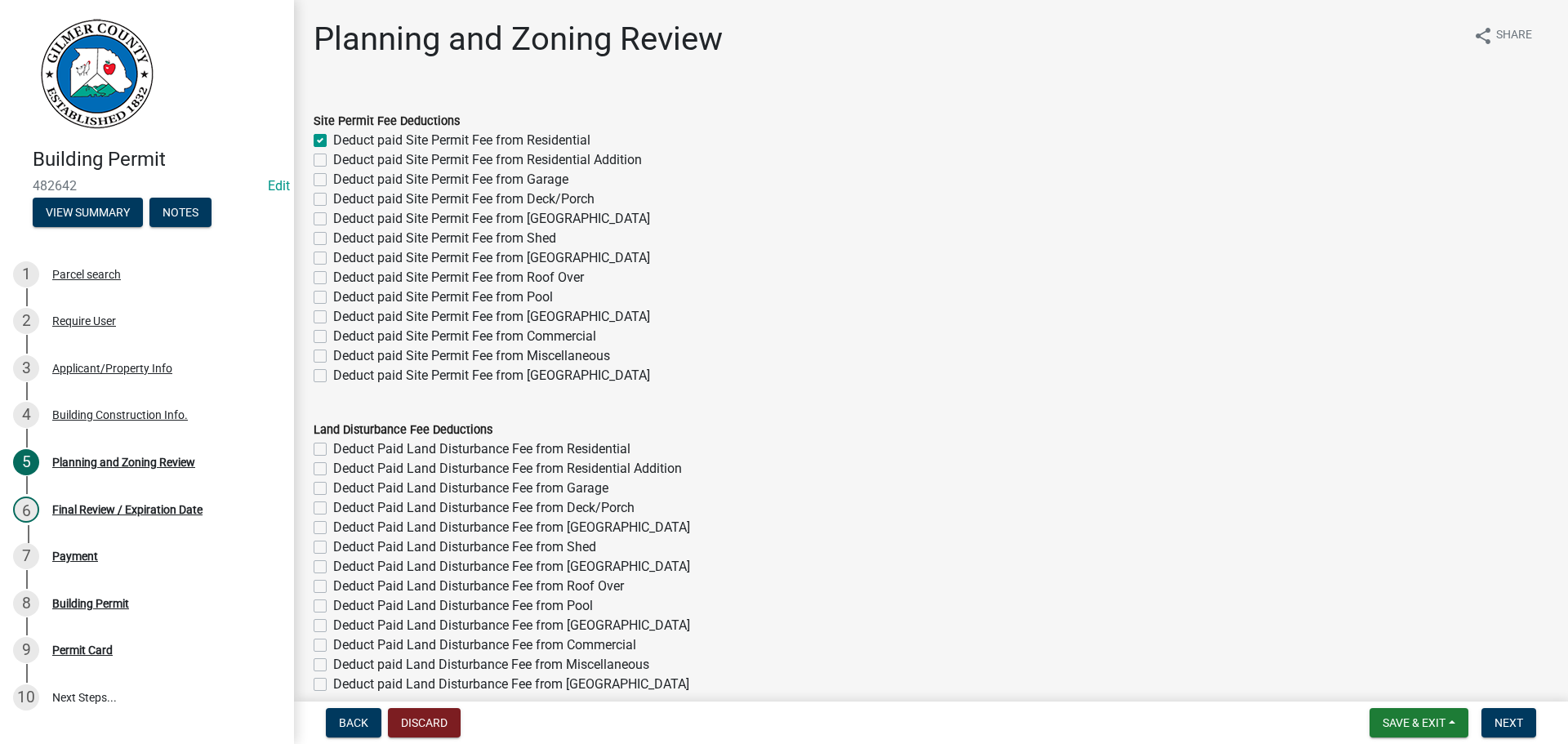
checkbox input "false"
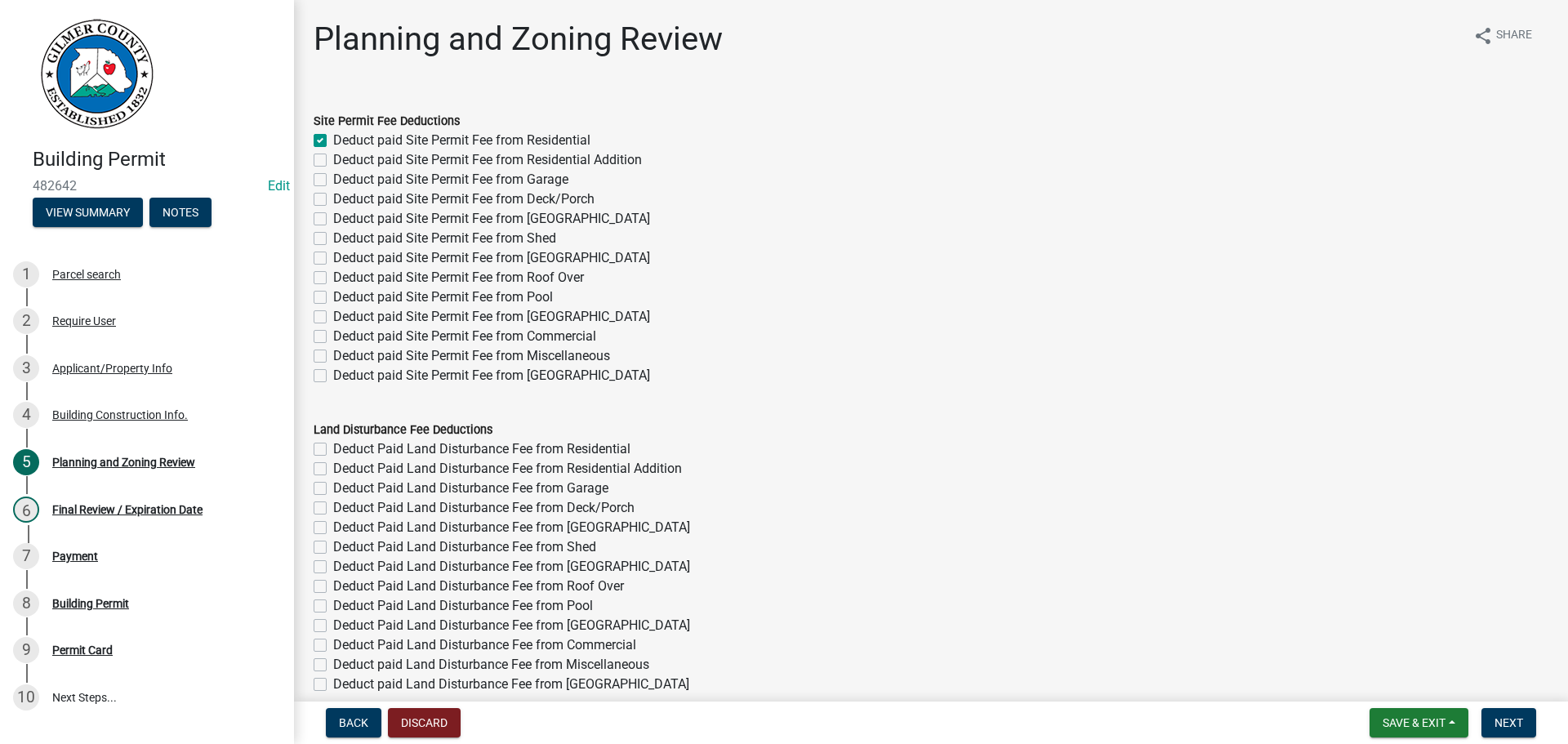
checkbox input "false"
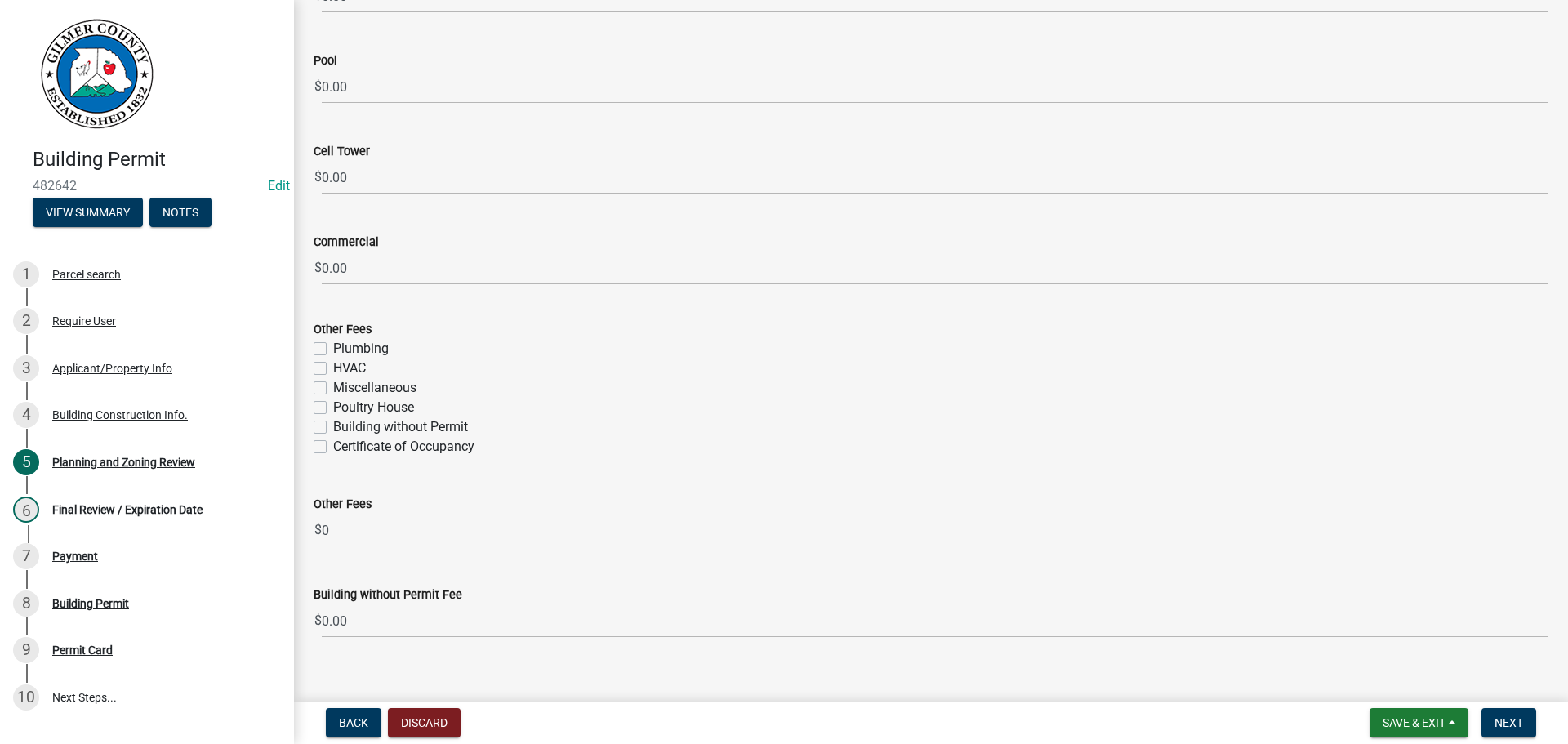
scroll to position [2775, 0]
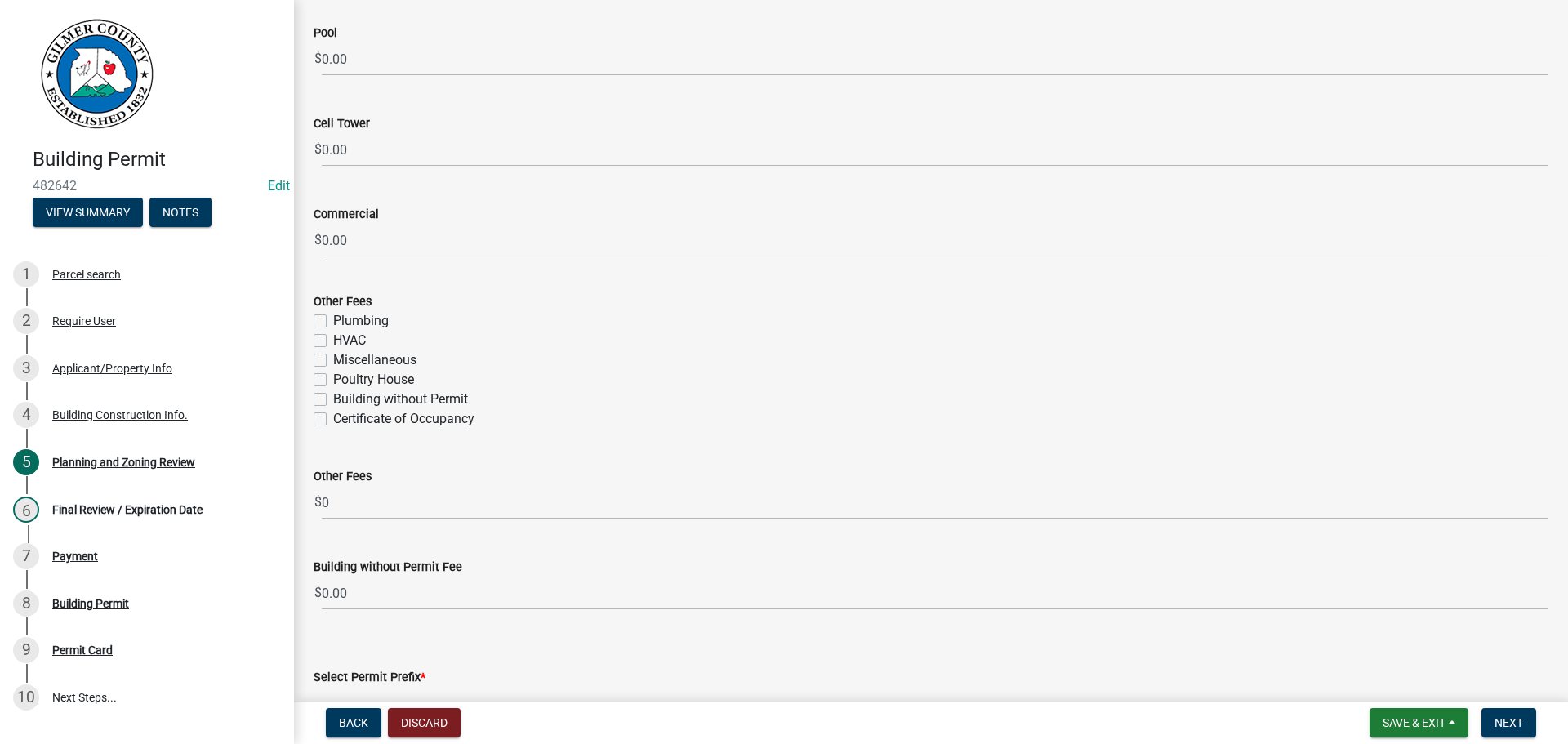
click at [333, 423] on label "Certificate of Occupancy" at bounding box center [404, 418] width 142 height 19
click at [333, 420] on input "Certificate of Occupancy" at bounding box center [339, 414] width 11 height 11
checkbox input "true"
checkbox input "false"
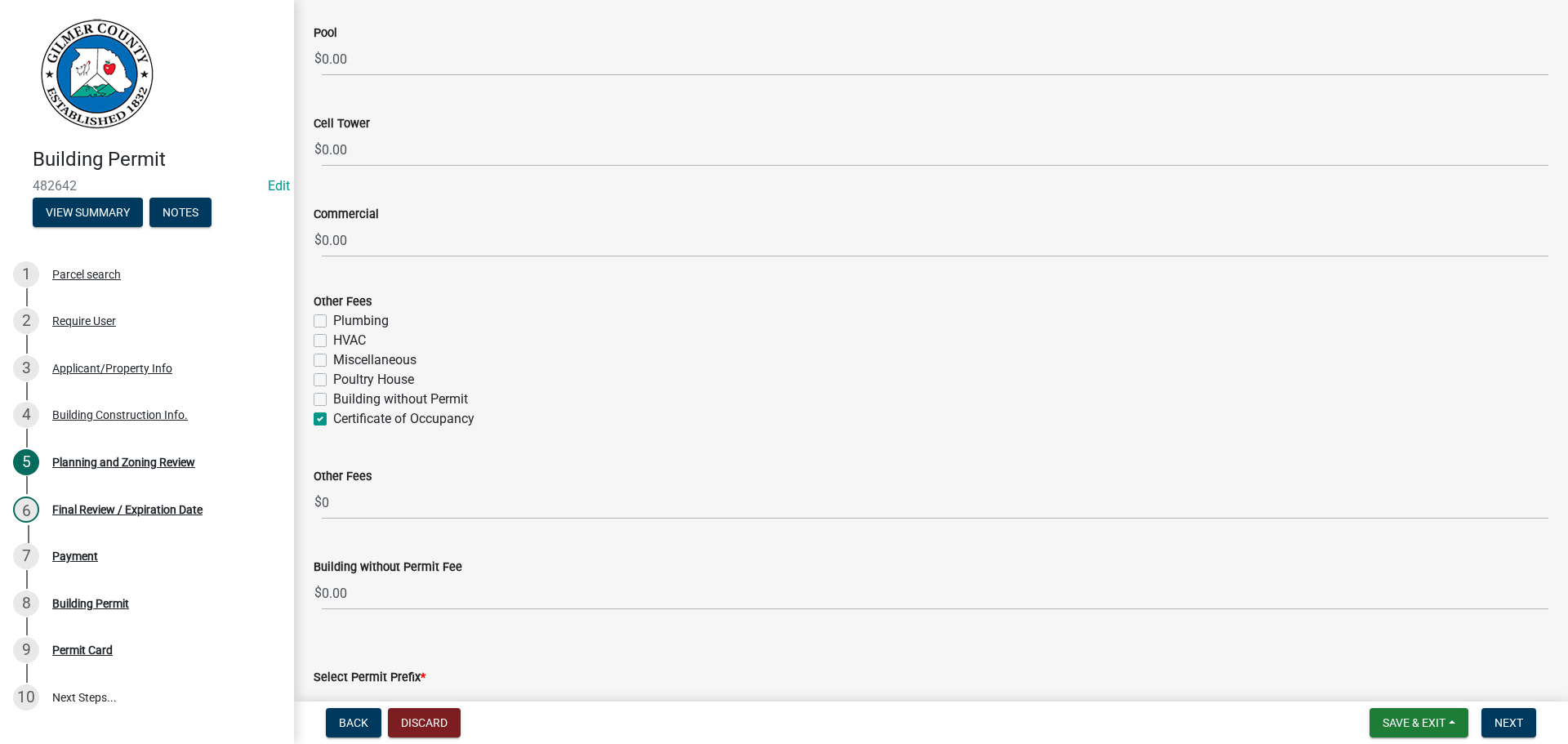
checkbox input "false"
checkbox input "true"
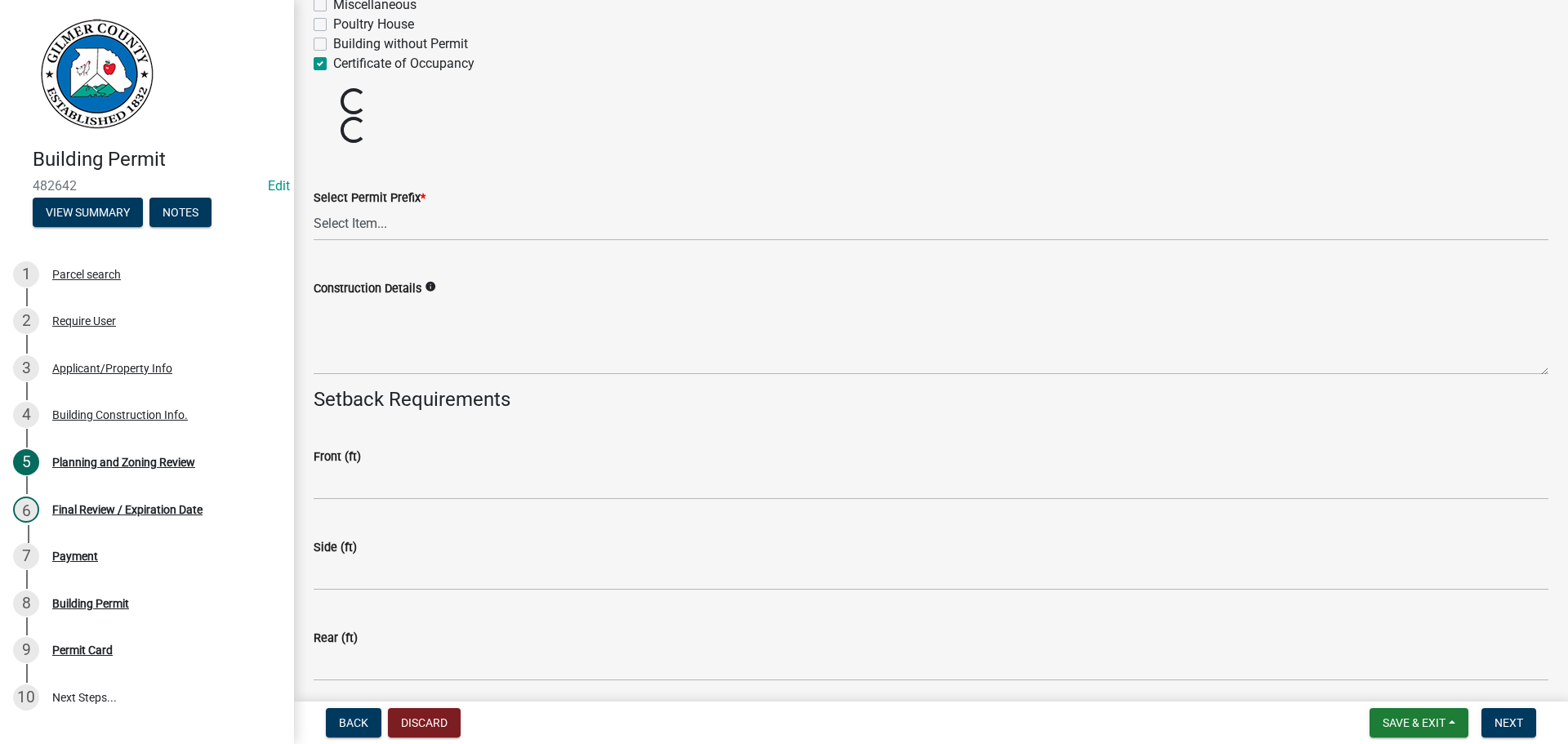
scroll to position [3183, 0]
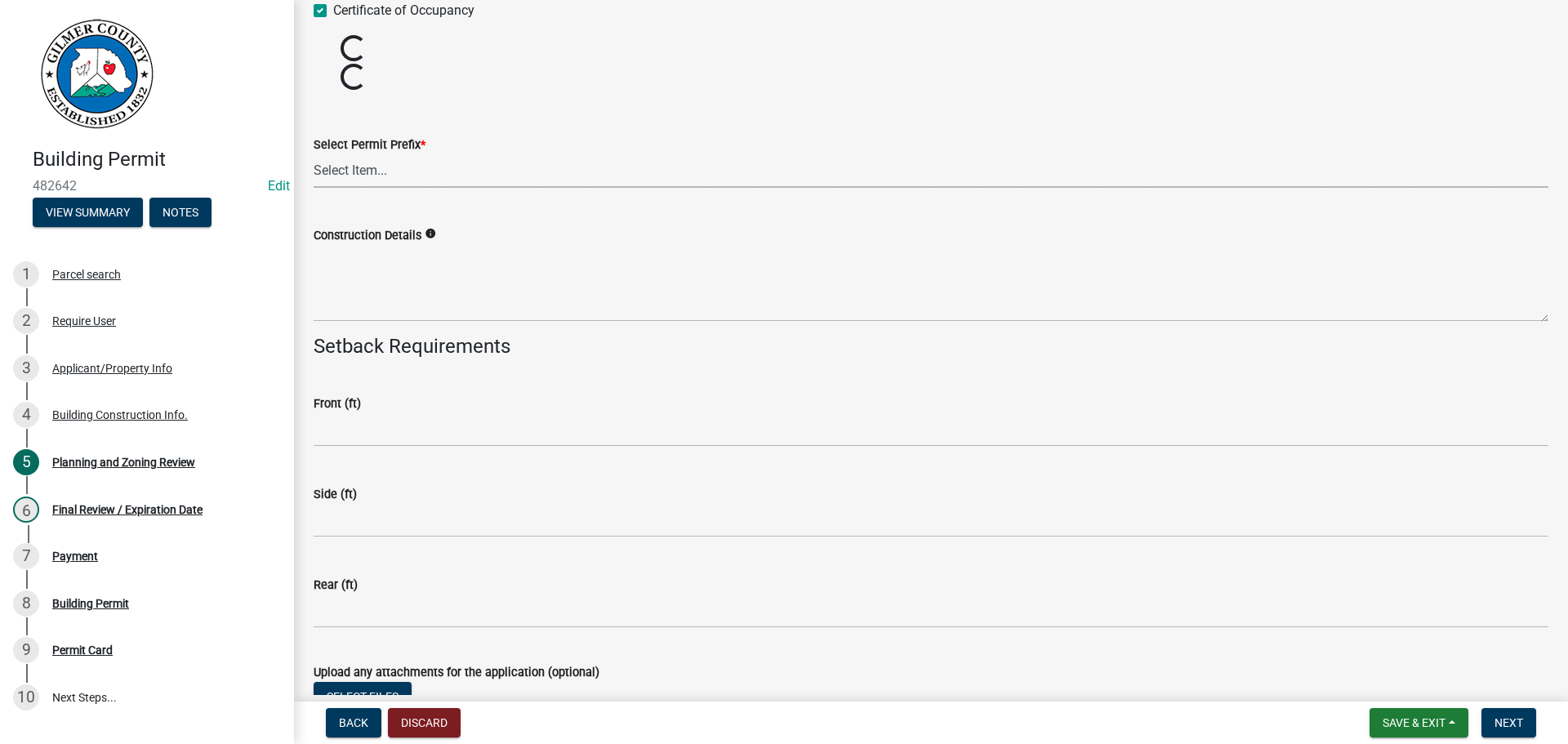
click at [428, 177] on select "Select Item... RES COMM MB LAND POOL MISC CELL TOWER - NEW CELL TOWER - ADD ON" at bounding box center [931, 171] width 1235 height 34
click at [313, 154] on select "Select Item... RES COMM MB LAND POOL MISC CELL TOWER - NEW CELL TOWER - ADD ON" at bounding box center [931, 171] width 1235 height 34
select select "b5c39336-92b9-49ce-a0a5-4e9e9babf743"
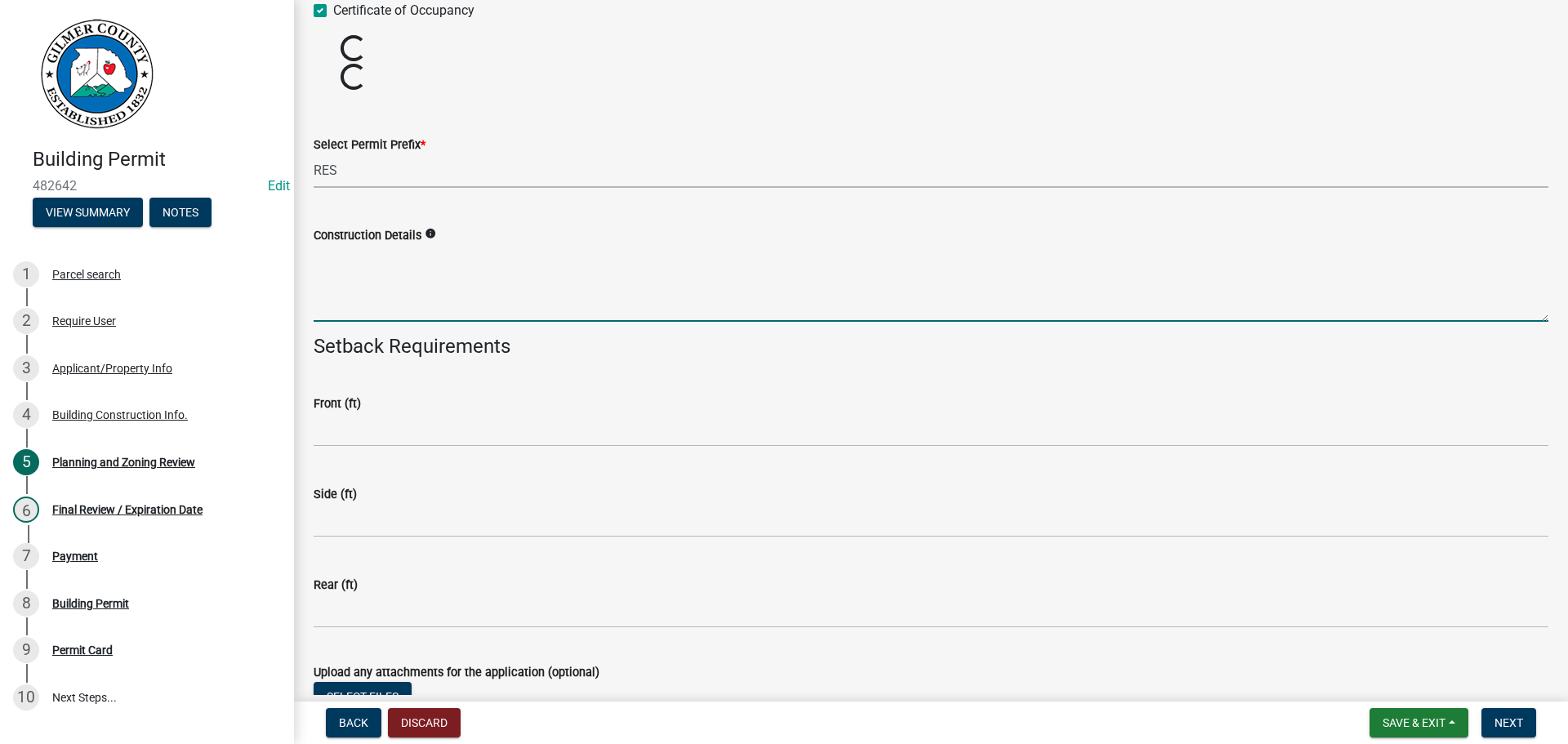
click at [375, 297] on textarea "Construction Details" at bounding box center [931, 283] width 1235 height 77
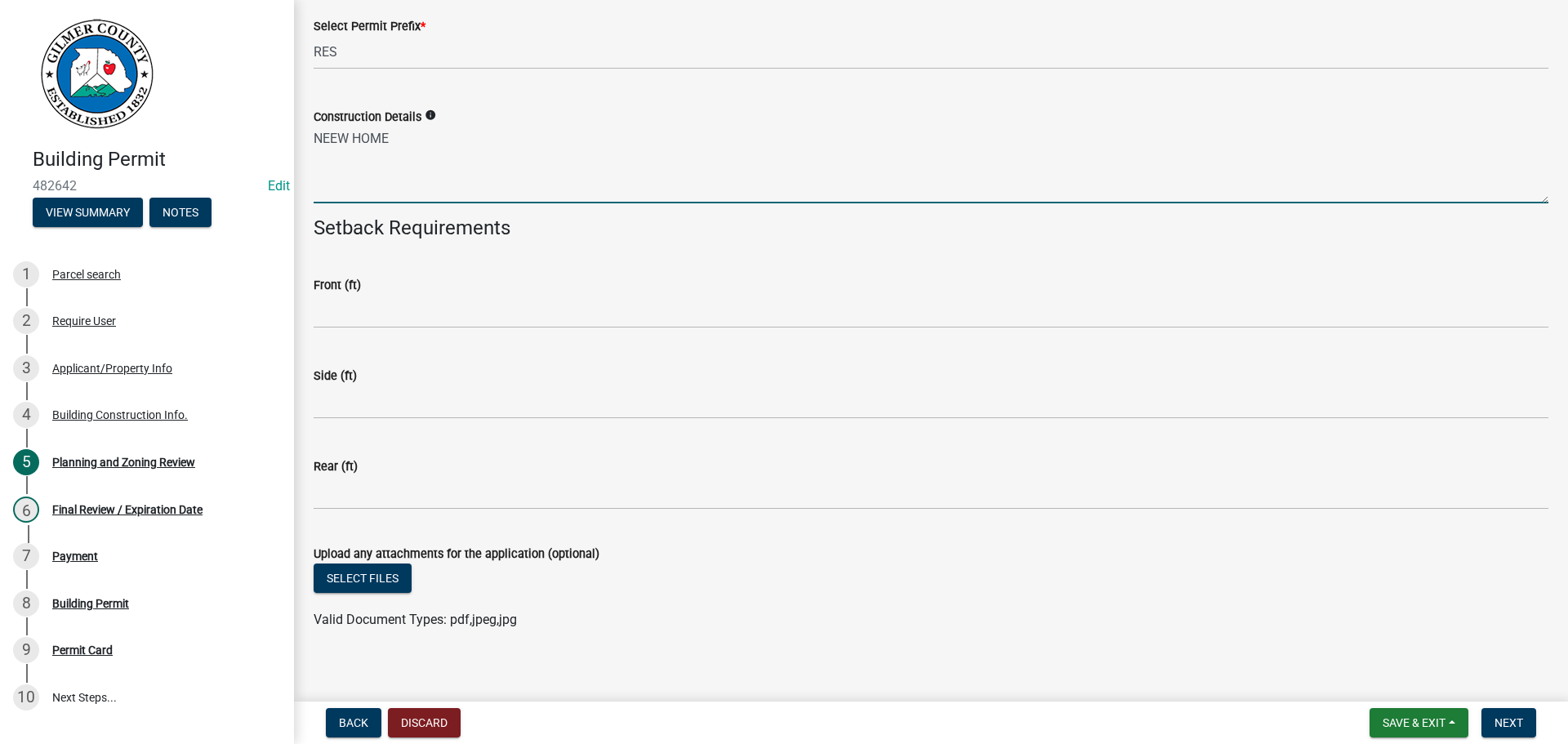
scroll to position [3428, 0]
type textarea "NEEW HOME"
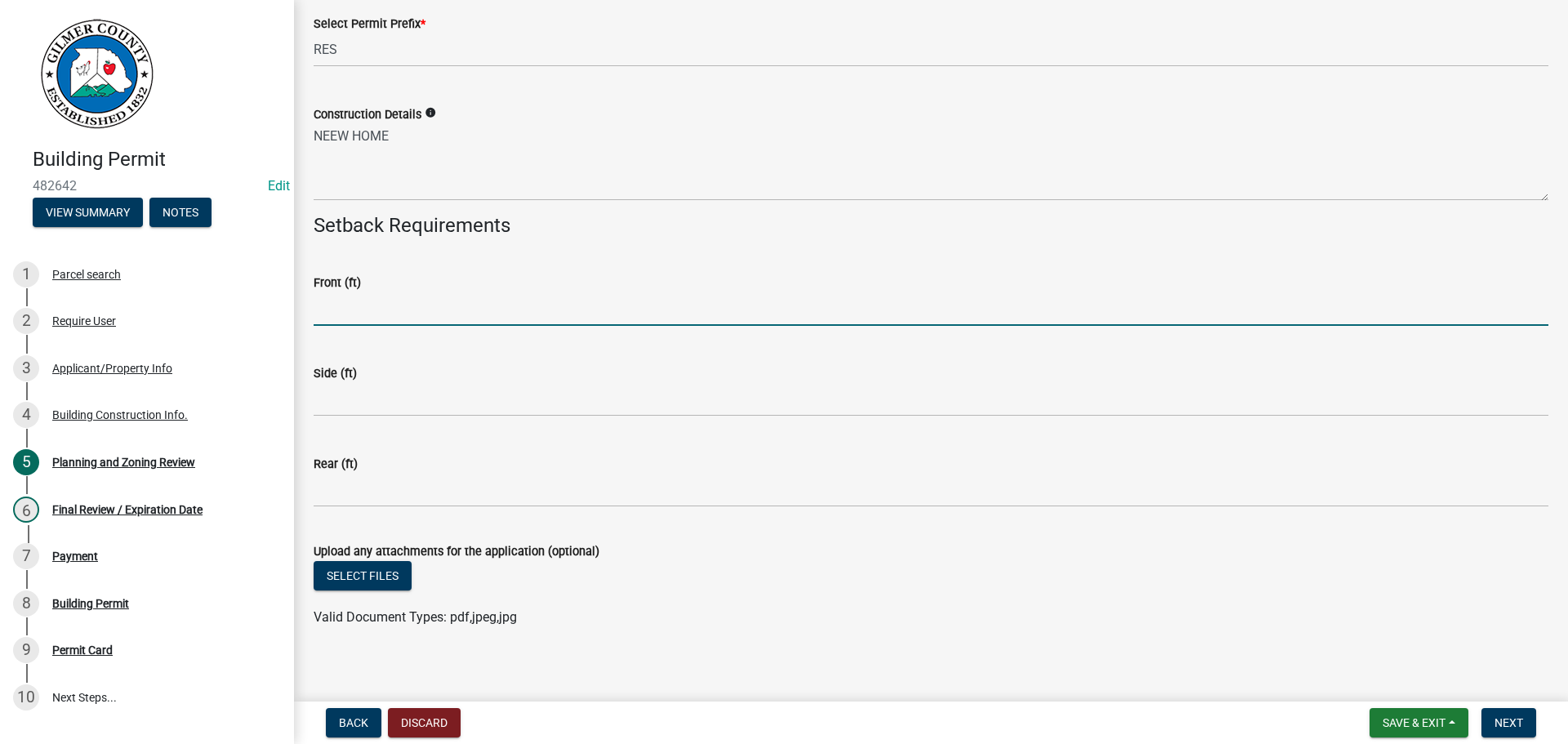
click at [410, 294] on input "text" at bounding box center [931, 309] width 1235 height 34
type input "25"
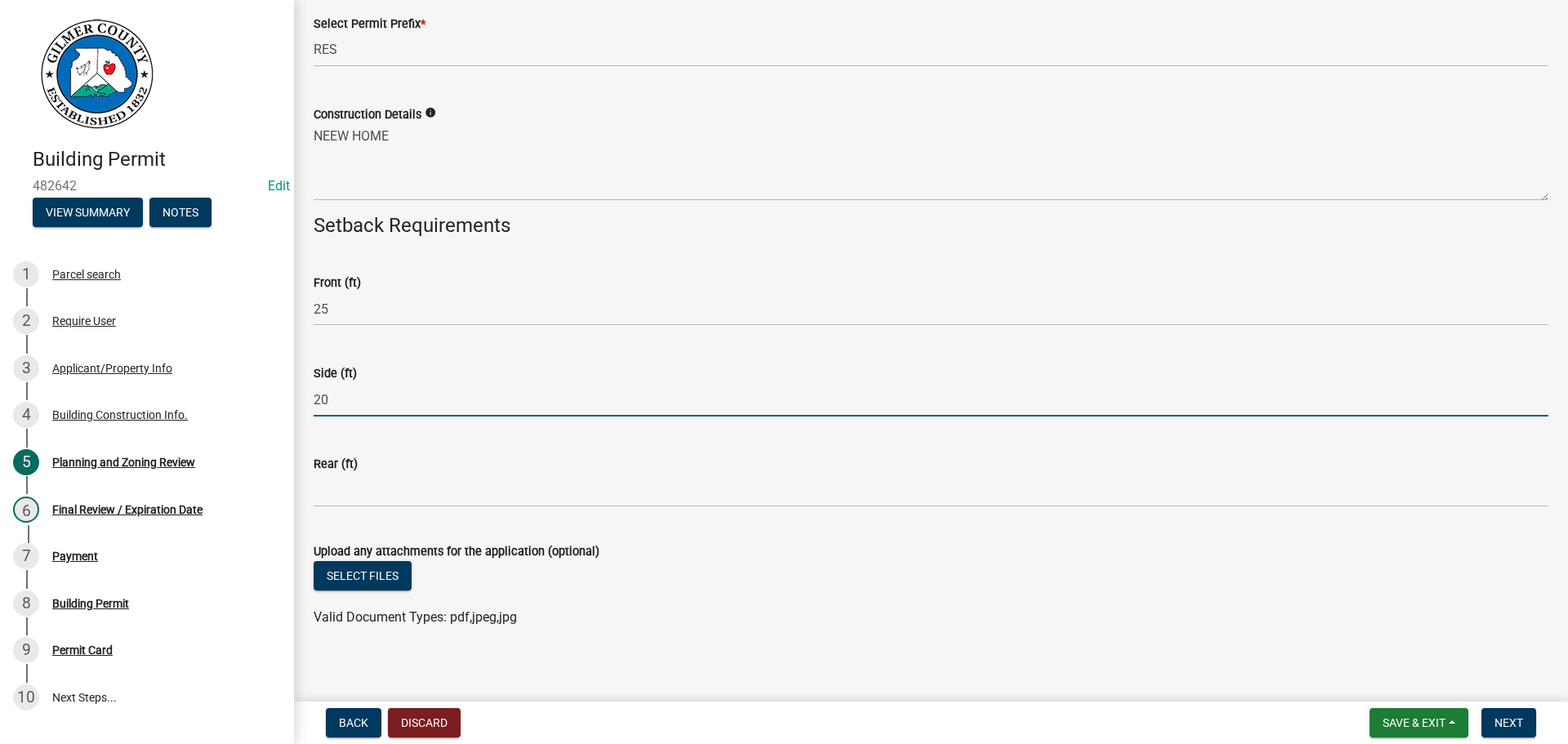
type input "20"
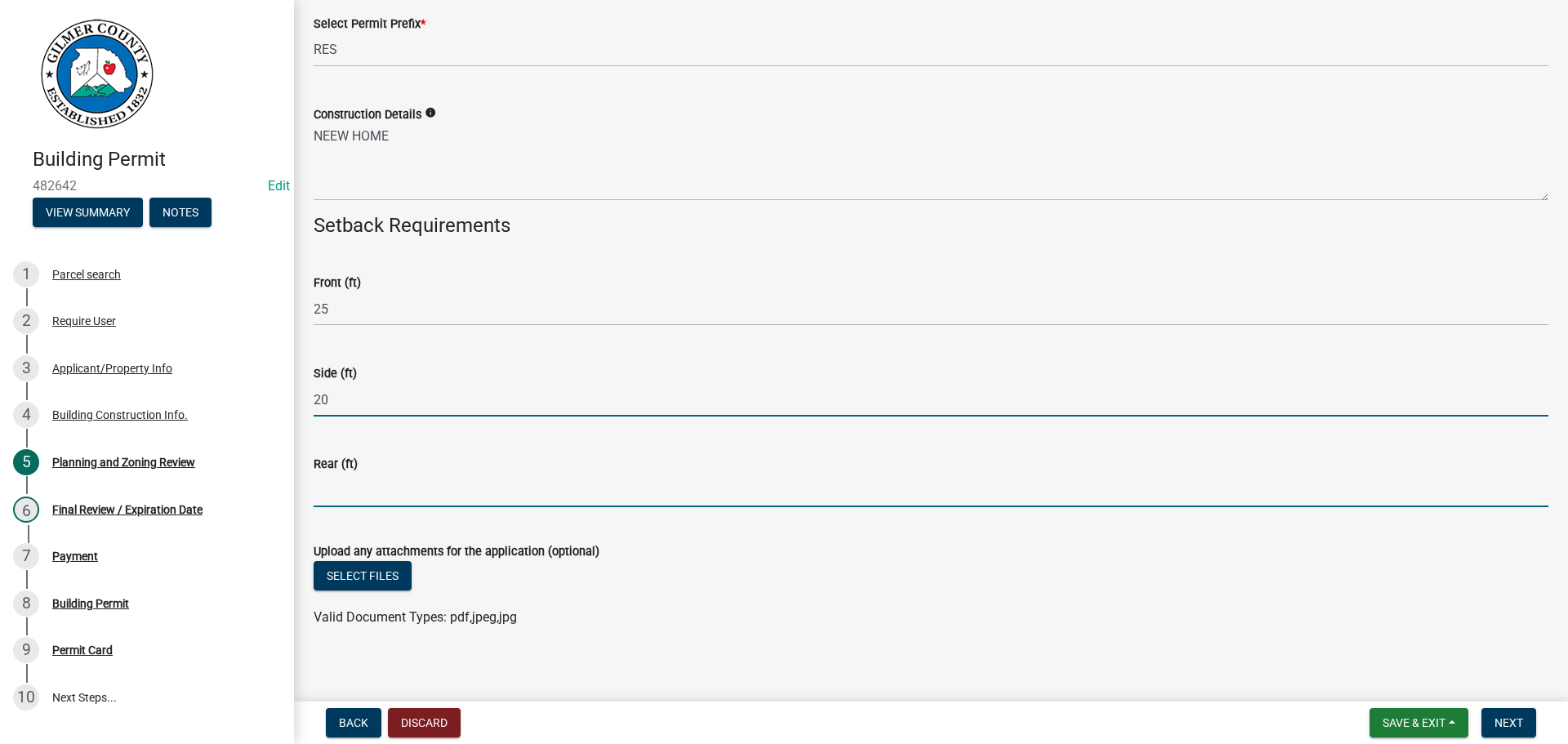
type input "2"
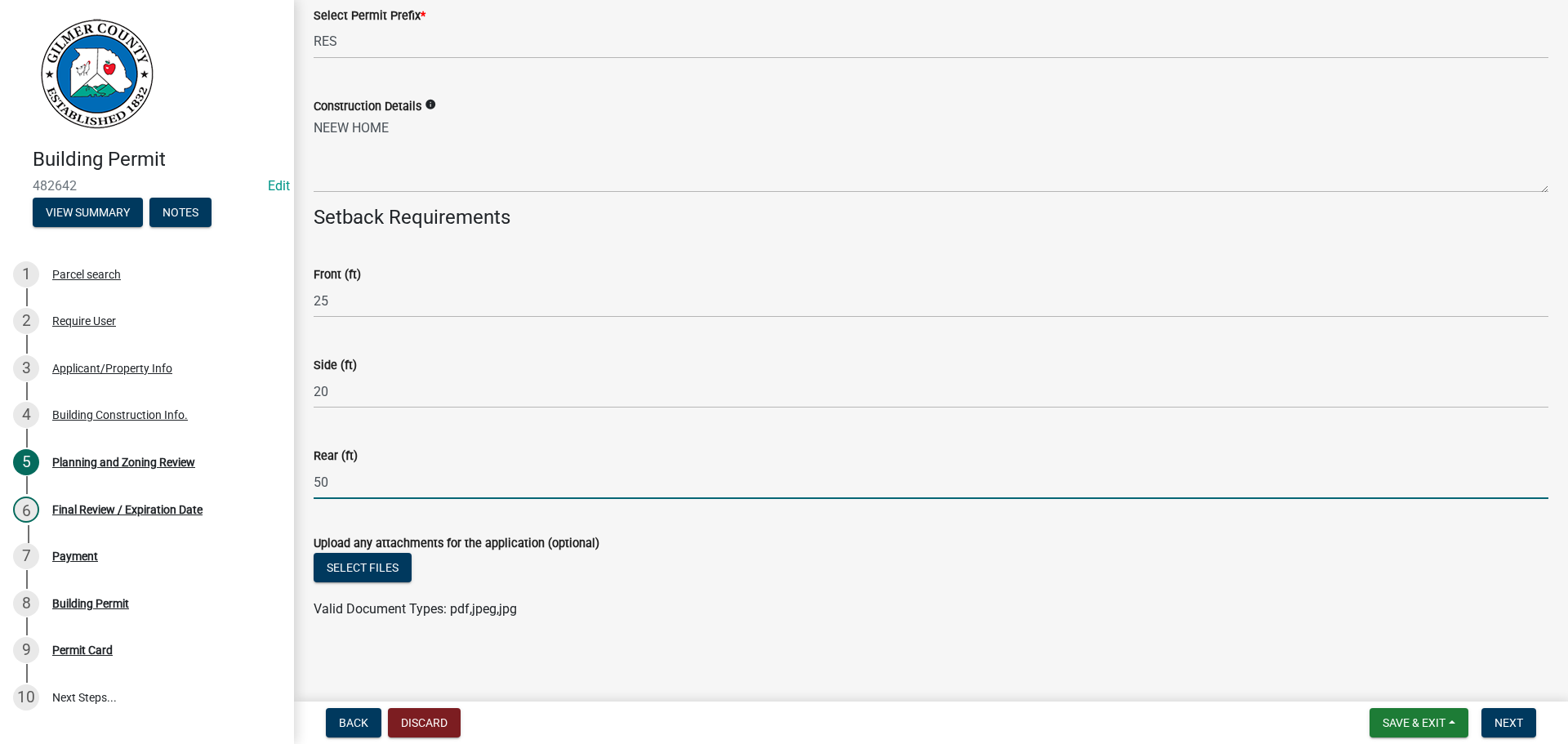
scroll to position [3439, 0]
type input "5"
type input "25"
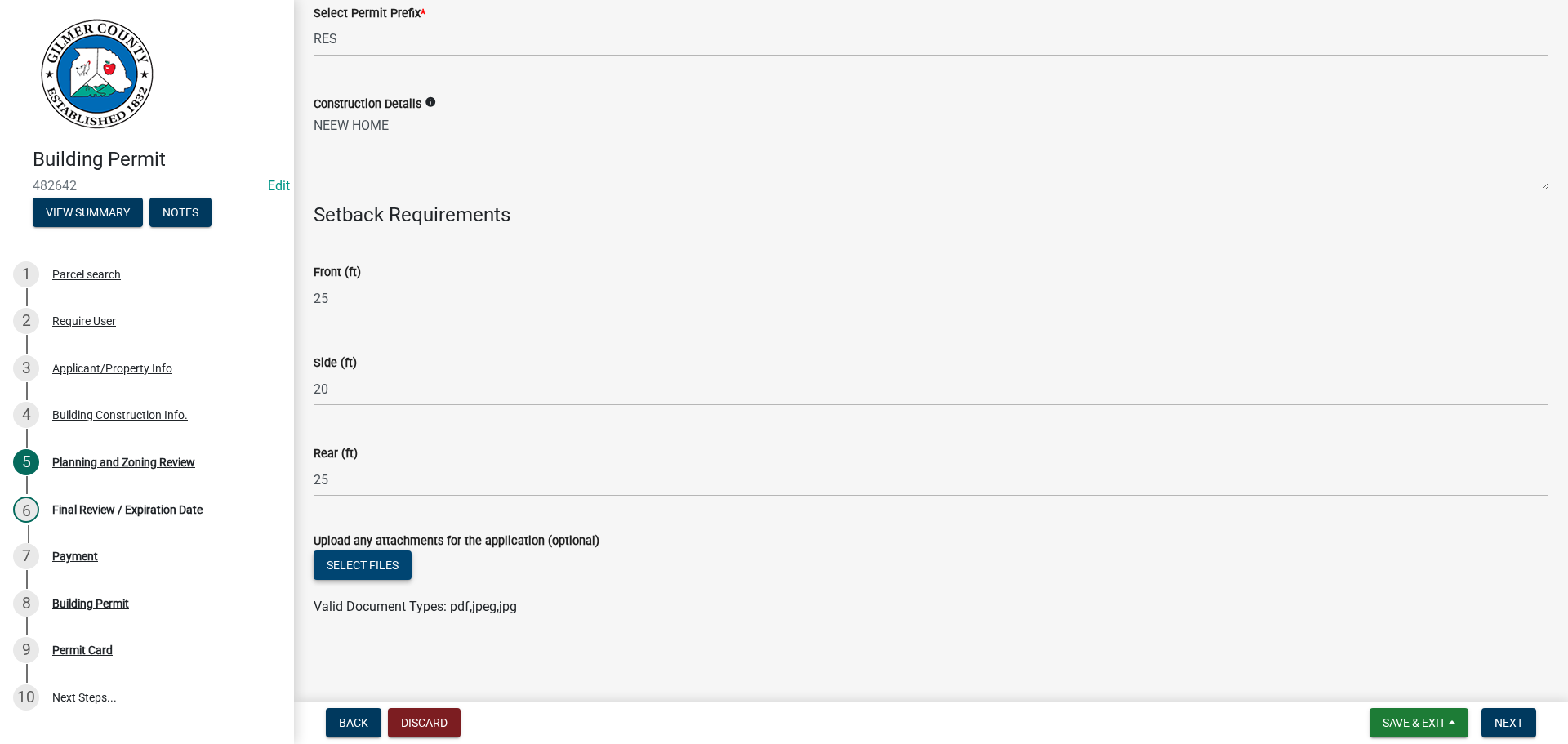
click at [380, 560] on button "Select files" at bounding box center [362, 565] width 98 height 29
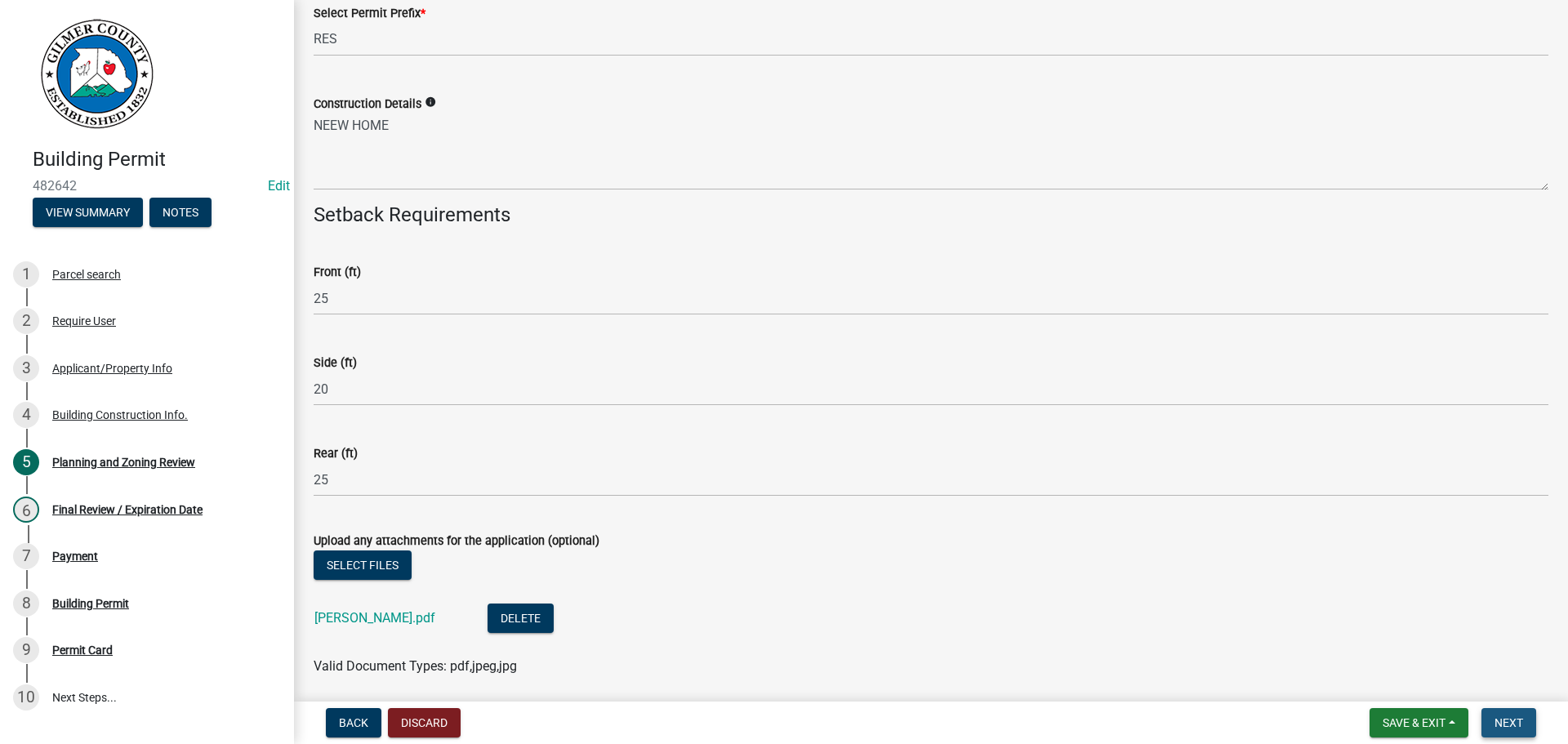
click at [1530, 714] on button "Next" at bounding box center [1509, 722] width 55 height 29
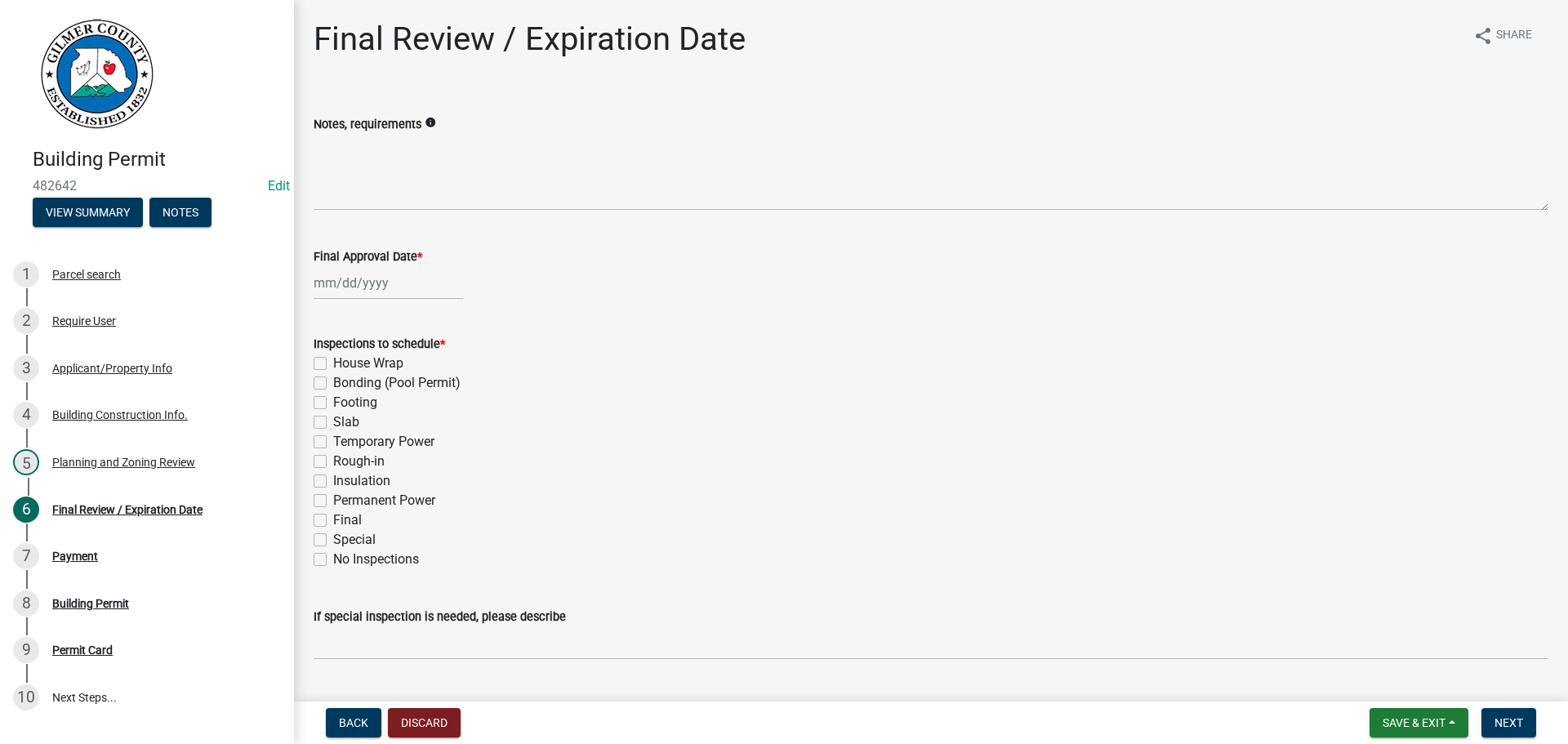
click at [366, 285] on div at bounding box center [388, 282] width 150 height 34
select select "9"
select select "2025"
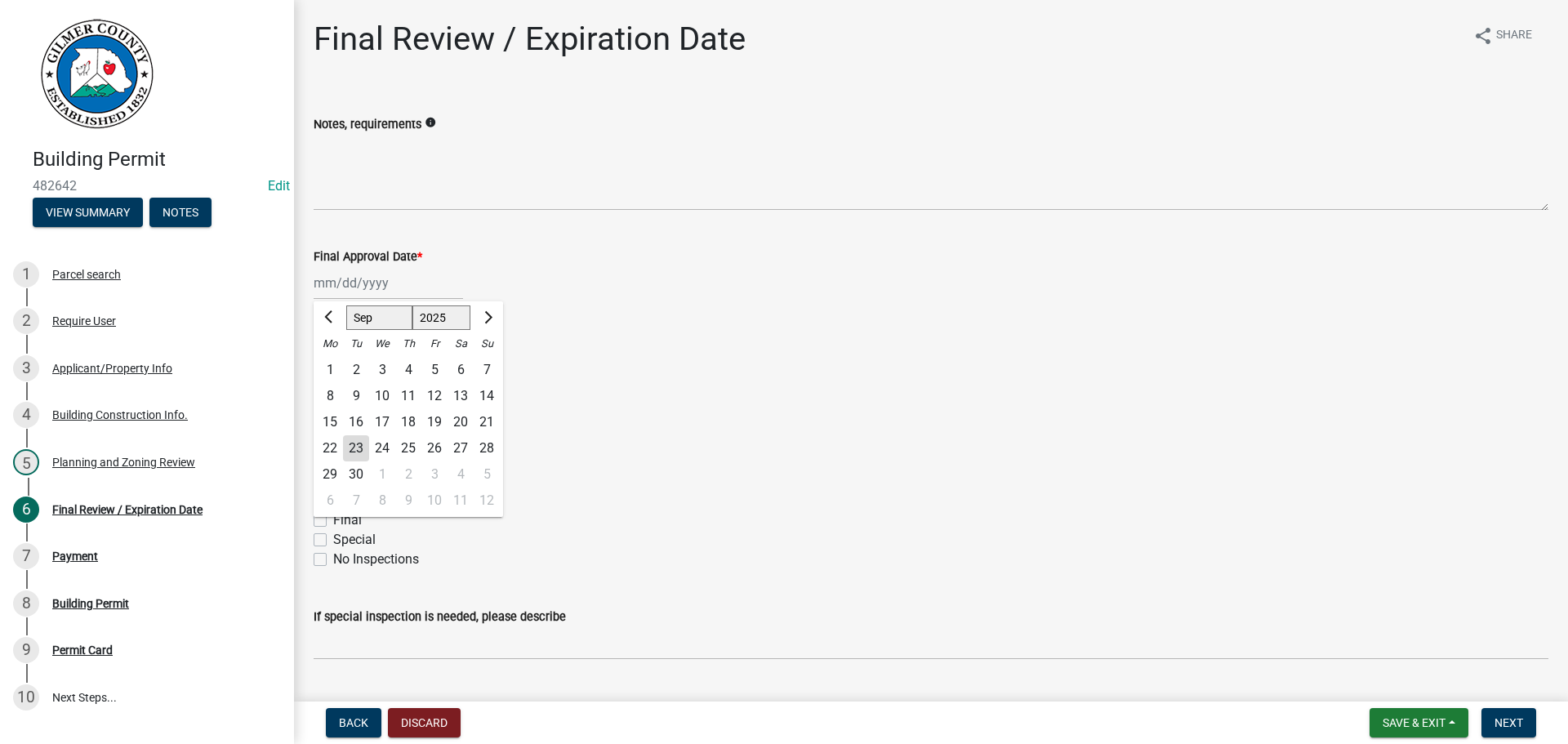
click at [353, 447] on div "23" at bounding box center [356, 448] width 26 height 26
type input "[DATE]"
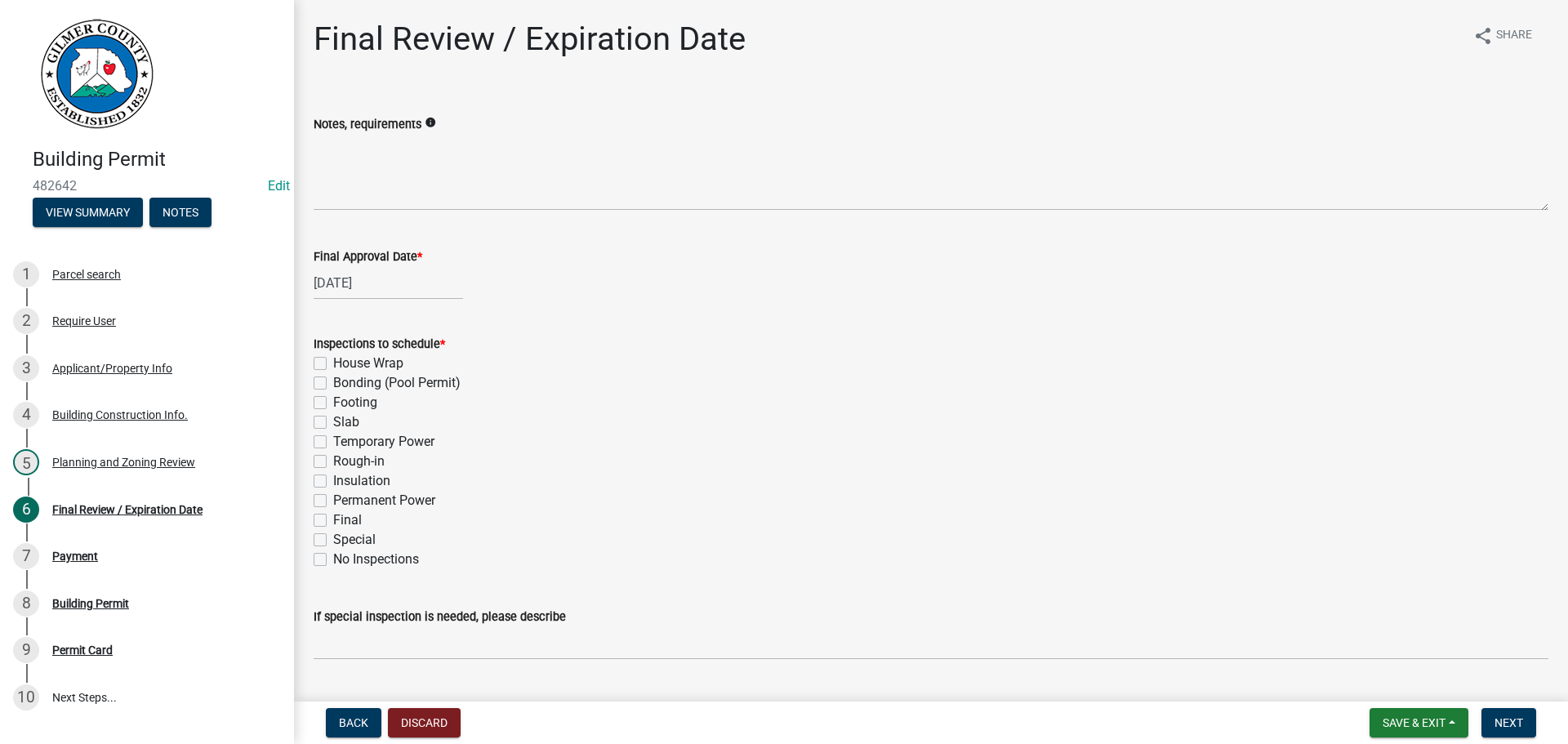
click at [333, 400] on label "Footing" at bounding box center [355, 402] width 44 height 19
click at [333, 400] on input "Footing" at bounding box center [339, 398] width 11 height 11
checkbox input "true"
checkbox input "false"
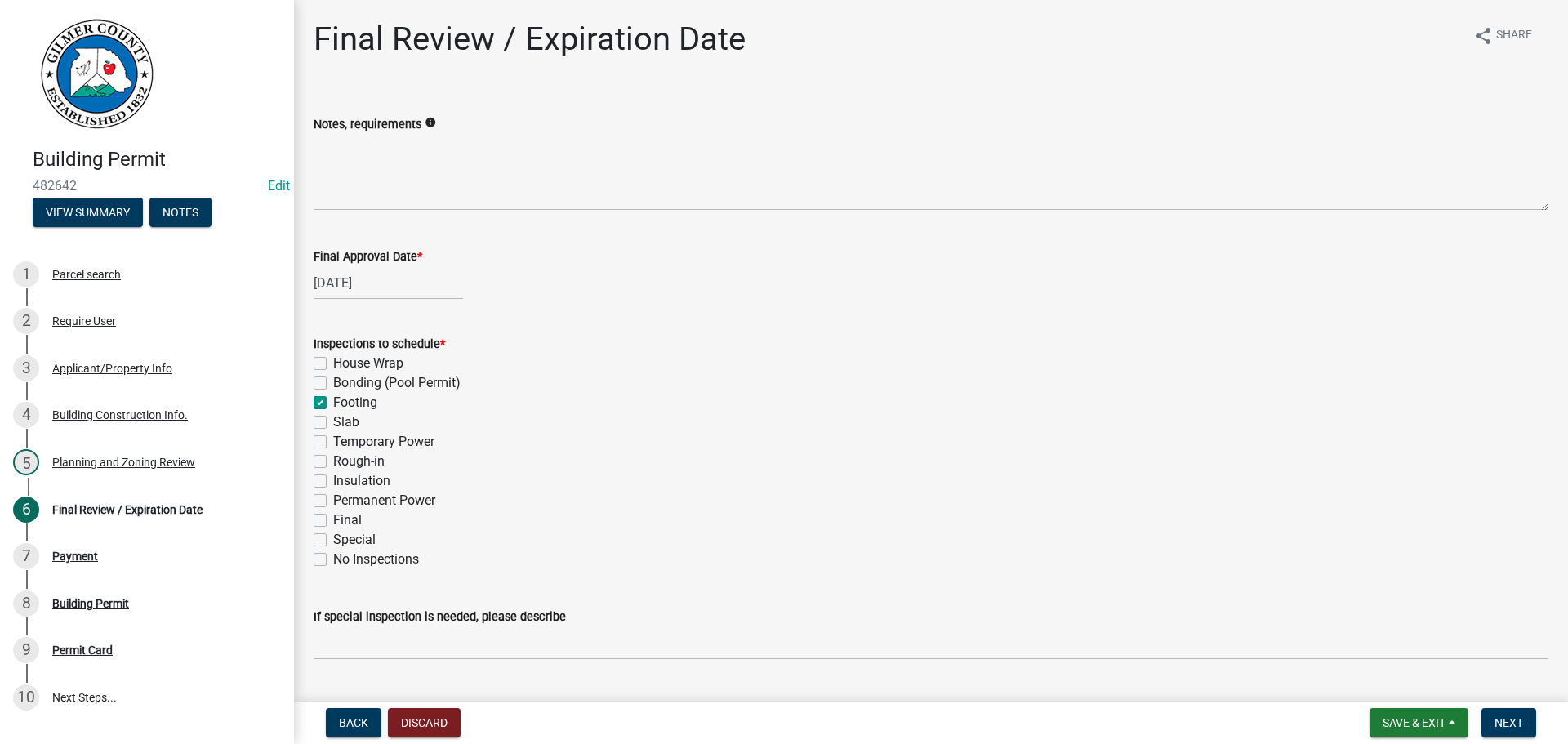
checkbox input "true"
checkbox input "false"
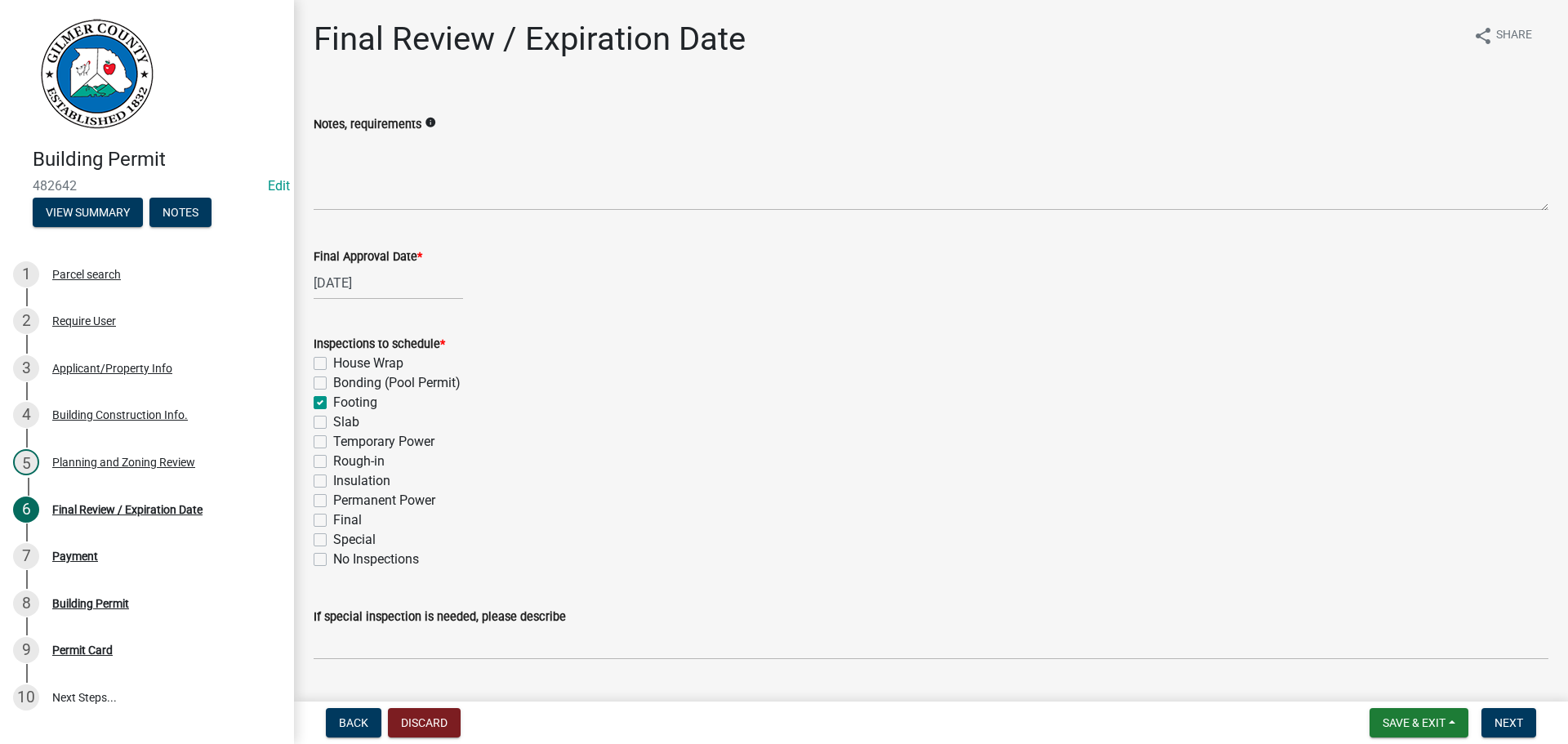
checkbox input "false"
click at [312, 460] on div "Inspections to schedule * House Wrap Bonding (Pool Permit) Footing Slab Tempora…" at bounding box center [931, 441] width 1259 height 255
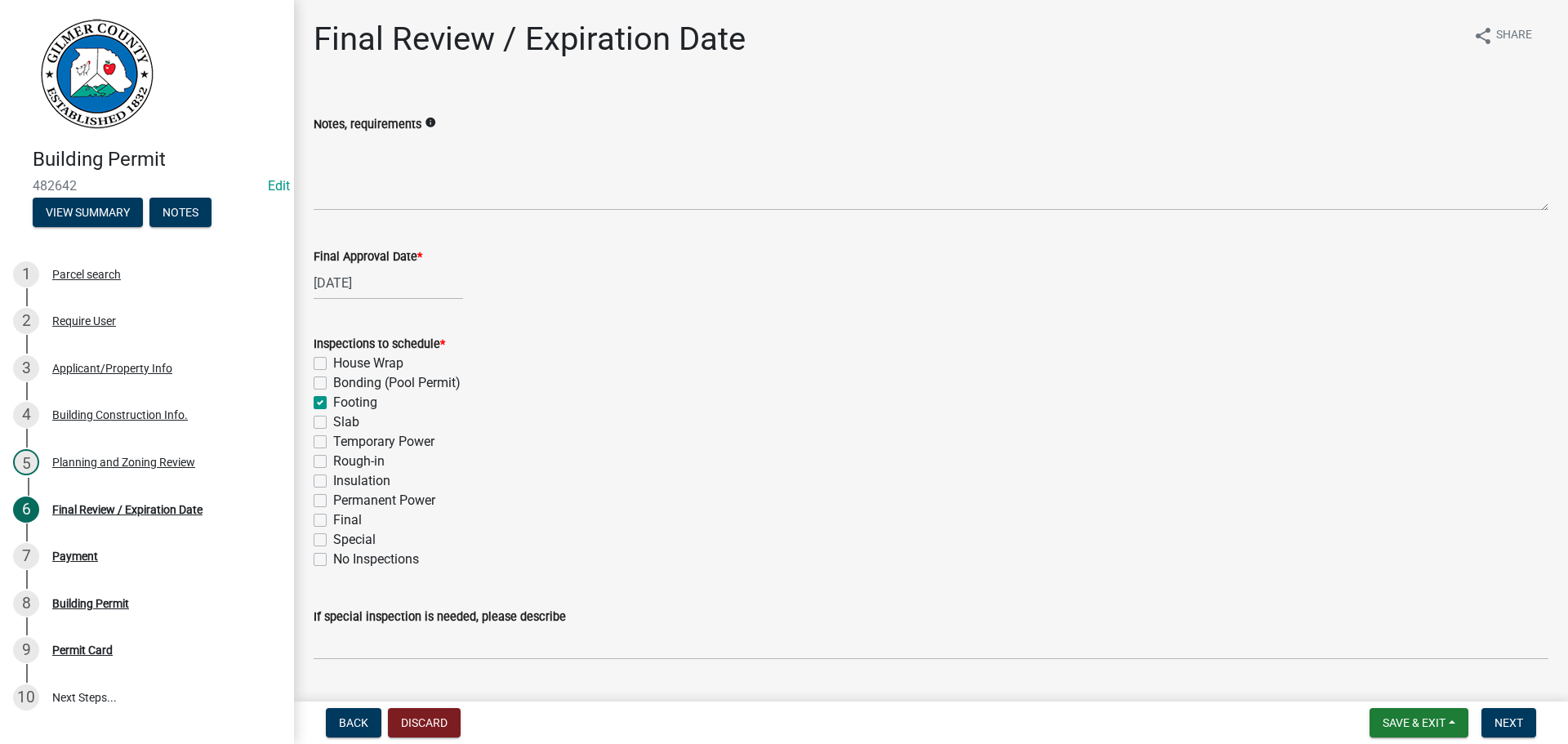
click at [333, 462] on label "Rough-in" at bounding box center [359, 460] width 51 height 19
click at [333, 462] on input "Rough-in" at bounding box center [339, 456] width 11 height 11
checkbox input "true"
checkbox input "false"
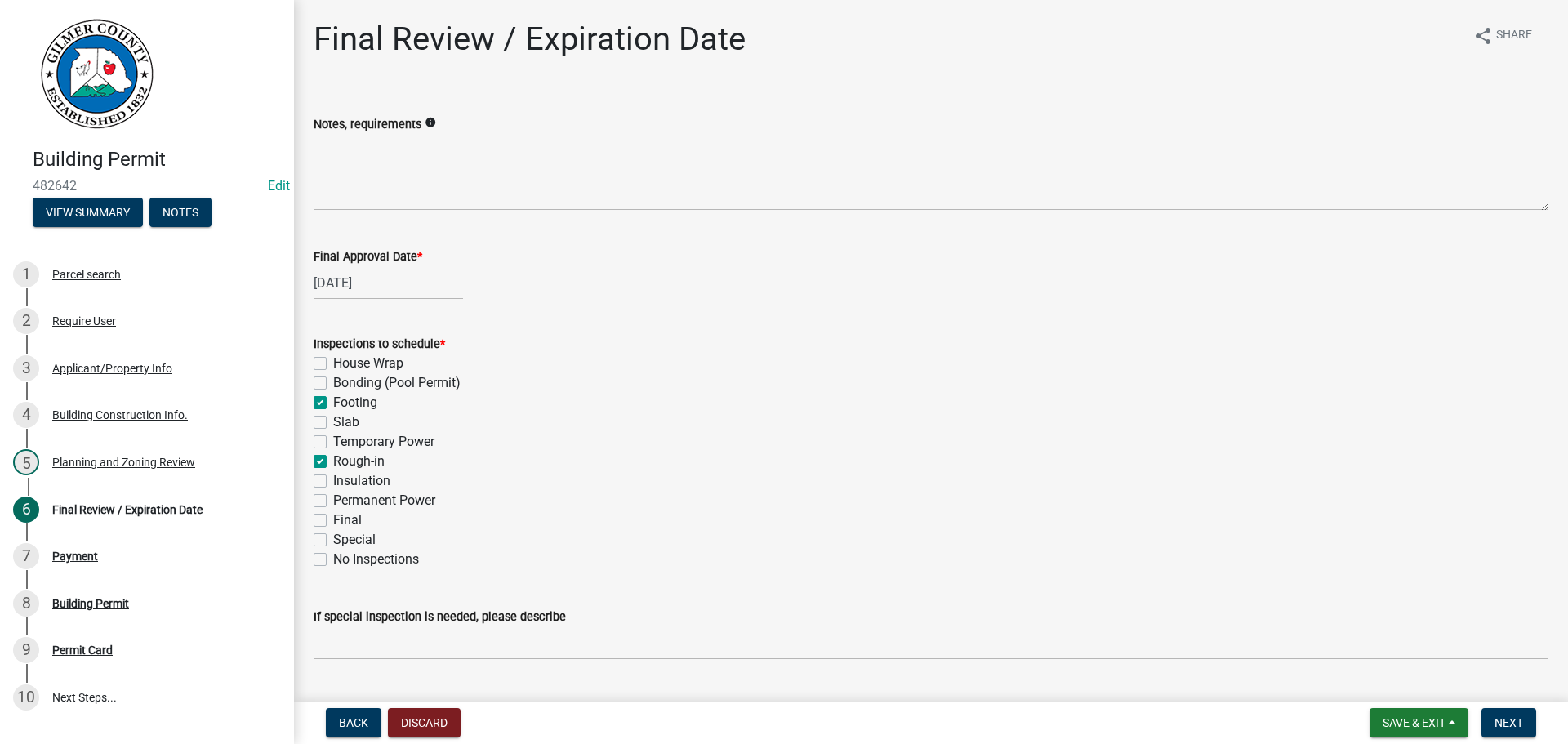
checkbox input "true"
checkbox input "false"
checkbox input "true"
checkbox input "false"
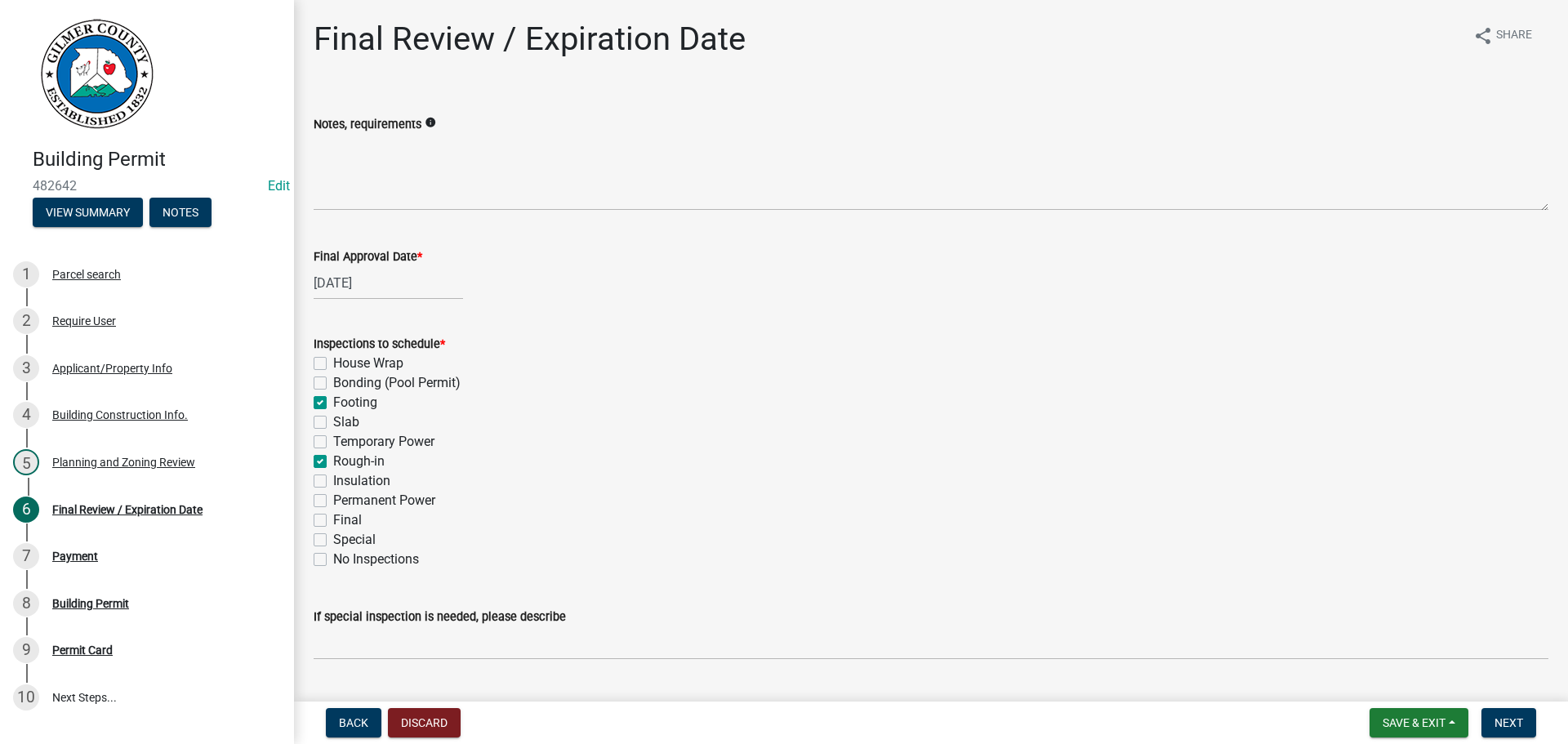
checkbox input "false"
click at [333, 500] on label "Permanent Power" at bounding box center [384, 499] width 102 height 19
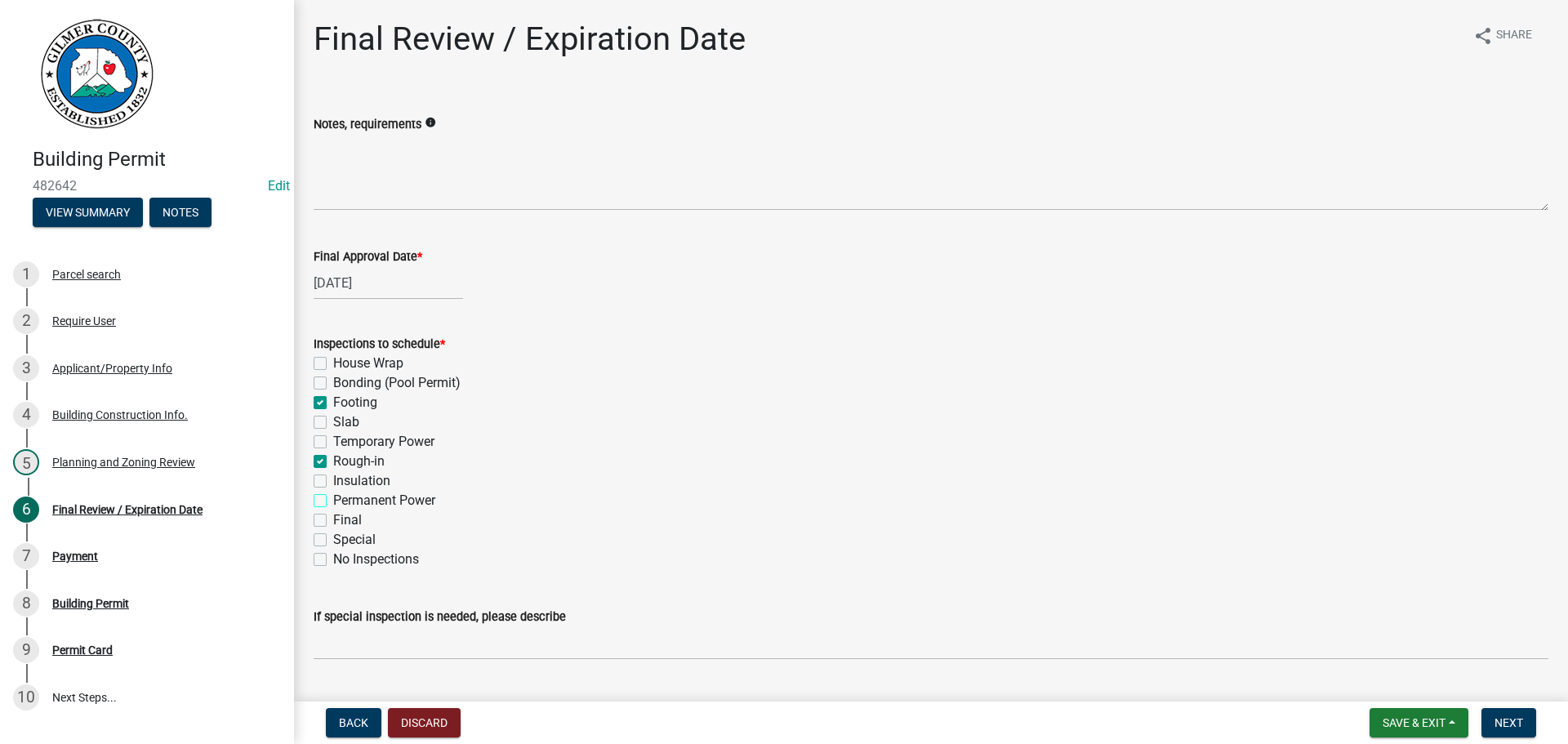
click at [333, 500] on input "Permanent Power" at bounding box center [339, 496] width 11 height 11
checkbox input "true"
checkbox input "false"
checkbox input "true"
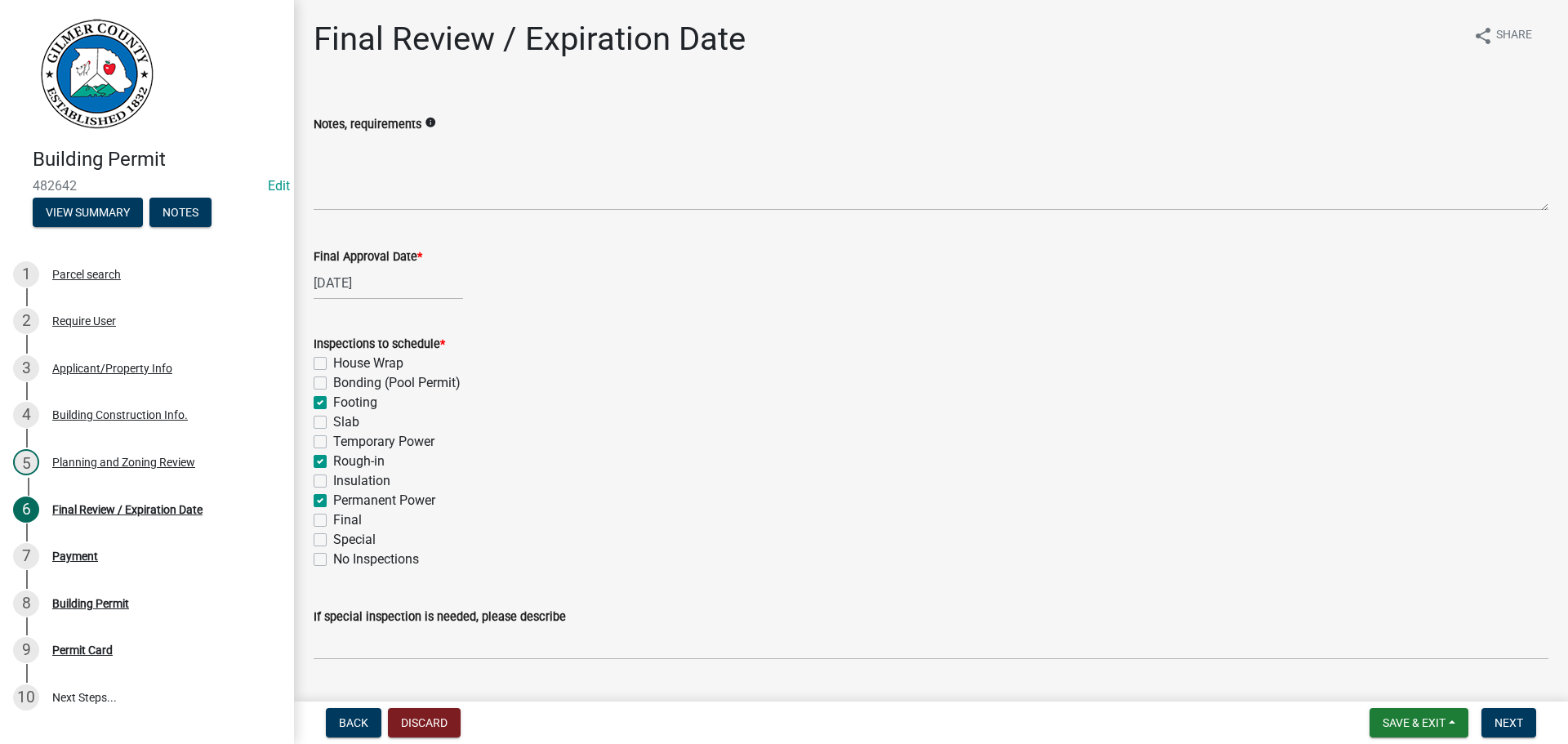
checkbox input "false"
checkbox input "true"
checkbox input "false"
checkbox input "true"
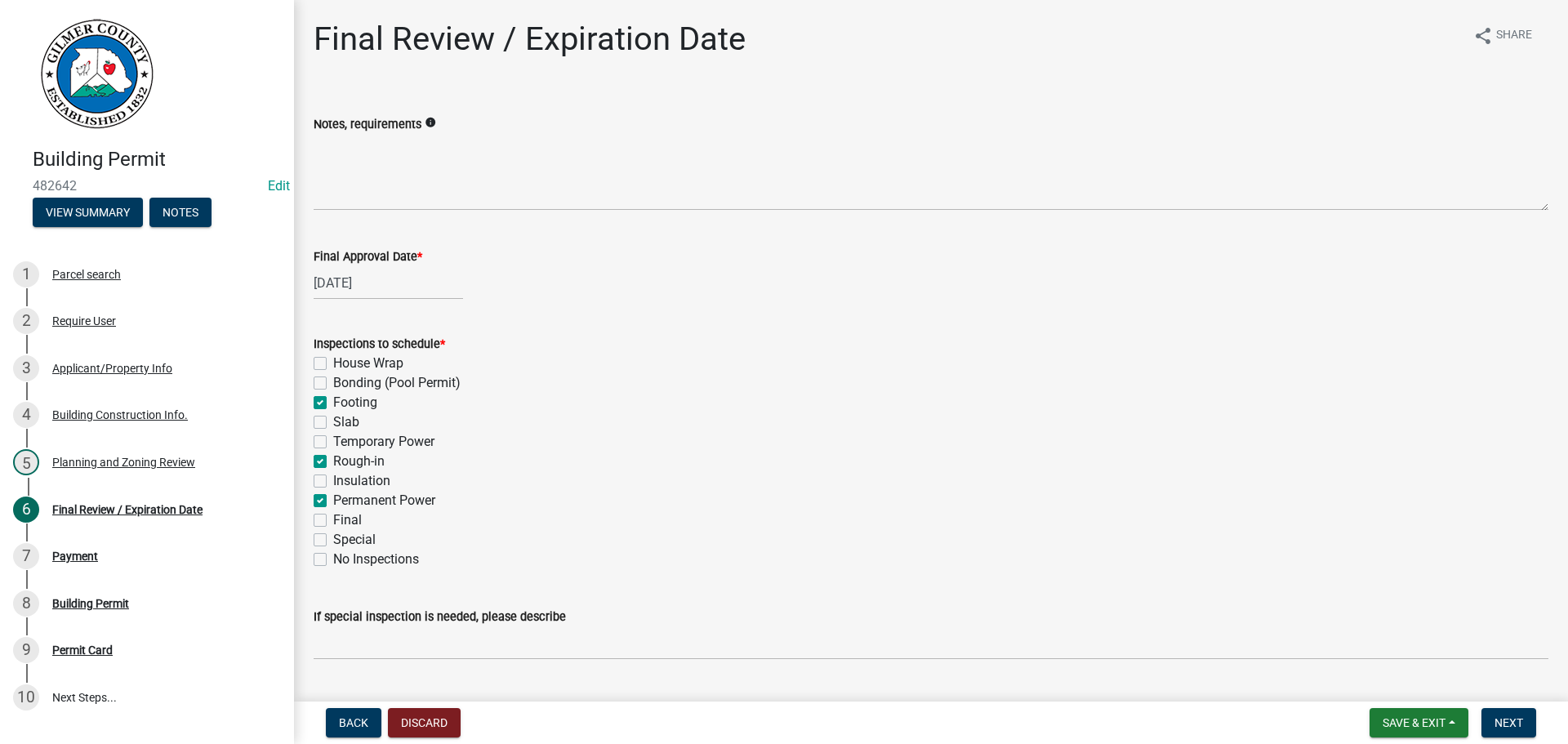
checkbox input "false"
click at [333, 516] on label "Final" at bounding box center [347, 519] width 28 height 19
click at [333, 516] on input "Final" at bounding box center [339, 516] width 11 height 11
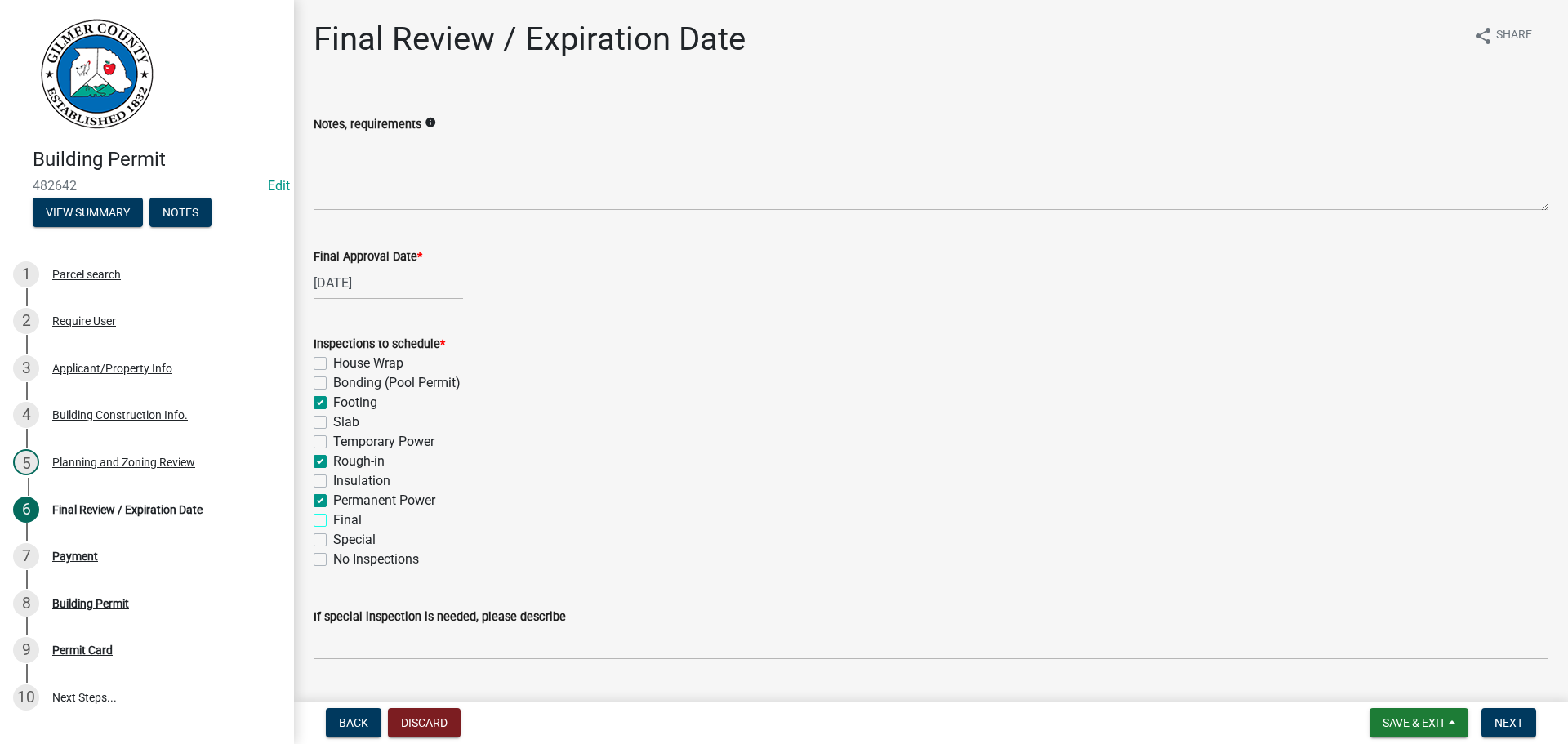
checkbox input "true"
checkbox input "false"
checkbox input "true"
checkbox input "false"
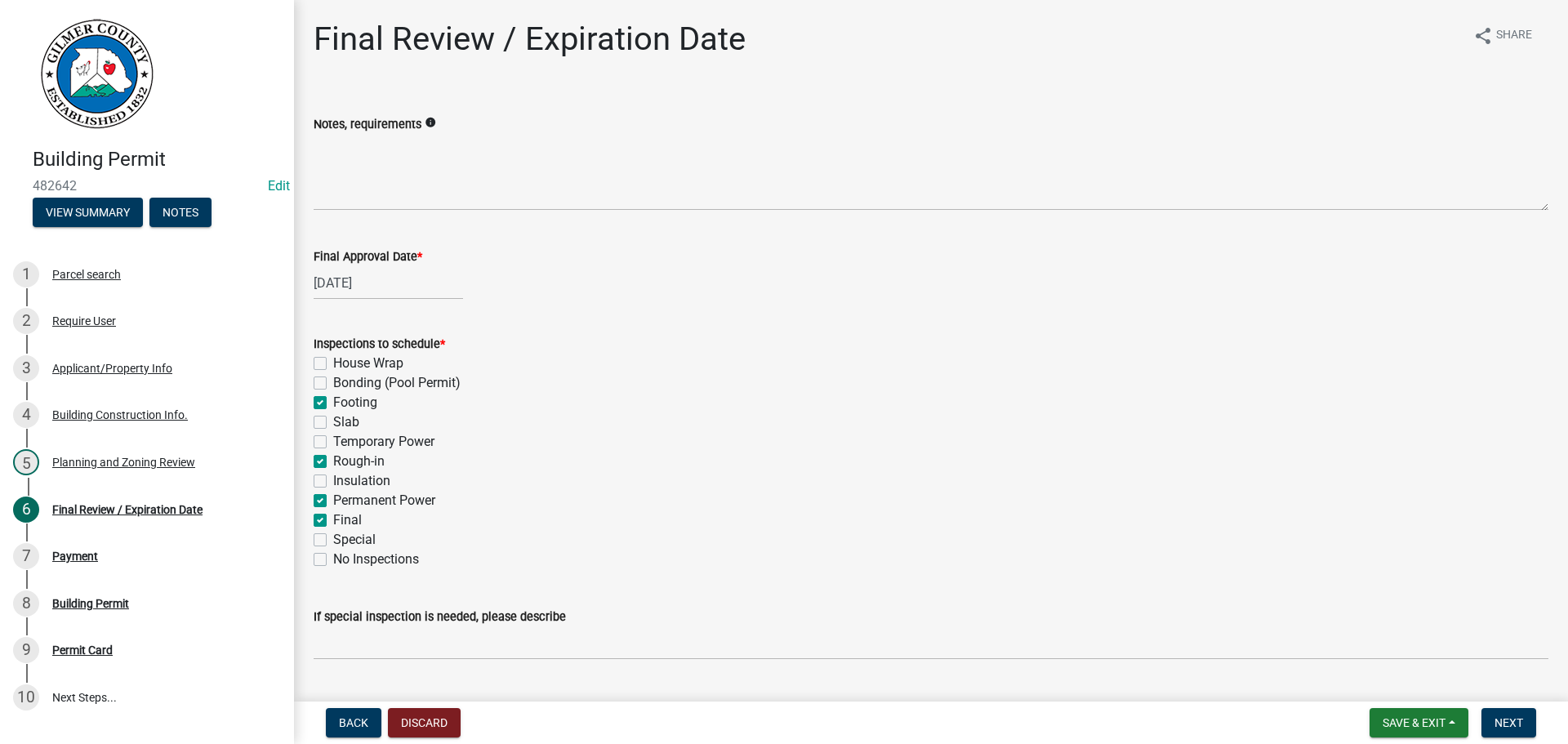
checkbox input "false"
checkbox input "true"
checkbox input "false"
checkbox input "true"
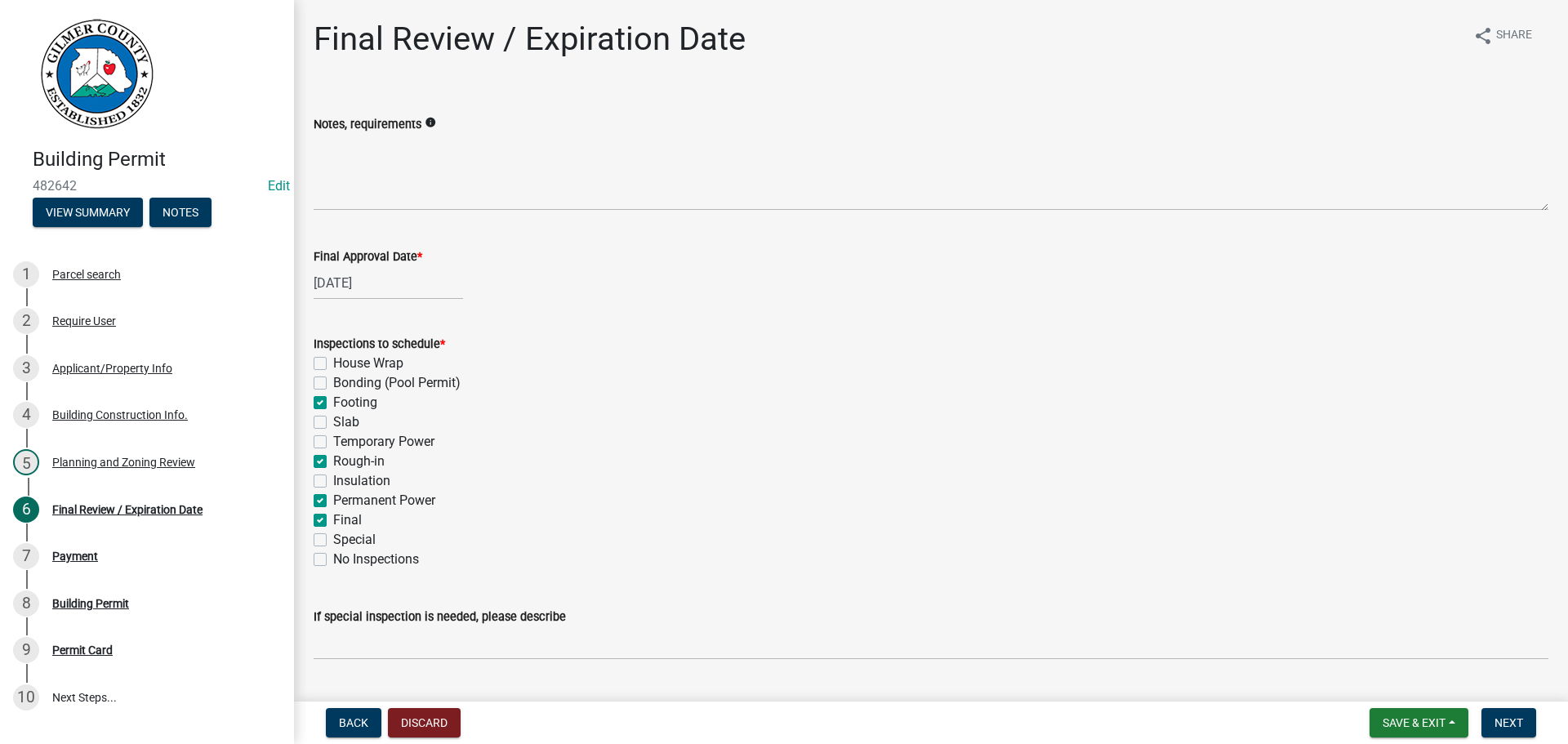
checkbox input "false"
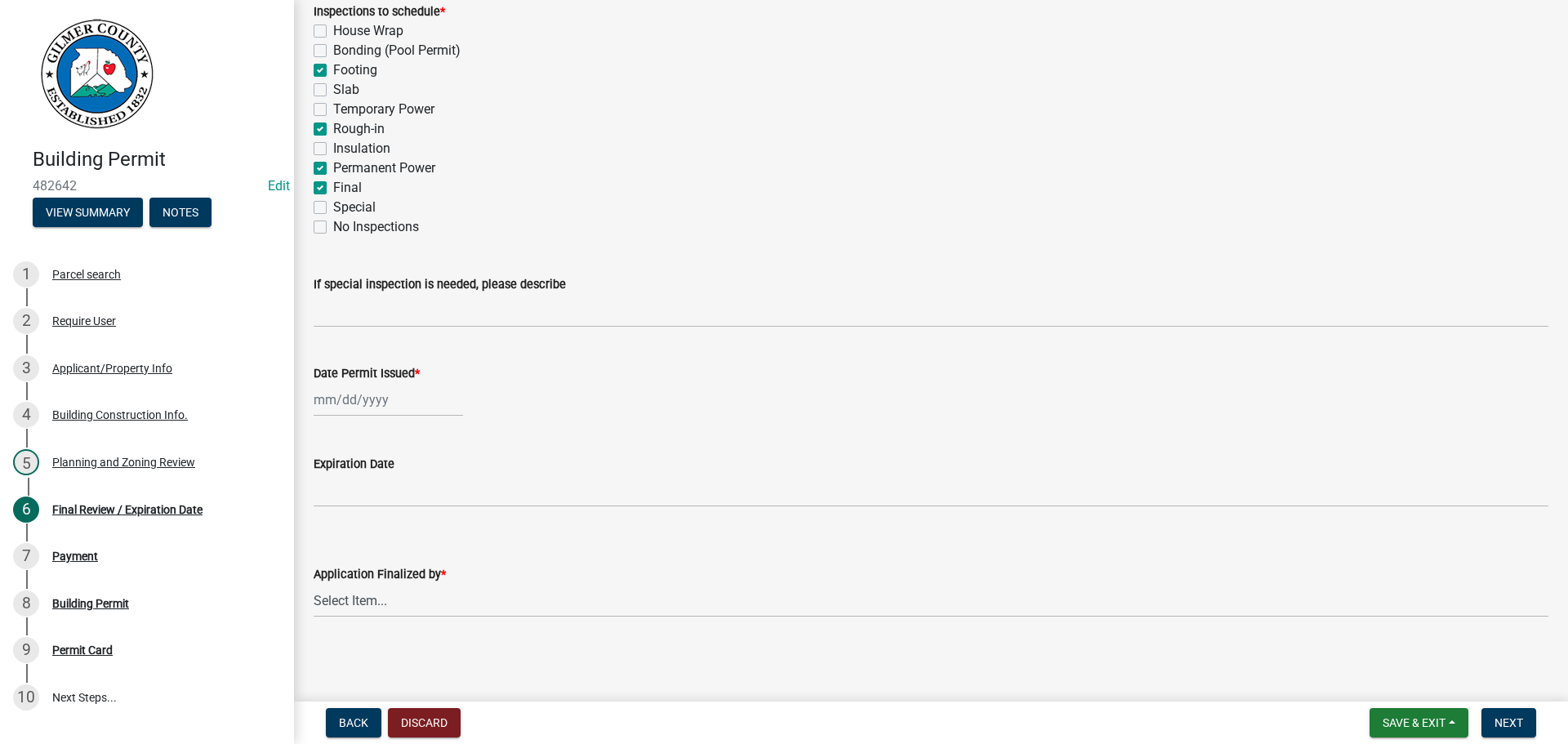
scroll to position [333, 0]
select select "9"
select select "2025"
click at [326, 397] on div "[PERSON_NAME] Feb Mar Apr [PERSON_NAME][DATE] Oct Nov [DATE] 1526 1527 1528 152…" at bounding box center [388, 398] width 150 height 34
click at [357, 563] on div "23" at bounding box center [356, 564] width 26 height 26
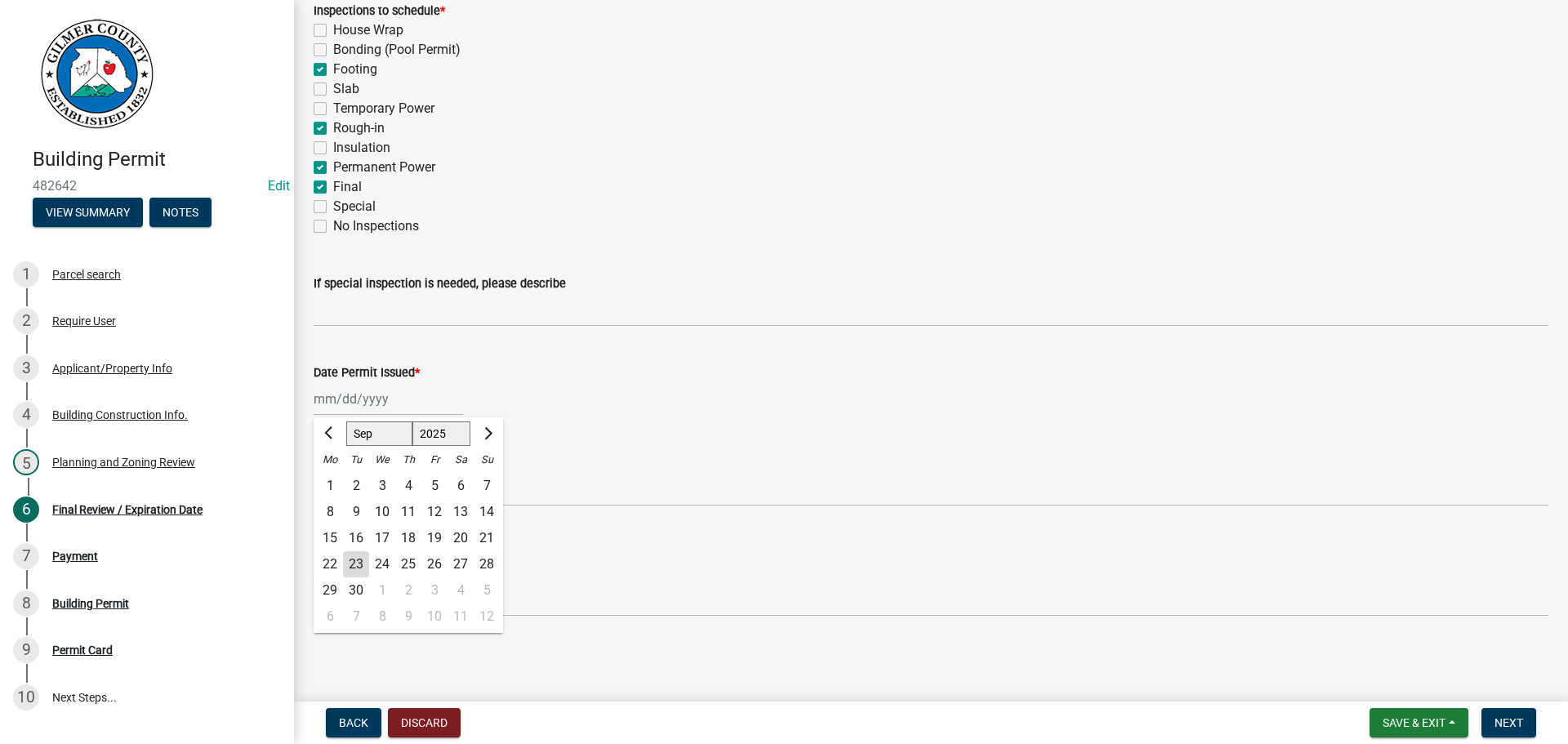
type input "[DATE]"
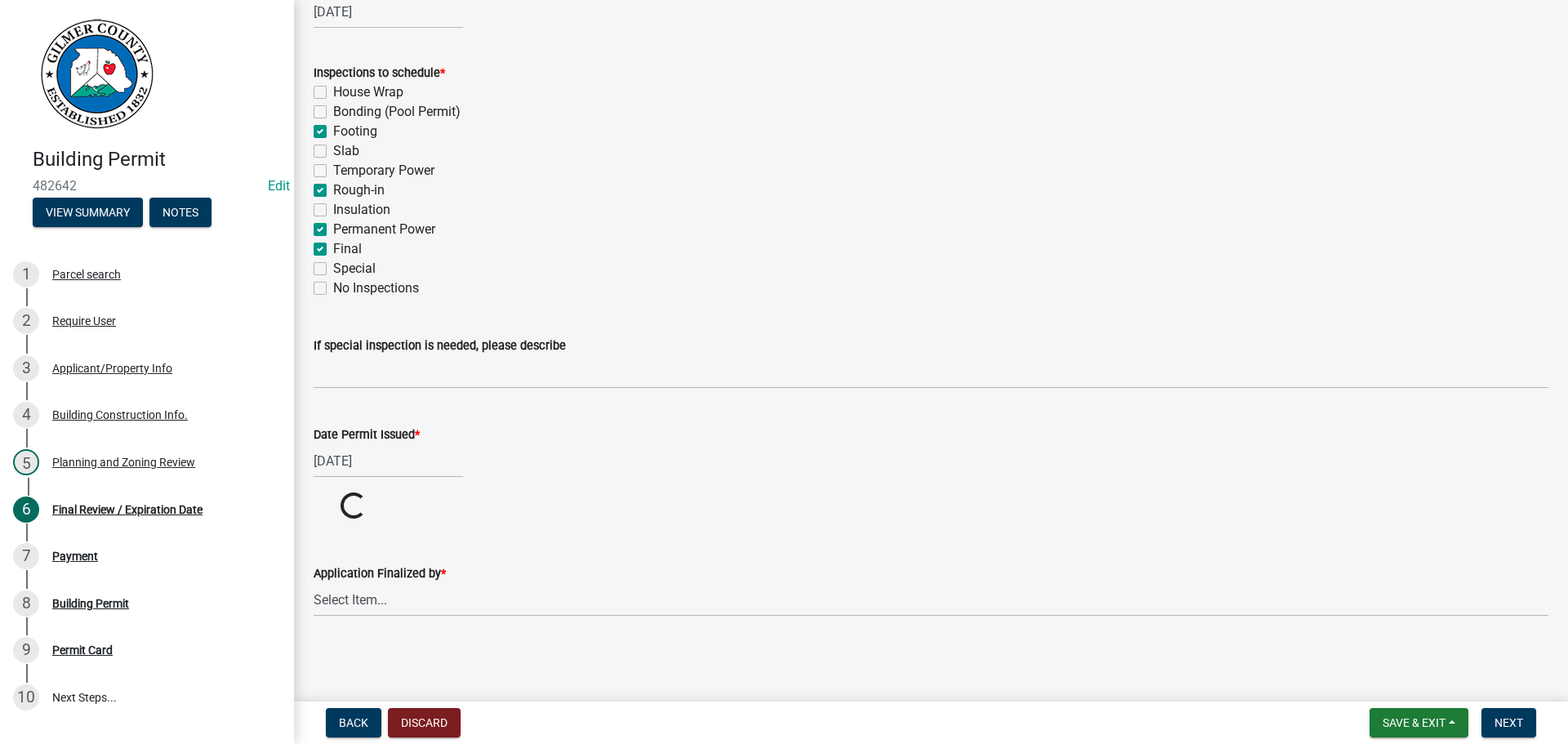
scroll to position [271, 0]
click at [350, 597] on select "Select Item... [PERSON_NAME] [PERSON_NAME] [PERSON_NAME] [PERSON_NAME] [PERSON_…" at bounding box center [931, 599] width 1235 height 34
click at [313, 644] on select "Select Item... [PERSON_NAME] [PERSON_NAME] [PERSON_NAME] [PERSON_NAME] [PERSON_…" at bounding box center [931, 661] width 1235 height 34
select select "f66b4cef-93c9-440c-84d8-a2c8d35cb7c1"
click at [1500, 721] on span "Next" at bounding box center [1508, 722] width 28 height 13
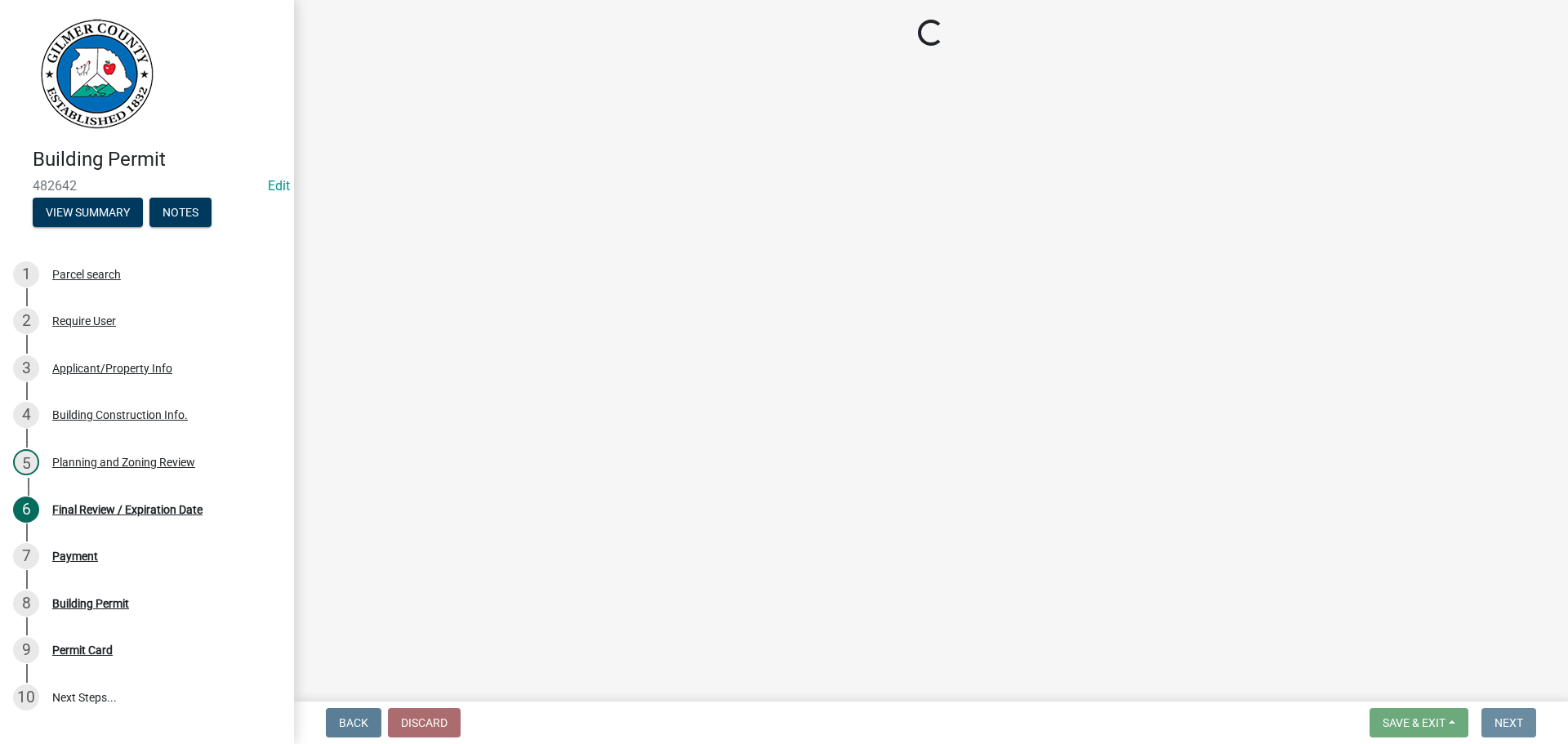
scroll to position [0, 0]
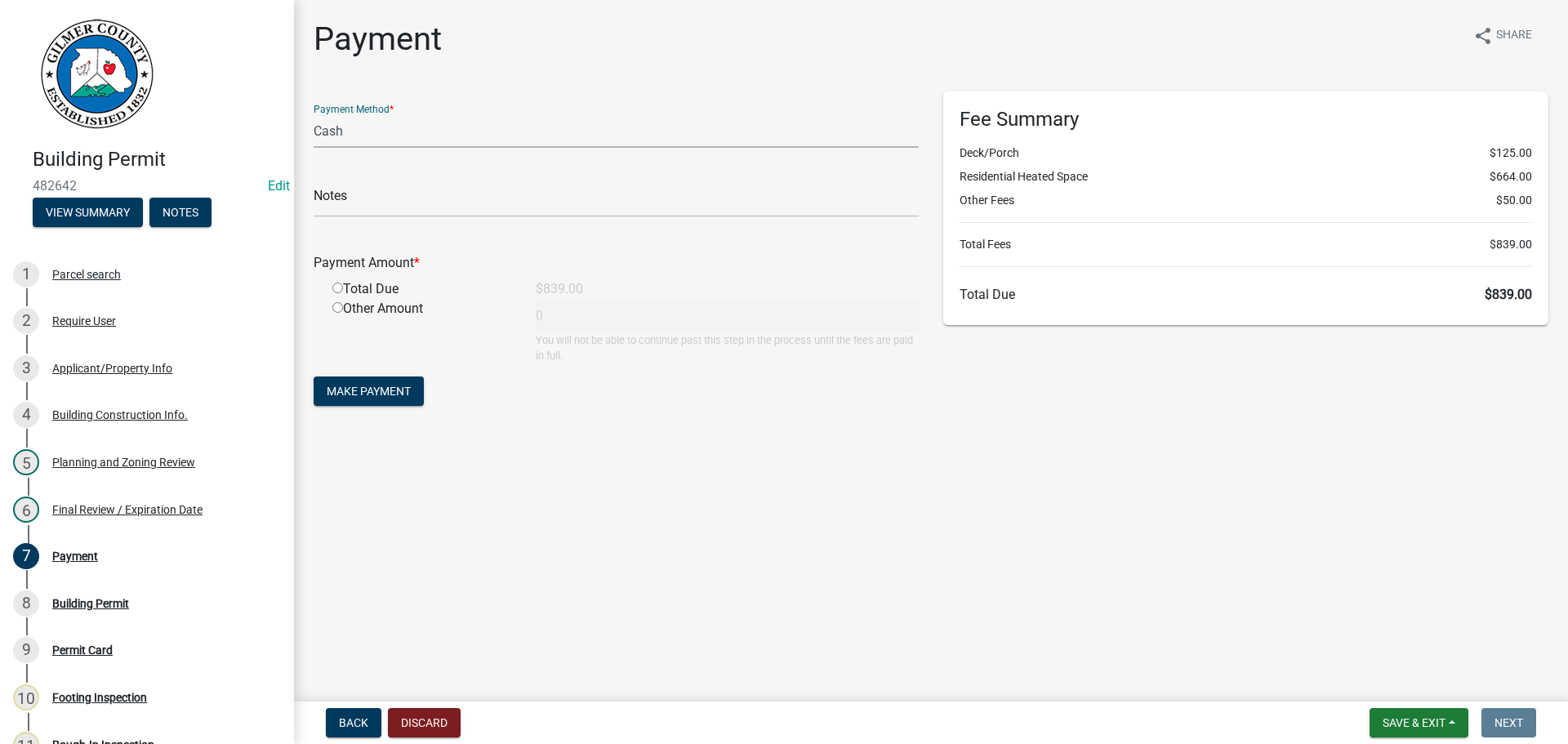
click at [452, 126] on select "Credit Card POS Check Cash" at bounding box center [616, 131] width 605 height 34
select select "1: 0"
click at [313, 114] on select "Credit Card POS Check Cash" at bounding box center [616, 131] width 605 height 34
click at [443, 197] on input "text" at bounding box center [616, 200] width 605 height 34
type input "17073"
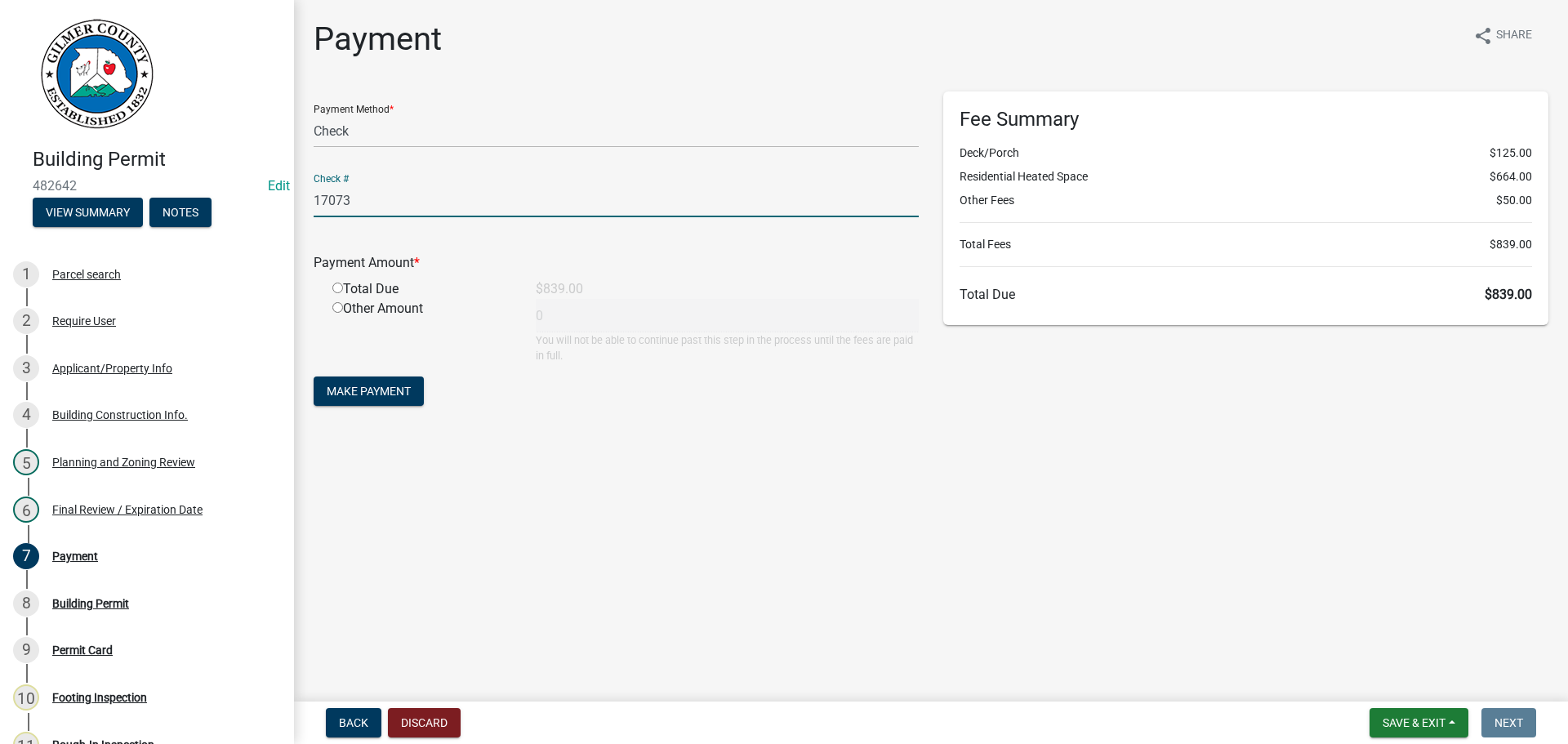
click at [338, 288] on input "radio" at bounding box center [338, 288] width 11 height 11
radio input "true"
type input "839"
click at [382, 387] on span "Make Payment" at bounding box center [369, 391] width 84 height 13
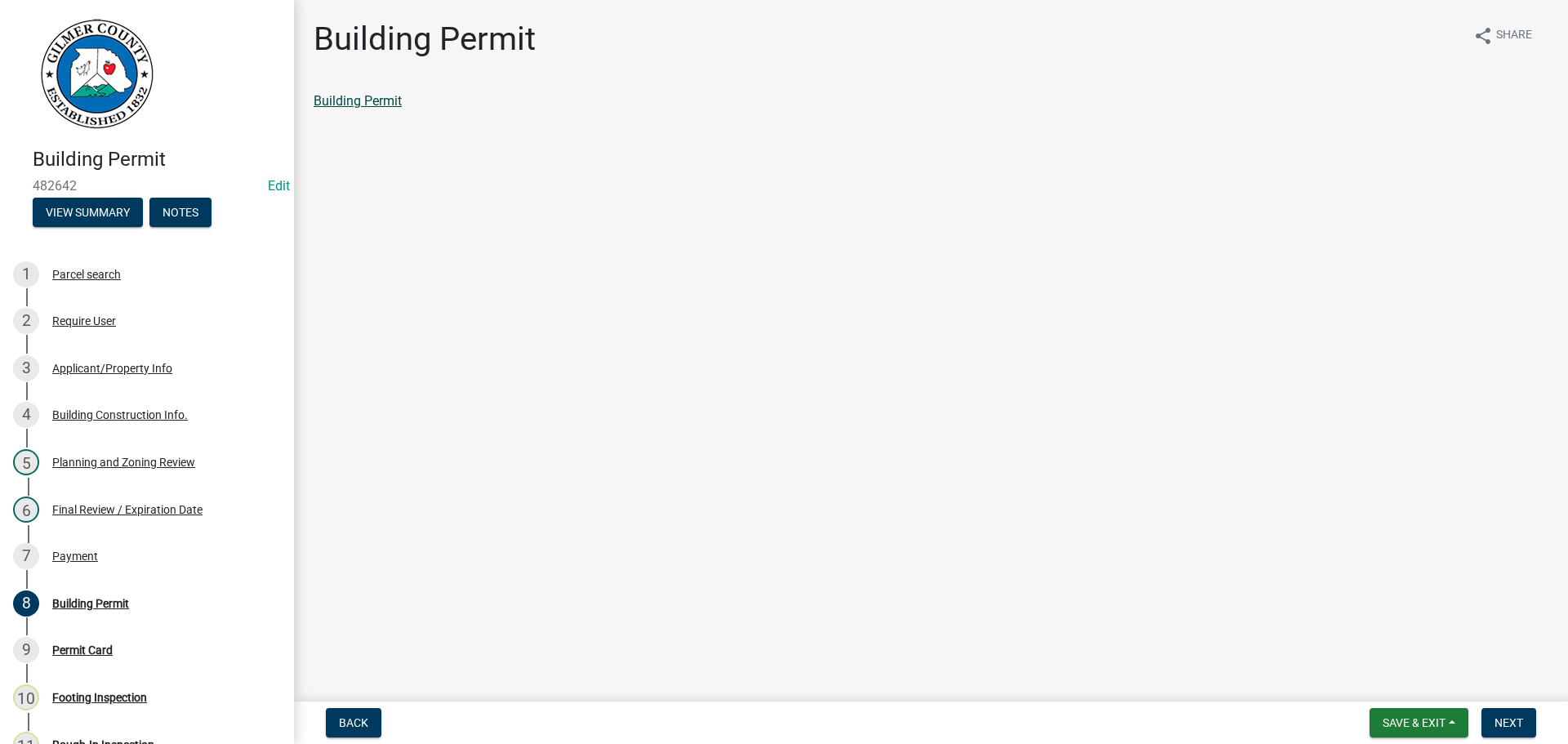
click at [335, 101] on link "Building Permit" at bounding box center [357, 100] width 89 height 16
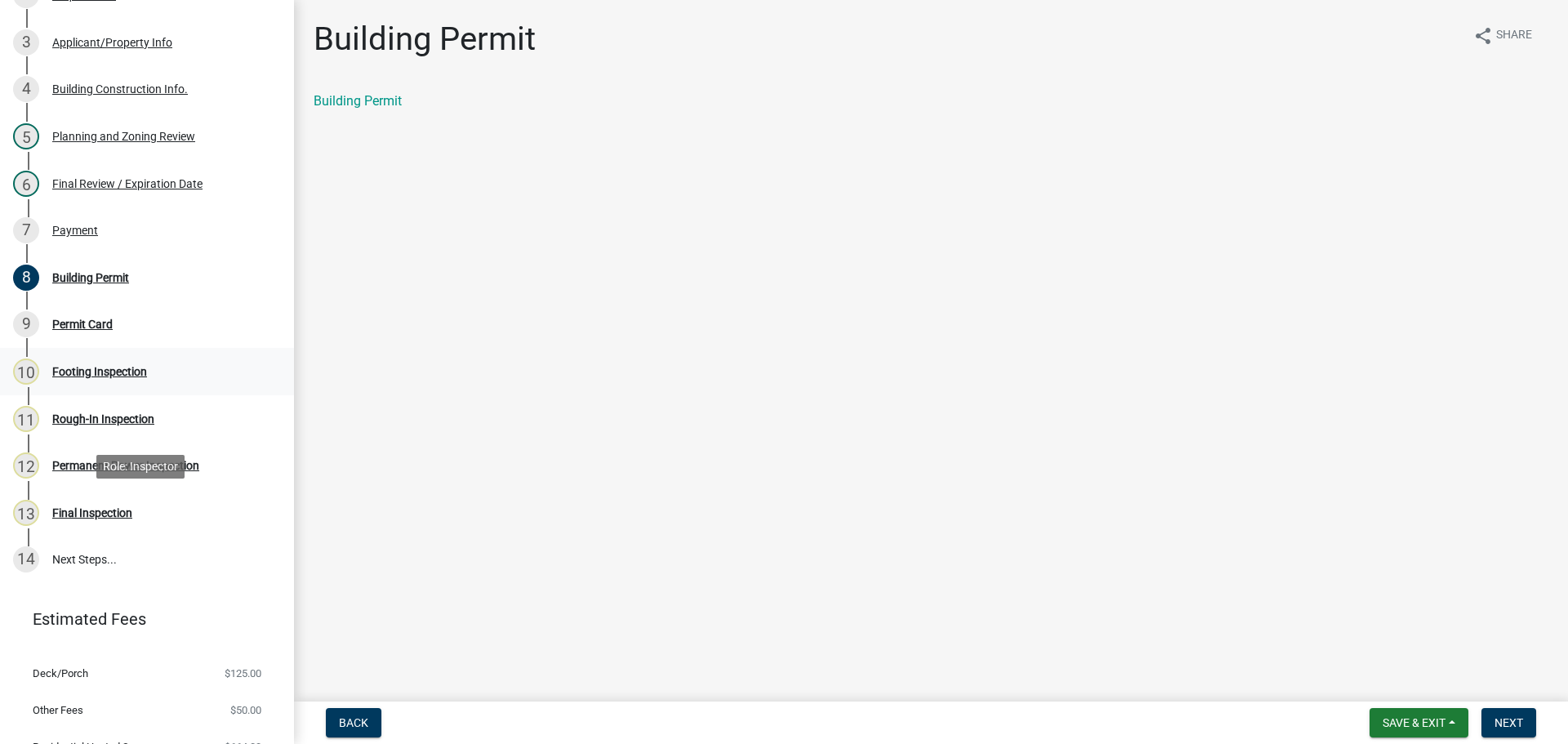
scroll to position [327, 0]
click at [64, 228] on div "Payment" at bounding box center [75, 229] width 46 height 12
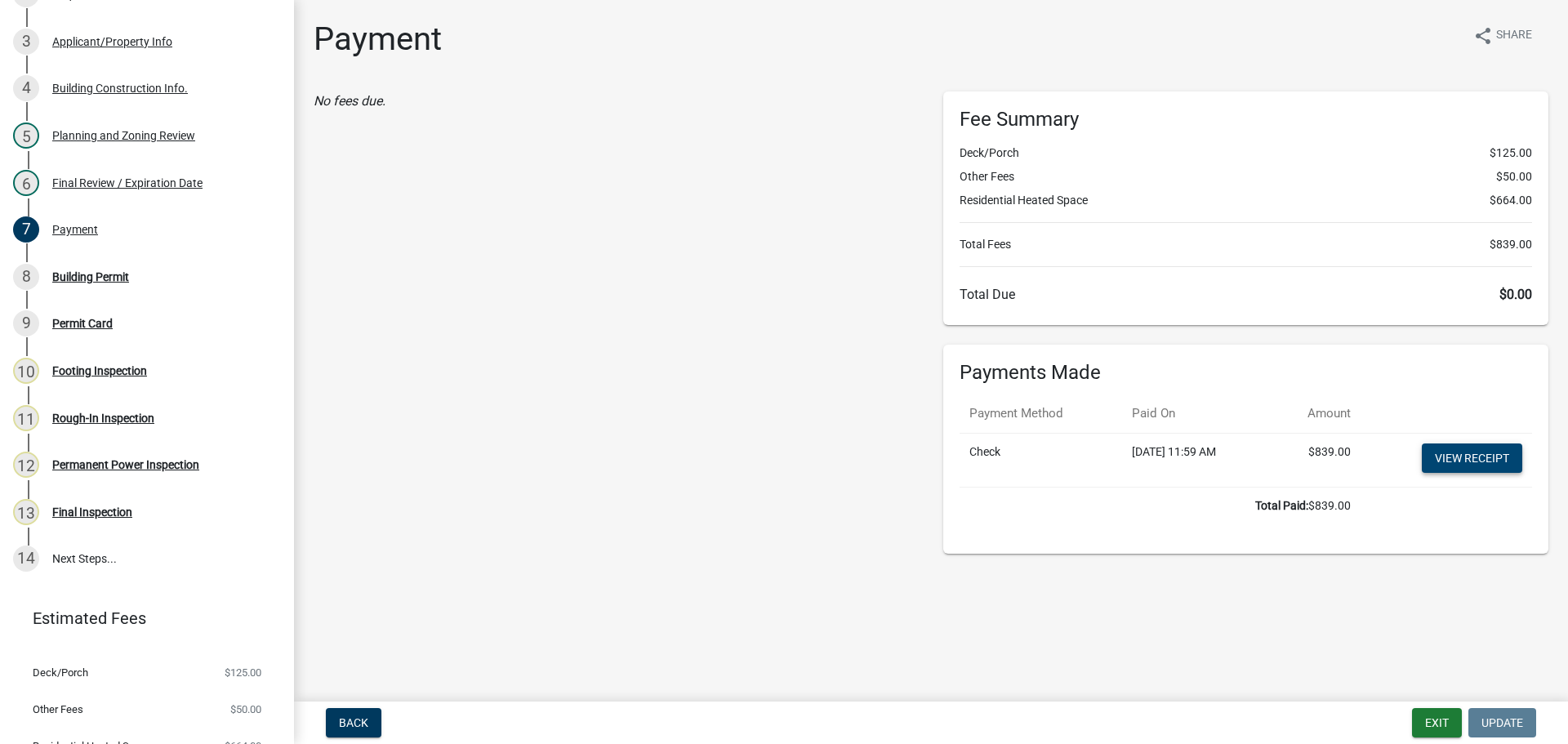
click at [1461, 458] on link "View receipt" at bounding box center [1472, 458] width 100 height 29
click at [97, 272] on div "Building Permit" at bounding box center [90, 277] width 77 height 12
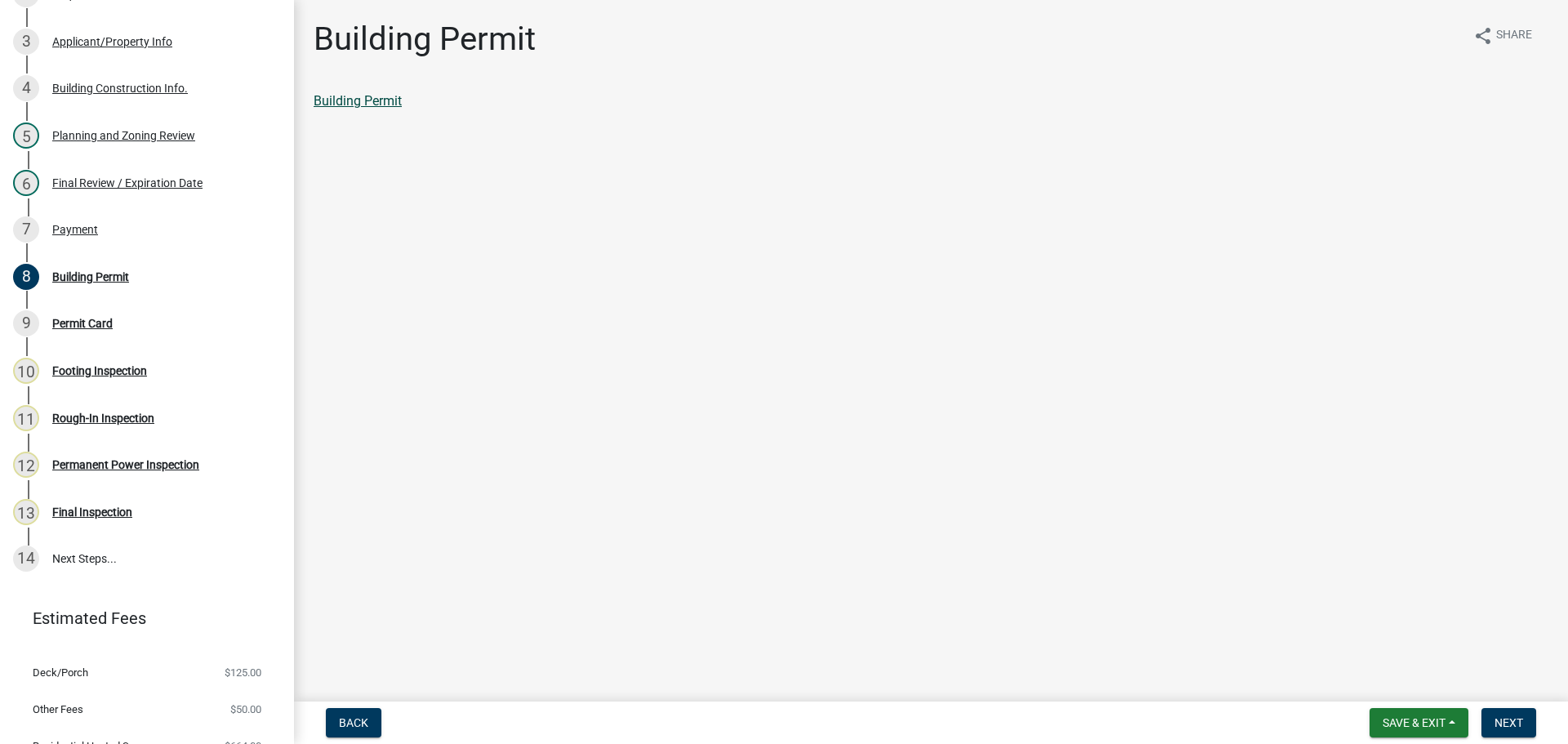
click at [379, 99] on link "Building Permit" at bounding box center [357, 100] width 89 height 16
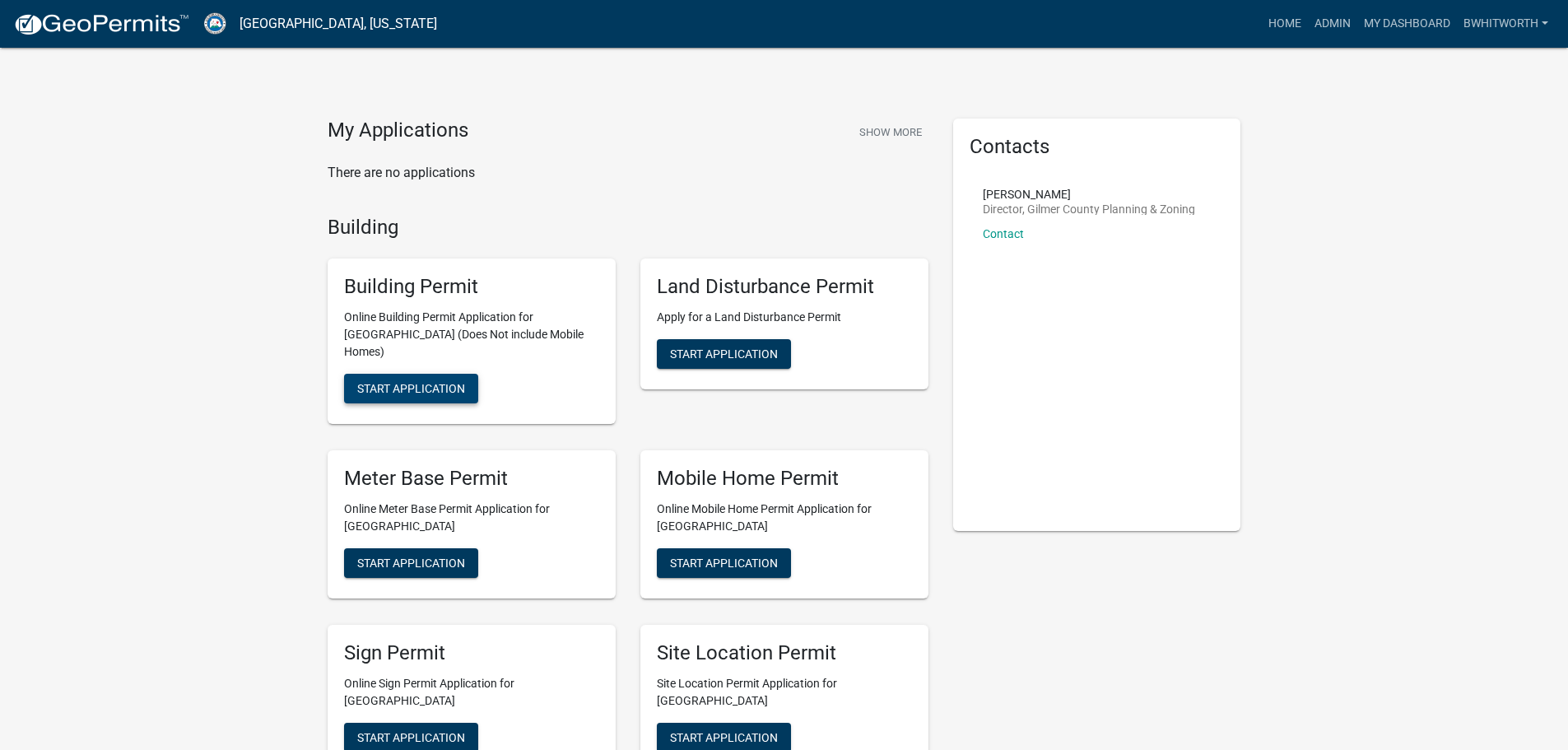
click at [431, 374] on button "Start Application" at bounding box center [412, 388] width 134 height 29
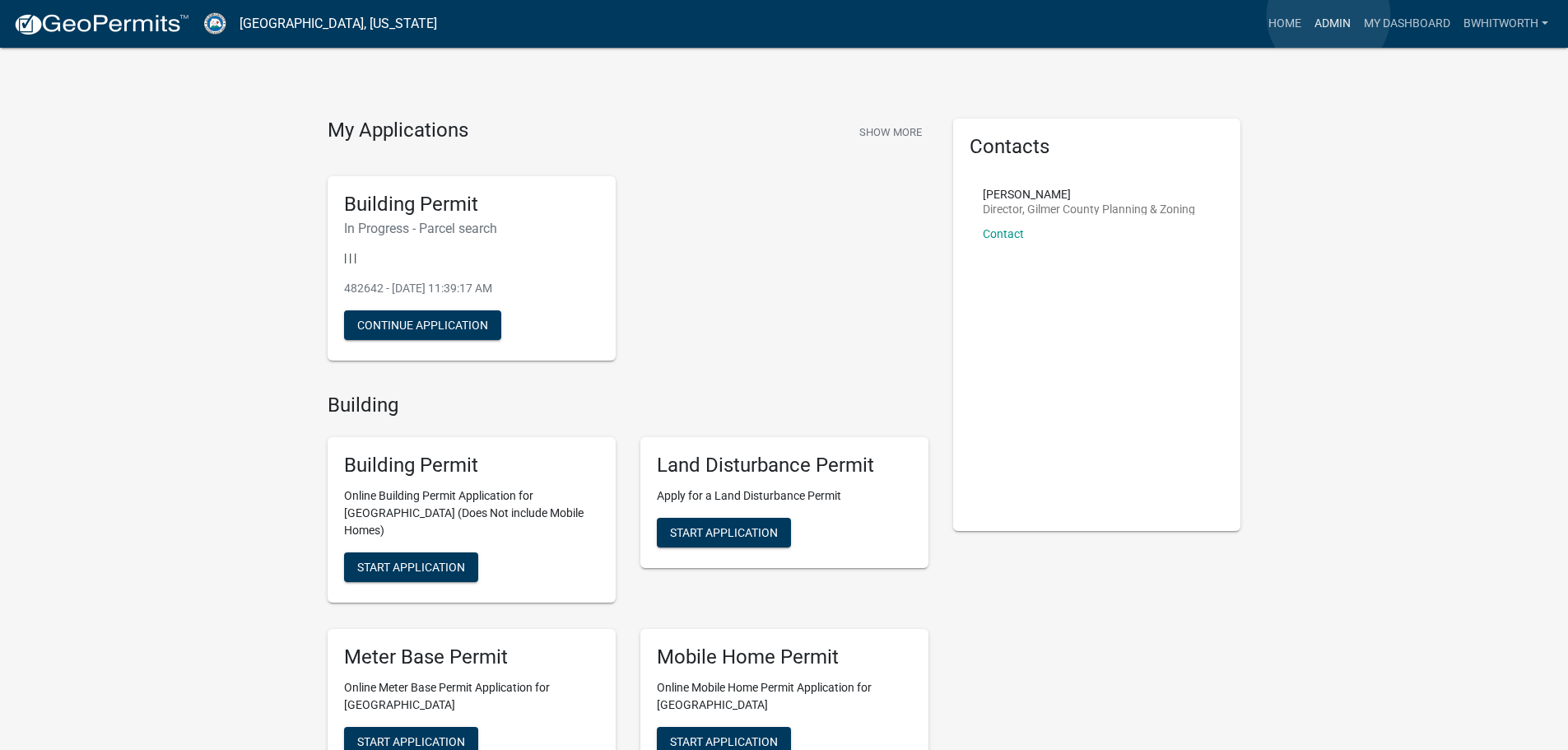
click at [1329, 16] on link "Admin" at bounding box center [1333, 24] width 50 height 31
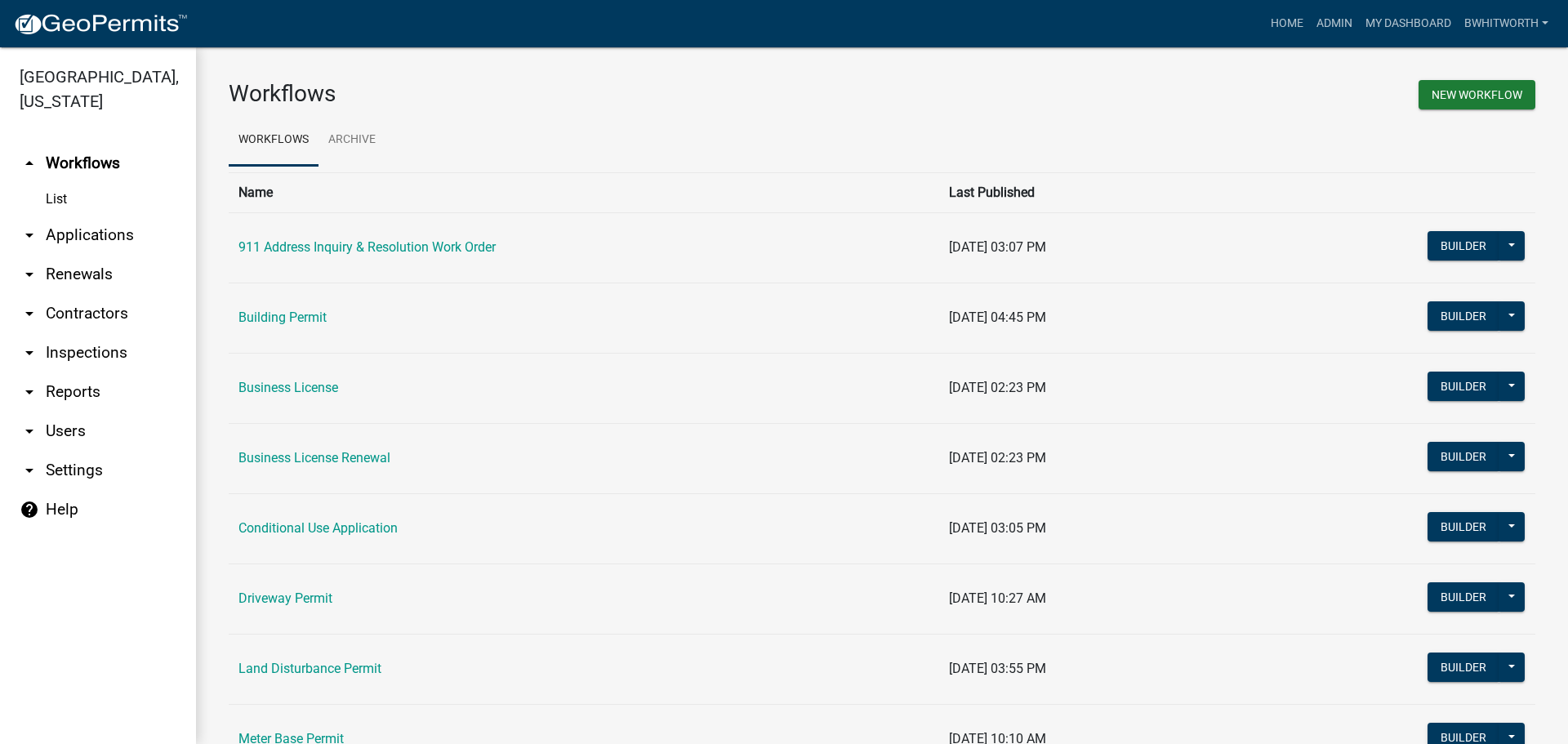
click at [117, 236] on link "arrow_drop_down Applications" at bounding box center [98, 235] width 196 height 39
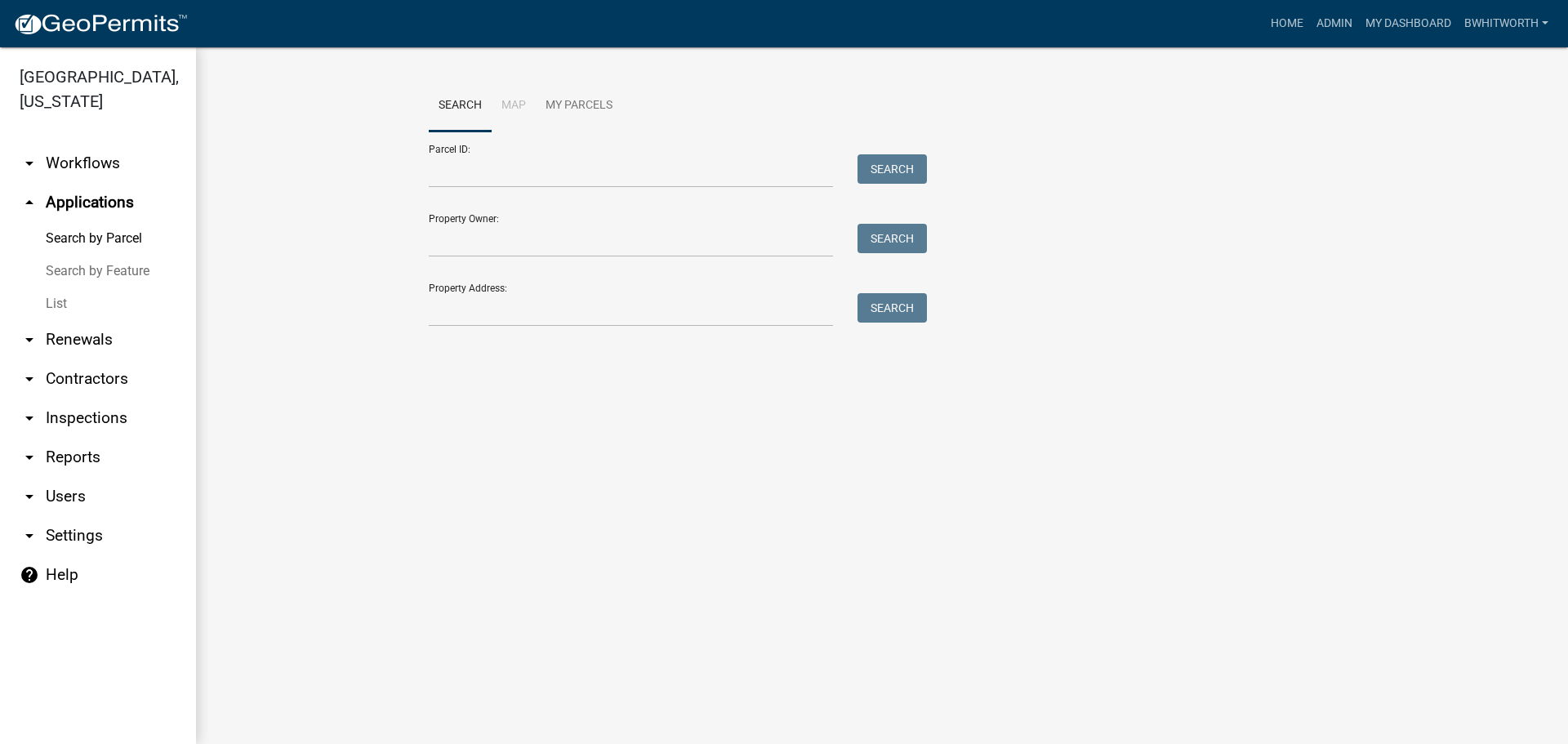
click at [60, 305] on link "List" at bounding box center [98, 304] width 196 height 33
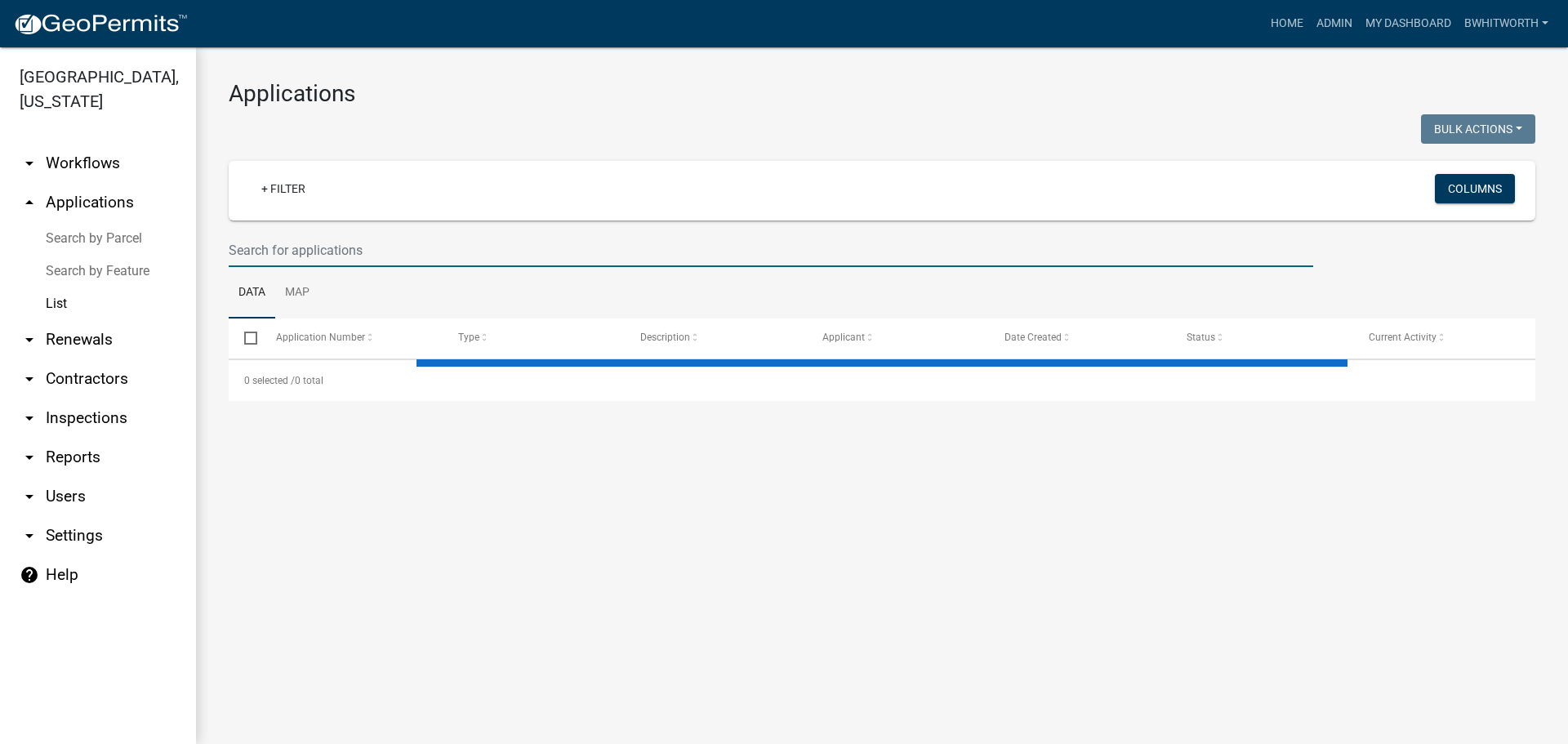
click at [491, 256] on input "text" at bounding box center [770, 250] width 1084 height 34
select select "3: 100"
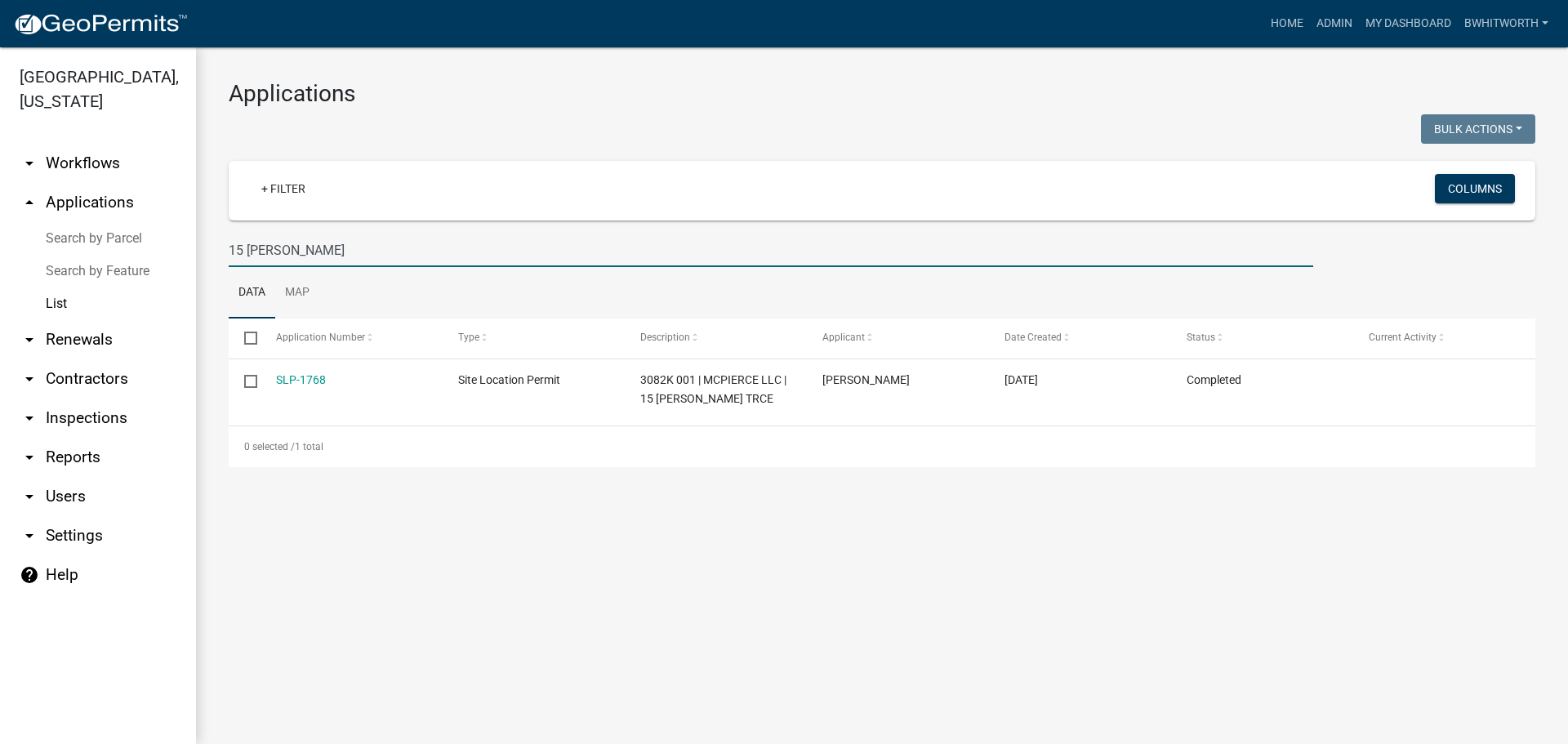
type input "15 ELLER TR"
click at [1279, 18] on link "Home" at bounding box center [1287, 24] width 46 height 31
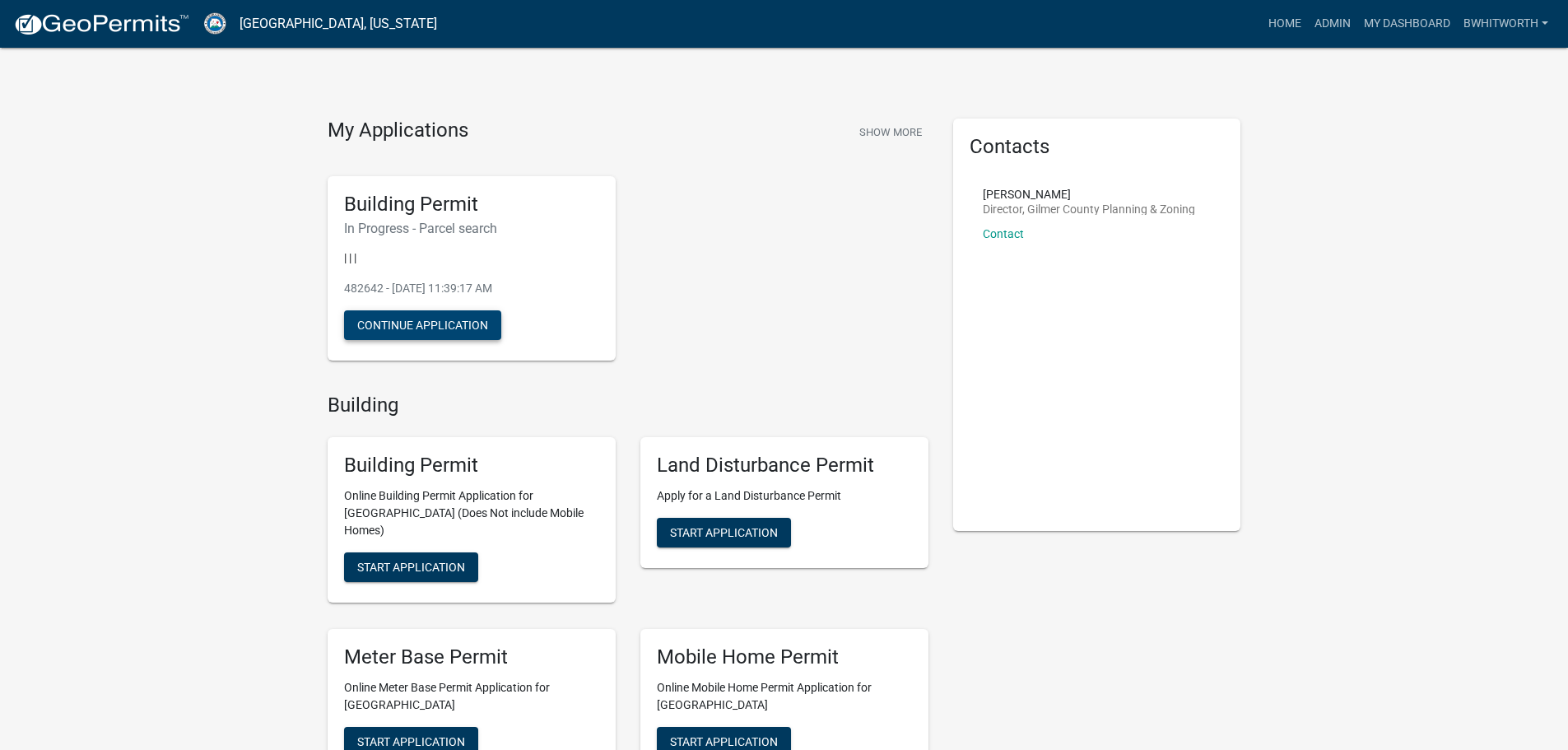
click at [426, 325] on button "Continue Application" at bounding box center [423, 325] width 157 height 29
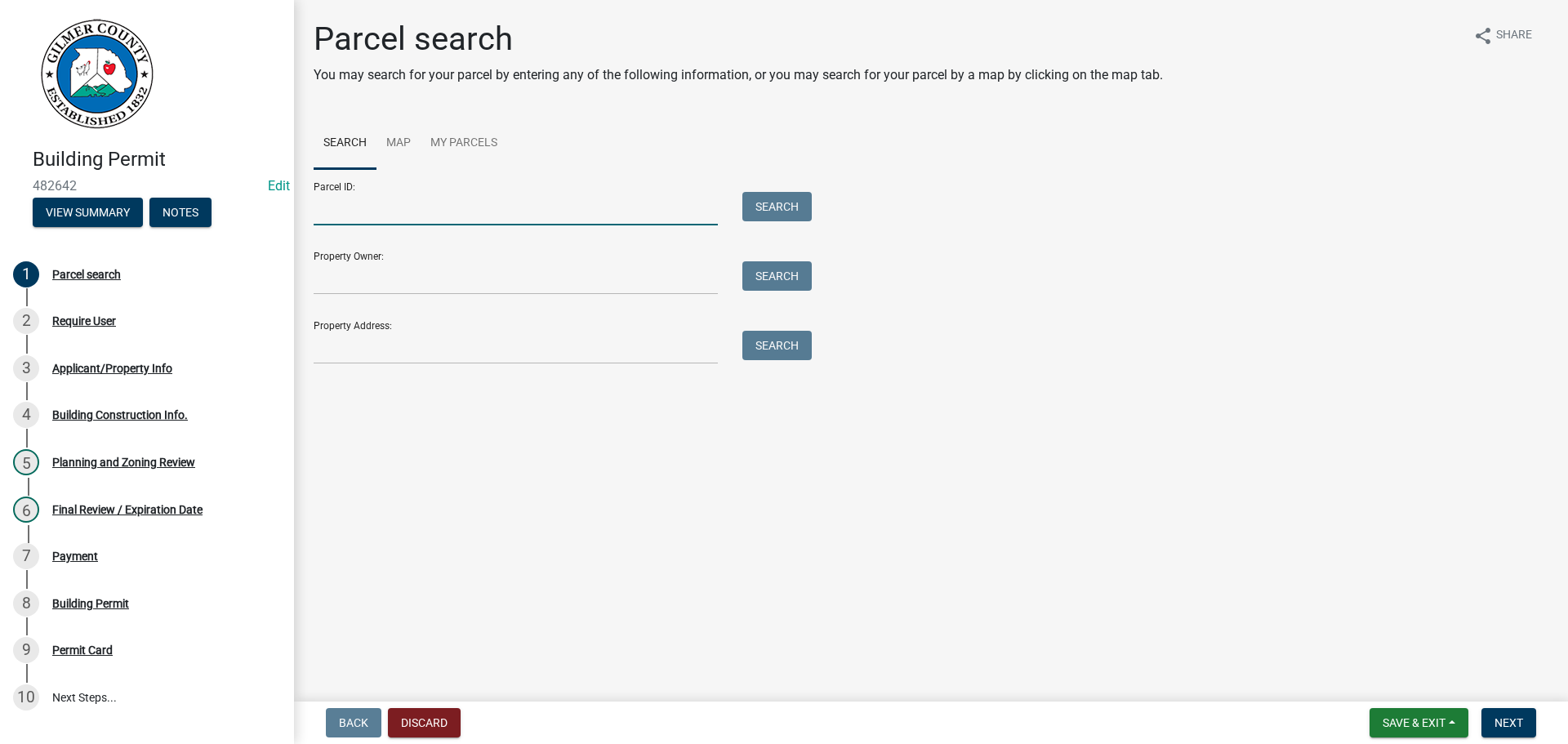
click at [374, 201] on input "Parcel ID:" at bounding box center [515, 208] width 405 height 34
